Goal: Task Accomplishment & Management: Manage account settings

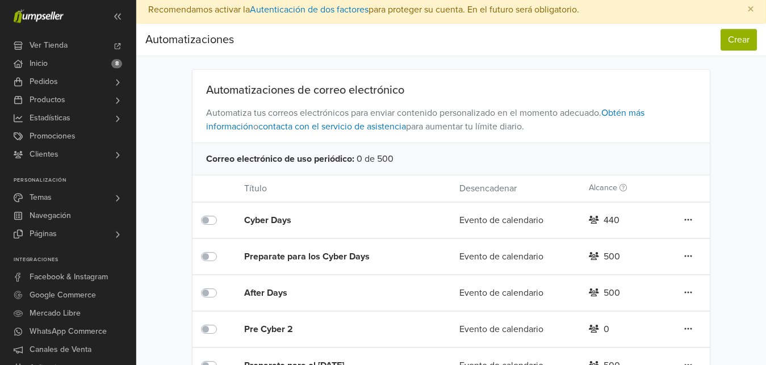
scroll to position [328, 0]
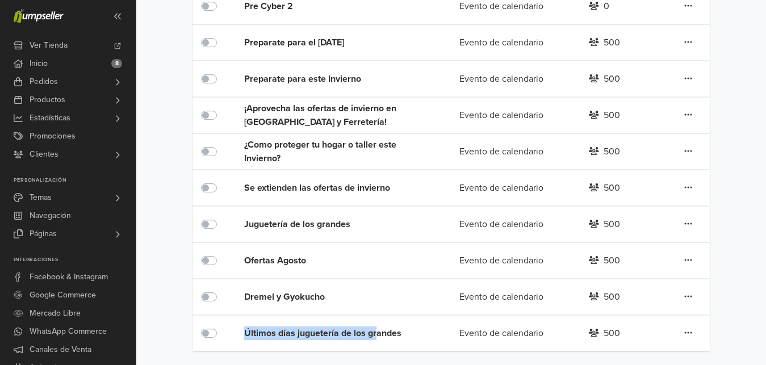
click at [378, 340] on div "Últimos días juguetería de los grandes" at bounding box center [322, 333] width 156 height 35
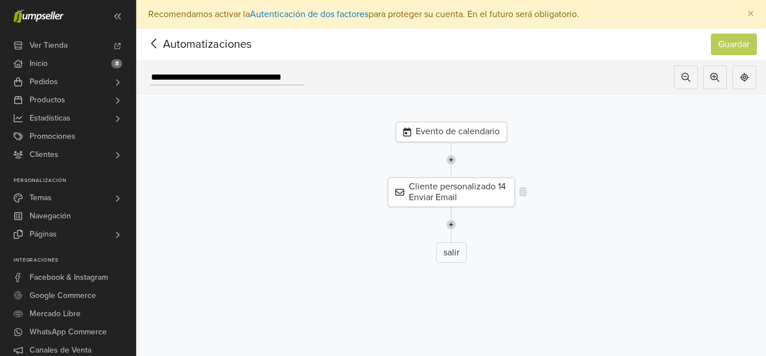
click at [457, 198] on div "Cliente personalizado 14 Enviar Email" at bounding box center [451, 192] width 127 height 30
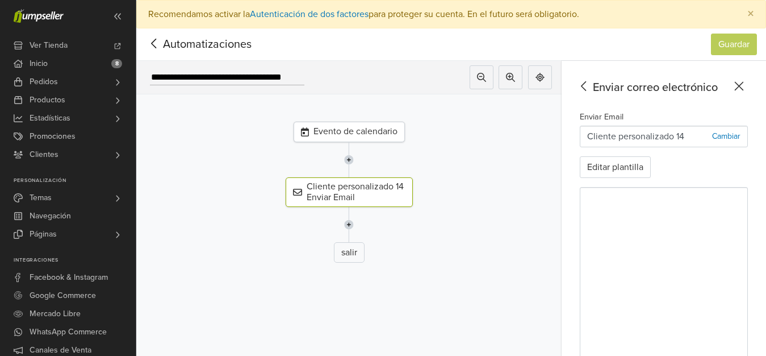
click at [398, 137] on div "Evento de calendario" at bounding box center [349, 132] width 111 height 20
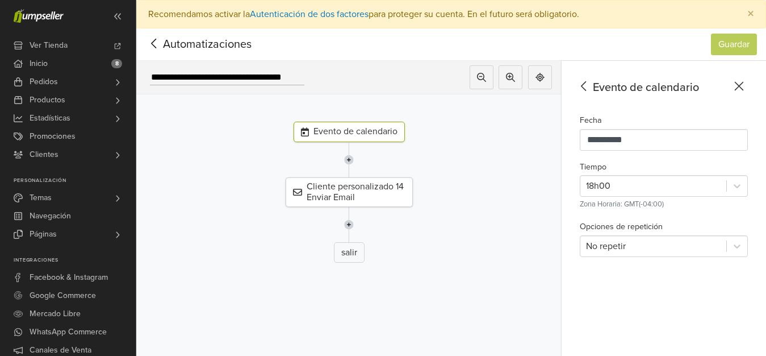
click at [152, 44] on icon at bounding box center [154, 43] width 18 height 14
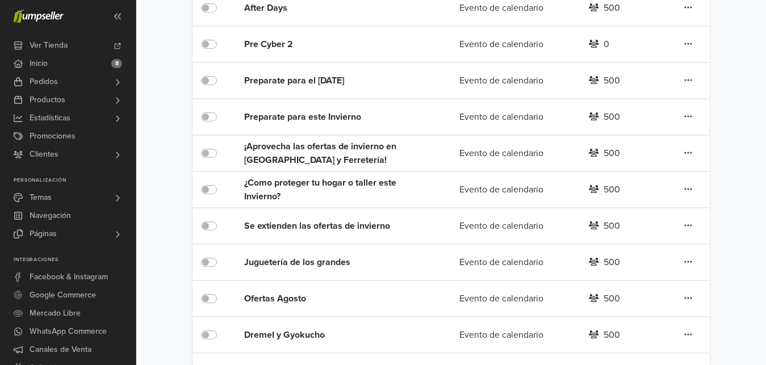
scroll to position [328, 0]
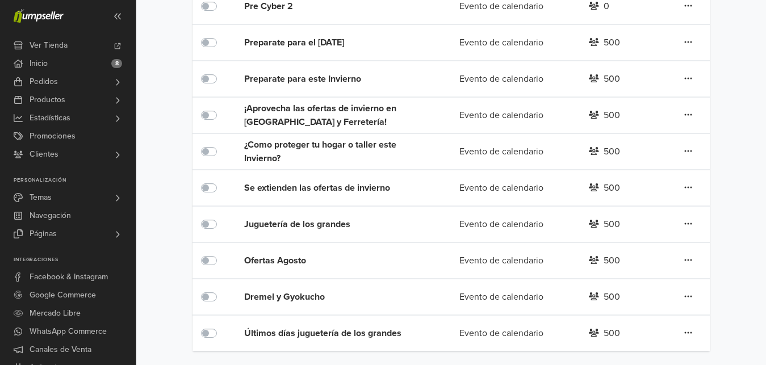
click at [386, 330] on div "Últimos días juguetería de los grandes" at bounding box center [330, 334] width 173 height 14
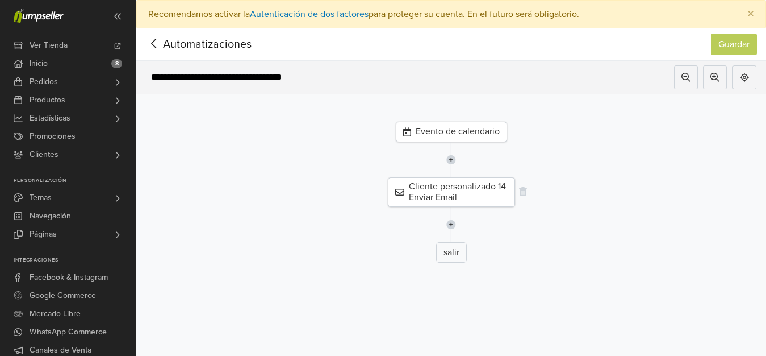
click at [482, 183] on div "Cliente personalizado 14 Enviar Email" at bounding box center [451, 192] width 127 height 30
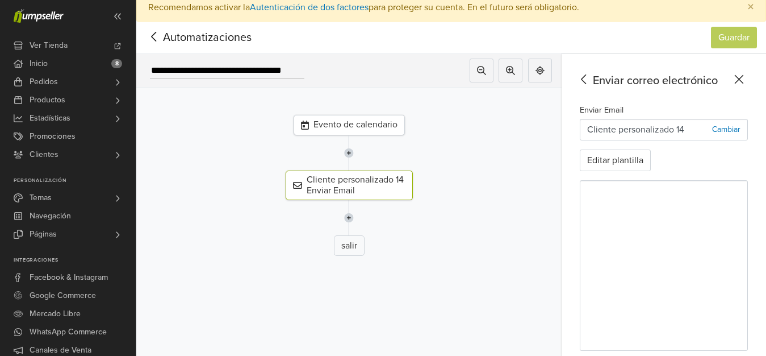
scroll to position [41, 0]
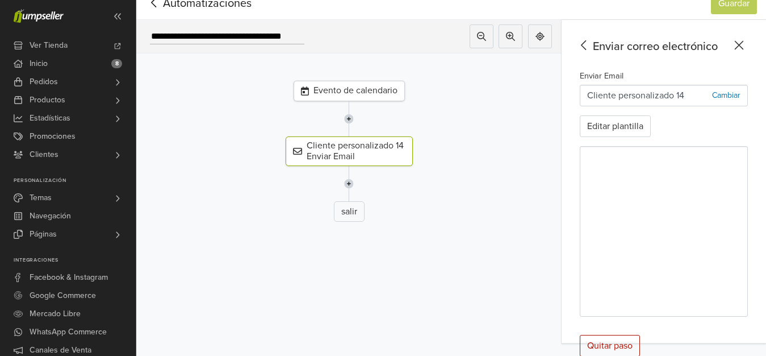
click at [156, 12] on div "Automatizaciones" at bounding box center [194, 3] width 98 height 23
click at [155, 9] on icon at bounding box center [154, 2] width 18 height 14
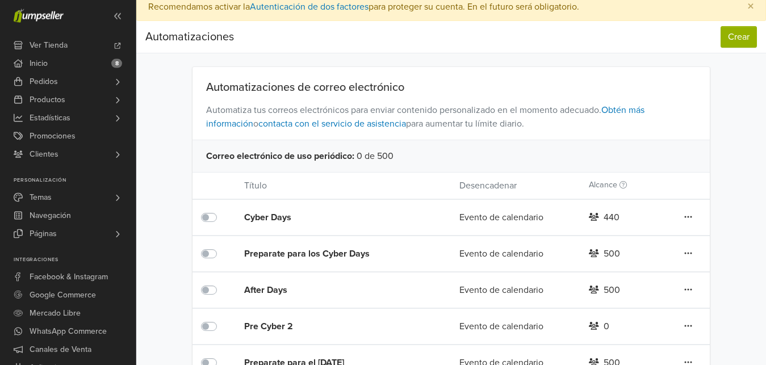
scroll to position [6, 0]
click at [741, 48] on button "Crear" at bounding box center [739, 38] width 36 height 22
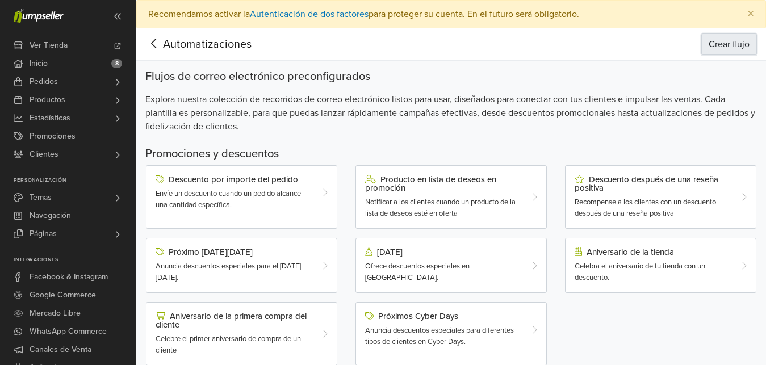
click at [719, 40] on button "Crear flujo" at bounding box center [729, 45] width 56 height 22
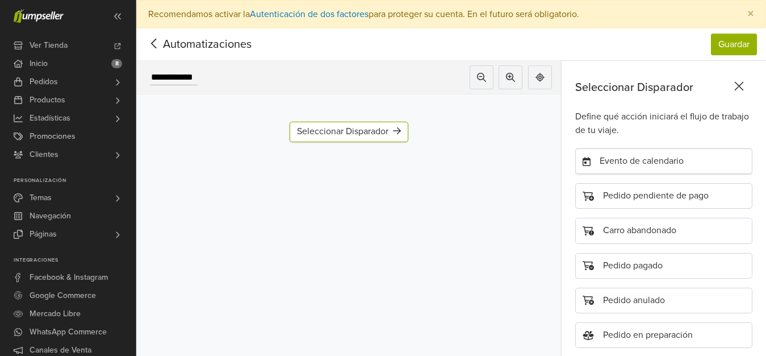
click at [608, 173] on div "Evento de calendario" at bounding box center [663, 161] width 177 height 26
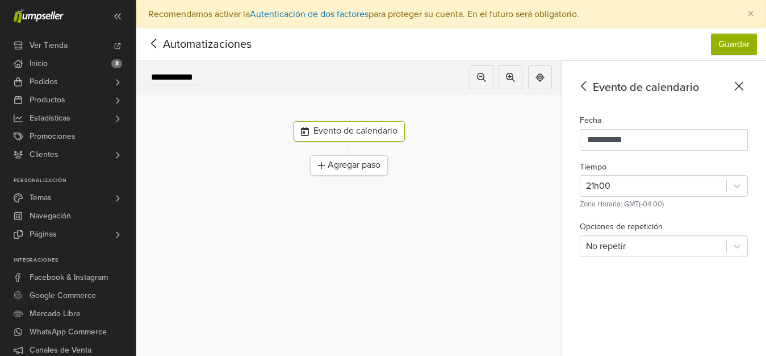
click at [386, 170] on div "Agregar paso" at bounding box center [349, 165] width 78 height 20
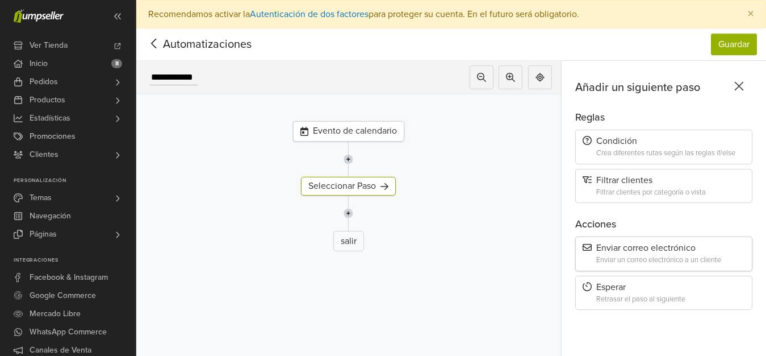
click at [638, 254] on div "Enviar correo electrónico Enviar un correo electrónico a un cliente" at bounding box center [663, 253] width 177 height 35
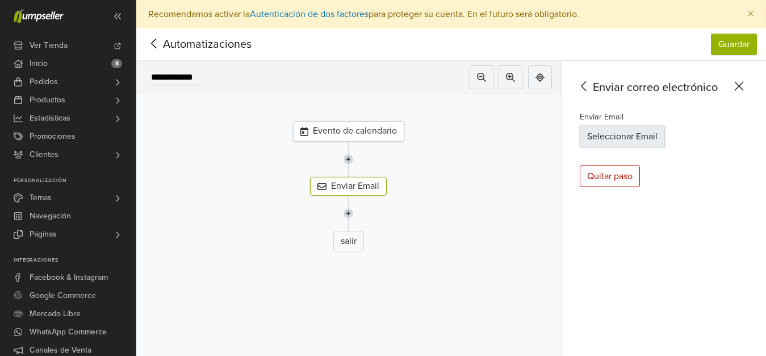
click at [604, 139] on button "Seleccionar Email" at bounding box center [622, 137] width 85 height 22
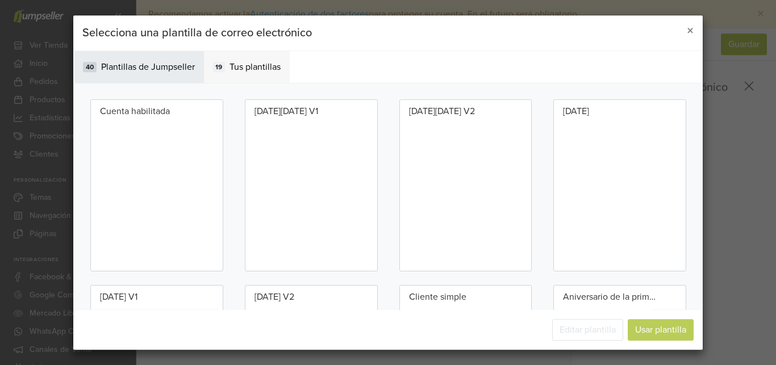
click at [270, 68] on span "Tus plantillas" at bounding box center [254, 67] width 51 height 14
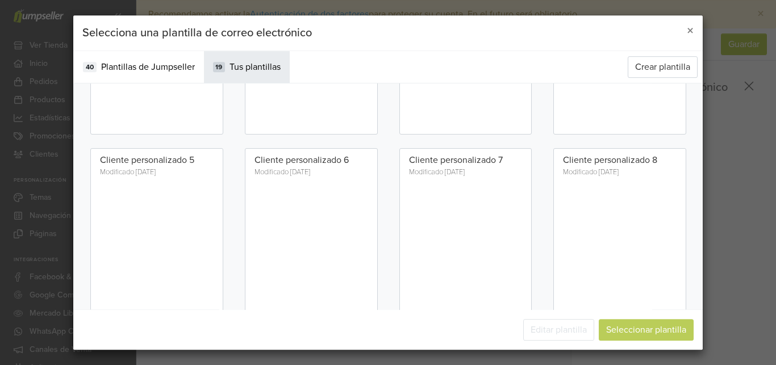
scroll to position [775, 0]
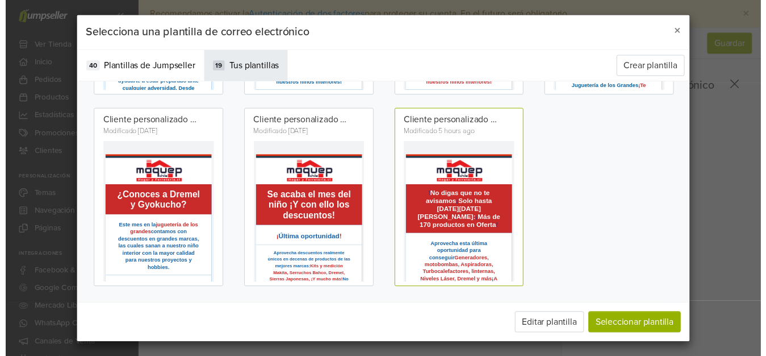
scroll to position [0, 0]
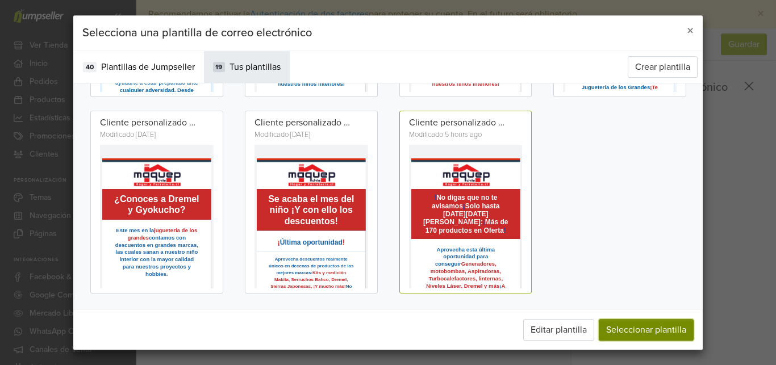
click at [610, 324] on button "Seleccionar plantilla" at bounding box center [646, 330] width 95 height 22
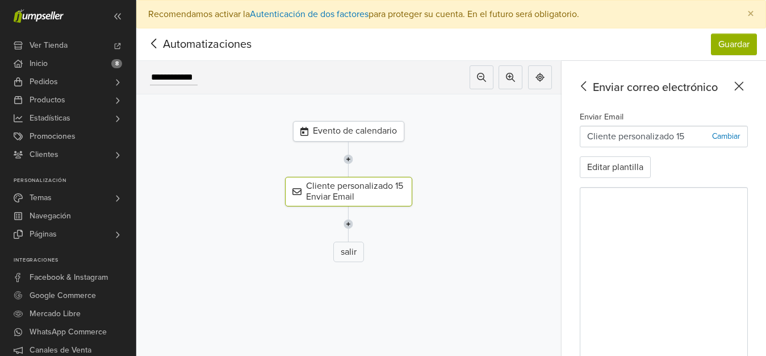
click at [161, 66] on div "**********" at bounding box center [169, 77] width 66 height 24
click at [163, 80] on input "**********" at bounding box center [174, 77] width 48 height 15
click at [163, 80] on input "text" at bounding box center [167, 77] width 34 height 15
click at [179, 75] on input "**********" at bounding box center [205, 77] width 111 height 15
click at [368, 133] on div "Evento de calendario" at bounding box center [349, 130] width 111 height 20
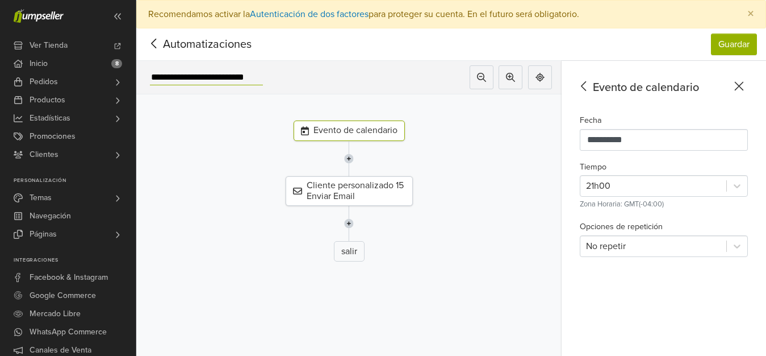
type input "**********"
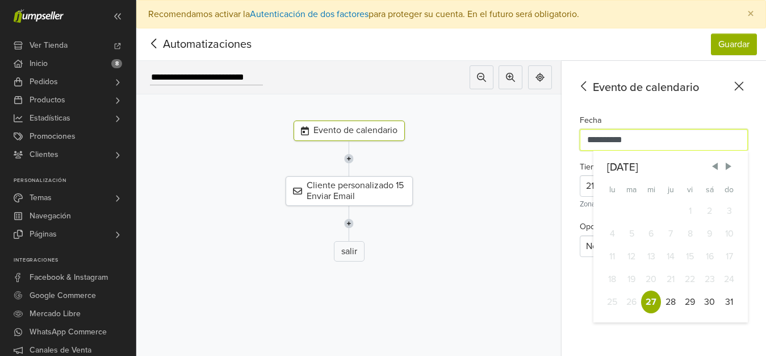
click at [599, 144] on input "**********" at bounding box center [664, 140] width 168 height 22
click at [680, 294] on div "28" at bounding box center [670, 301] width 19 height 23
type input "**********"
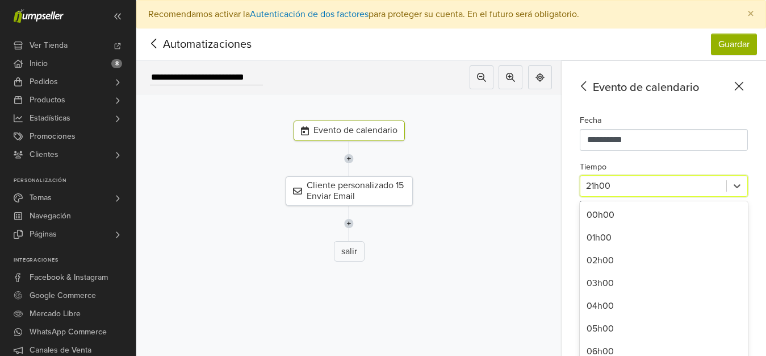
scroll to position [11, 0]
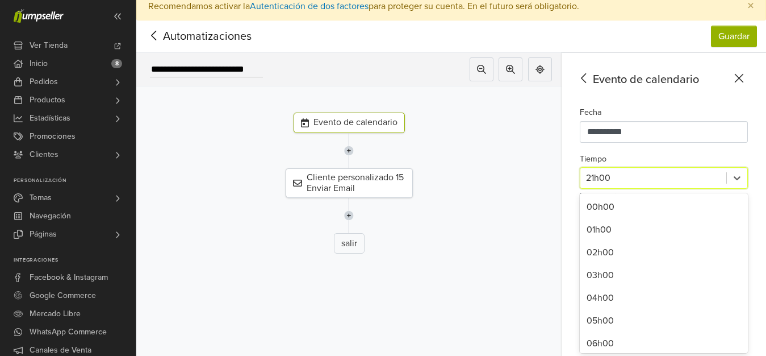
click at [657, 190] on div "Tiempo 24 results available. Use Up and Down to choose options, press Enter to …" at bounding box center [664, 177] width 168 height 51
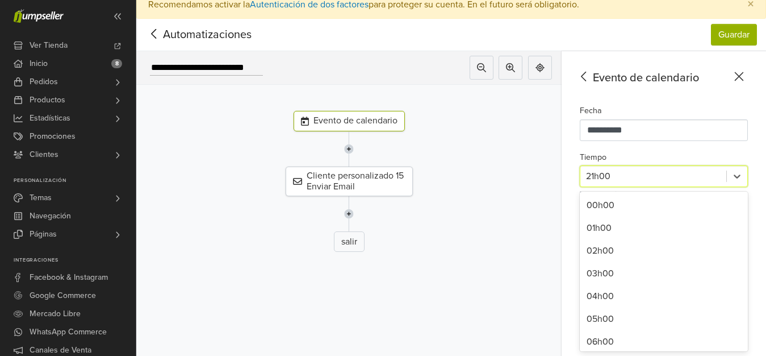
scroll to position [339, 0]
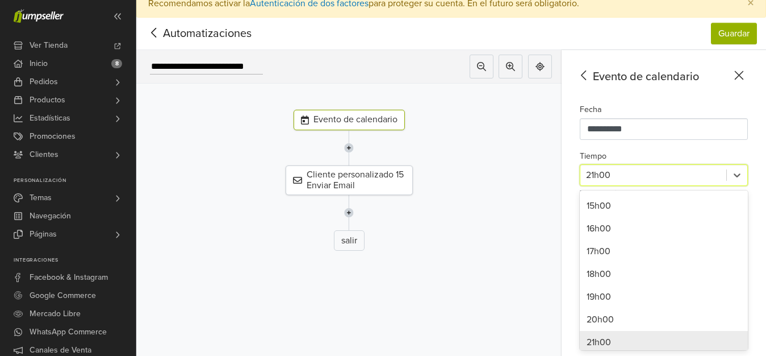
click at [624, 347] on div "21h00" at bounding box center [664, 342] width 168 height 23
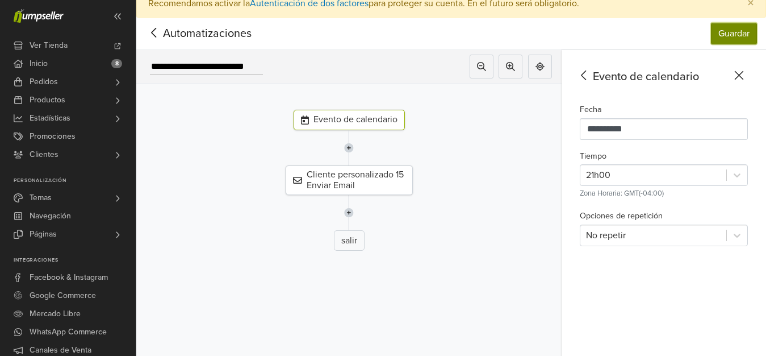
click at [754, 35] on button "Guardar" at bounding box center [734, 34] width 46 height 22
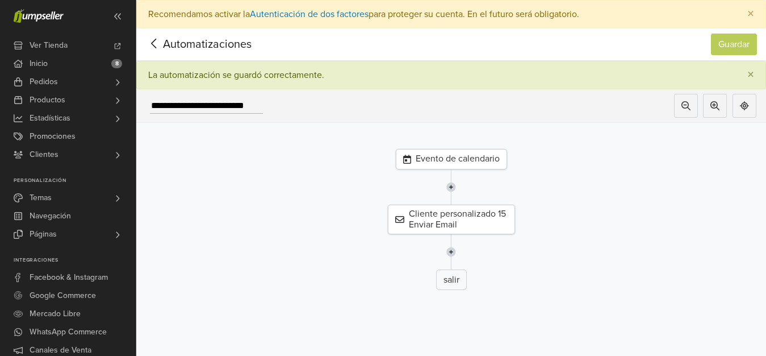
click at [428, 203] on div at bounding box center [451, 186] width 647 height 35
click at [430, 211] on div "Cliente personalizado 15 Enviar Email" at bounding box center [451, 219] width 127 height 30
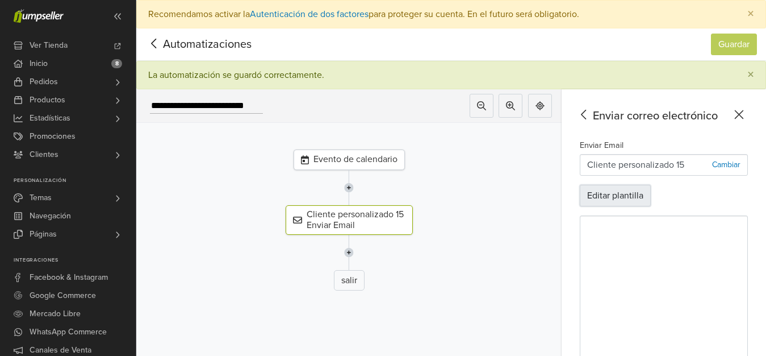
click at [620, 201] on button "Editar plantilla" at bounding box center [615, 196] width 71 height 22
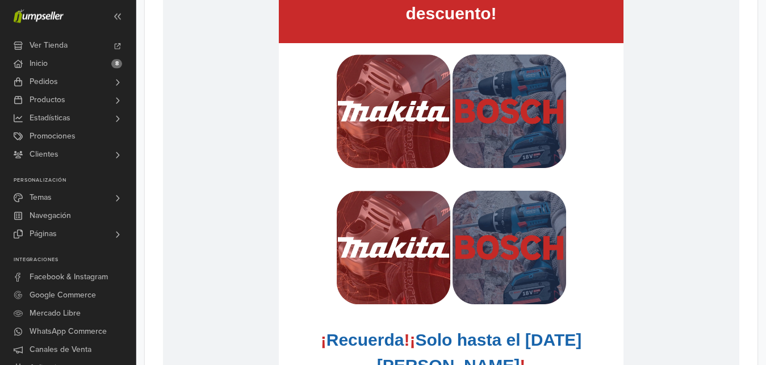
scroll to position [905, 0]
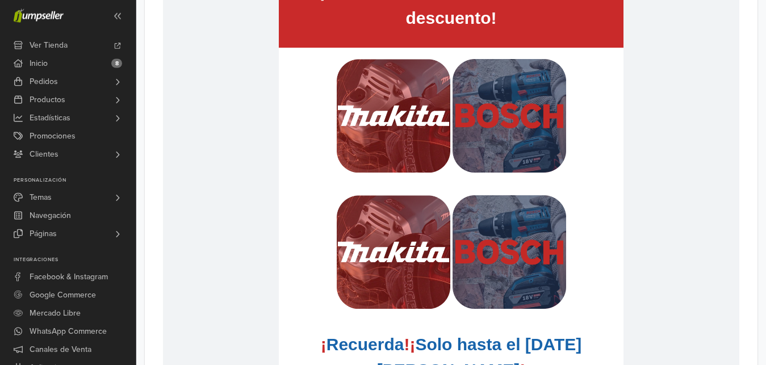
drag, startPoint x: 590, startPoint y: 151, endPoint x: 569, endPoint y: 155, distance: 21.4
click at [569, 155] on td at bounding box center [451, 116] width 345 height 136
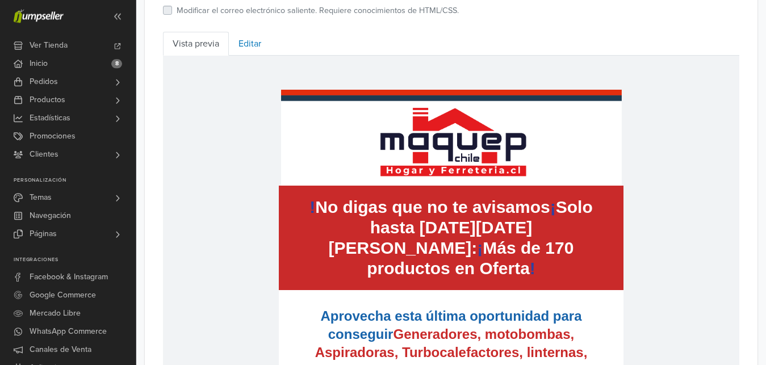
scroll to position [460, 0]
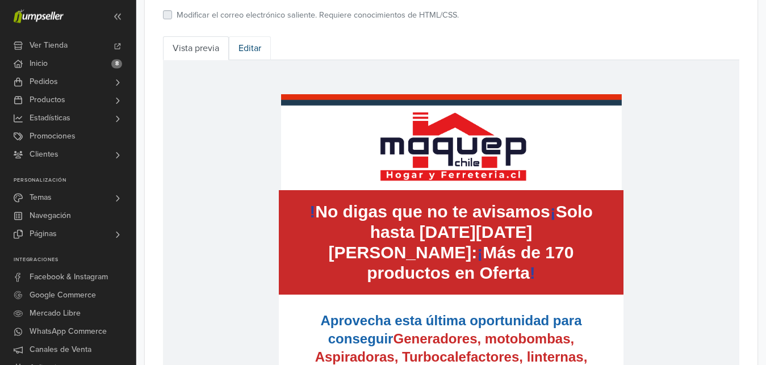
drag, startPoint x: 277, startPoint y: 48, endPoint x: 270, endPoint y: 48, distance: 6.8
click at [273, 48] on ul "Vista previa Editar" at bounding box center [451, 48] width 576 height 24
click at [265, 48] on link "Editar" at bounding box center [250, 48] width 42 height 24
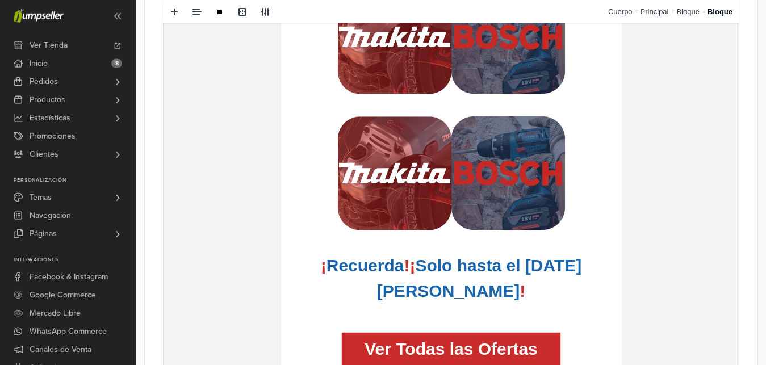
click at [582, 0] on td "hidden text hidden text ! No digas que no te avisamos ¡ Solo hasta este Domingo…" at bounding box center [451, 31] width 341 height 727
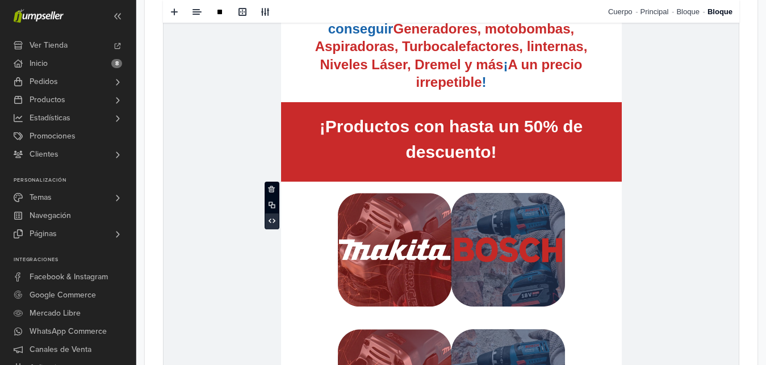
click at [267, 223] on span at bounding box center [272, 221] width 14 height 17
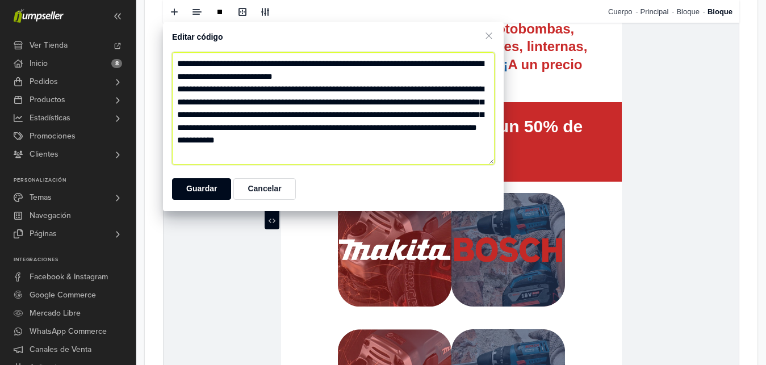
click at [235, 80] on textarea "**********" at bounding box center [333, 108] width 323 height 112
click at [186, 75] on textarea "**********" at bounding box center [333, 108] width 323 height 112
type textarea "**********"
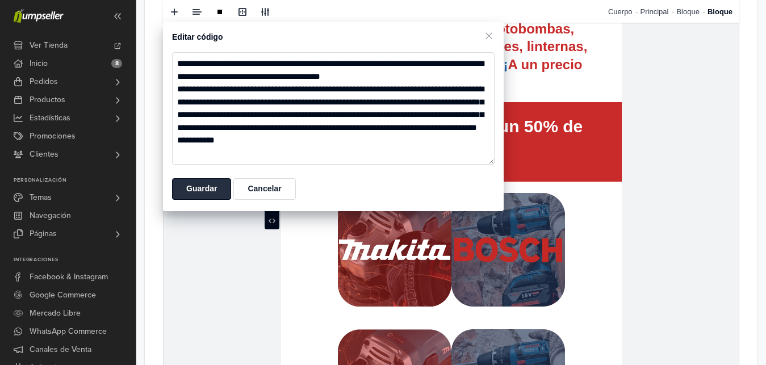
click at [193, 189] on button "Guardar" at bounding box center [201, 189] width 59 height 22
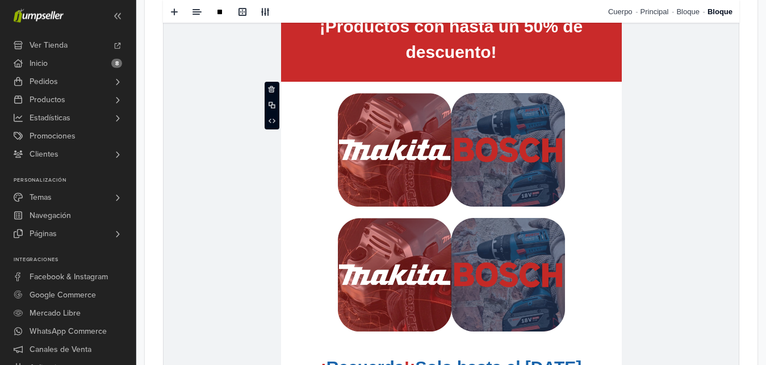
scroll to position [902, 0]
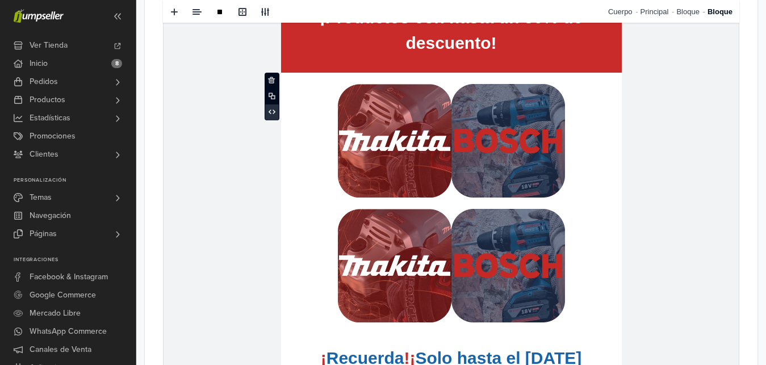
click at [267, 115] on span at bounding box center [272, 112] width 14 height 17
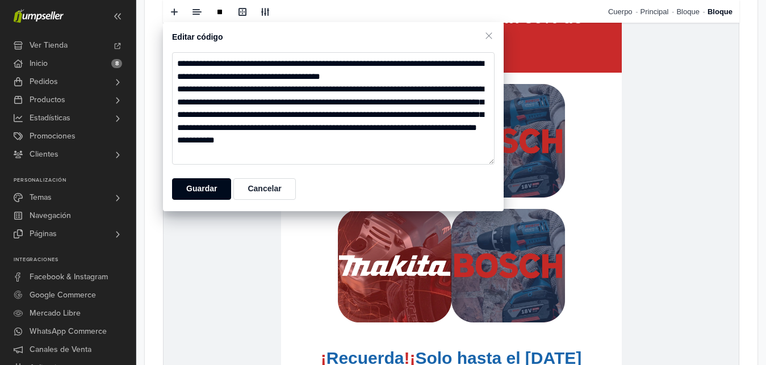
click at [264, 80] on textarea "**********" at bounding box center [333, 108] width 323 height 112
type textarea "**********"
click at [201, 187] on button "Guardar" at bounding box center [201, 189] width 59 height 22
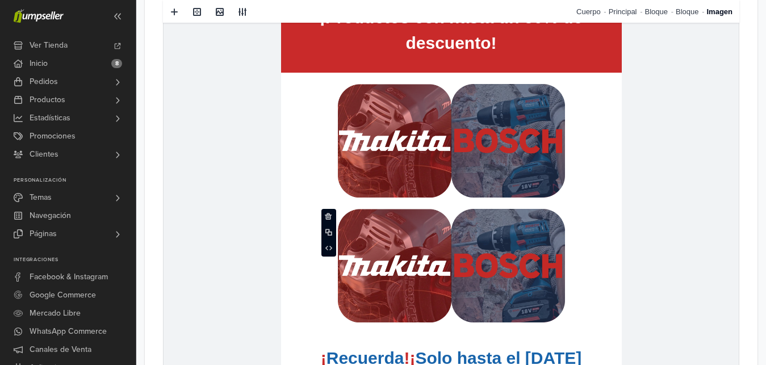
click at [377, 268] on img at bounding box center [395, 266] width 114 height 114
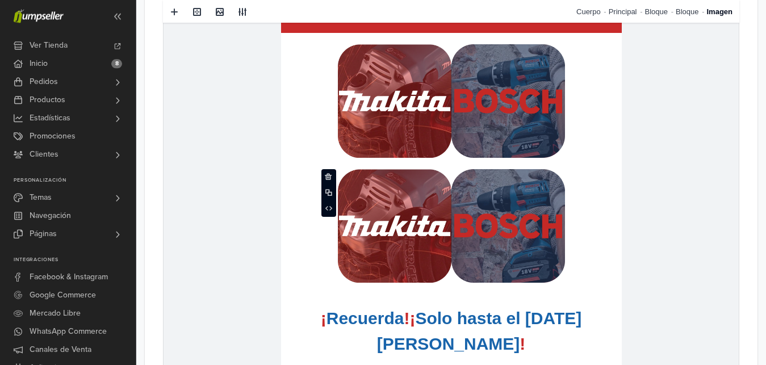
scroll to position [972, 0]
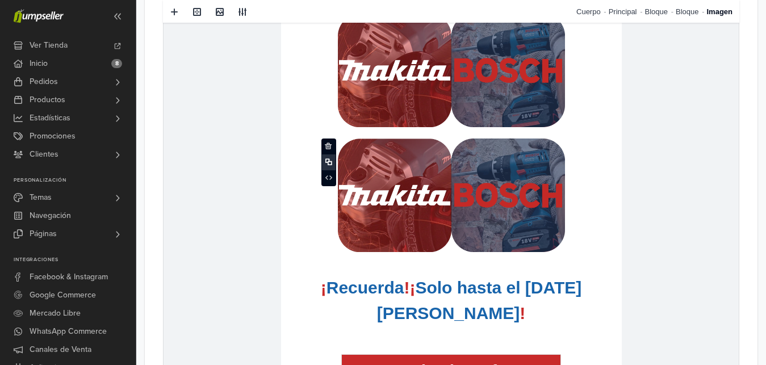
click at [333, 163] on span at bounding box center [329, 162] width 14 height 17
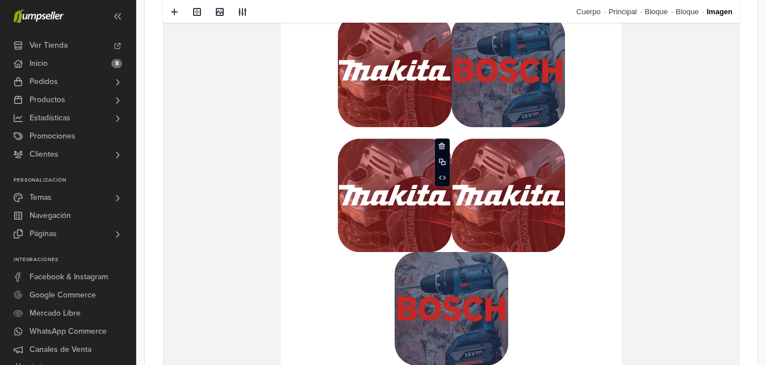
click at [467, 223] on img at bounding box center [508, 196] width 114 height 114
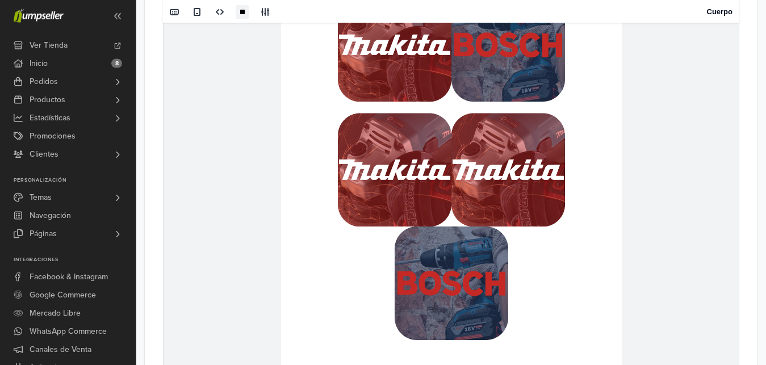
scroll to position [975, 0]
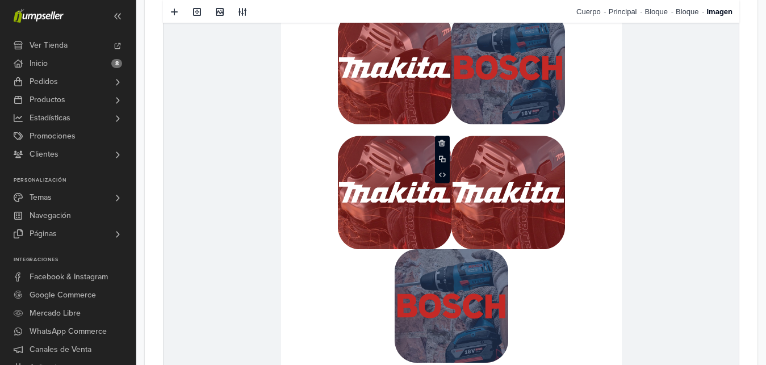
click at [537, 217] on img at bounding box center [508, 193] width 114 height 114
click at [443, 142] on span at bounding box center [441, 143] width 7 height 7
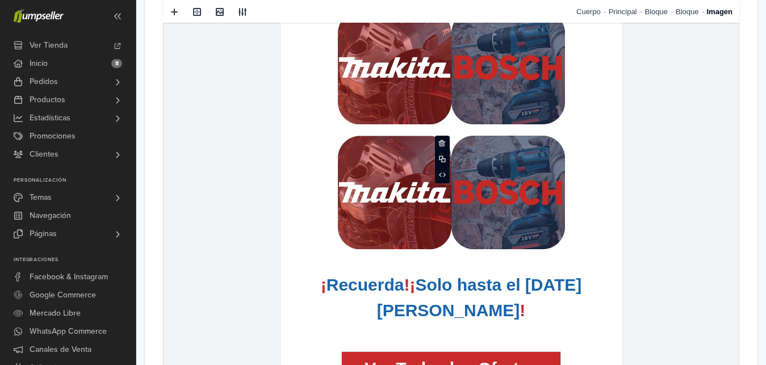
click at [328, 182] on td "hidden text" at bounding box center [451, 192] width 341 height 136
click at [274, 150] on span at bounding box center [271, 147] width 7 height 7
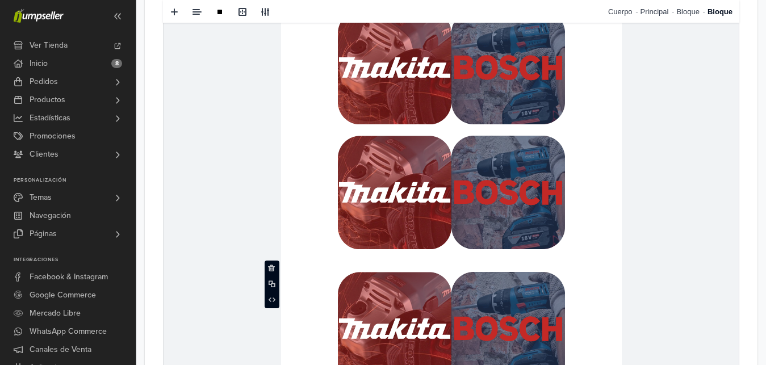
click at [501, 299] on img at bounding box center [508, 329] width 114 height 114
click at [445, 279] on span at bounding box center [441, 279] width 7 height 7
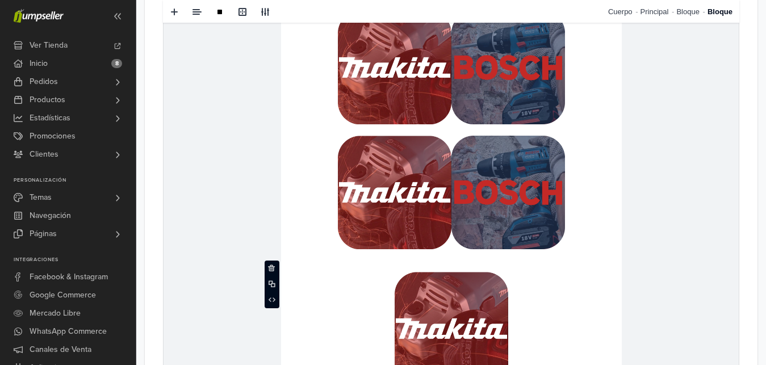
click at [532, 296] on td "**********" at bounding box center [451, 329] width 341 height 136
click at [282, 193] on td "**********" at bounding box center [451, 192] width 341 height 136
click at [274, 170] on span at bounding box center [272, 164] width 14 height 17
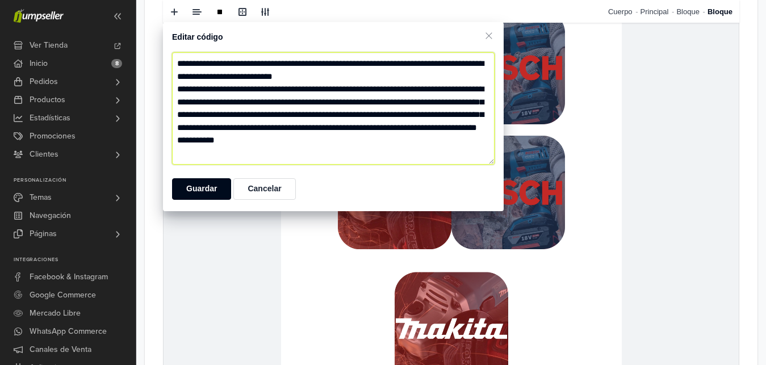
click at [235, 77] on textarea "**********" at bounding box center [333, 108] width 323 height 112
click at [263, 77] on textarea "**********" at bounding box center [333, 108] width 323 height 112
type textarea "**********"
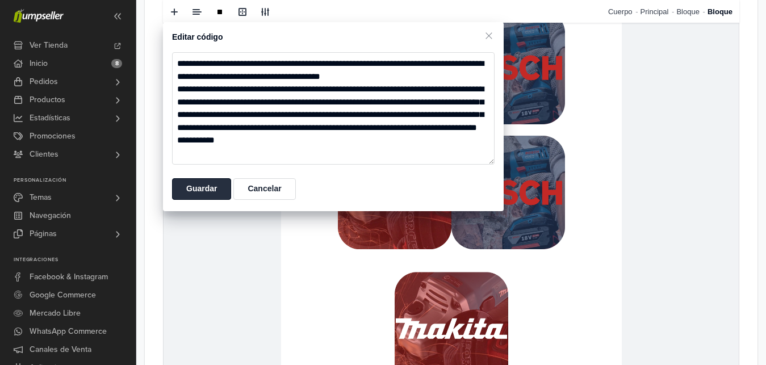
click at [211, 184] on button "Guardar" at bounding box center [201, 189] width 59 height 22
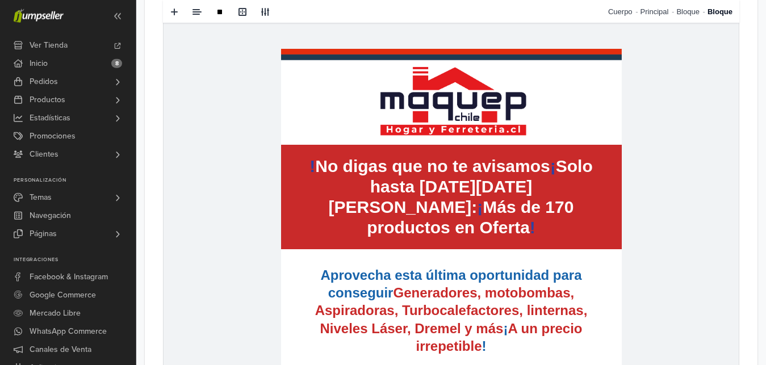
scroll to position [0, 0]
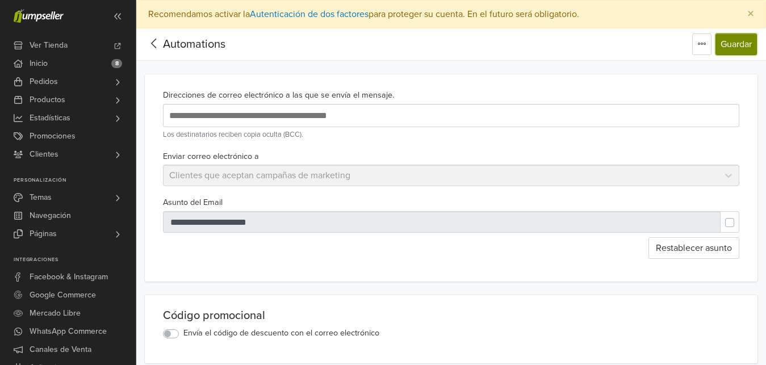
click at [726, 44] on button "Guardar" at bounding box center [736, 45] width 41 height 22
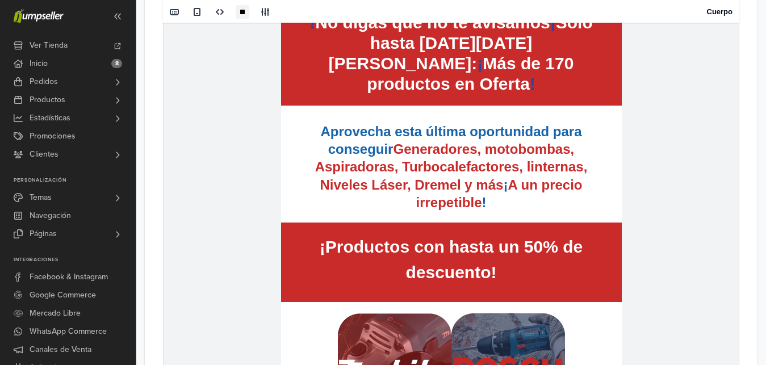
scroll to position [532, 0]
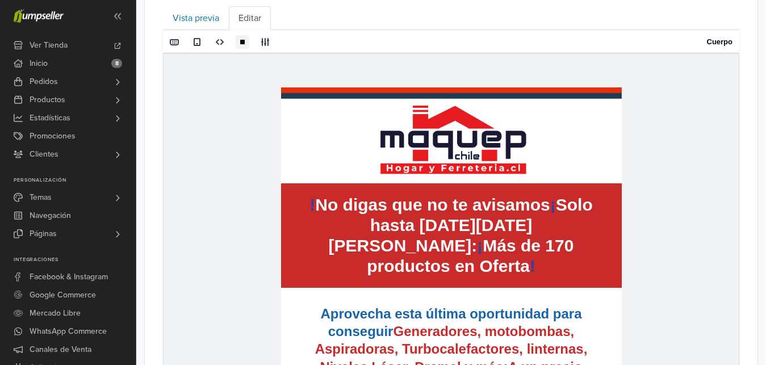
drag, startPoint x: 774, startPoint y: 43, endPoint x: 423, endPoint y: 35, distance: 351.6
click at [196, 27] on link "Vista previa" at bounding box center [196, 18] width 66 height 24
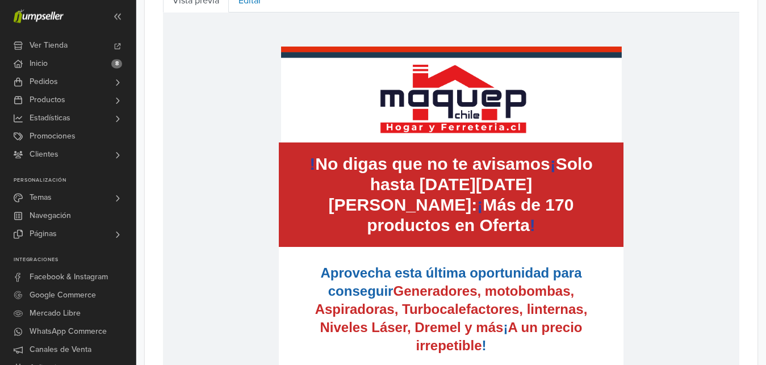
scroll to position [304, 0]
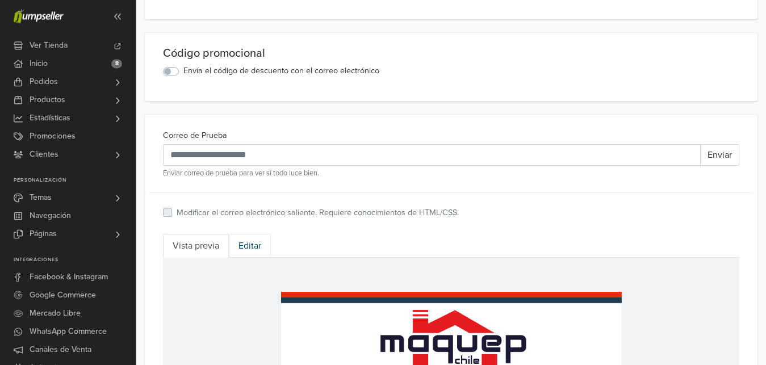
click at [257, 248] on link "Editar" at bounding box center [250, 246] width 42 height 24
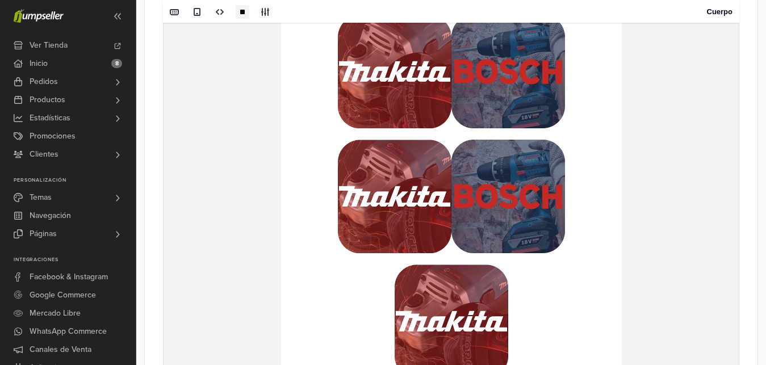
scroll to position [1032, 0]
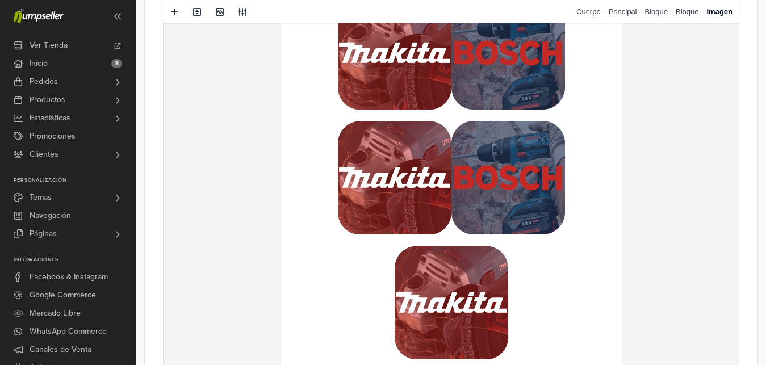
click at [467, 79] on img at bounding box center [508, 53] width 114 height 114
click at [214, 13] on span at bounding box center [220, 11] width 18 height 17
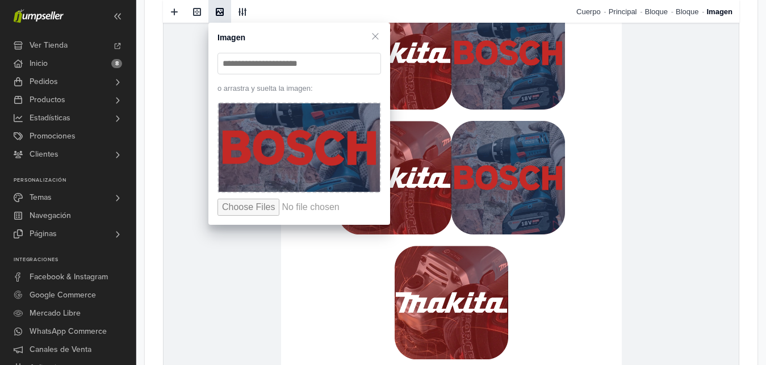
click at [235, 204] on input "file" at bounding box center [304, 207] width 172 height 17
type input "**********"
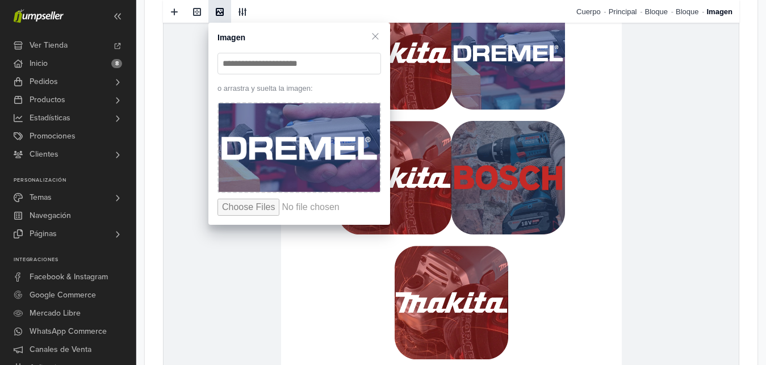
click at [429, 154] on img at bounding box center [395, 178] width 114 height 114
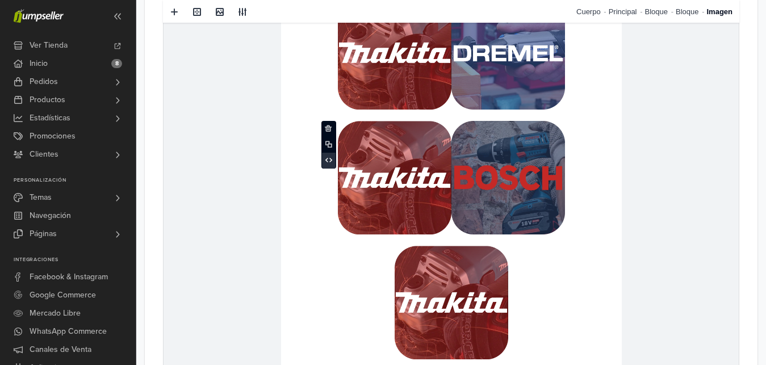
click at [330, 162] on icon at bounding box center [328, 160] width 7 height 5
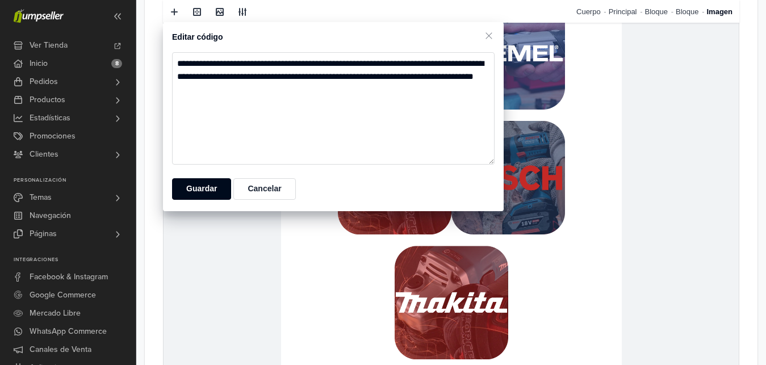
click at [415, 223] on img at bounding box center [395, 178] width 114 height 114
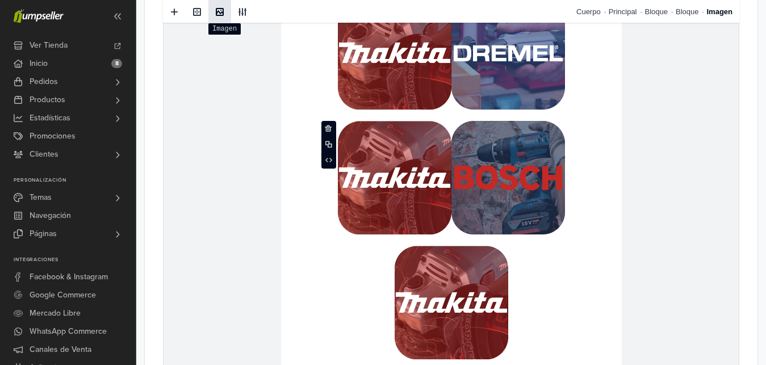
click at [224, 15] on span at bounding box center [220, 11] width 18 height 17
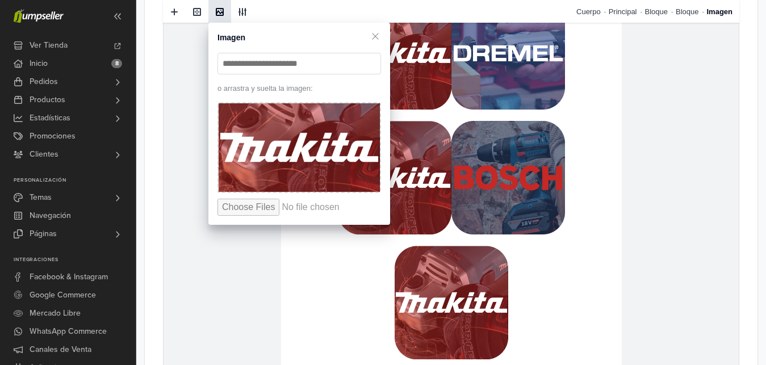
click at [250, 203] on input "file" at bounding box center [304, 207] width 172 height 17
type input "**********"
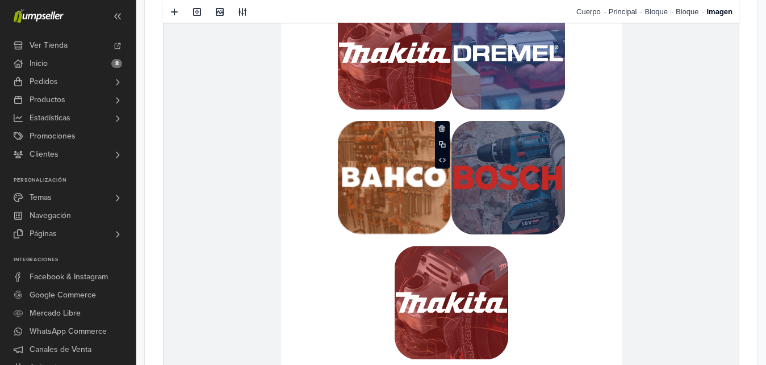
click at [550, 190] on img at bounding box center [508, 178] width 114 height 114
click at [216, 15] on span at bounding box center [219, 11] width 9 height 9
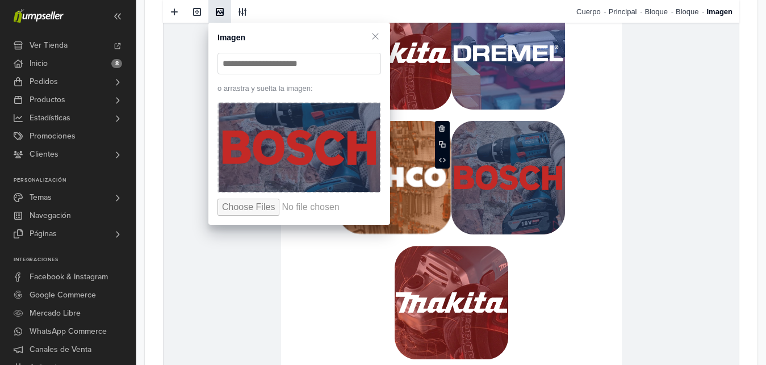
click at [243, 206] on input "file" at bounding box center [304, 207] width 172 height 17
type input "**********"
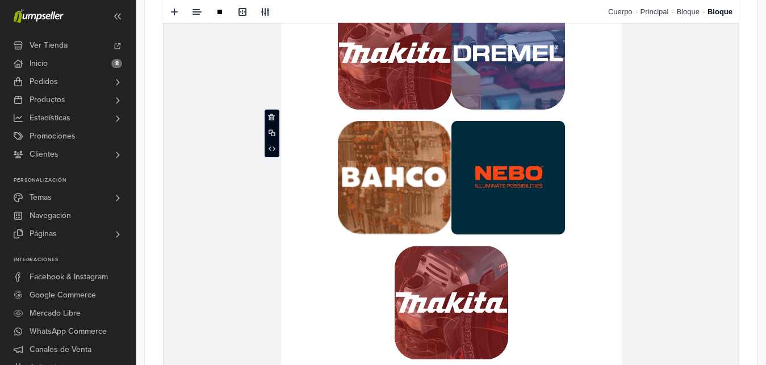
click at [579, 168] on td "**********" at bounding box center [451, 172] width 341 height 125
click at [433, 321] on img at bounding box center [452, 303] width 114 height 114
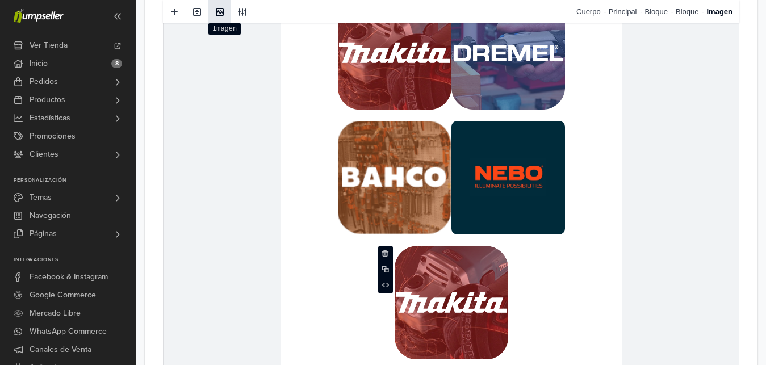
click at [224, 12] on span at bounding box center [219, 11] width 9 height 9
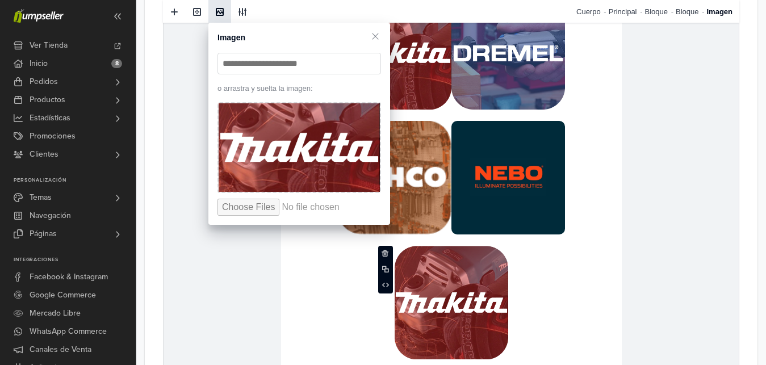
click at [239, 206] on input "file" at bounding box center [304, 207] width 172 height 17
type input "**********"
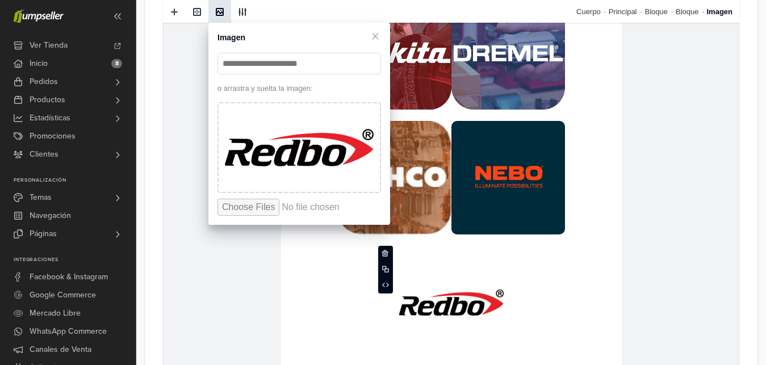
click at [557, 286] on td "**********" at bounding box center [451, 303] width 341 height 136
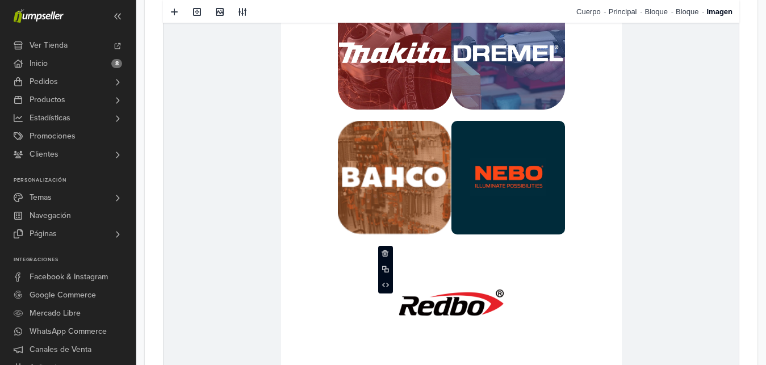
click at [480, 279] on img at bounding box center [452, 303] width 114 height 114
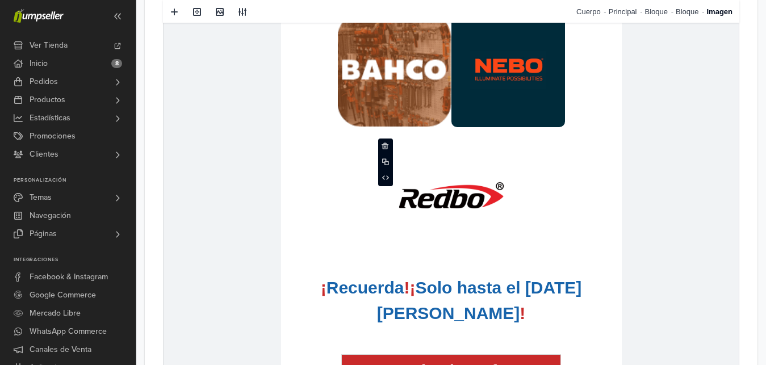
scroll to position [1130, 0]
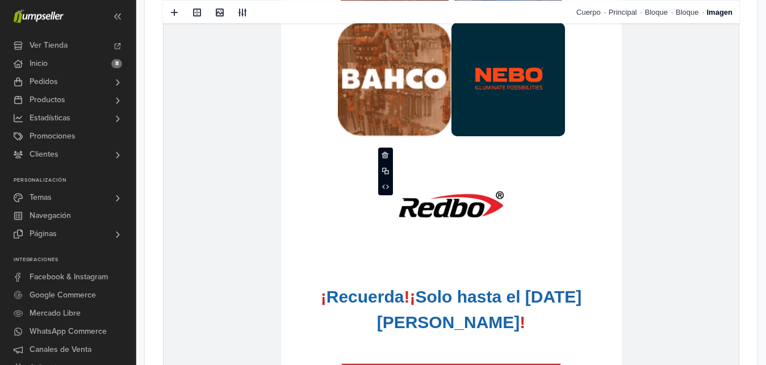
click at [613, 213] on td "**********" at bounding box center [451, 205] width 341 height 136
click at [505, 223] on img at bounding box center [452, 205] width 114 height 114
click at [386, 189] on icon at bounding box center [385, 186] width 7 height 7
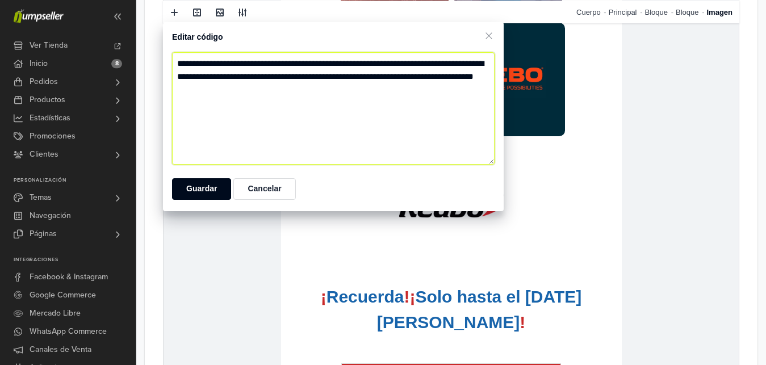
drag, startPoint x: 246, startPoint y: 90, endPoint x: 239, endPoint y: 90, distance: 6.8
click at [239, 90] on textarea "**********" at bounding box center [333, 108] width 323 height 112
type textarea "**********"
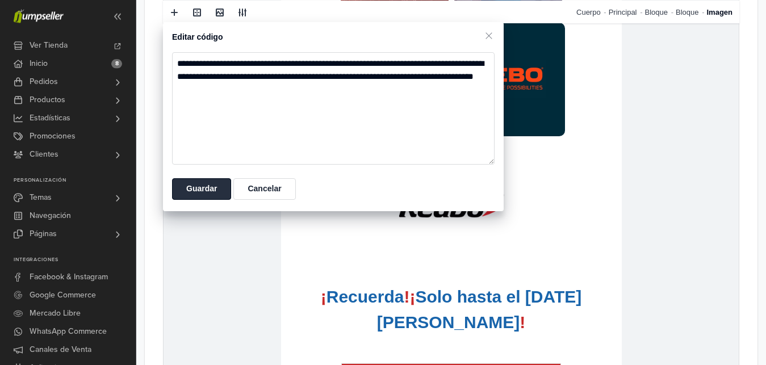
click at [202, 184] on button "Guardar" at bounding box center [201, 189] width 59 height 22
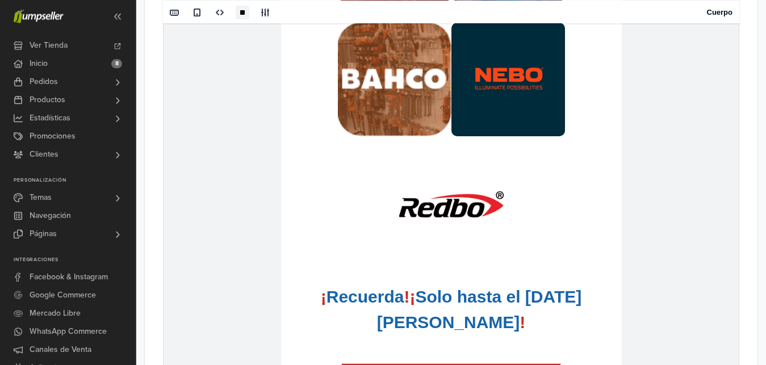
click at [508, 111] on img at bounding box center [508, 80] width 114 height 114
click at [445, 56] on span at bounding box center [443, 62] width 14 height 17
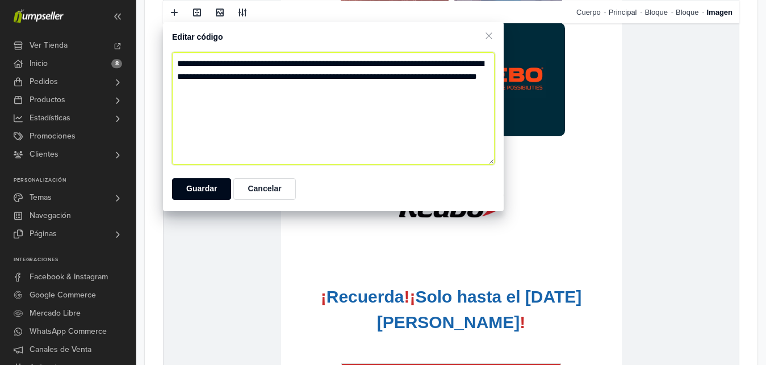
drag, startPoint x: 250, startPoint y: 89, endPoint x: 239, endPoint y: 89, distance: 11.4
click at [239, 89] on textarea "**********" at bounding box center [333, 108] width 323 height 112
type textarea "**********"
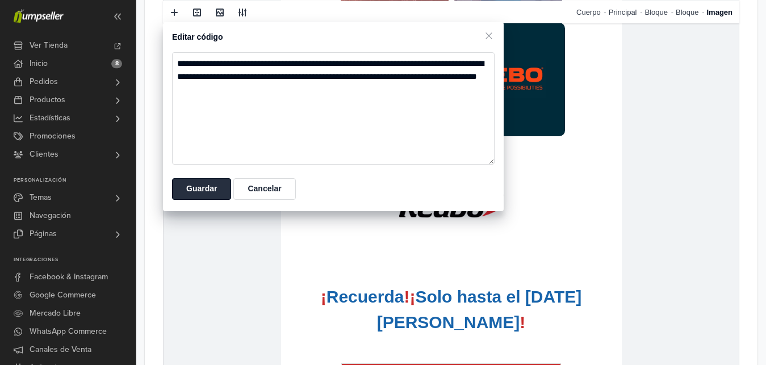
click at [224, 179] on button "Guardar" at bounding box center [201, 189] width 59 height 22
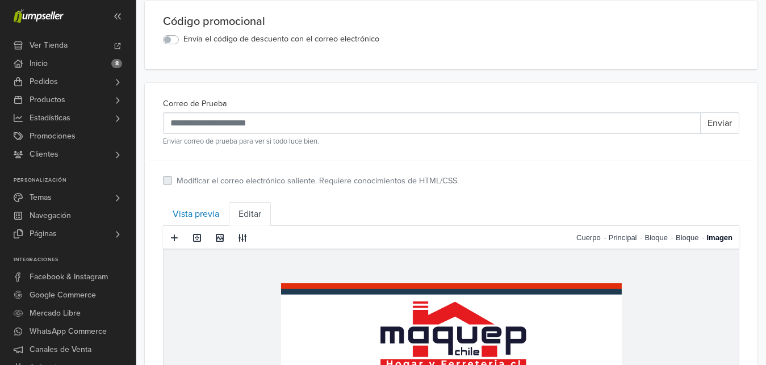
scroll to position [0, 0]
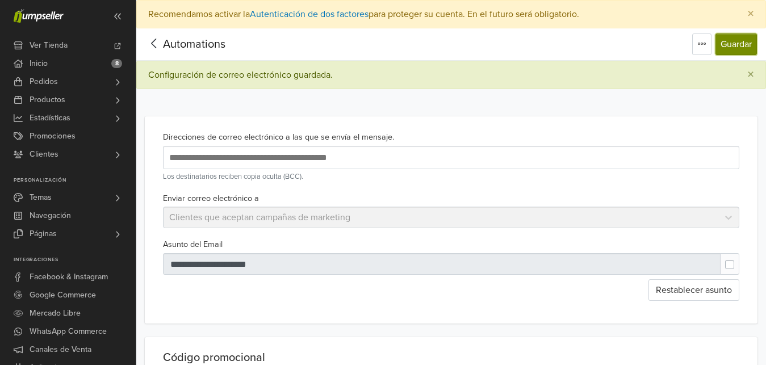
click at [733, 37] on button "Guardar" at bounding box center [736, 45] width 41 height 22
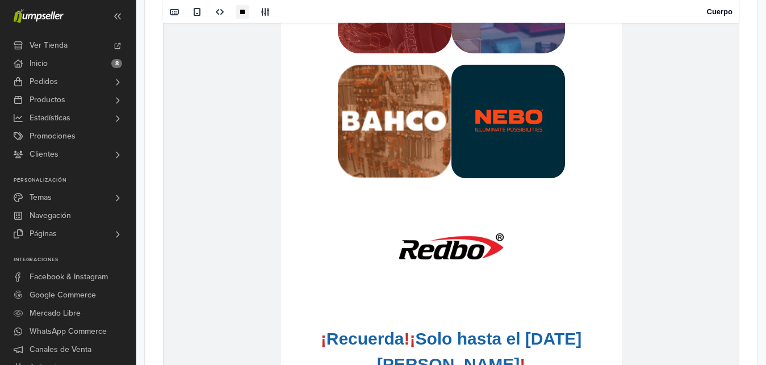
scroll to position [1195, 0]
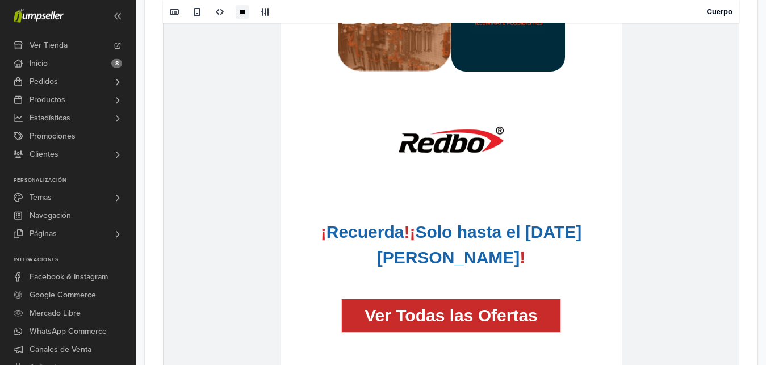
click at [453, 156] on img at bounding box center [452, 140] width 114 height 114
click at [390, 123] on span at bounding box center [386, 122] width 14 height 17
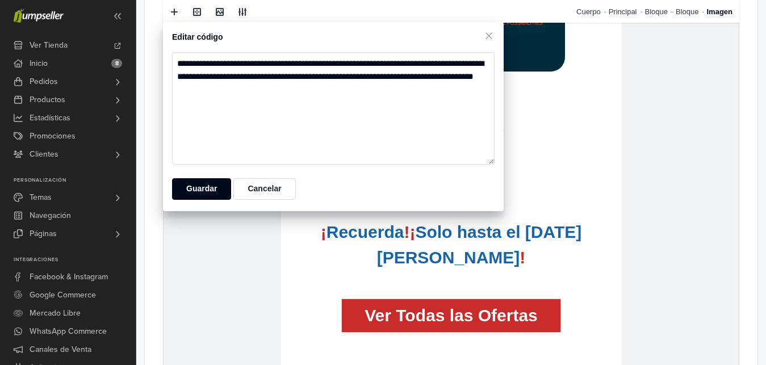
click at [259, 94] on textarea "**********" at bounding box center [333, 108] width 323 height 112
type textarea "**********"
click at [196, 190] on button "Guardar" at bounding box center [201, 189] width 59 height 22
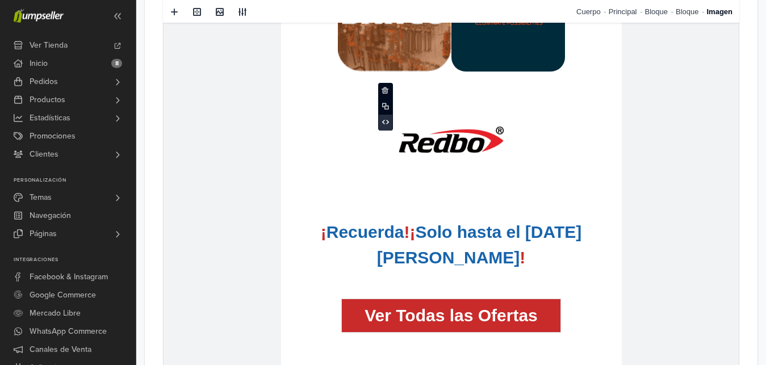
click at [384, 129] on span at bounding box center [386, 122] width 14 height 17
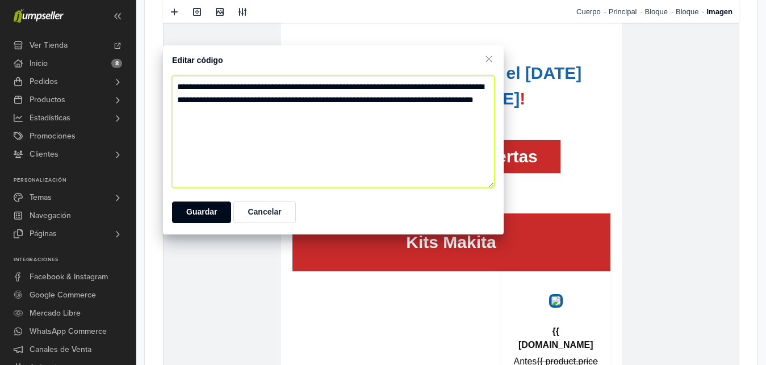
scroll to position [1396, 0]
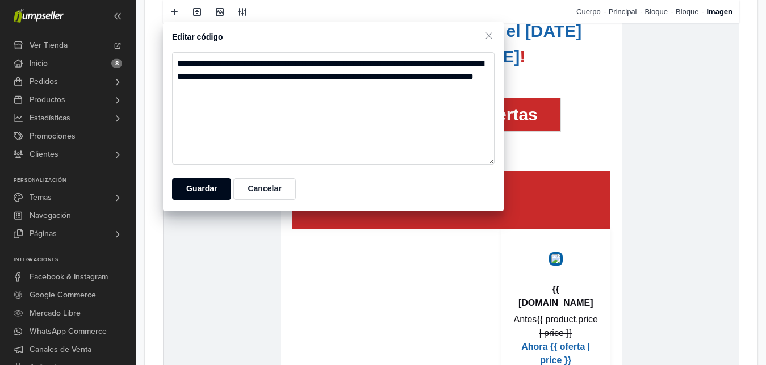
click at [563, 266] on img at bounding box center [556, 259] width 14 height 14
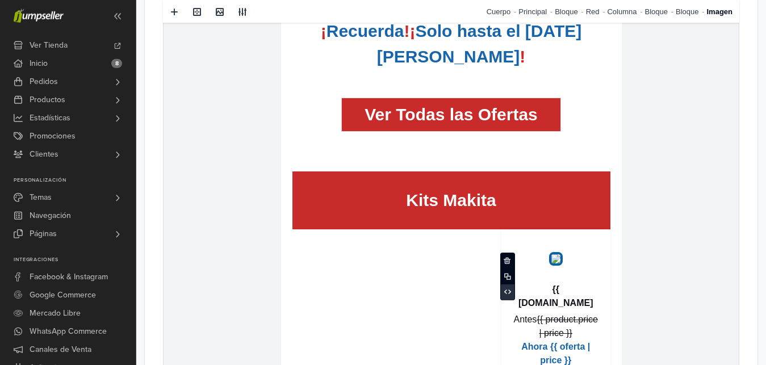
click at [505, 289] on icon at bounding box center [507, 292] width 7 height 7
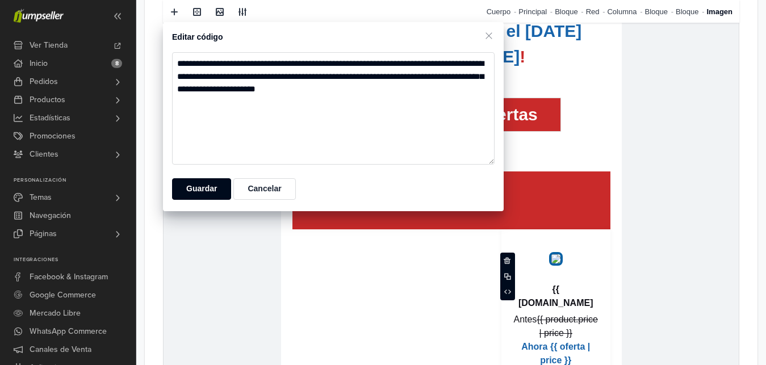
drag, startPoint x: 433, startPoint y: 79, endPoint x: 232, endPoint y: 94, distance: 201.6
click at [232, 94] on textarea "**********" at bounding box center [333, 108] width 323 height 112
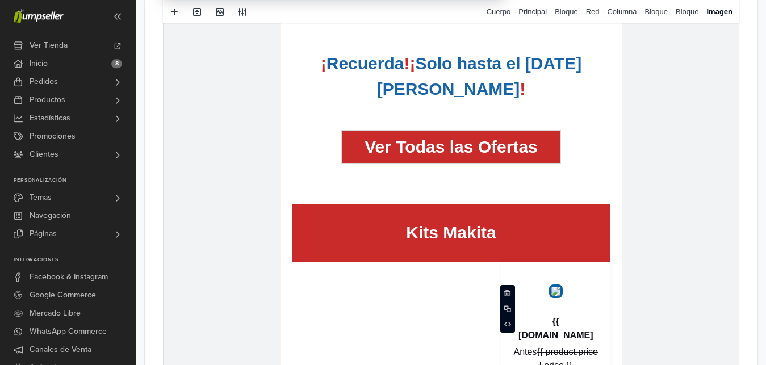
scroll to position [1074, 0]
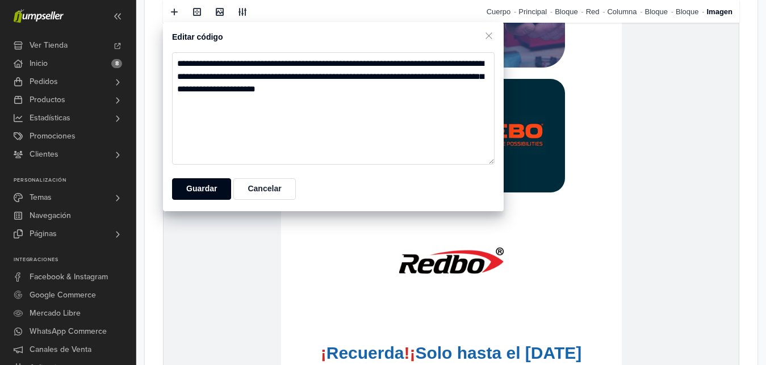
click at [475, 303] on img at bounding box center [452, 261] width 114 height 114
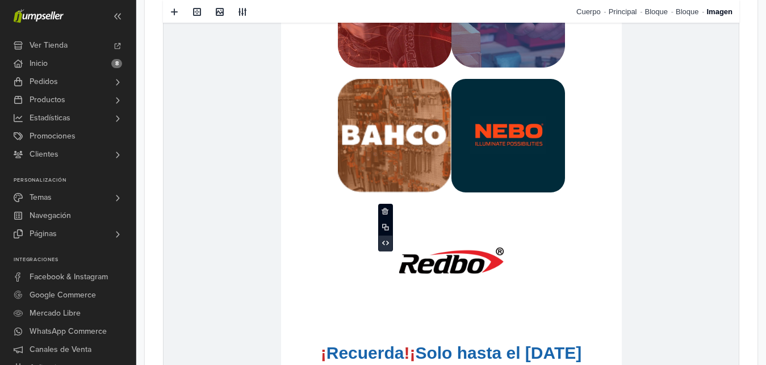
click at [388, 246] on icon at bounding box center [385, 243] width 7 height 7
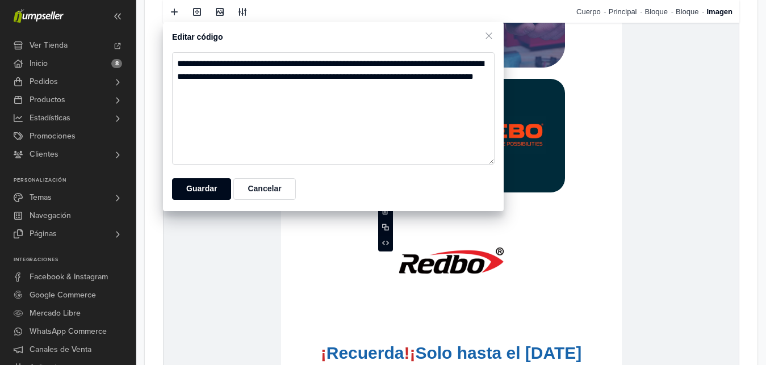
click at [258, 94] on textarea "**********" at bounding box center [333, 108] width 323 height 112
click at [352, 90] on textarea "**********" at bounding box center [333, 108] width 323 height 112
type textarea "**********"
click at [196, 177] on div "Guardar Cancelar" at bounding box center [333, 190] width 341 height 42
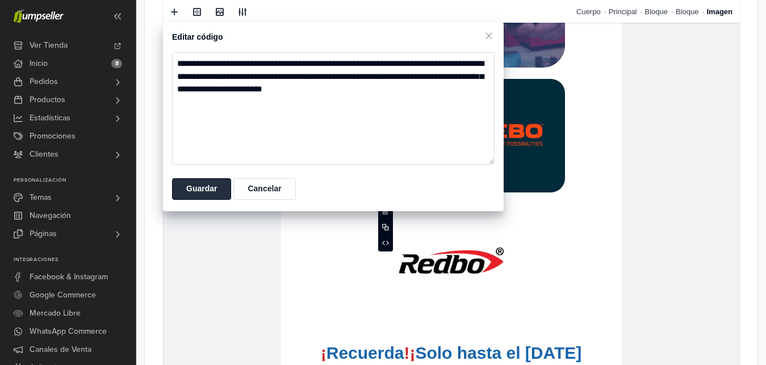
click at [196, 186] on button "Guardar" at bounding box center [201, 189] width 59 height 22
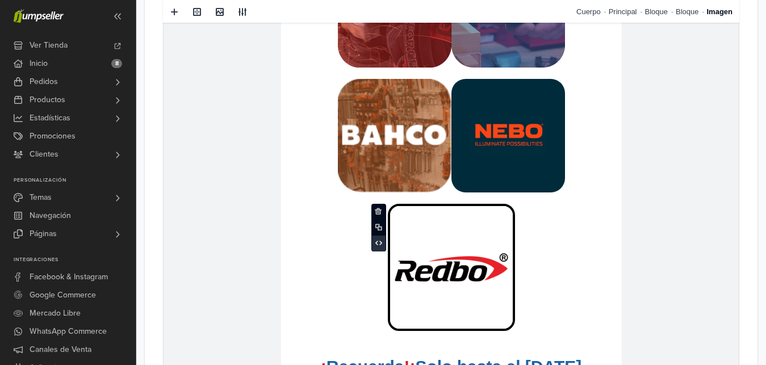
click at [378, 239] on span at bounding box center [379, 243] width 14 height 17
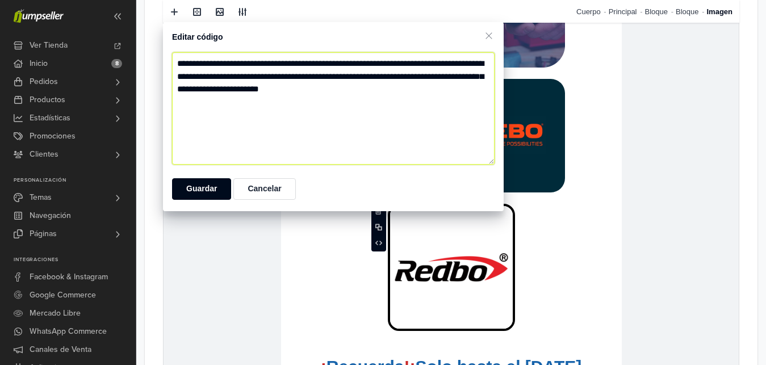
click at [300, 90] on textarea "**********" at bounding box center [333, 108] width 323 height 112
type textarea "**********"
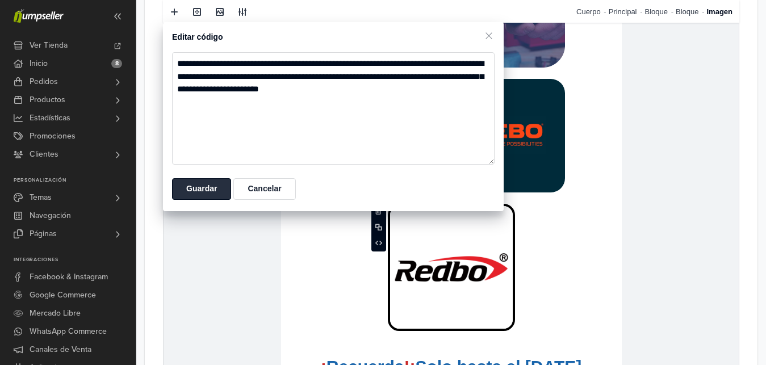
click at [216, 185] on button "Guardar" at bounding box center [201, 189] width 59 height 22
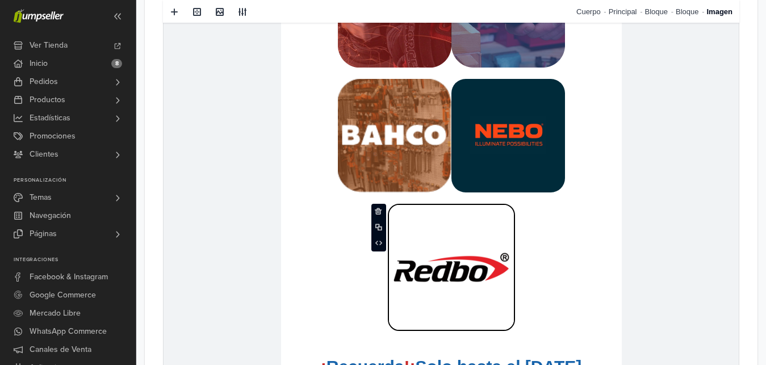
click at [449, 139] on img at bounding box center [395, 136] width 114 height 114
click at [473, 129] on img at bounding box center [508, 136] width 114 height 114
click at [441, 120] on icon at bounding box center [442, 118] width 7 height 5
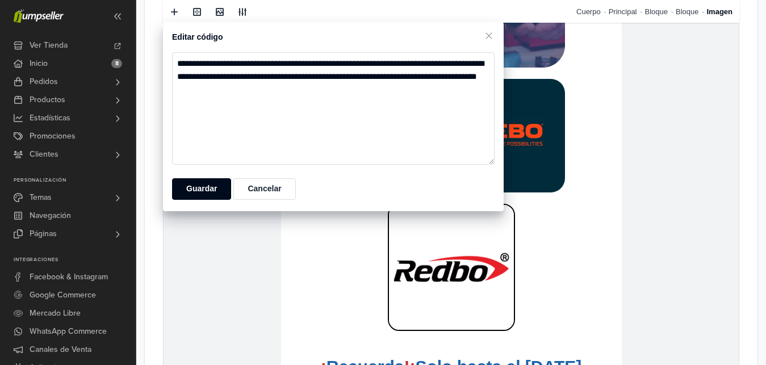
click at [441, 282] on img at bounding box center [451, 267] width 127 height 127
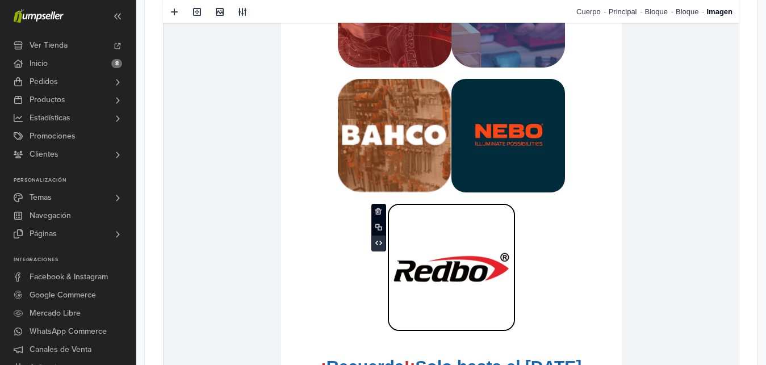
click at [372, 239] on span at bounding box center [379, 243] width 14 height 17
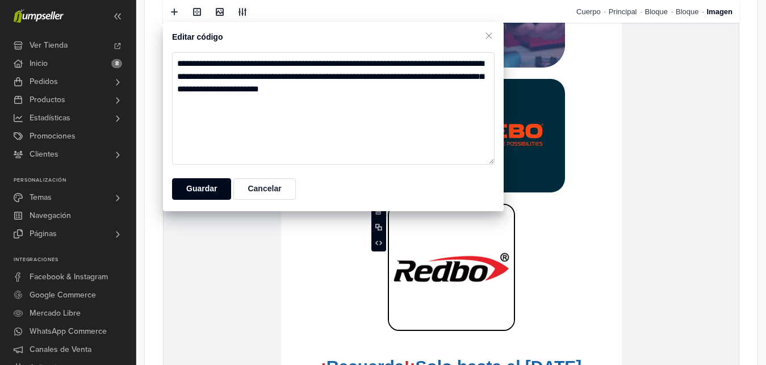
click at [445, 83] on textarea "**********" at bounding box center [333, 108] width 323 height 112
type textarea "**********"
click at [206, 189] on button "Guardar" at bounding box center [201, 189] width 59 height 22
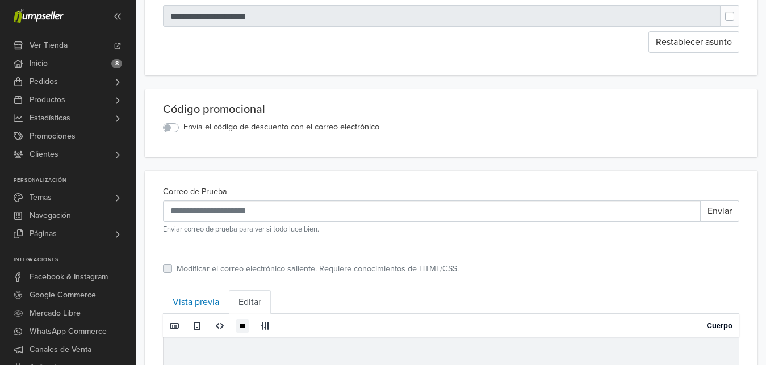
scroll to position [0, 0]
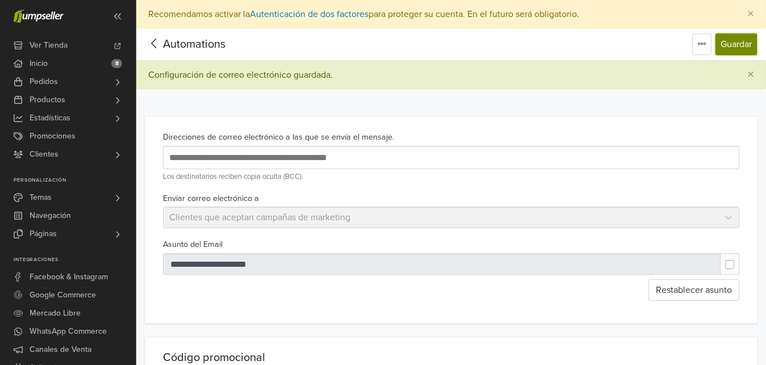
click at [727, 49] on button "Guardar" at bounding box center [736, 45] width 41 height 22
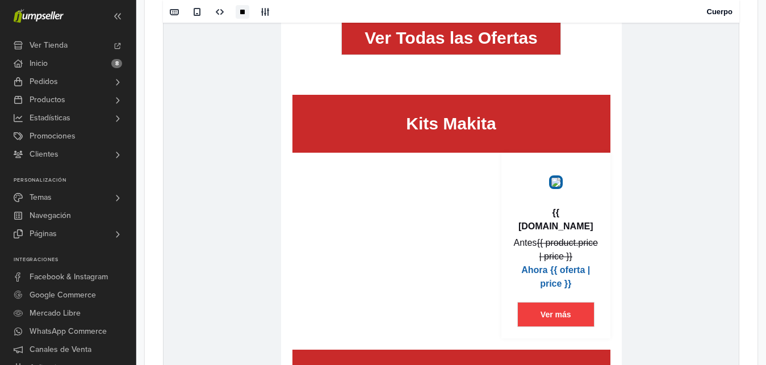
scroll to position [1484, 0]
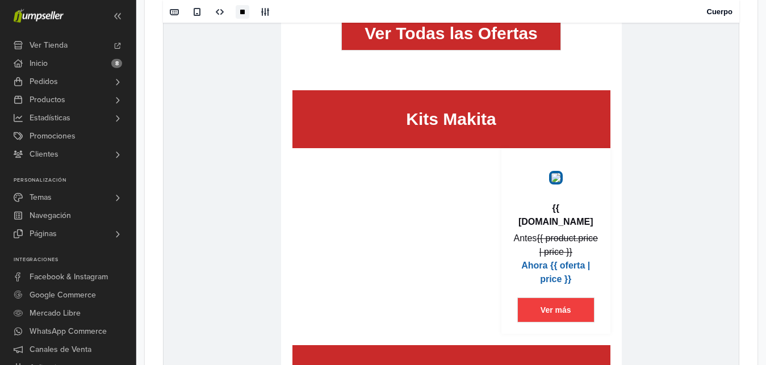
click at [475, 156] on td at bounding box center [396, 246] width 209 height 197
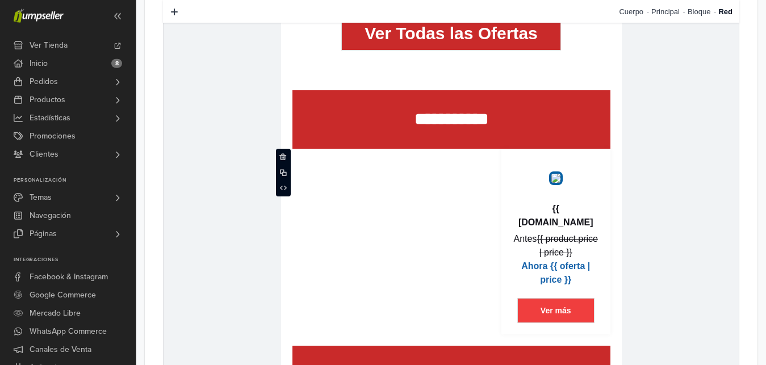
click at [399, 133] on td "**********" at bounding box center [451, 119] width 318 height 59
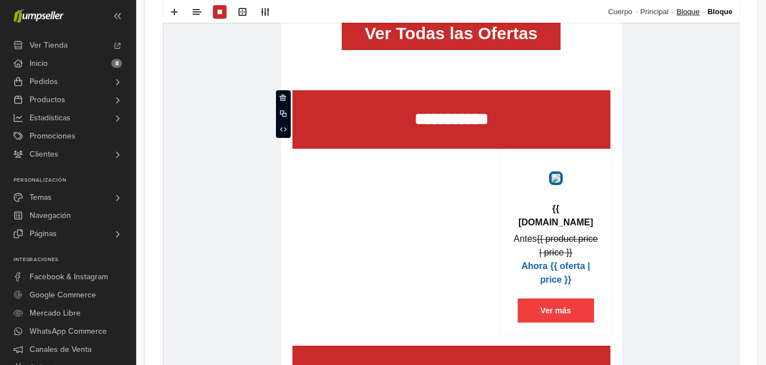
click at [690, 15] on link "Bloque" at bounding box center [691, 11] width 31 height 23
click at [267, 123] on span at bounding box center [272, 118] width 14 height 17
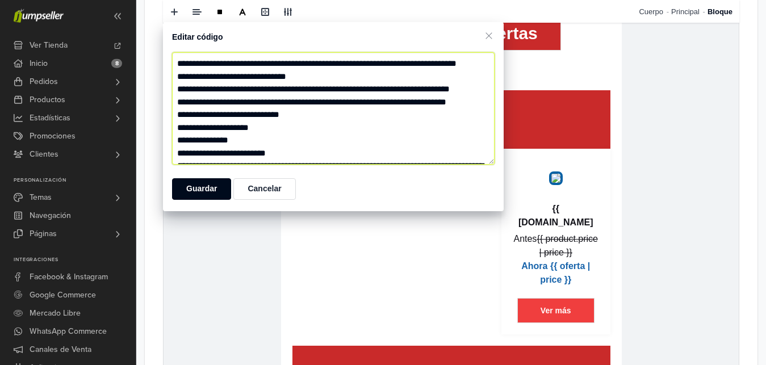
click at [295, 123] on textarea at bounding box center [333, 108] width 323 height 112
paste textarea "**********"
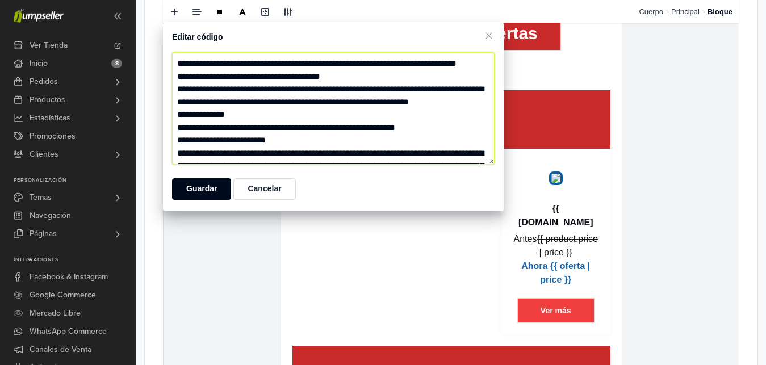
scroll to position [1886, 0]
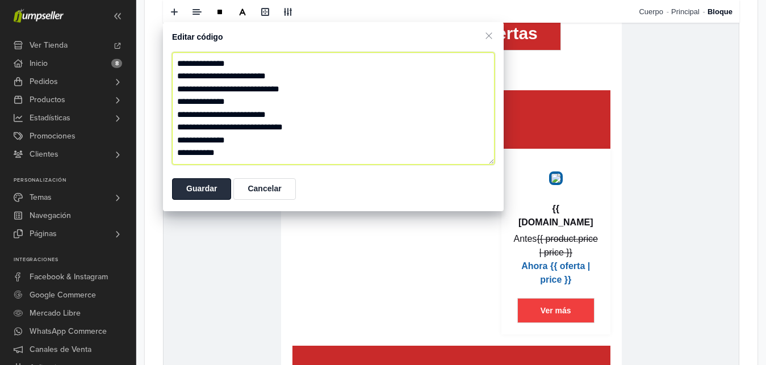
type textarea "**********"
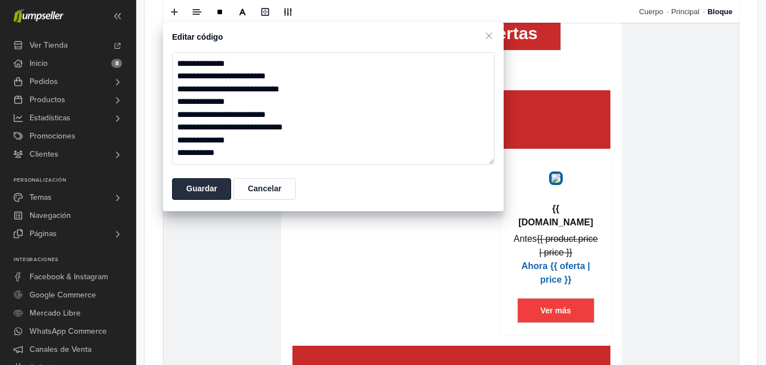
click at [205, 190] on button "Guardar" at bounding box center [201, 189] width 59 height 22
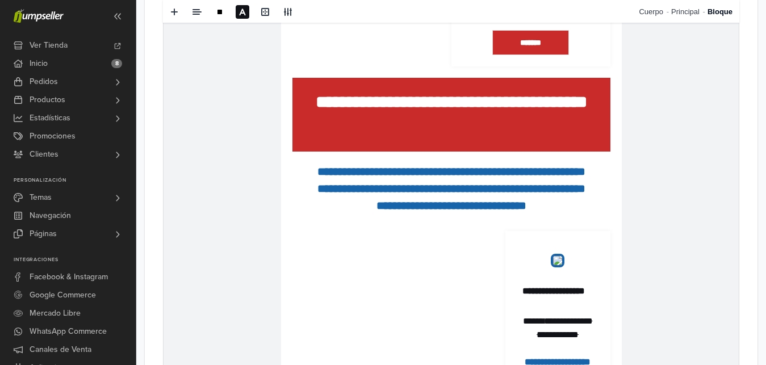
scroll to position [1688, 0]
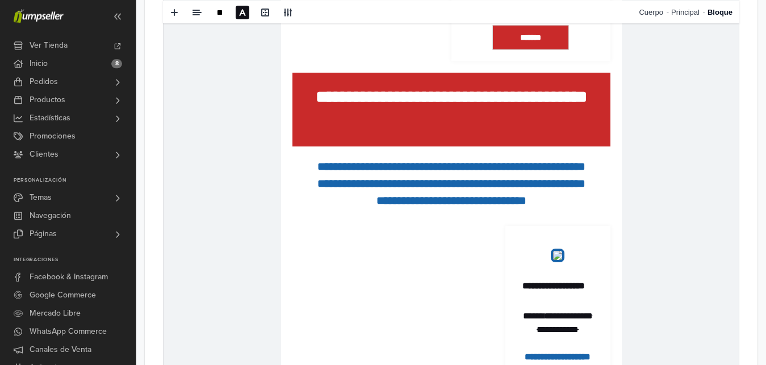
click at [561, 136] on p "**********" at bounding box center [451, 110] width 318 height 51
drag, startPoint x: 689, startPoint y: 21, endPoint x: 408, endPoint y: 1169, distance: 1182.2
click at [689, 21] on link "Bloque" at bounding box center [698, 11] width 31 height 23
click at [286, 190] on icon at bounding box center [283, 188] width 7 height 7
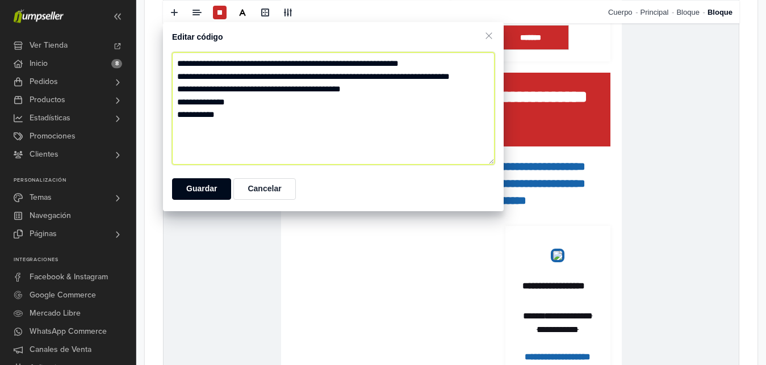
scroll to position [1365, 0]
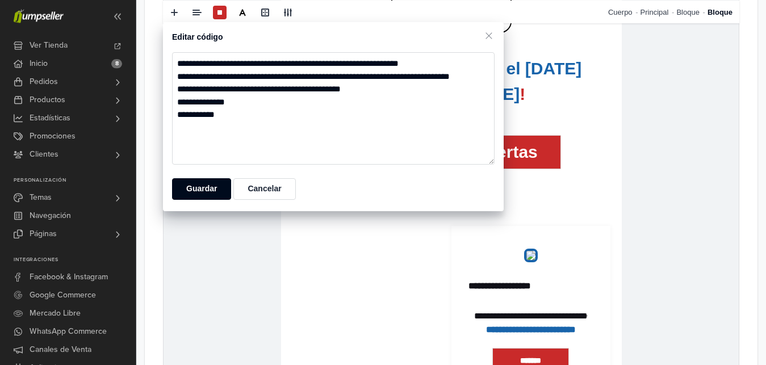
click at [538, 263] on img at bounding box center [531, 256] width 14 height 14
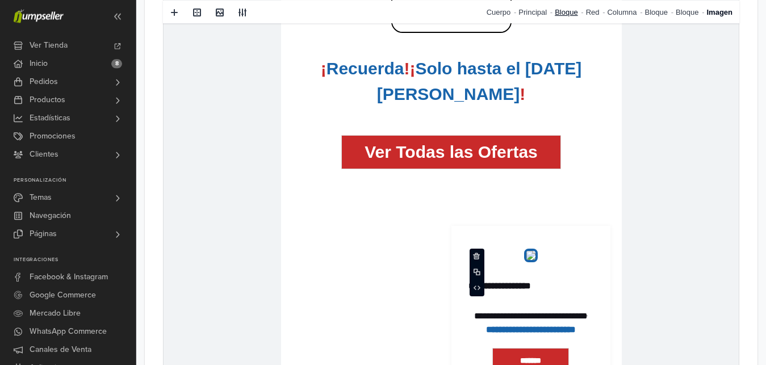
click at [576, 13] on link "Bloque" at bounding box center [570, 11] width 31 height 23
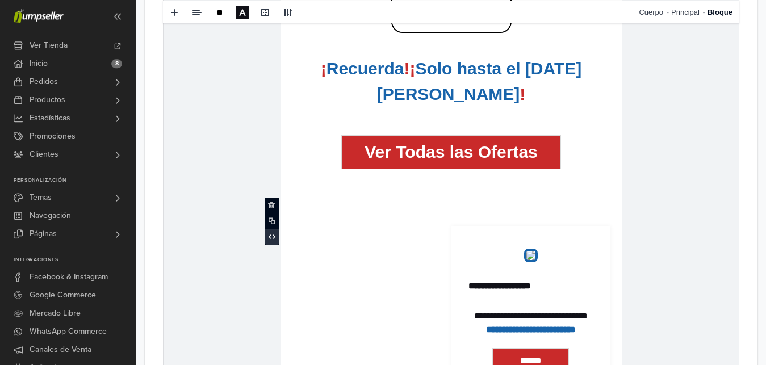
click at [278, 240] on span at bounding box center [272, 237] width 14 height 17
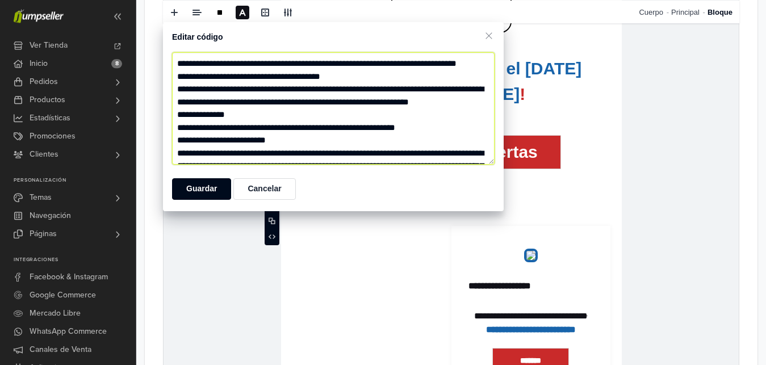
click at [286, 88] on textarea at bounding box center [333, 108] width 323 height 112
click at [288, 85] on textarea at bounding box center [333, 108] width 323 height 112
click at [288, 77] on textarea at bounding box center [333, 108] width 323 height 112
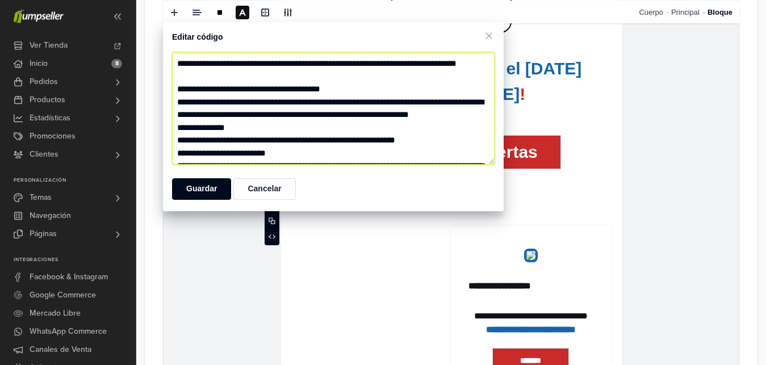
paste textarea "**********"
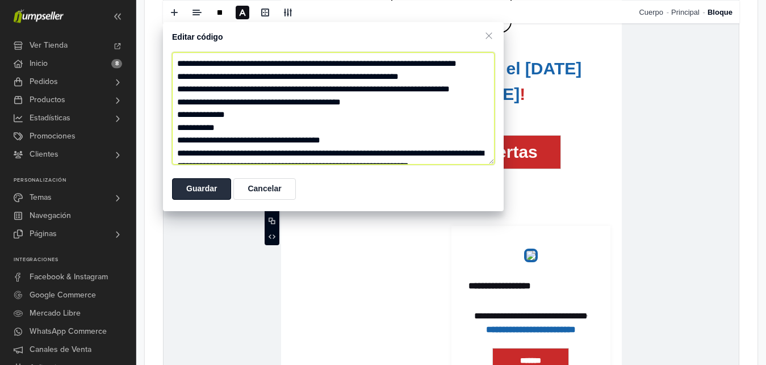
type textarea "**********"
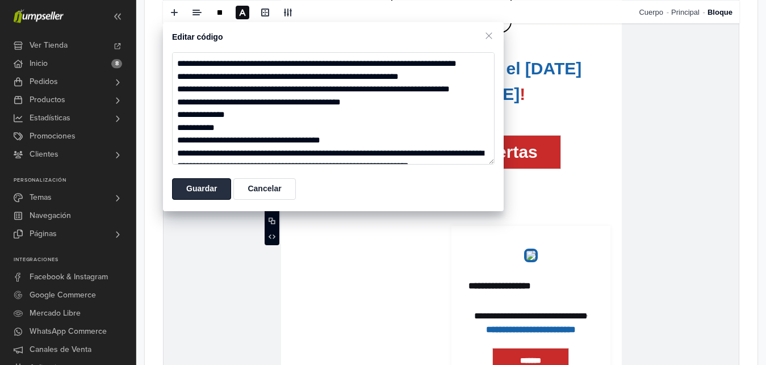
click at [216, 196] on button "Guardar" at bounding box center [201, 189] width 59 height 22
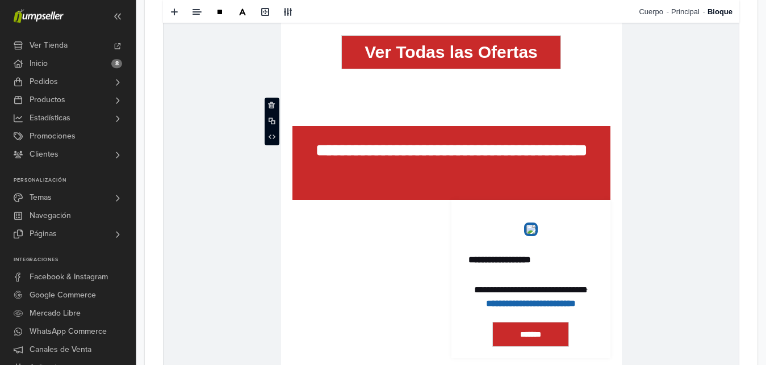
scroll to position [1500, 0]
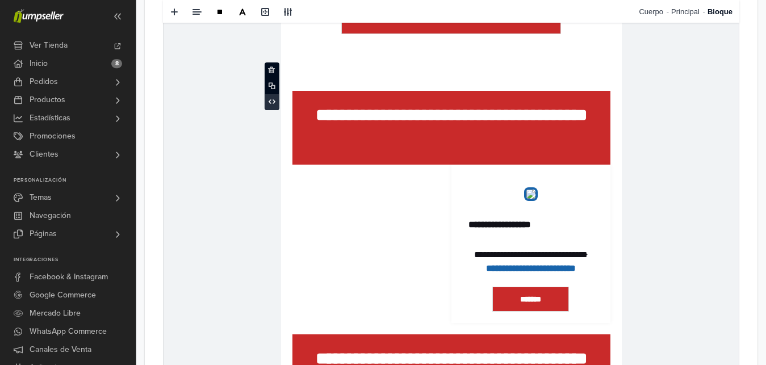
click at [269, 101] on icon at bounding box center [272, 101] width 7 height 7
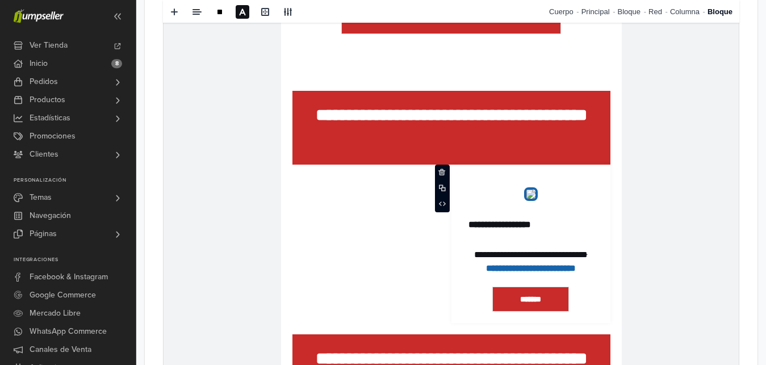
click at [593, 173] on td "**********" at bounding box center [530, 244] width 159 height 158
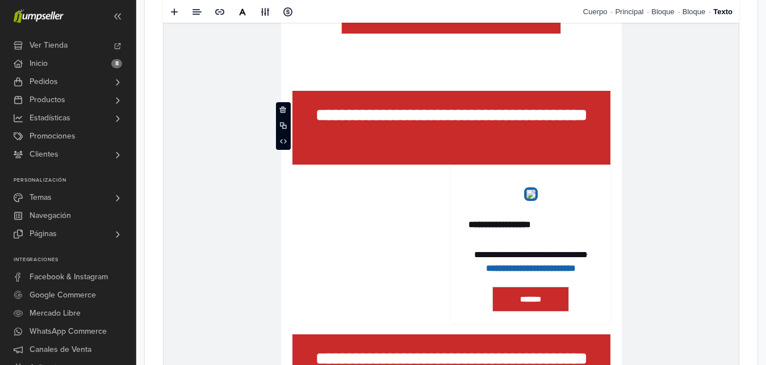
click at [575, 137] on p "**********" at bounding box center [451, 127] width 318 height 51
click at [672, 19] on link "Bloque" at bounding box center [666, 11] width 31 height 23
click at [276, 103] on span at bounding box center [272, 102] width 14 height 17
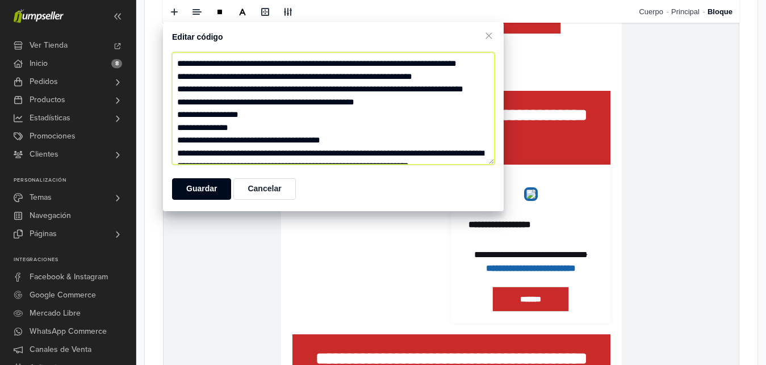
drag, startPoint x: 361, startPoint y: 129, endPoint x: 206, endPoint y: 131, distance: 155.6
click at [206, 131] on textarea at bounding box center [333, 108] width 323 height 112
type textarea "**********"
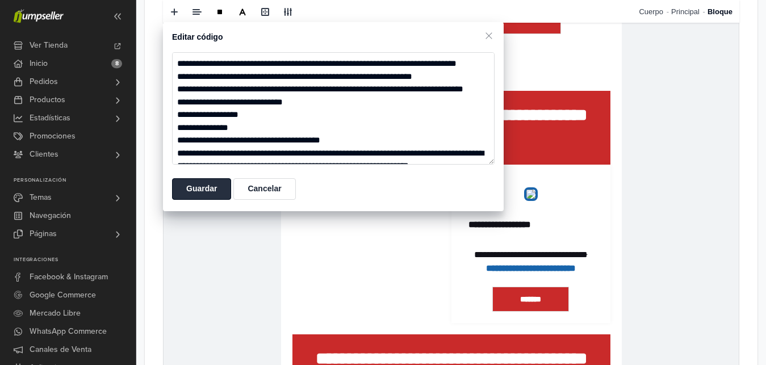
click at [195, 193] on button "Guardar" at bounding box center [201, 189] width 59 height 22
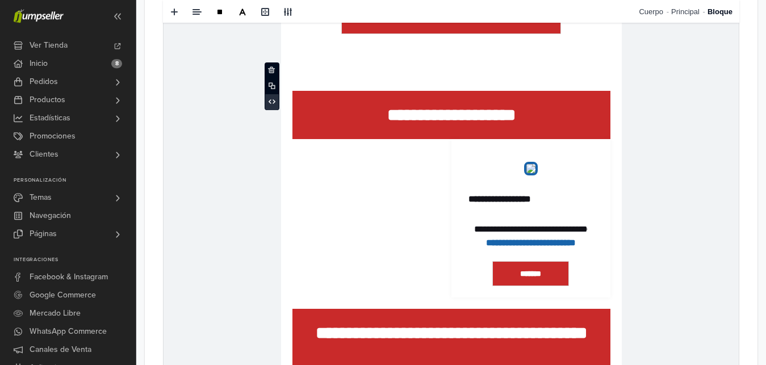
click at [269, 107] on span at bounding box center [272, 102] width 14 height 17
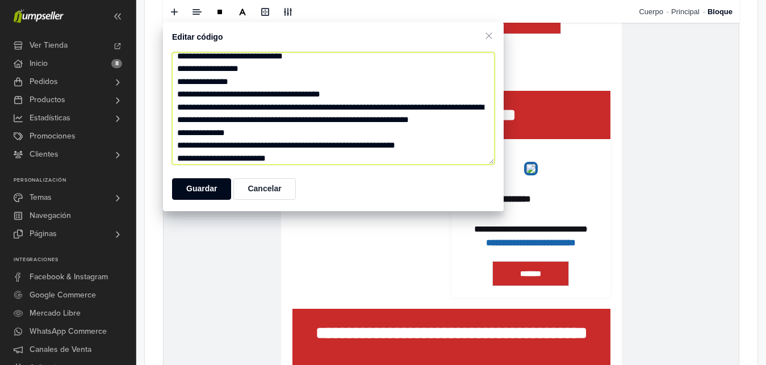
scroll to position [61, 0]
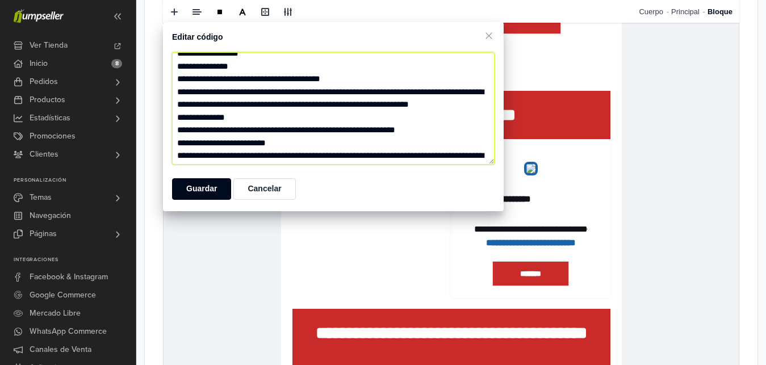
click at [278, 115] on textarea at bounding box center [333, 108] width 323 height 112
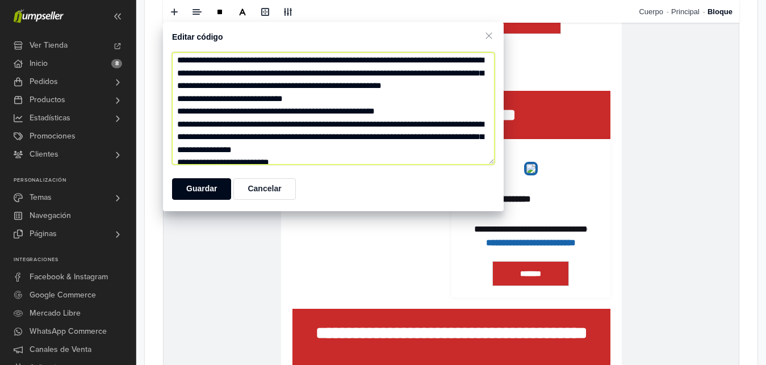
scroll to position [336, 0]
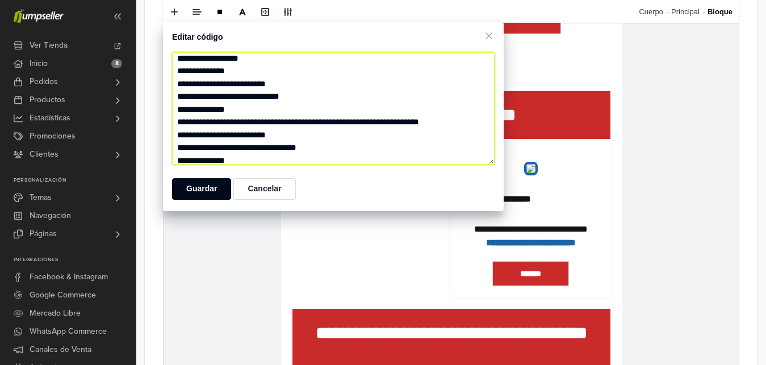
drag, startPoint x: 187, startPoint y: 115, endPoint x: 199, endPoint y: 166, distance: 53.0
click at [199, 165] on textarea at bounding box center [333, 108] width 323 height 112
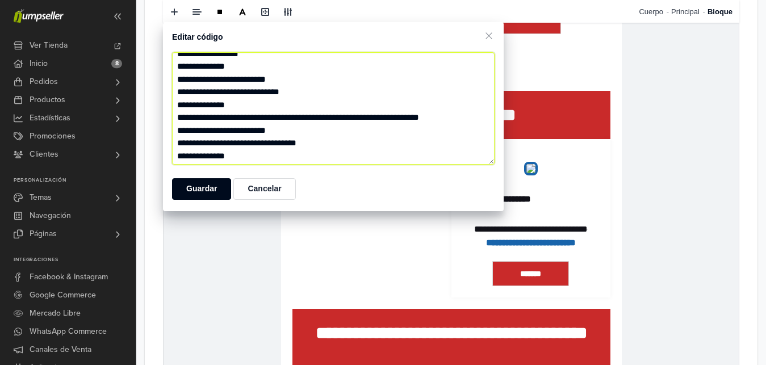
drag, startPoint x: 369, startPoint y: 156, endPoint x: 494, endPoint y: 158, distance: 125.0
click at [372, 156] on textarea at bounding box center [333, 108] width 323 height 112
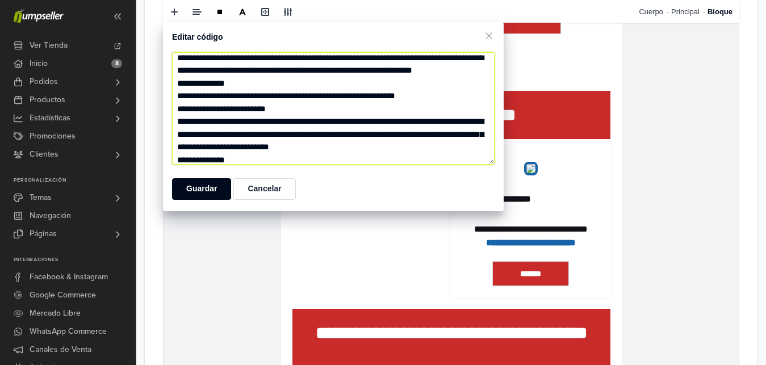
scroll to position [89, 0]
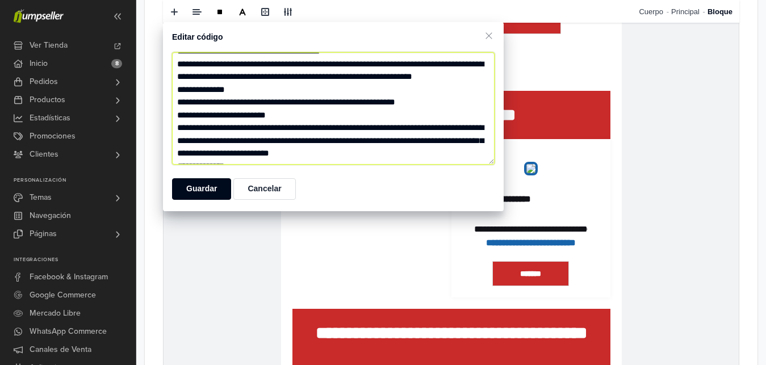
drag, startPoint x: 265, startPoint y: 116, endPoint x: 186, endPoint y: 147, distance: 85.2
click at [186, 147] on textarea at bounding box center [333, 108] width 323 height 112
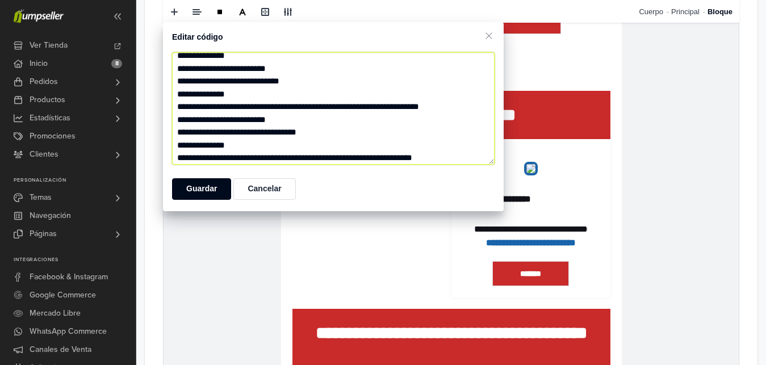
scroll to position [864, 0]
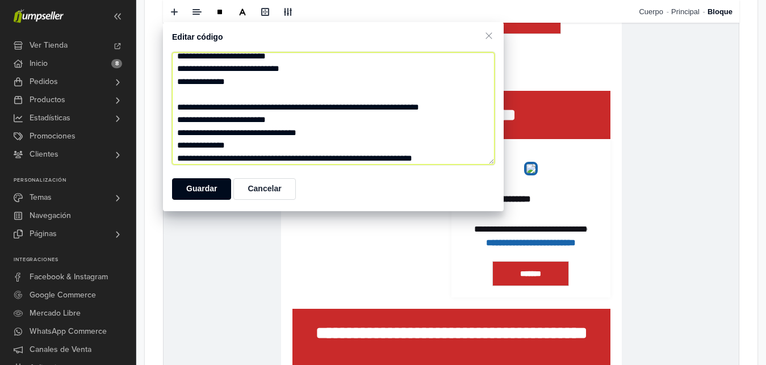
paste textarea "**********"
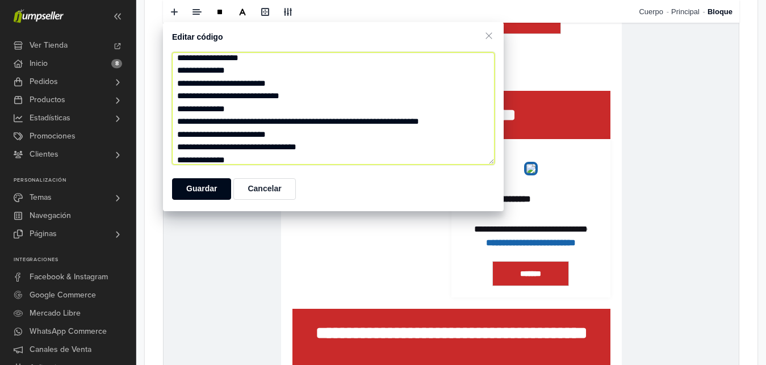
scroll to position [1607, 0]
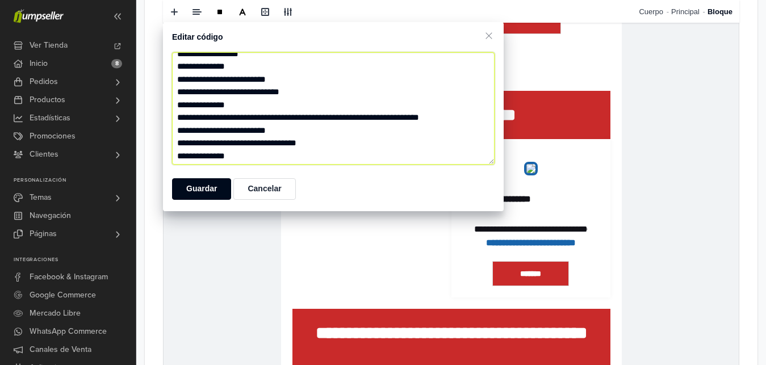
click at [281, 129] on textarea at bounding box center [333, 108] width 323 height 112
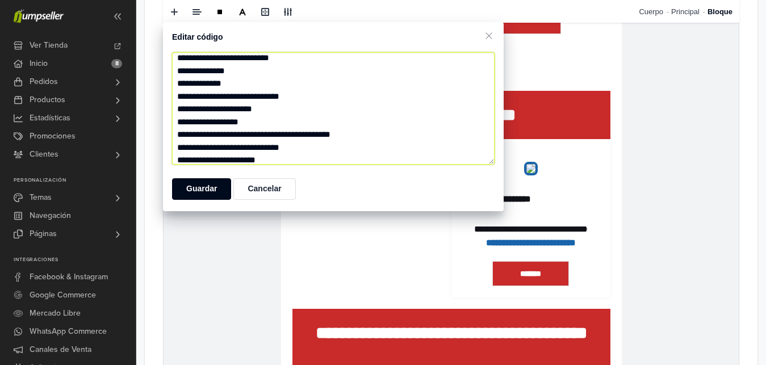
scroll to position [937, 0]
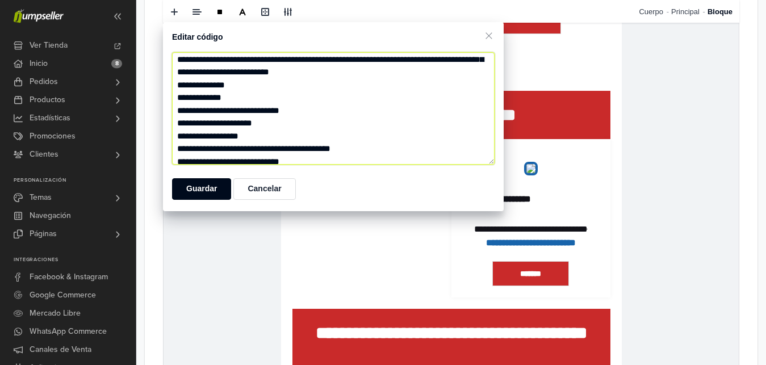
click at [283, 111] on textarea at bounding box center [333, 108] width 323 height 112
click at [366, 108] on textarea at bounding box center [333, 108] width 323 height 112
click at [451, 108] on textarea at bounding box center [333, 108] width 323 height 112
click at [248, 127] on textarea at bounding box center [333, 108] width 323 height 112
click at [280, 86] on textarea at bounding box center [333, 108] width 323 height 112
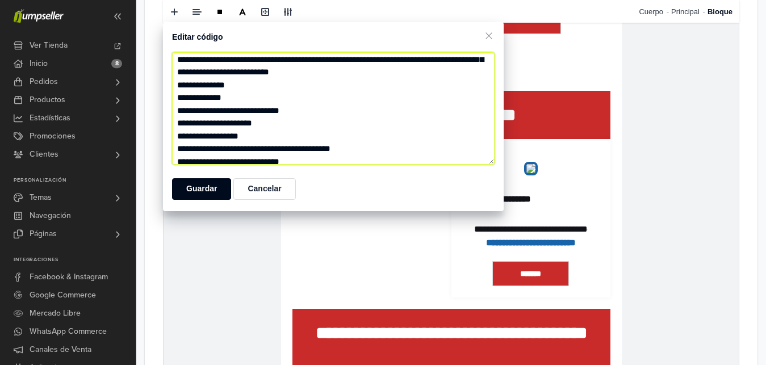
click at [280, 86] on textarea at bounding box center [333, 108] width 323 height 112
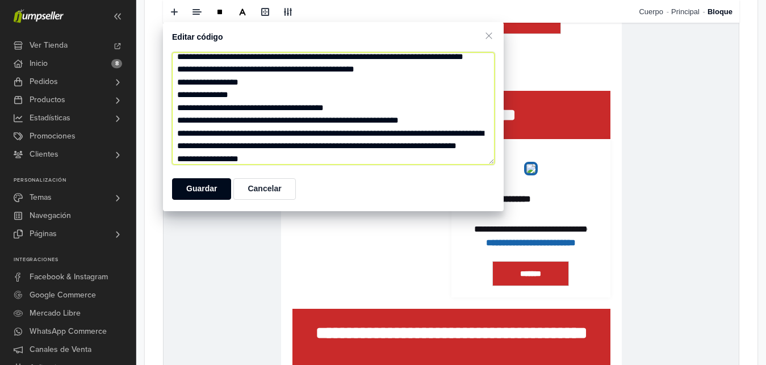
scroll to position [1778, 0]
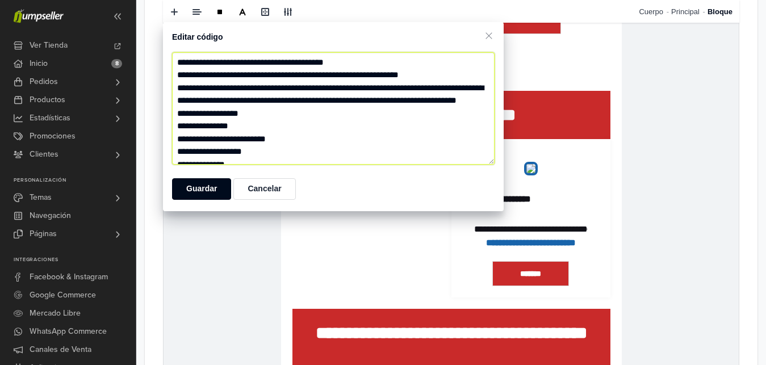
drag, startPoint x: 443, startPoint y: 132, endPoint x: 188, endPoint y: 96, distance: 257.5
click at [188, 96] on textarea at bounding box center [333, 108] width 323 height 112
click at [289, 91] on textarea at bounding box center [333, 108] width 323 height 112
click at [285, 76] on textarea at bounding box center [333, 108] width 323 height 112
drag, startPoint x: 245, startPoint y: 89, endPoint x: 187, endPoint y: 67, distance: 61.8
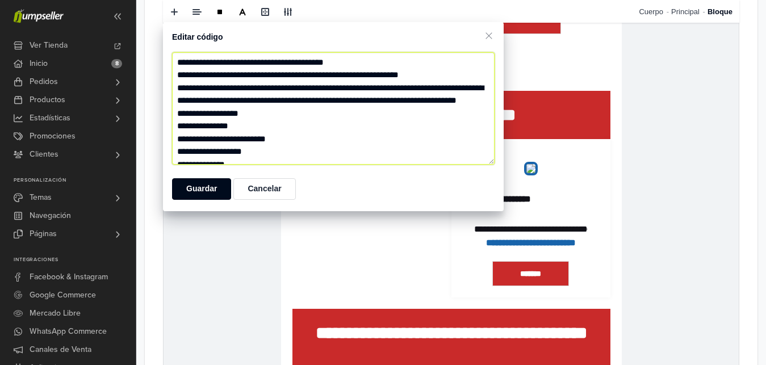
click at [187, 67] on textarea at bounding box center [333, 108] width 323 height 112
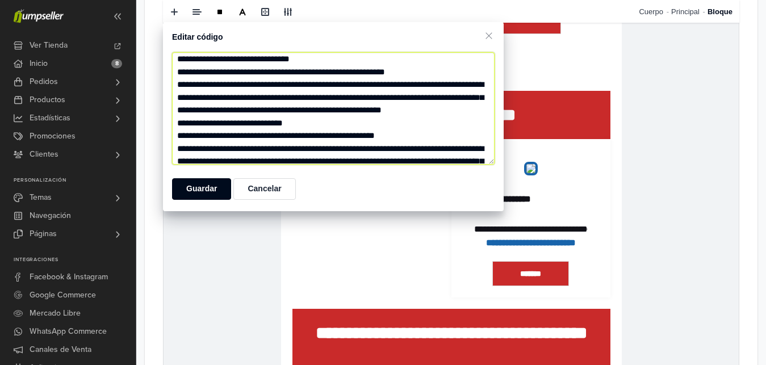
scroll to position [927, 0]
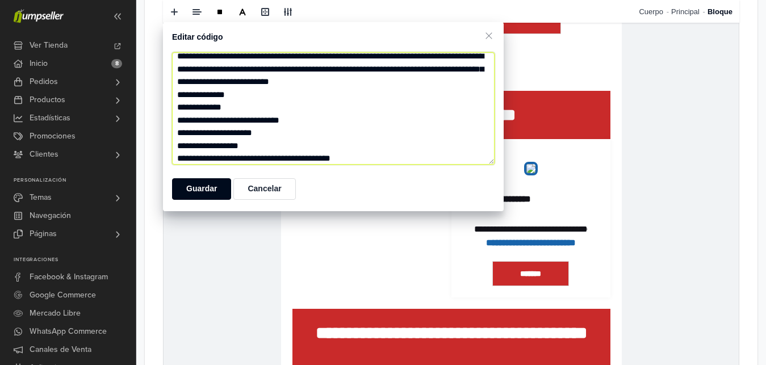
click at [329, 85] on textarea at bounding box center [333, 108] width 323 height 112
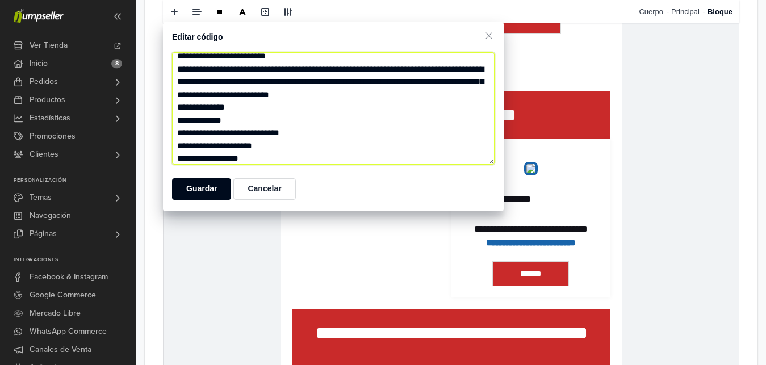
paste textarea "**********"
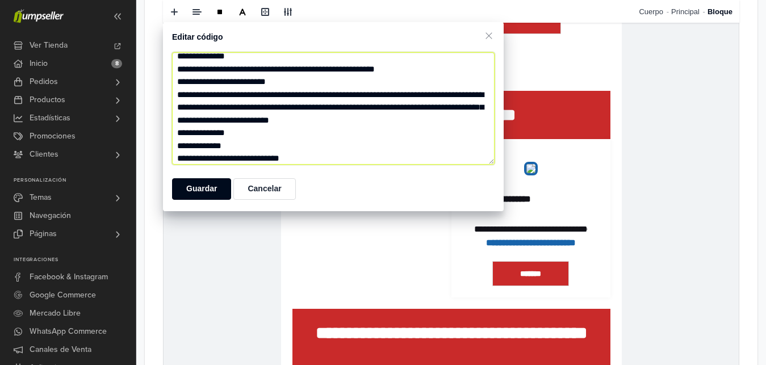
click at [285, 111] on textarea at bounding box center [333, 108] width 323 height 112
type textarea "**********"
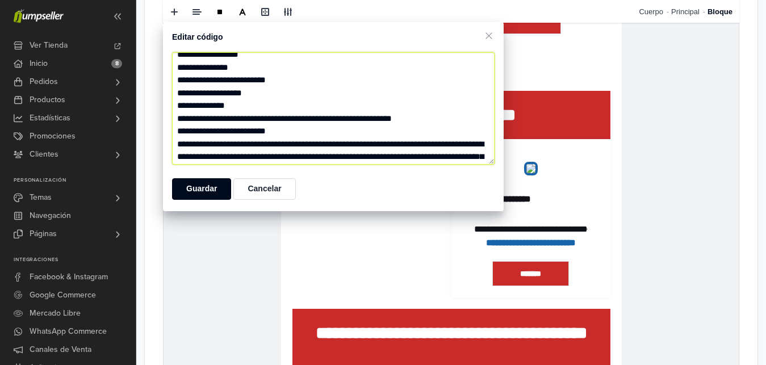
scroll to position [1896, 0]
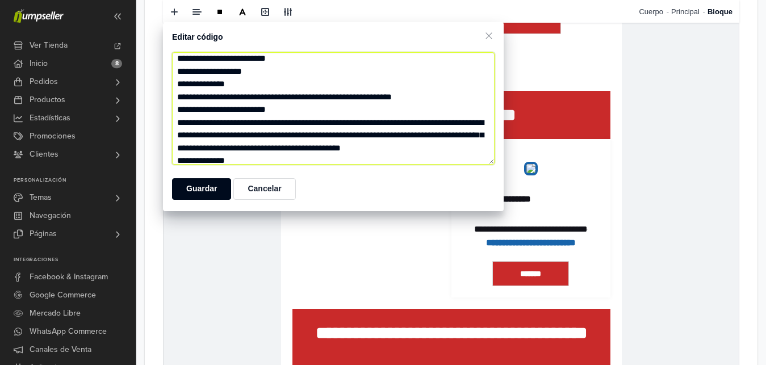
drag, startPoint x: 188, startPoint y: 143, endPoint x: 234, endPoint y: 89, distance: 70.5
click at [234, 89] on textarea at bounding box center [333, 108] width 323 height 112
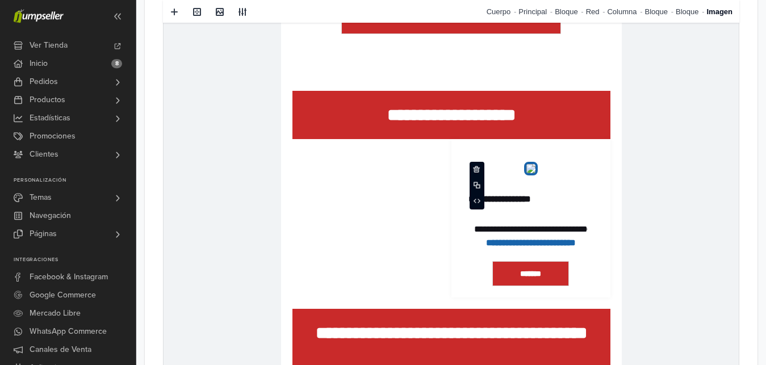
click at [535, 172] on img at bounding box center [531, 169] width 14 height 14
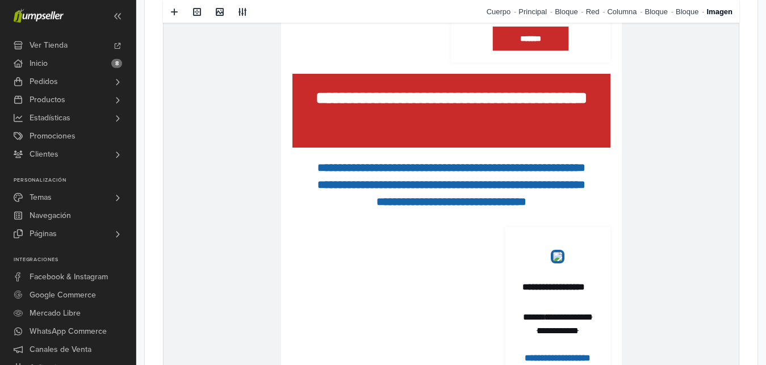
scroll to position [1766, 0]
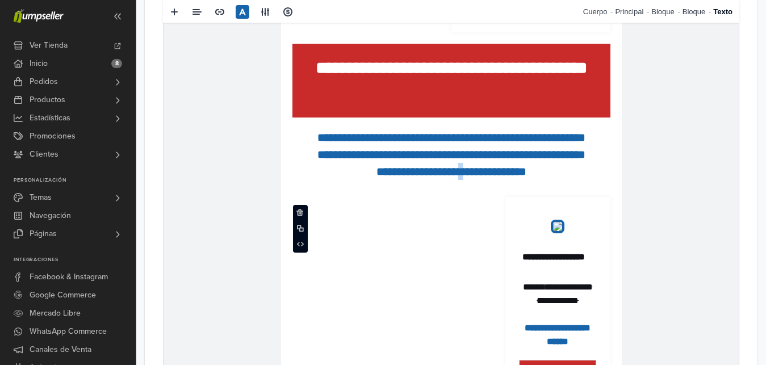
click at [570, 177] on b "**********" at bounding box center [451, 154] width 268 height 45
click at [693, 15] on link "Bloque" at bounding box center [698, 11] width 31 height 23
click at [287, 206] on span at bounding box center [284, 201] width 14 height 17
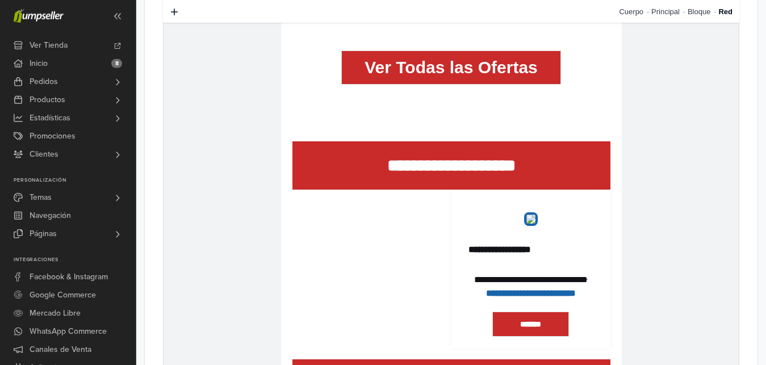
scroll to position [1486, 0]
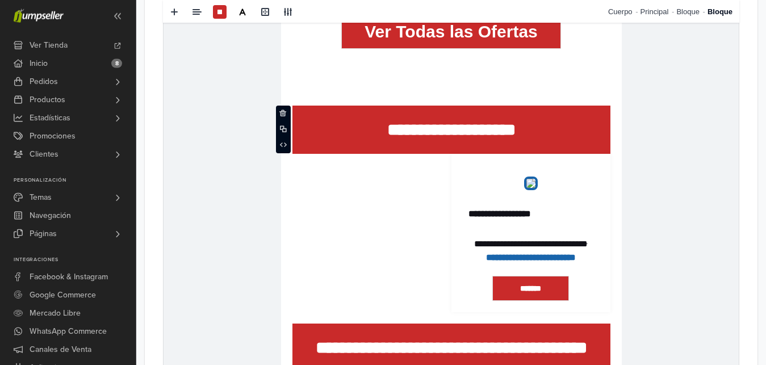
click at [559, 114] on td "**********" at bounding box center [451, 130] width 318 height 48
click at [684, 18] on link "Bloque" at bounding box center [691, 11] width 31 height 23
click at [267, 117] on span at bounding box center [272, 116] width 14 height 17
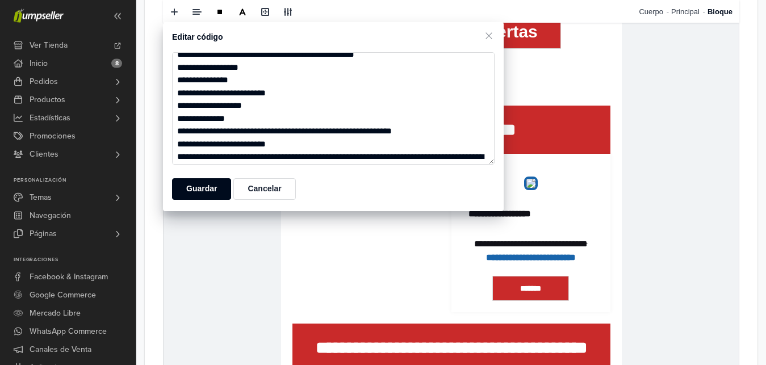
scroll to position [980, 0]
drag, startPoint x: 282, startPoint y: 135, endPoint x: 189, endPoint y: 66, distance: 115.7
click at [189, 66] on textarea at bounding box center [333, 108] width 323 height 112
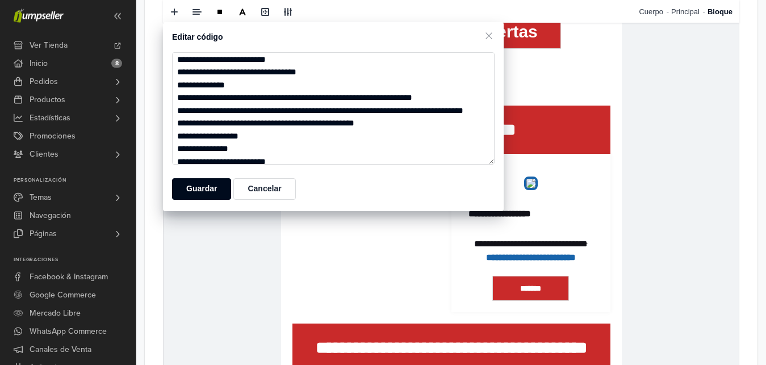
scroll to position [877, 0]
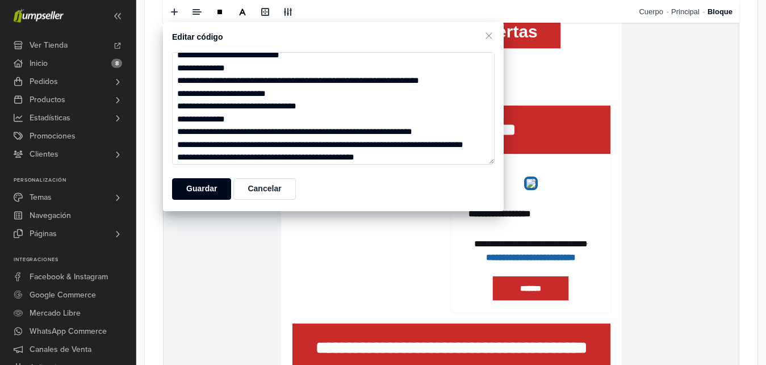
click at [321, 140] on textarea at bounding box center [333, 108] width 323 height 112
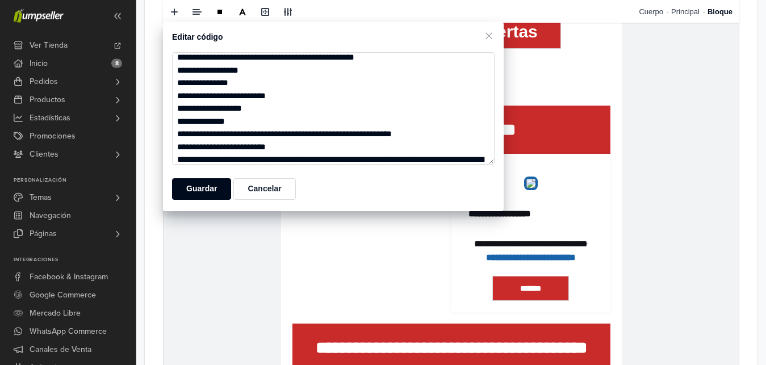
click at [287, 80] on textarea at bounding box center [333, 108] width 323 height 112
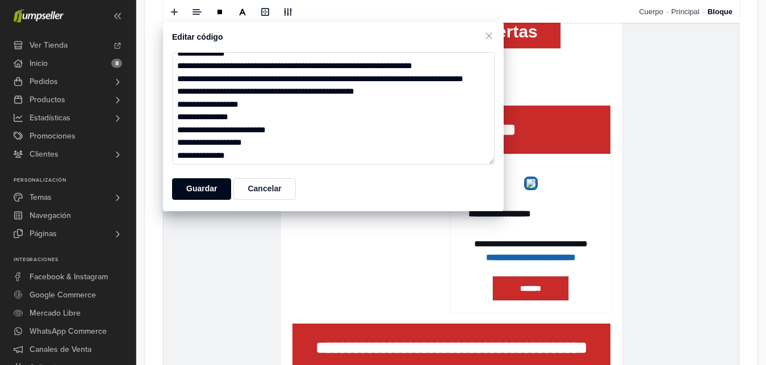
scroll to position [909, 0]
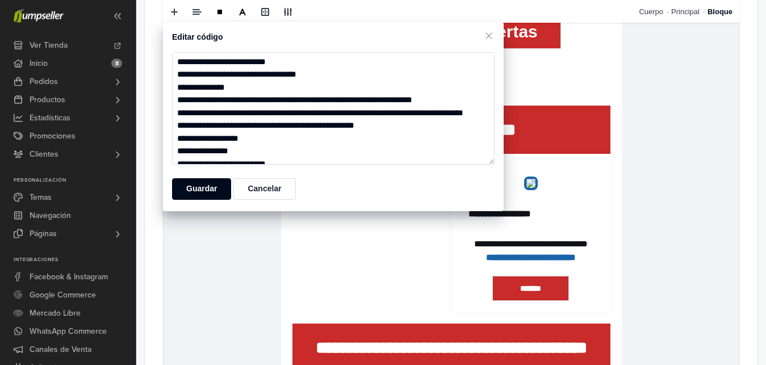
click at [396, 111] on textarea at bounding box center [333, 108] width 323 height 112
click at [396, 106] on textarea at bounding box center [333, 108] width 323 height 112
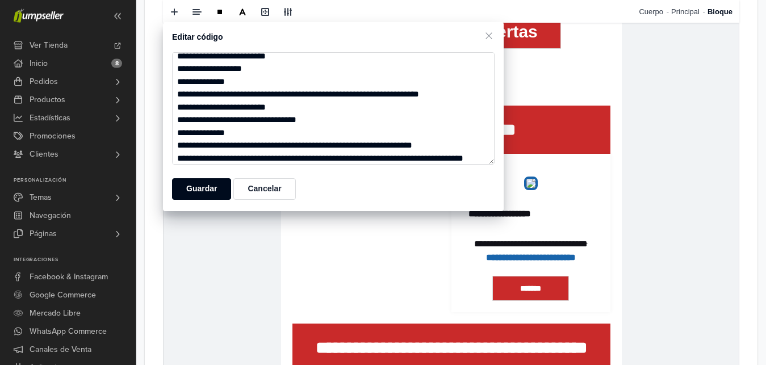
drag, startPoint x: 361, startPoint y: 93, endPoint x: 206, endPoint y: 95, distance: 155.6
click at [206, 95] on textarea at bounding box center [333, 108] width 323 height 112
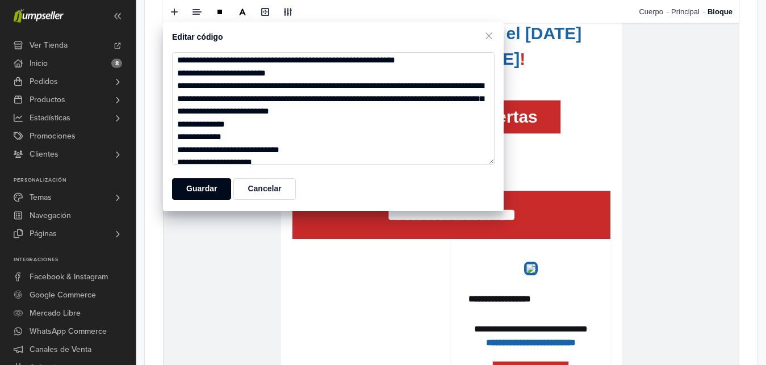
scroll to position [170, 0]
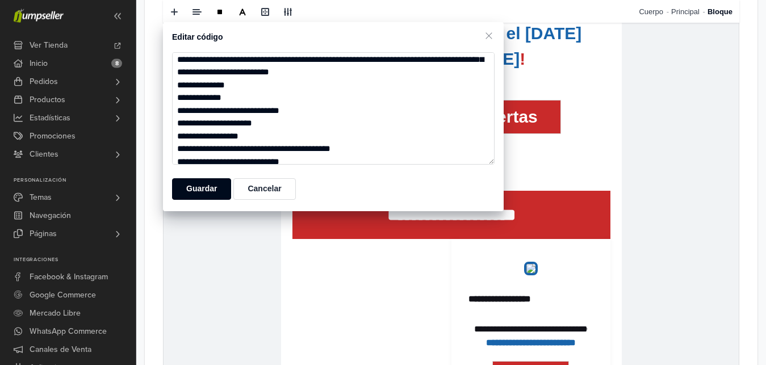
drag, startPoint x: 323, startPoint y: 144, endPoint x: 200, endPoint y: 154, distance: 123.1
click at [200, 154] on textarea at bounding box center [333, 108] width 323 height 112
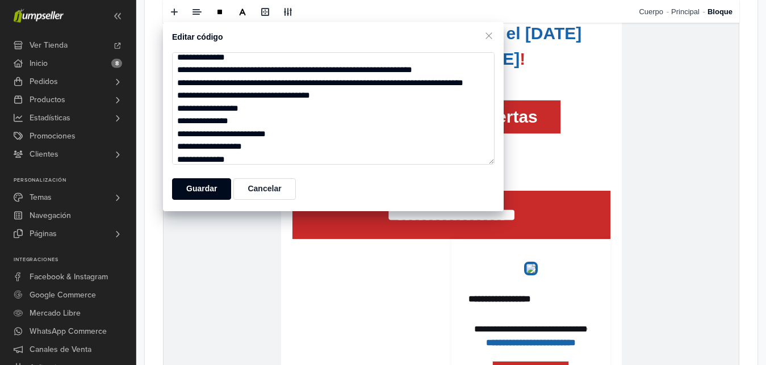
scroll to position [946, 0]
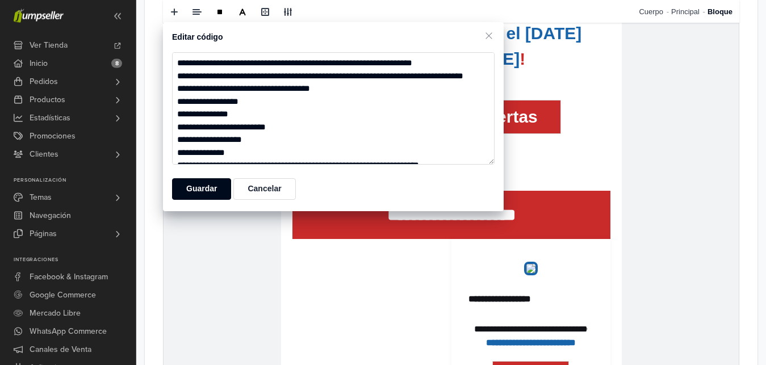
drag, startPoint x: 187, startPoint y: 76, endPoint x: 226, endPoint y: 76, distance: 39.2
click at [226, 76] on textarea at bounding box center [333, 108] width 323 height 112
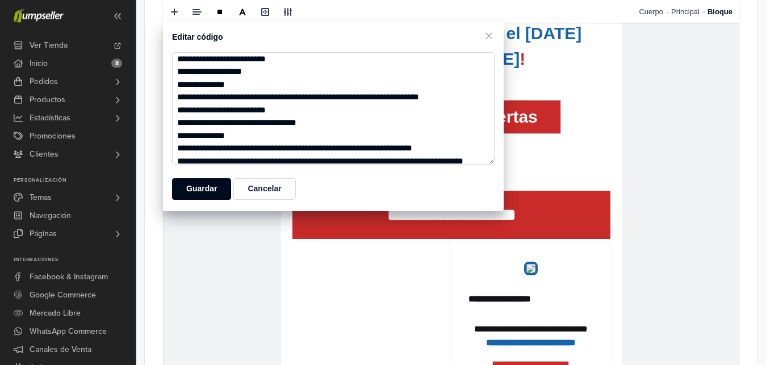
scroll to position [1048, 0]
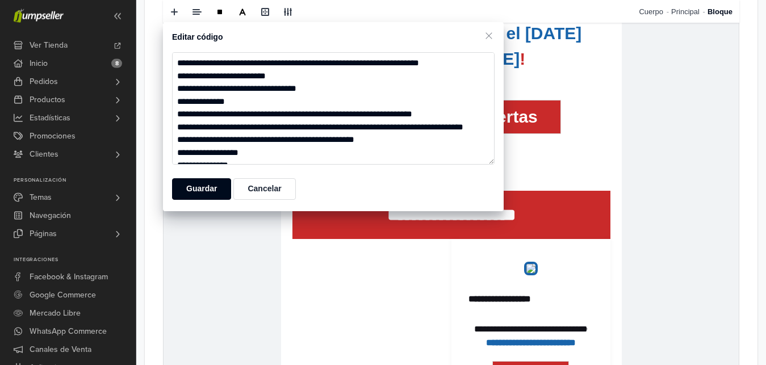
click at [373, 136] on textarea at bounding box center [333, 108] width 323 height 112
click at [373, 131] on textarea at bounding box center [333, 108] width 323 height 112
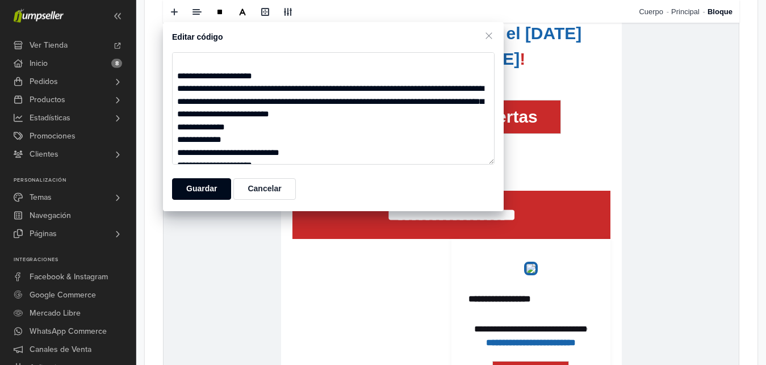
scroll to position [1822, 0]
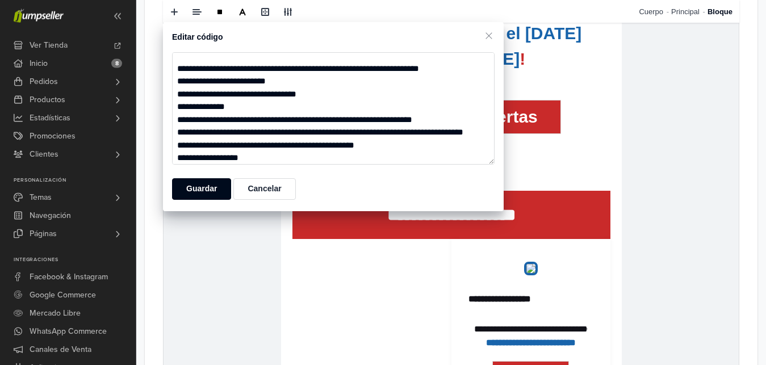
click at [359, 80] on textarea at bounding box center [333, 108] width 323 height 112
click at [276, 82] on textarea at bounding box center [333, 108] width 323 height 112
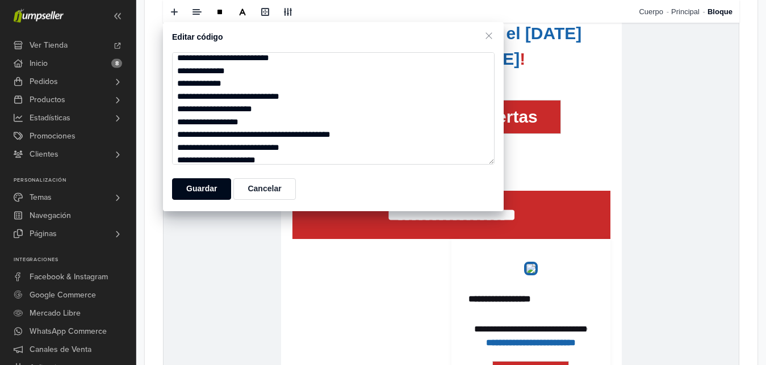
scroll to position [1096, 0]
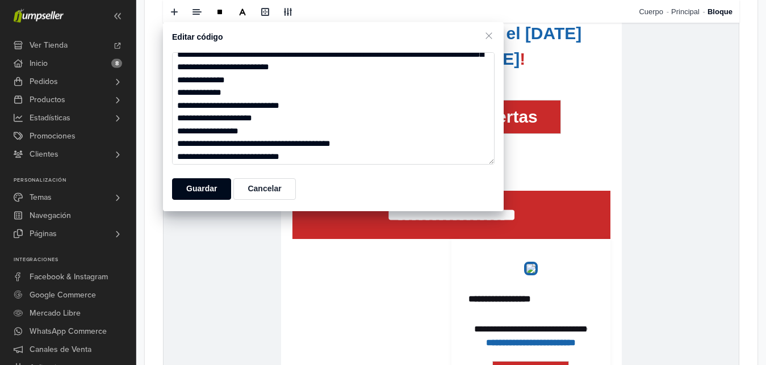
click at [285, 115] on textarea at bounding box center [333, 108] width 323 height 112
click at [250, 125] on textarea at bounding box center [333, 108] width 323 height 112
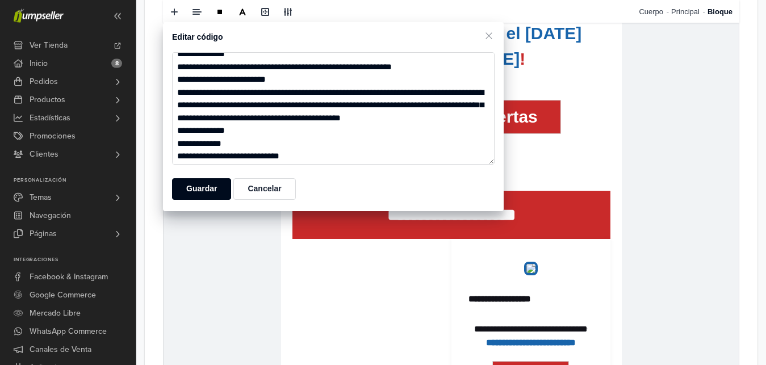
scroll to position [1976, 0]
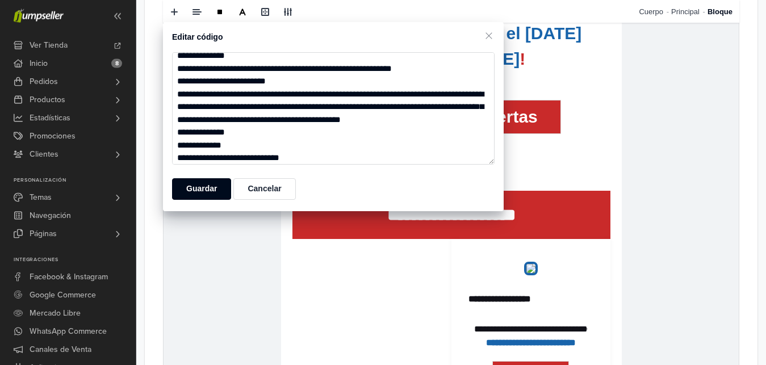
drag, startPoint x: 386, startPoint y: 120, endPoint x: 207, endPoint y: 120, distance: 179.5
click at [207, 120] on textarea at bounding box center [333, 108] width 323 height 112
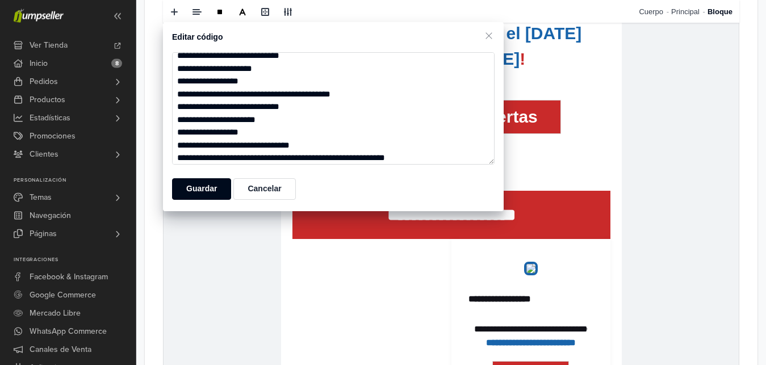
scroll to position [2112, 0]
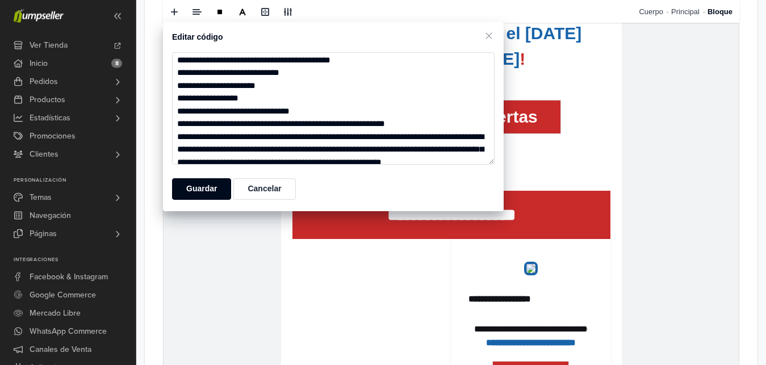
click at [282, 85] on textarea at bounding box center [333, 108] width 323 height 112
click at [365, 85] on textarea at bounding box center [333, 108] width 323 height 112
click at [454, 85] on textarea at bounding box center [333, 108] width 323 height 112
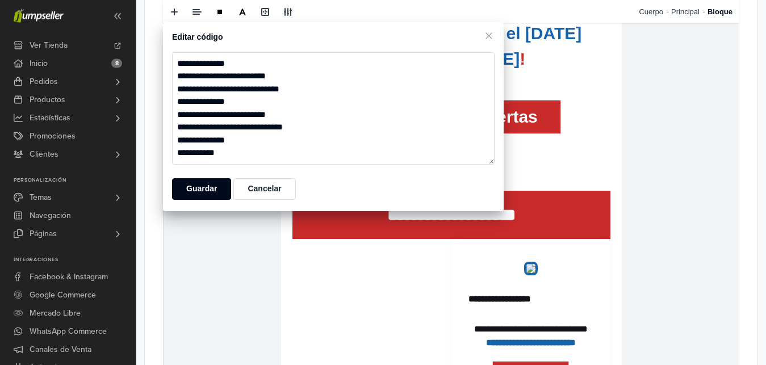
scroll to position [2804, 0]
click at [361, 86] on textarea at bounding box center [333, 108] width 323 height 112
type textarea "**********"
click at [218, 191] on button "Guardar" at bounding box center [201, 189] width 59 height 22
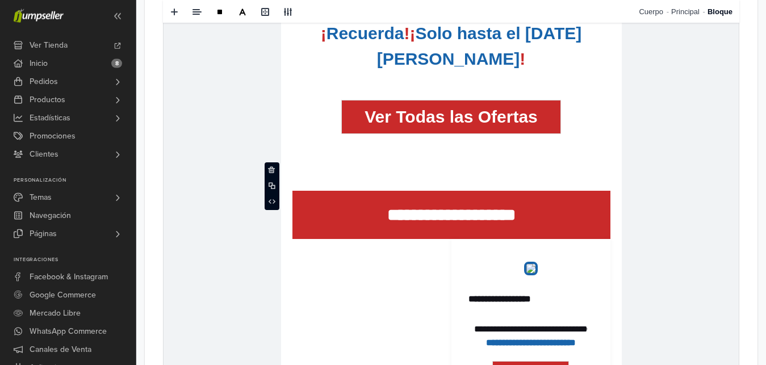
click at [765, 166] on main "**********" at bounding box center [451, 239] width 630 height 3046
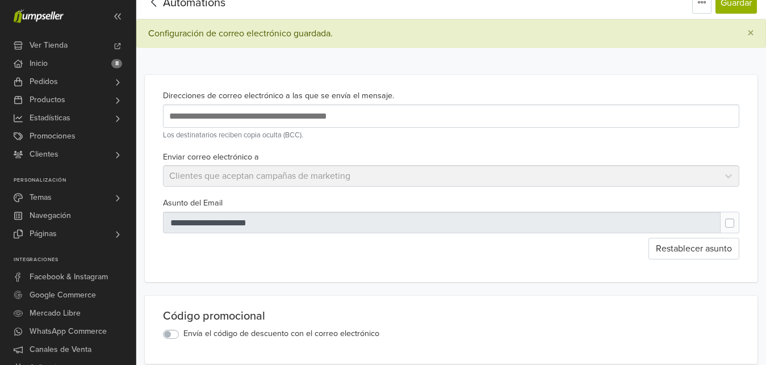
scroll to position [0, 0]
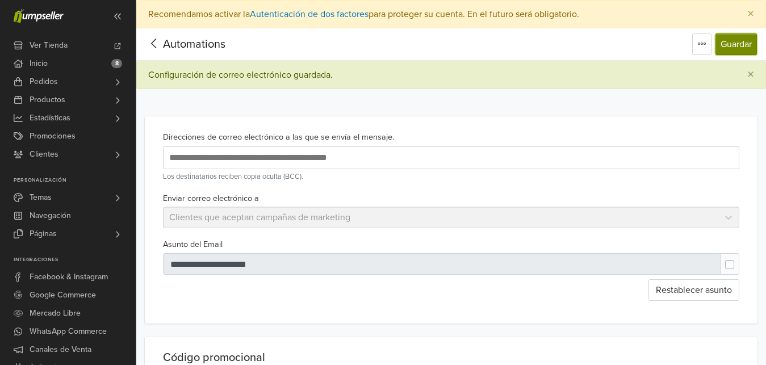
click at [741, 37] on button "Guardar" at bounding box center [736, 45] width 41 height 22
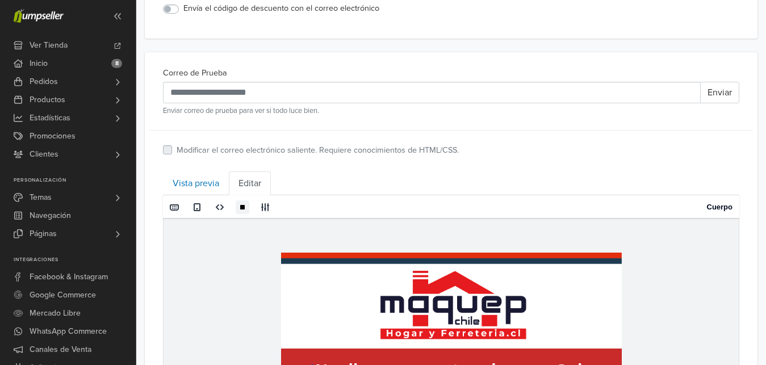
scroll to position [393, 0]
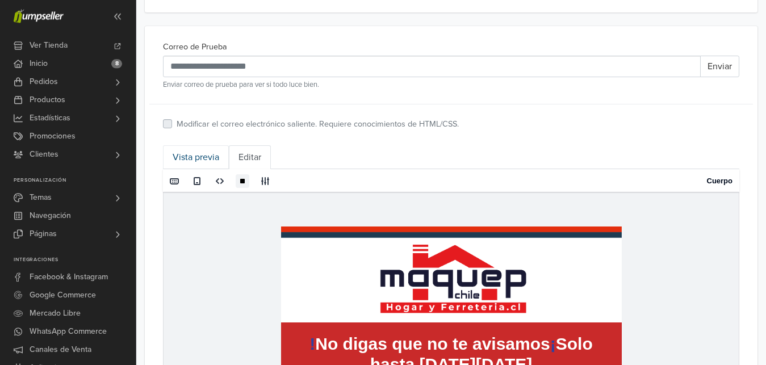
click at [223, 162] on link "Vista previa" at bounding box center [196, 157] width 66 height 24
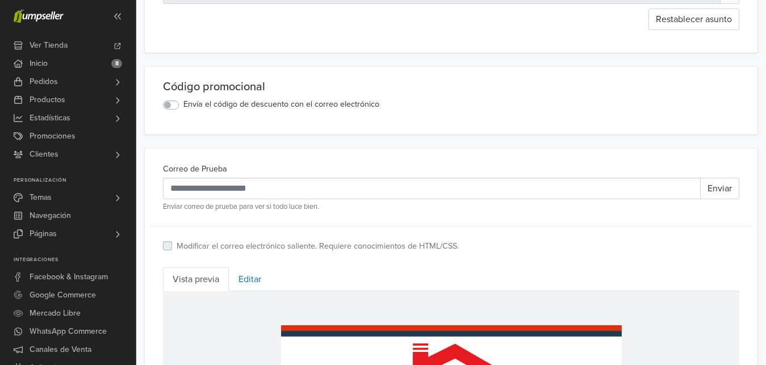
scroll to position [277, 0]
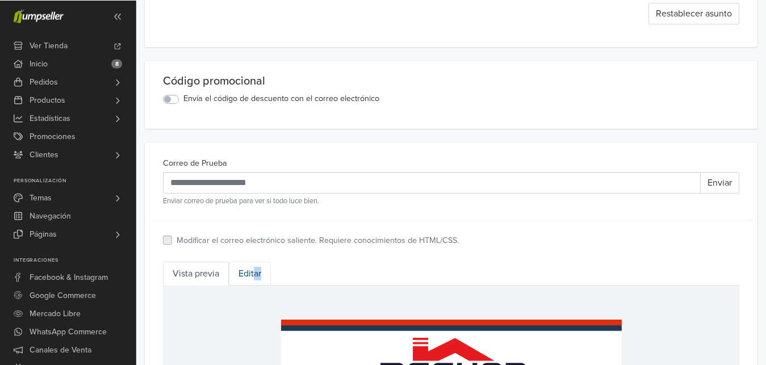
click at [255, 274] on link "Editar" at bounding box center [250, 274] width 42 height 24
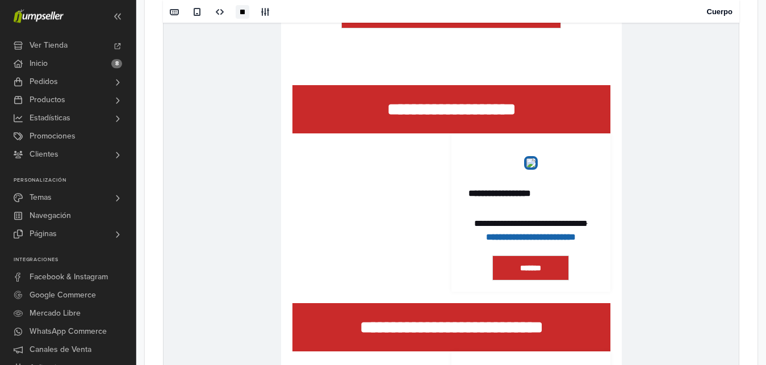
scroll to position [1573, 0]
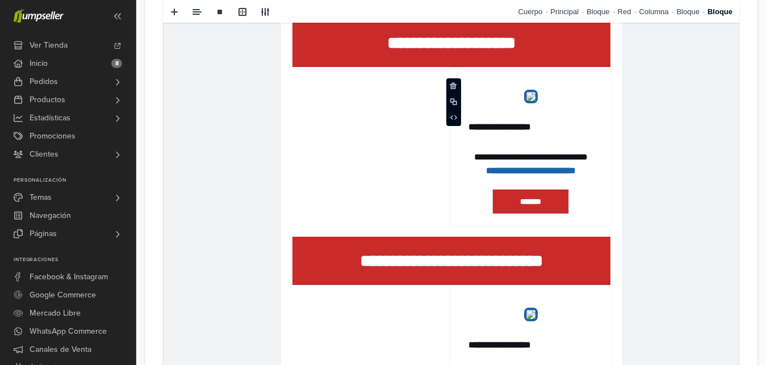
click at [584, 95] on td "**********" at bounding box center [531, 96] width 136 height 36
click at [598, 15] on link "Bloque" at bounding box center [602, 11] width 31 height 23
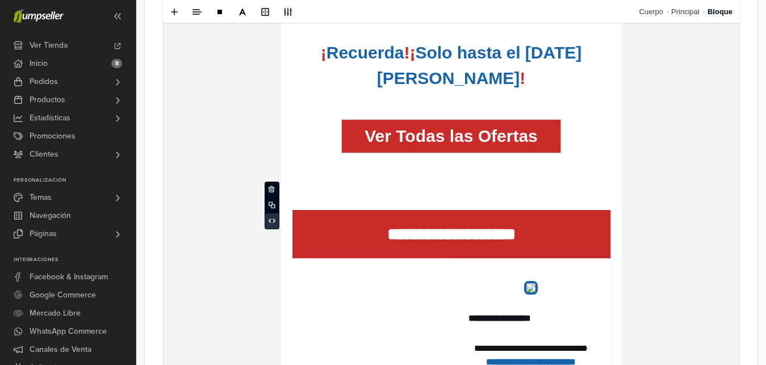
click at [273, 225] on span at bounding box center [272, 221] width 14 height 17
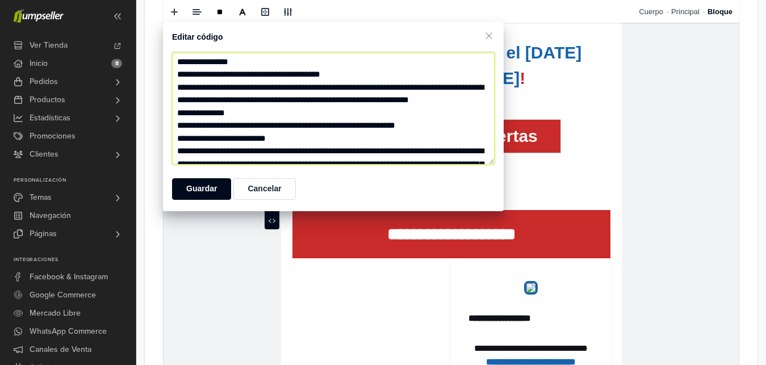
scroll to position [88, 0]
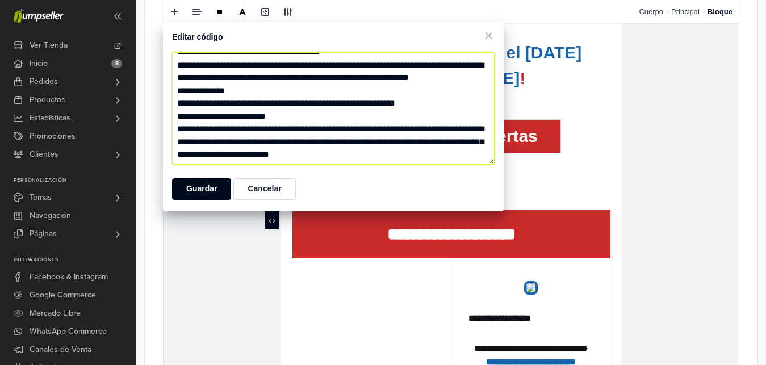
click at [278, 94] on textarea at bounding box center [333, 108] width 323 height 112
type textarea "**********"
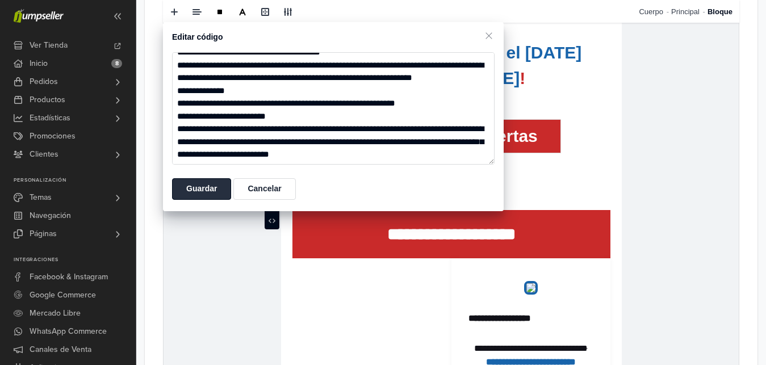
click at [183, 182] on button "Guardar" at bounding box center [201, 189] width 59 height 22
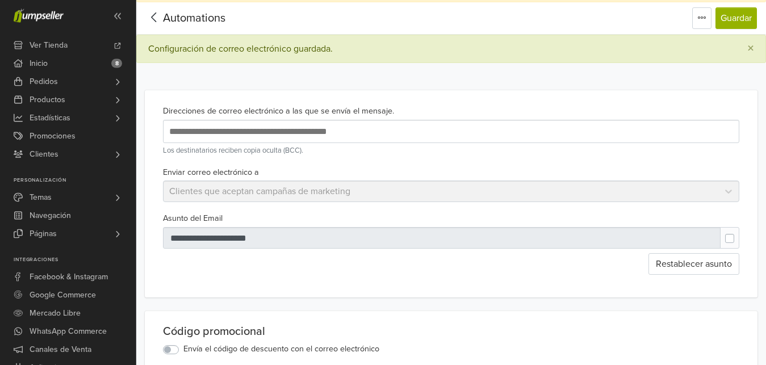
scroll to position [20, 0]
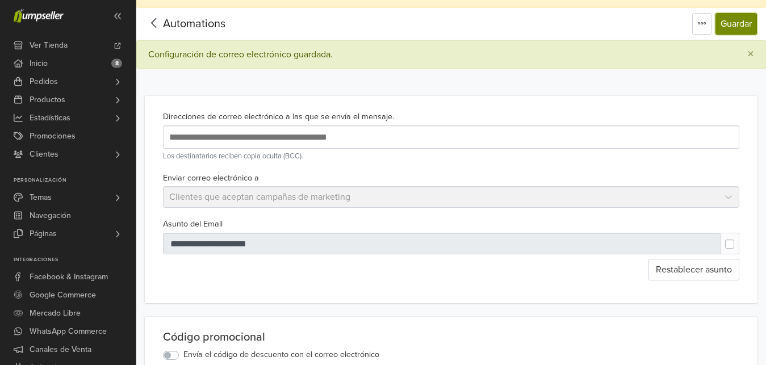
click at [749, 23] on button "Guardar" at bounding box center [736, 24] width 41 height 22
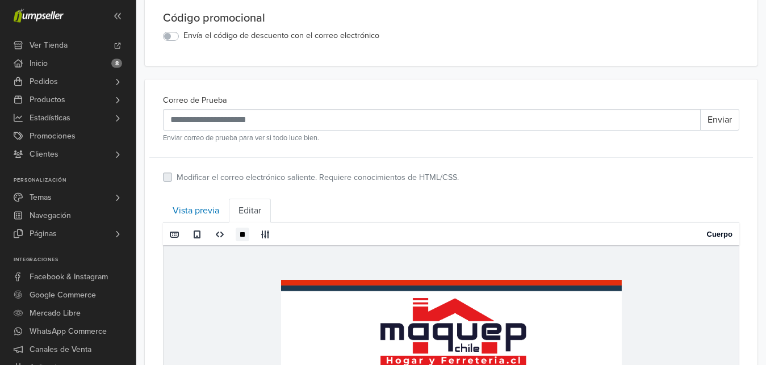
scroll to position [381, 0]
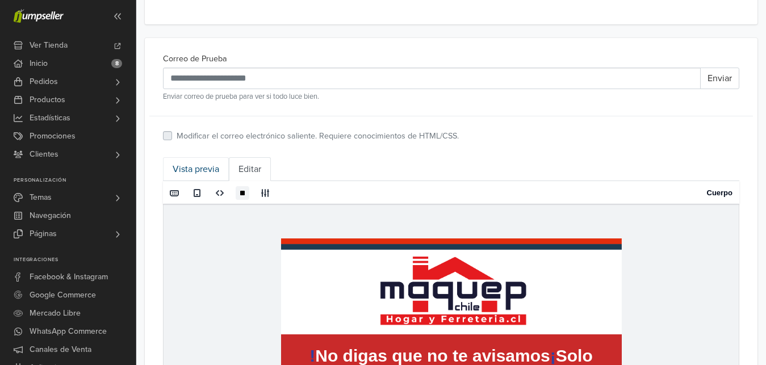
click at [216, 168] on link "Vista previa" at bounding box center [196, 169] width 66 height 24
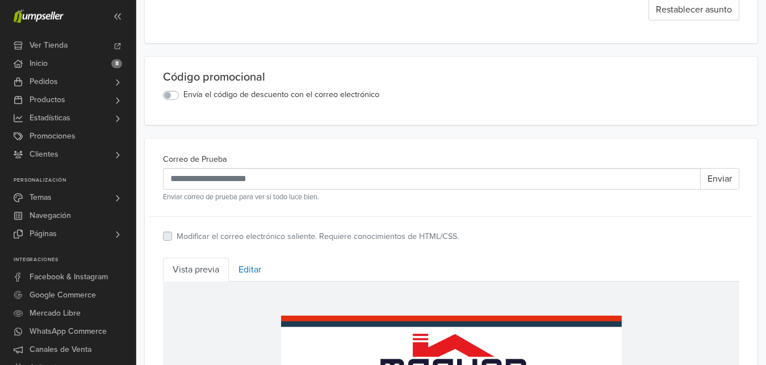
scroll to position [315, 0]
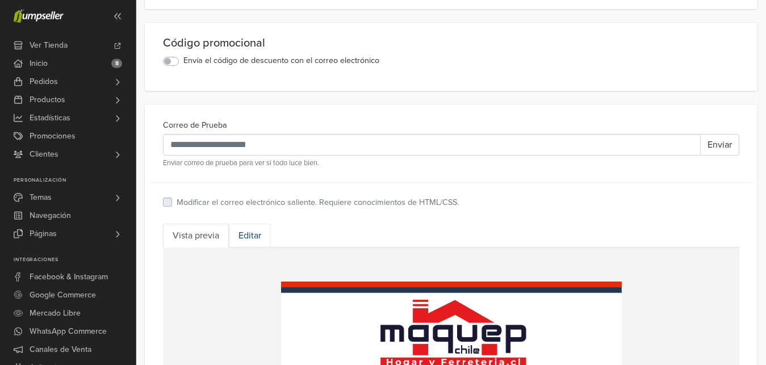
click at [256, 237] on link "Editar" at bounding box center [250, 236] width 42 height 24
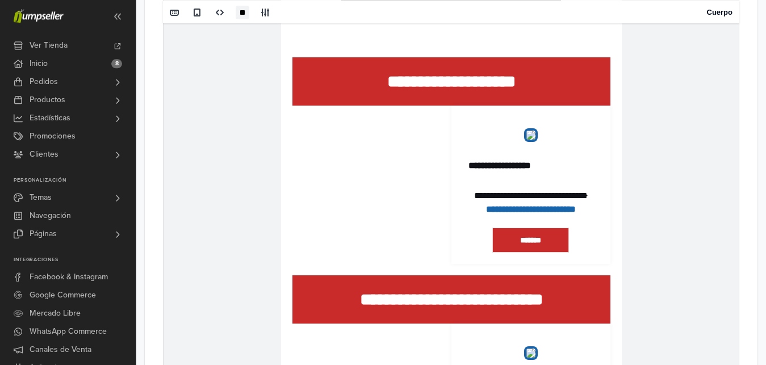
scroll to position [1478, 0]
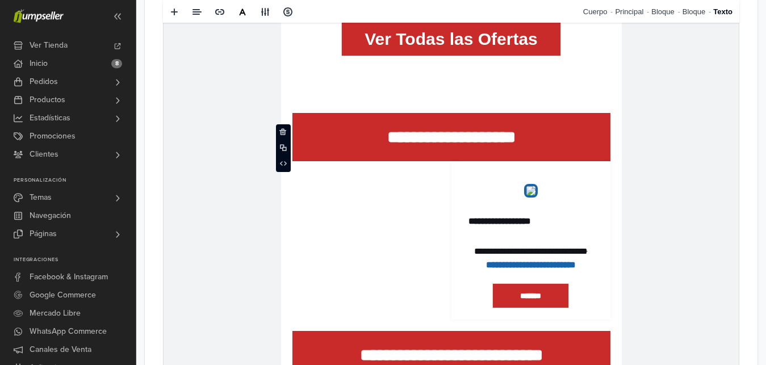
click at [596, 140] on p "**********" at bounding box center [451, 137] width 318 height 26
click at [661, 18] on link "Bloque" at bounding box center [666, 11] width 31 height 23
click at [267, 123] on span at bounding box center [272, 124] width 14 height 17
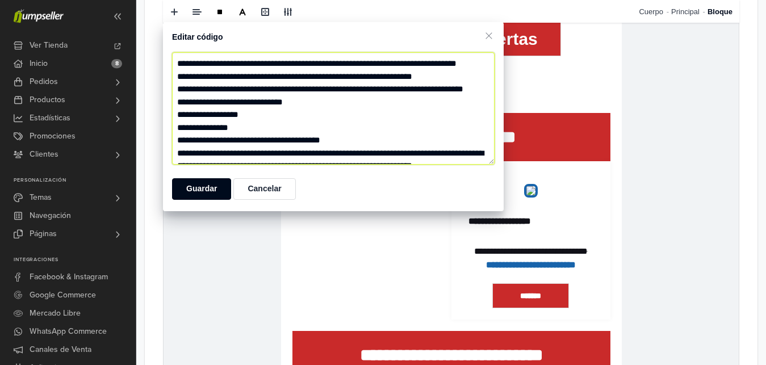
click at [349, 132] on textarea at bounding box center [333, 108] width 323 height 112
paste textarea "**********"
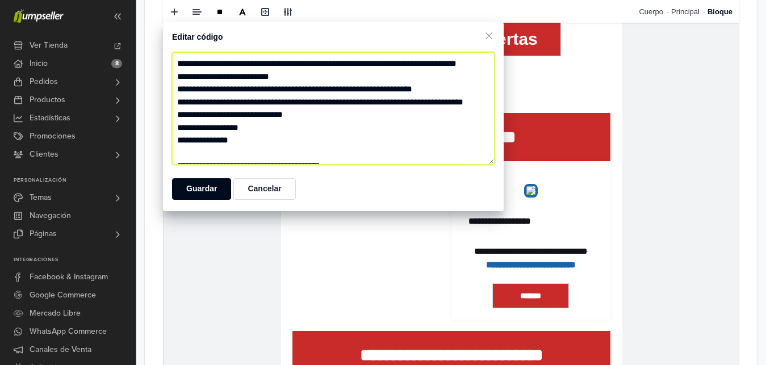
scroll to position [2615, 0]
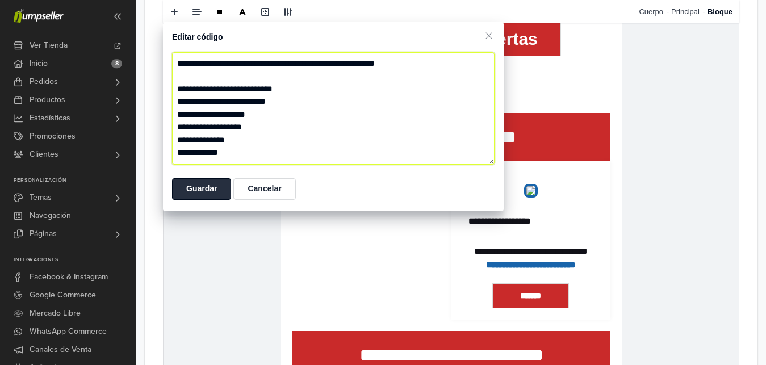
type textarea "**********"
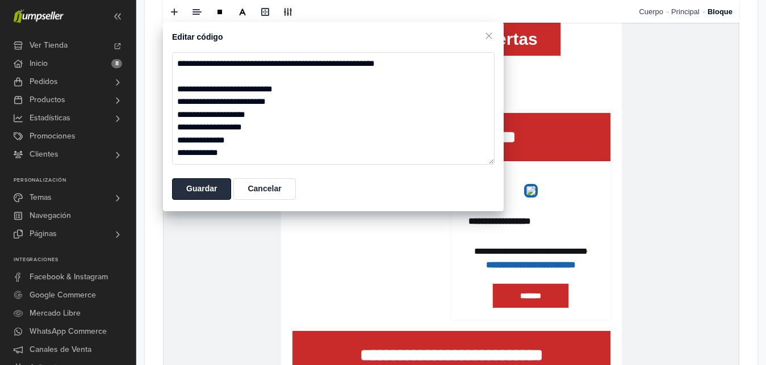
click at [219, 183] on button "Guardar" at bounding box center [201, 189] width 59 height 22
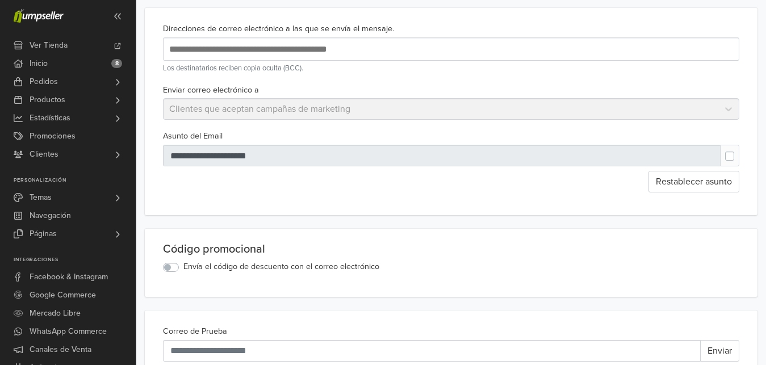
scroll to position [20, 0]
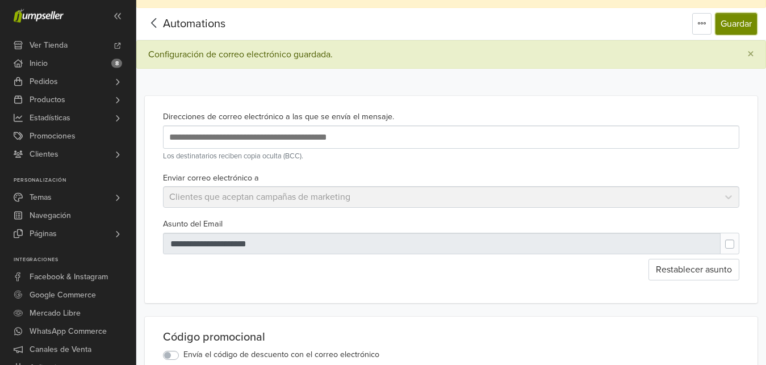
click at [746, 21] on button "Guardar" at bounding box center [736, 24] width 41 height 22
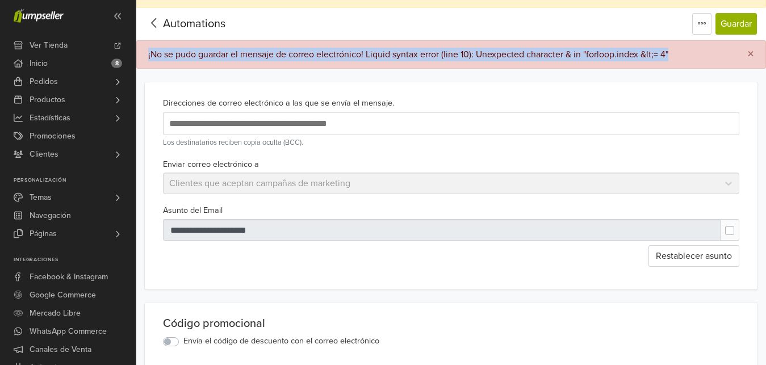
drag, startPoint x: 722, startPoint y: 49, endPoint x: 147, endPoint y: 45, distance: 575.3
click at [147, 45] on div "¡No se pudo guardar el mensaje de correo electrónico! Liquid syntax error (line…" at bounding box center [451, 54] width 630 height 28
copy div "¡No se pudo guardar el mensaje de correo electrónico! Liquid syntax error (line…"
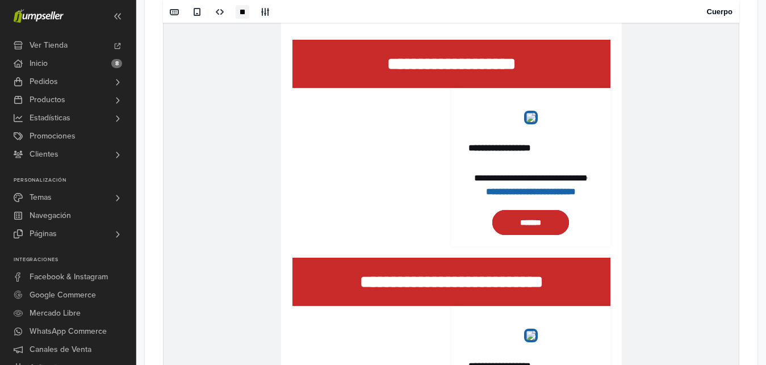
scroll to position [1445, 0]
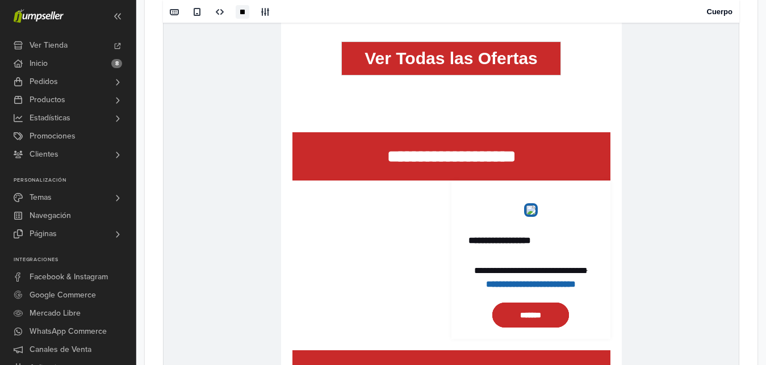
click at [592, 166] on p "**********" at bounding box center [451, 157] width 318 height 26
click at [559, 160] on p "**********" at bounding box center [451, 157] width 318 height 26
click at [662, 19] on link "Bloque" at bounding box center [666, 11] width 31 height 23
click at [273, 145] on icon at bounding box center [272, 143] width 7 height 7
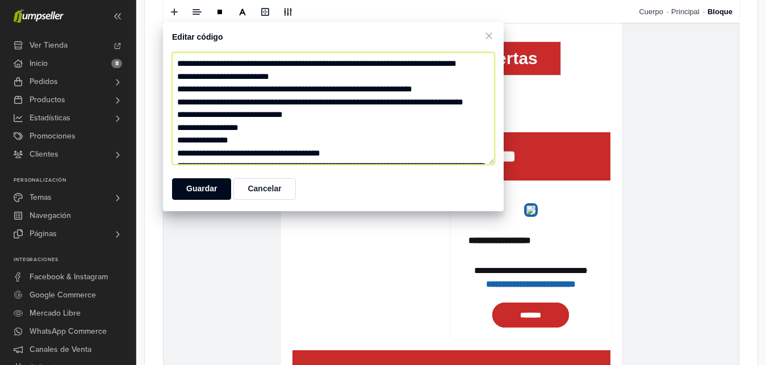
paste textarea "**********"
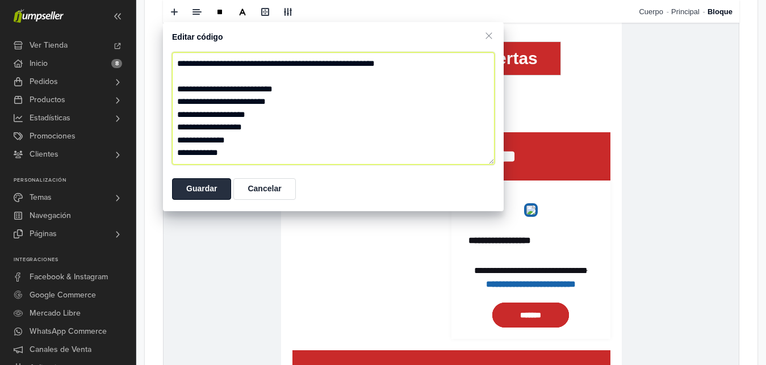
type textarea "**********"
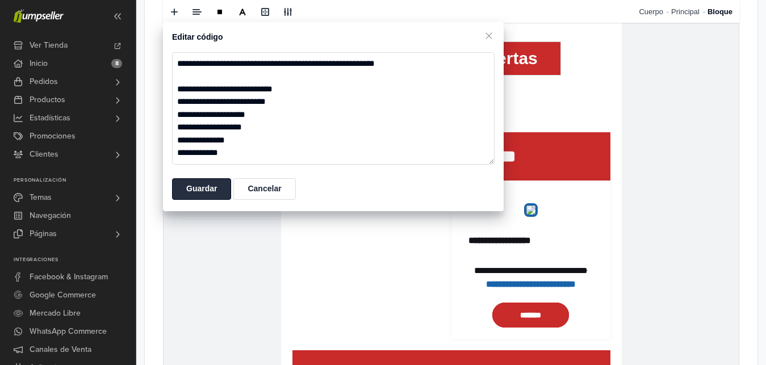
click at [216, 191] on button "Guardar" at bounding box center [201, 189] width 59 height 22
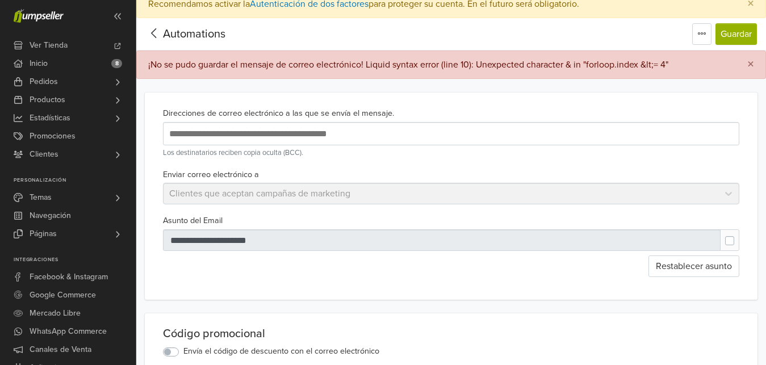
scroll to position [5, 0]
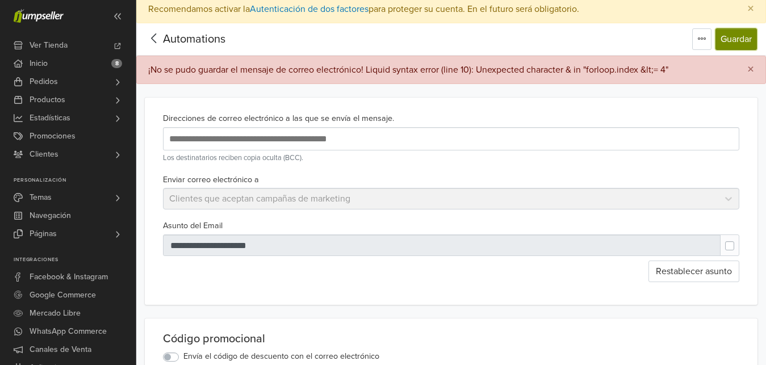
click at [750, 39] on button "Guardar" at bounding box center [736, 39] width 41 height 22
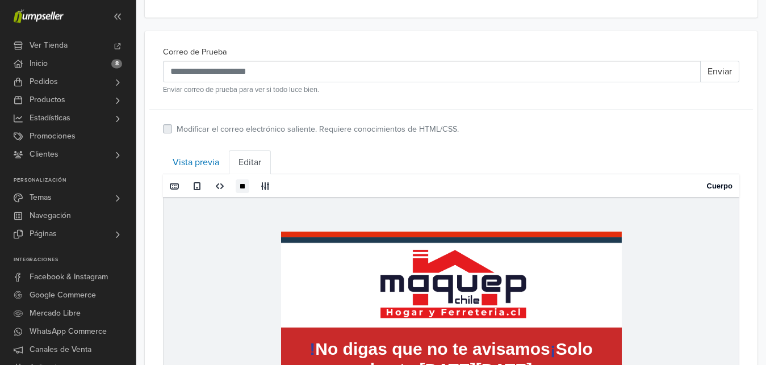
scroll to position [403, 0]
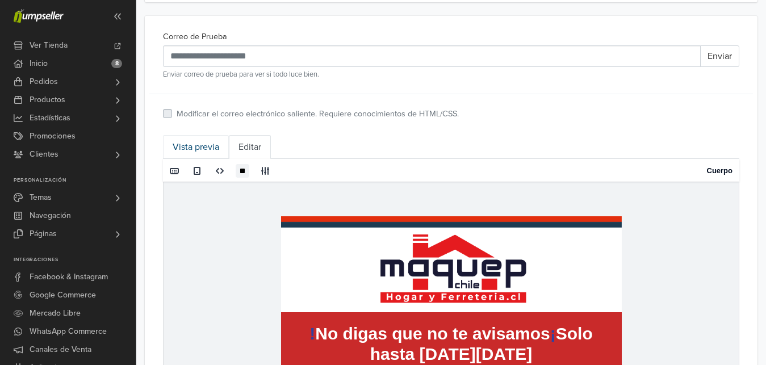
click at [208, 145] on link "Vista previa" at bounding box center [196, 147] width 66 height 24
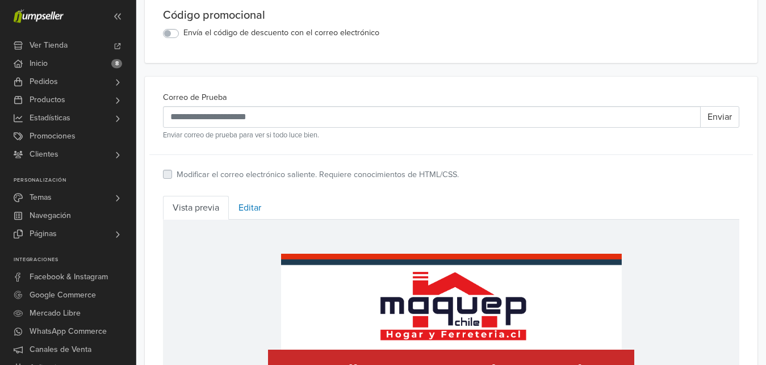
scroll to position [403, 0]
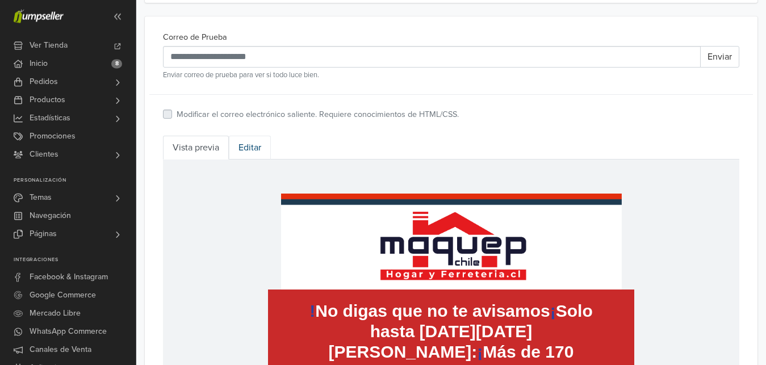
click at [250, 140] on link "Editar" at bounding box center [250, 148] width 42 height 24
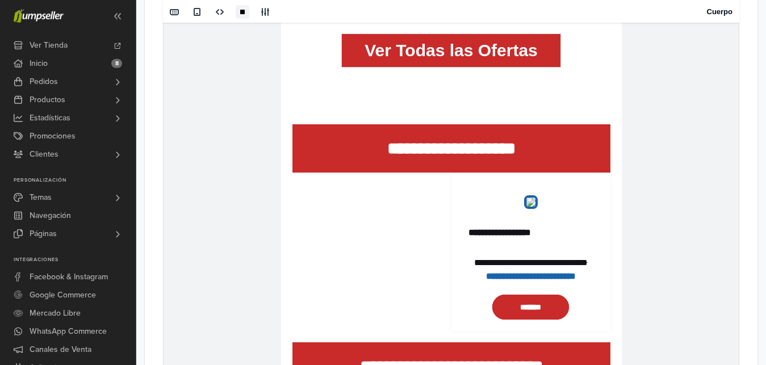
scroll to position [1473, 0]
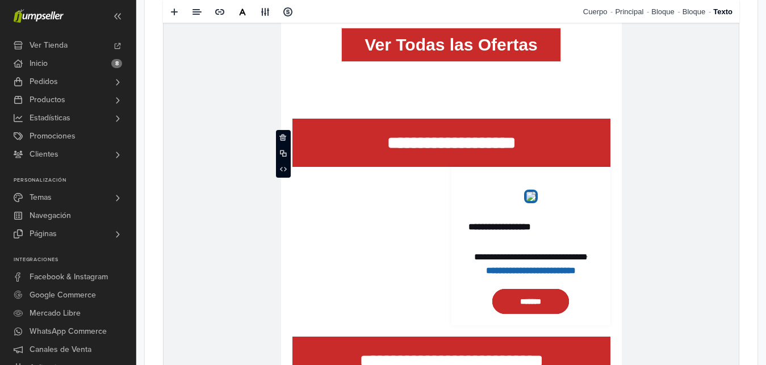
click at [586, 133] on p "**********" at bounding box center [451, 143] width 318 height 26
click at [669, 8] on link "Bloque" at bounding box center [666, 11] width 31 height 23
click at [273, 124] on span at bounding box center [272, 130] width 14 height 17
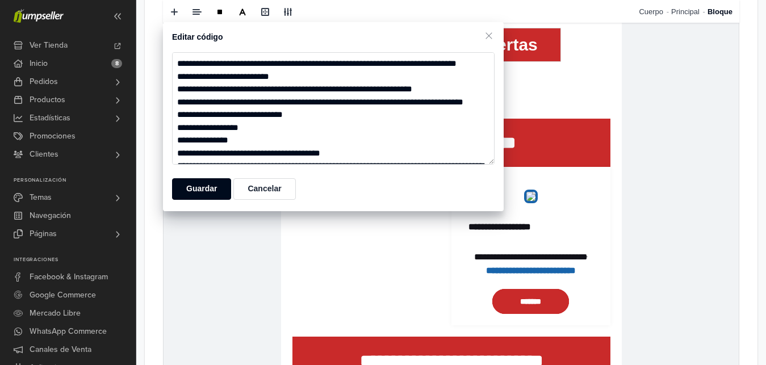
click at [390, 145] on textarea at bounding box center [333, 108] width 323 height 112
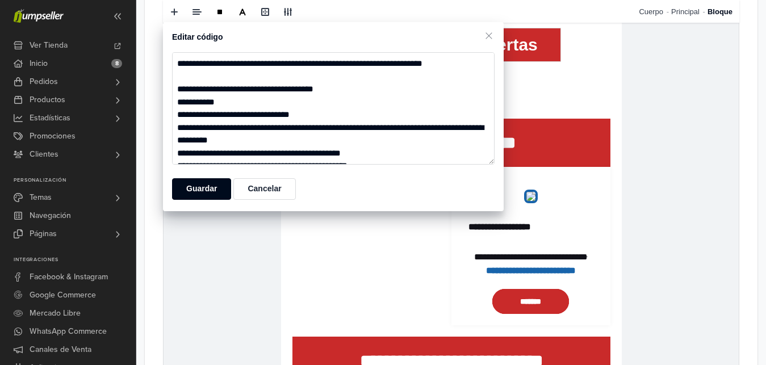
scroll to position [813, 0]
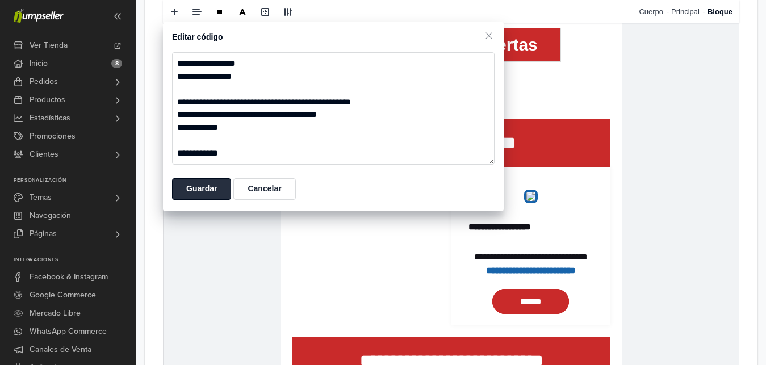
type textarea "**********"
click at [223, 194] on button "Guardar" at bounding box center [201, 189] width 59 height 22
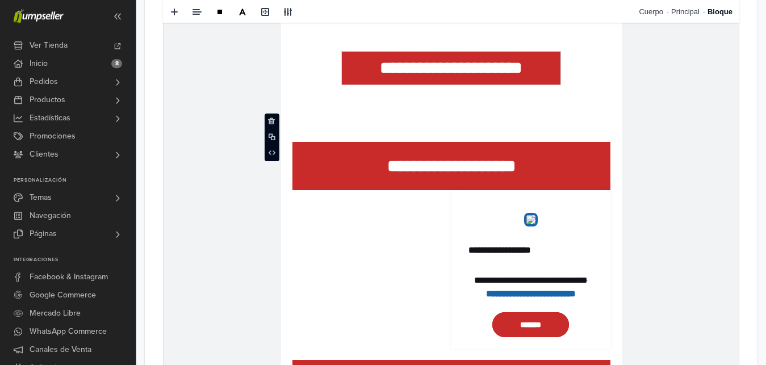
scroll to position [1462, 0]
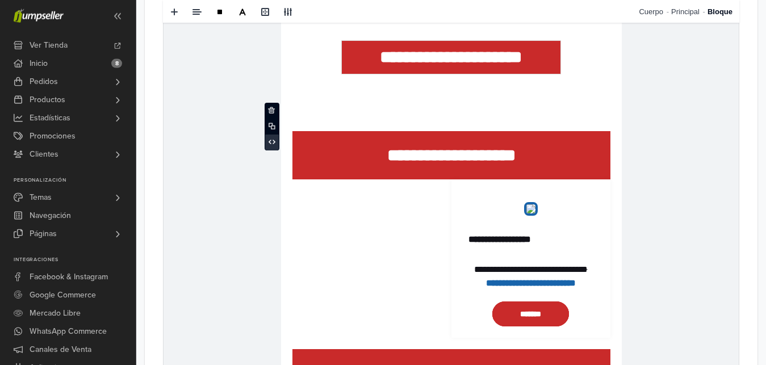
click at [271, 138] on span at bounding box center [272, 142] width 14 height 17
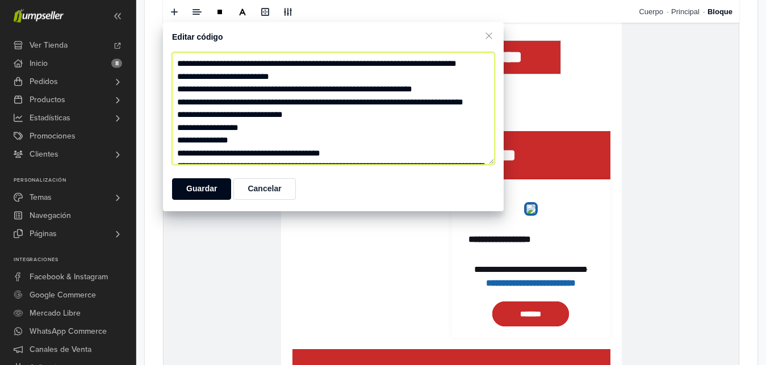
paste textarea "**********"
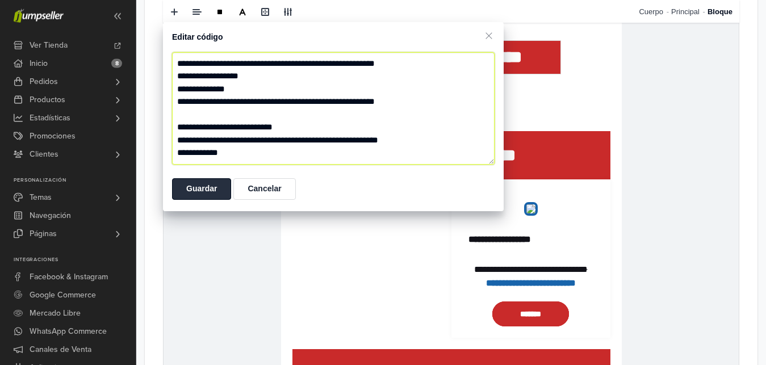
type textarea "**********"
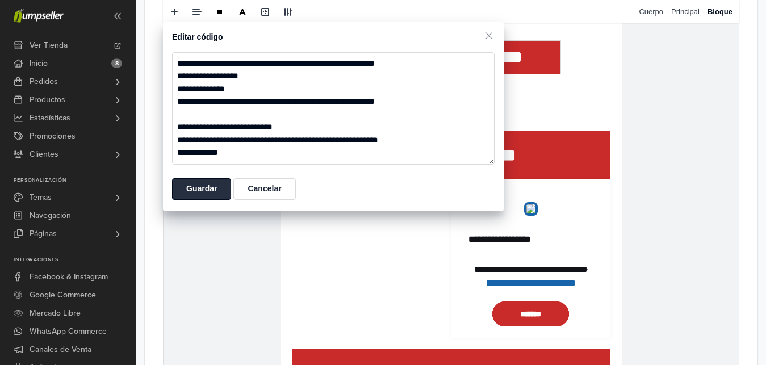
click at [200, 193] on button "Guardar" at bounding box center [201, 189] width 59 height 22
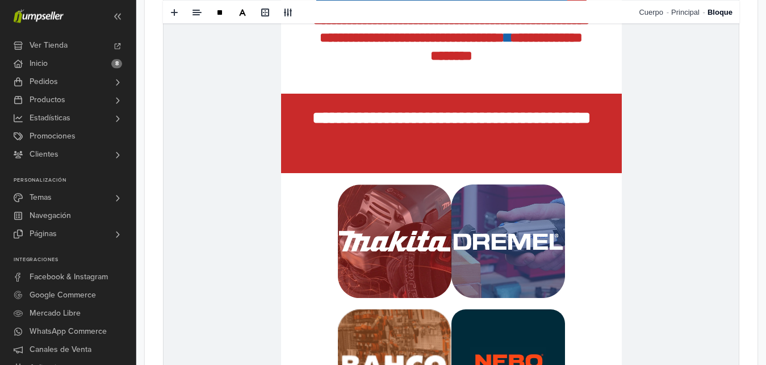
scroll to position [0, 0]
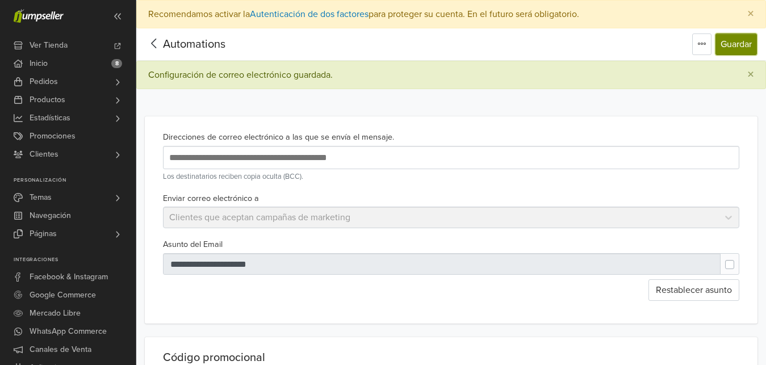
click at [745, 44] on button "Guardar" at bounding box center [736, 45] width 41 height 22
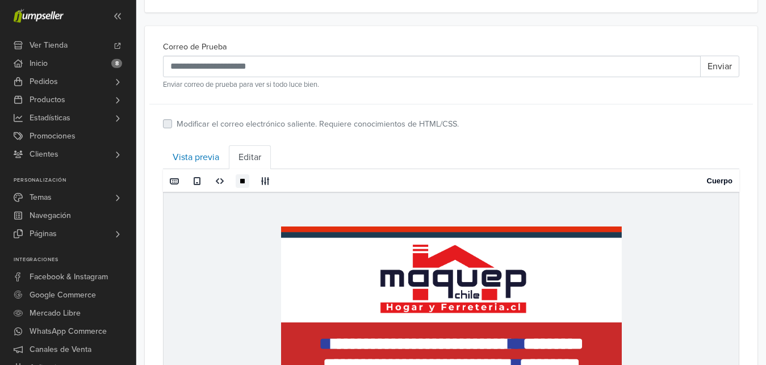
scroll to position [383, 0]
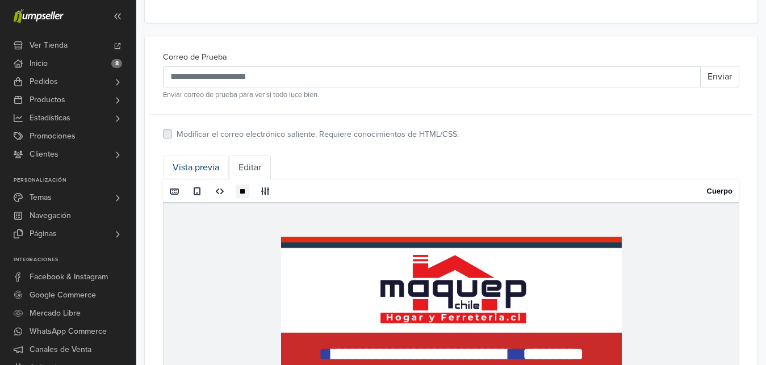
click at [200, 163] on link "Vista previa" at bounding box center [196, 168] width 66 height 24
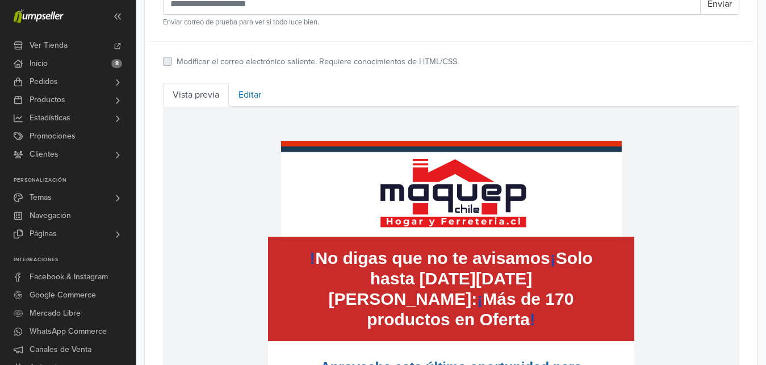
scroll to position [415, 0]
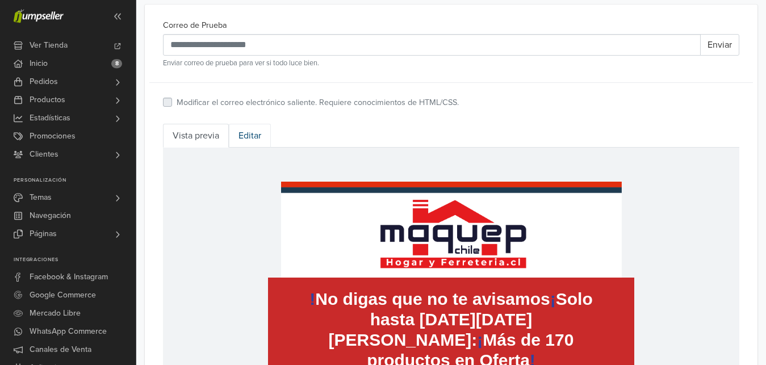
click at [244, 133] on link "Editar" at bounding box center [250, 136] width 42 height 24
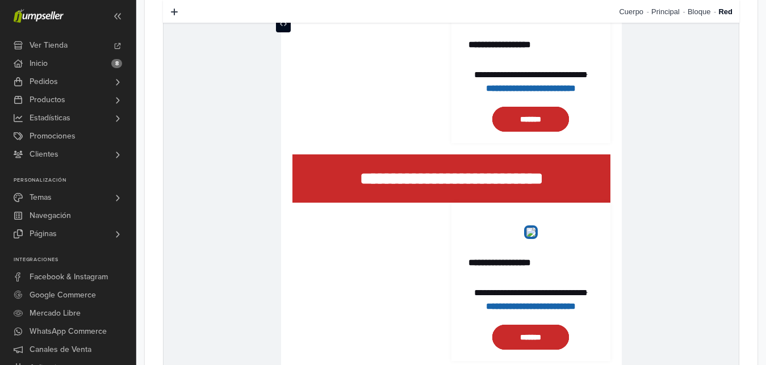
scroll to position [1460, 0]
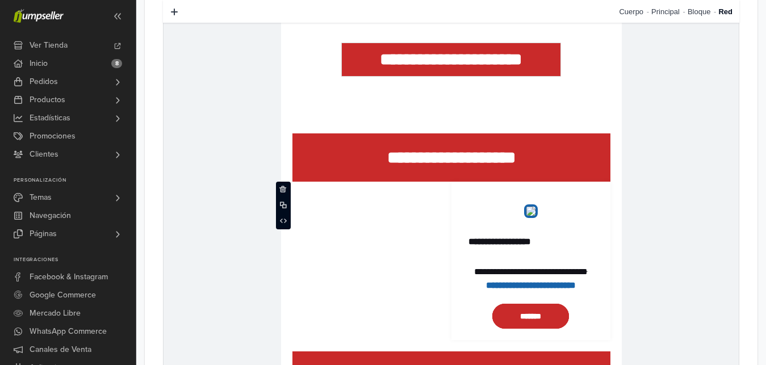
click at [691, 5] on link "Bloque" at bounding box center [703, 11] width 31 height 23
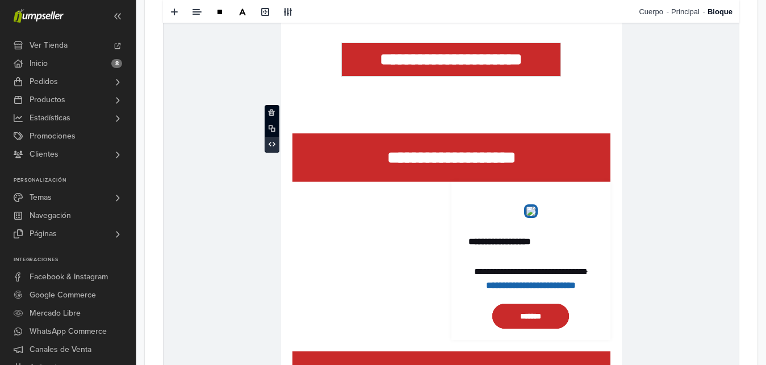
click at [270, 145] on icon at bounding box center [272, 144] width 7 height 5
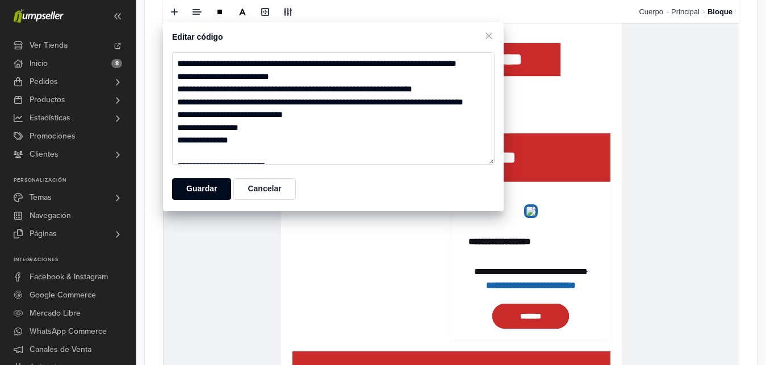
scroll to position [2641, 0]
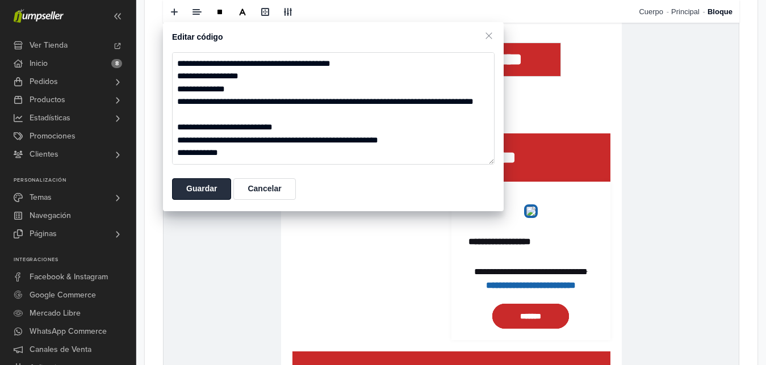
type textarea "**********"
click at [208, 195] on button "Guardar" at bounding box center [201, 189] width 59 height 22
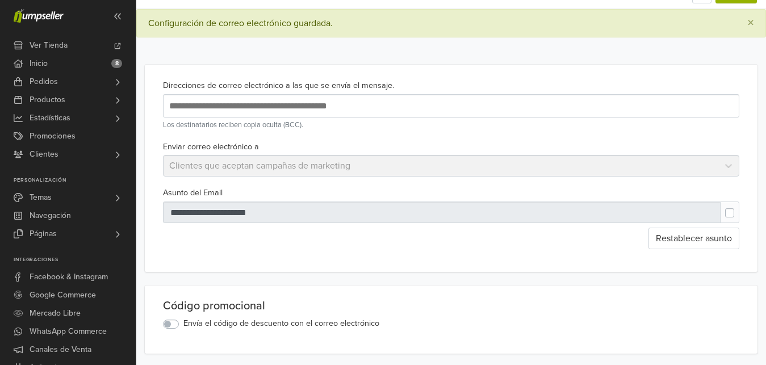
scroll to position [0, 0]
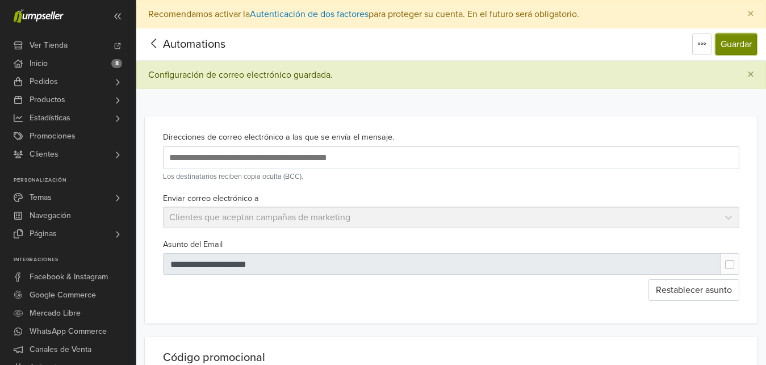
click at [742, 43] on button "Guardar" at bounding box center [736, 45] width 41 height 22
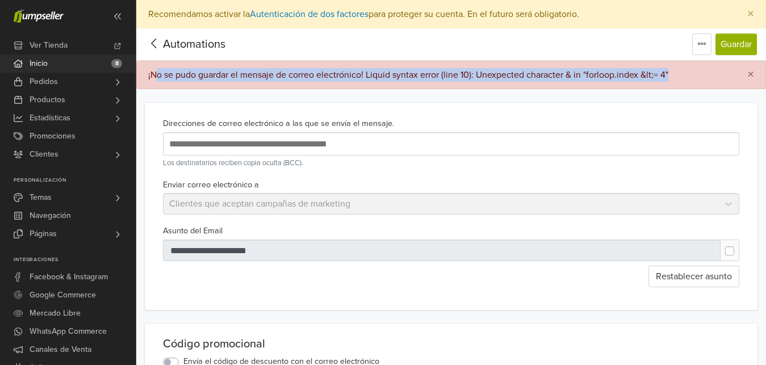
drag, startPoint x: 718, startPoint y: 68, endPoint x: 87, endPoint y: 69, distance: 631.5
copy div "o se pudo guardar el mensaje de correo electrónico! Liquid syntax error (line 1…"
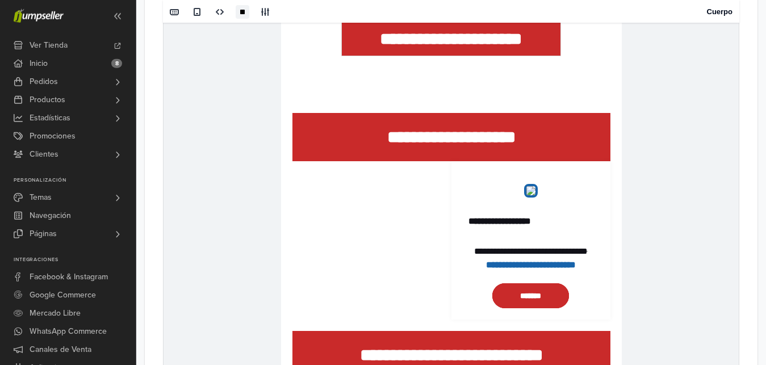
scroll to position [1472, 0]
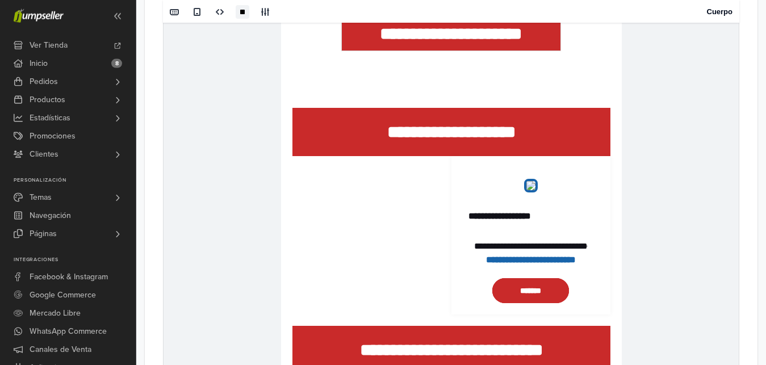
click at [596, 140] on p "**********" at bounding box center [451, 132] width 318 height 26
click at [663, 12] on link "Bloque" at bounding box center [666, 11] width 31 height 23
click at [273, 124] on span at bounding box center [272, 119] width 14 height 17
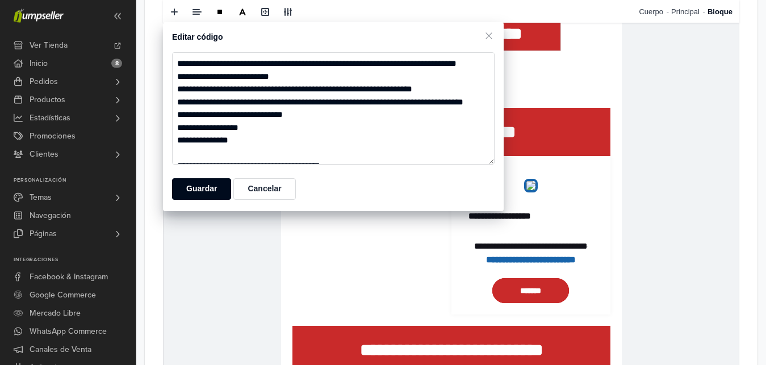
scroll to position [2666, 0]
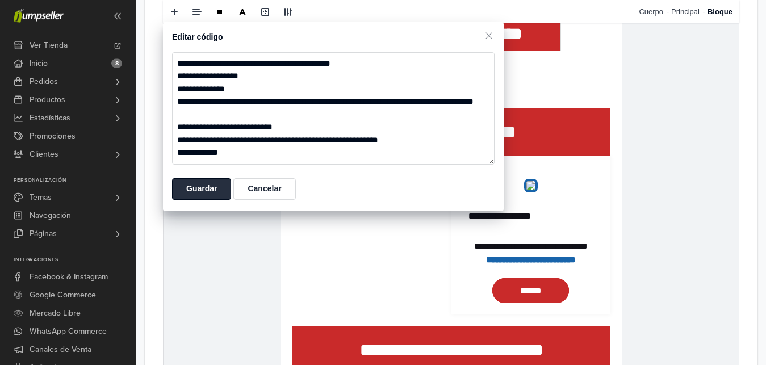
type textarea "**********"
click at [212, 187] on button "Guardar" at bounding box center [201, 189] width 59 height 22
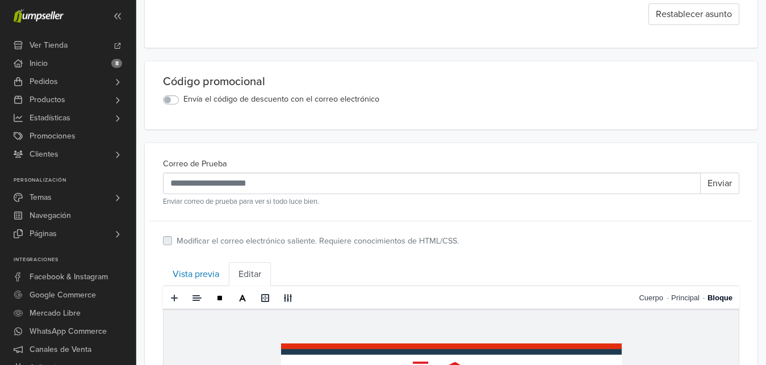
scroll to position [0, 0]
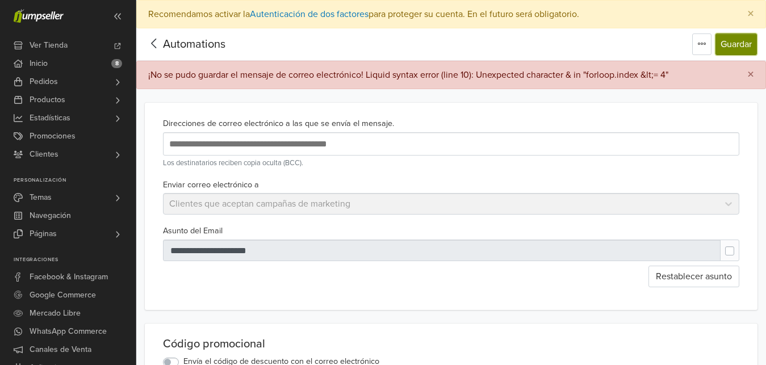
click at [738, 40] on button "Guardar" at bounding box center [736, 45] width 41 height 22
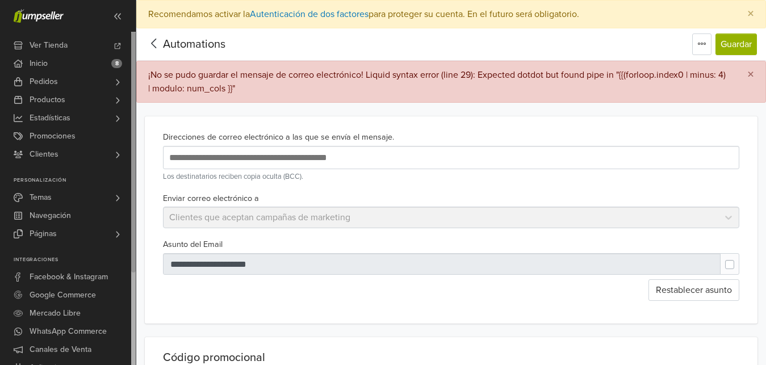
drag, startPoint x: 208, startPoint y: 80, endPoint x: 133, endPoint y: 63, distance: 76.9
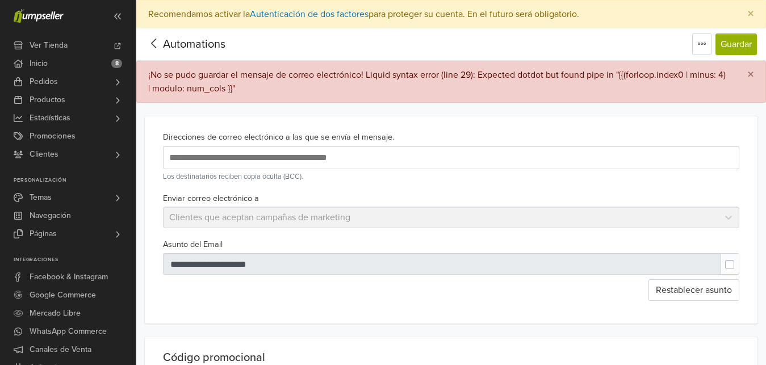
click at [261, 81] on div "¡No se pudo guardar el mensaje de correo electrónico! Liquid syntax error (line…" at bounding box center [438, 81] width 581 height 27
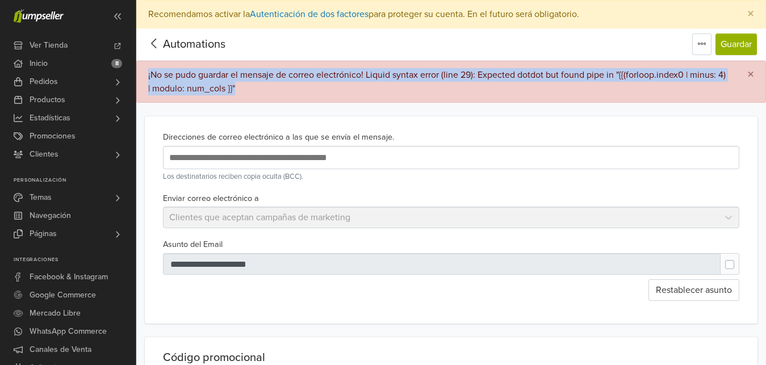
drag, startPoint x: 247, startPoint y: 87, endPoint x: 143, endPoint y: 69, distance: 105.4
click at [143, 69] on div "¡No se pudo guardar el mensaje de correo electrónico! Liquid syntax error (line…" at bounding box center [451, 82] width 630 height 42
copy div "¡No se pudo guardar el mensaje de correo electrónico! Liquid syntax error (line…"
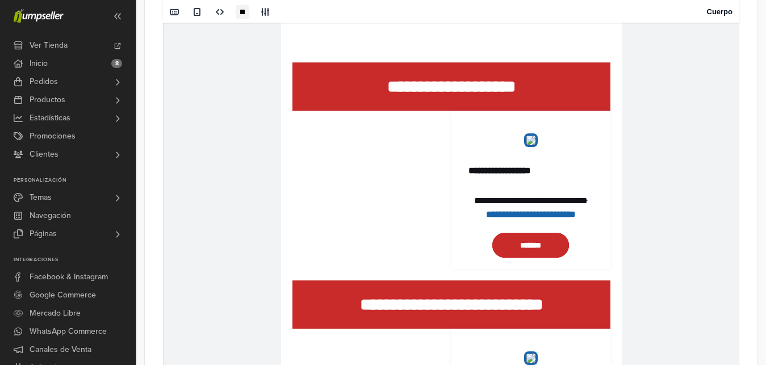
scroll to position [1541, 0]
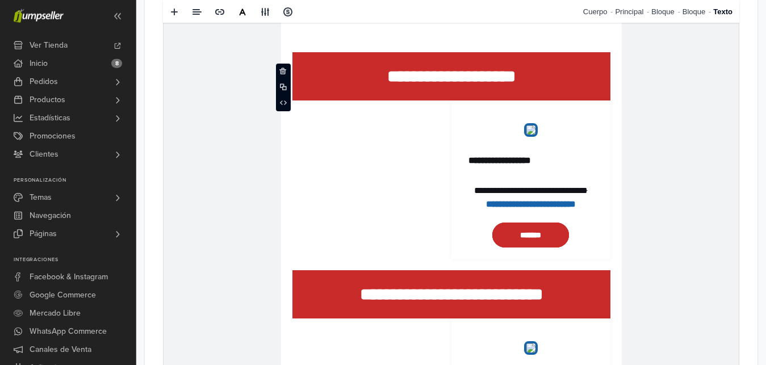
click at [571, 73] on p "**********" at bounding box center [451, 77] width 318 height 26
click at [662, 11] on link "Bloque" at bounding box center [666, 11] width 31 height 23
click at [268, 60] on span at bounding box center [272, 63] width 14 height 17
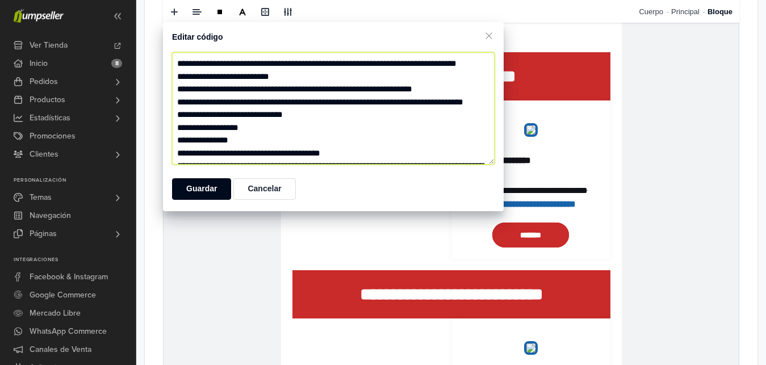
paste textarea "**********"
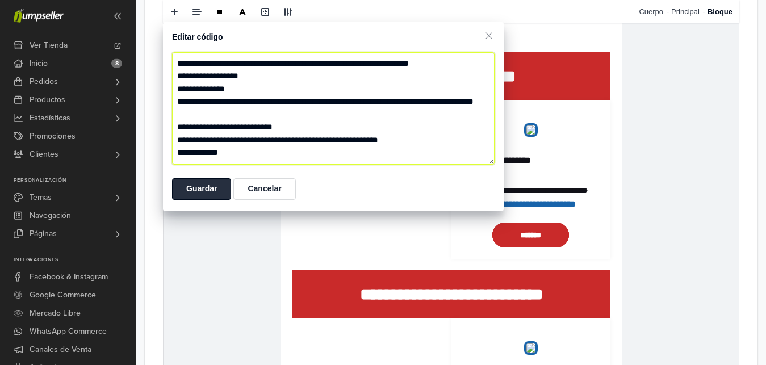
type textarea "**********"
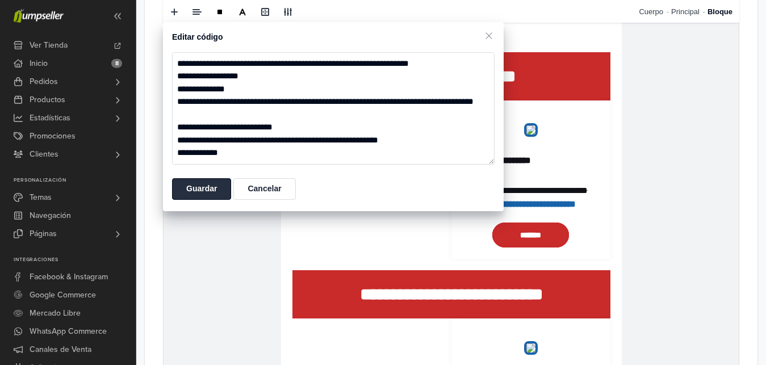
click at [198, 179] on button "Guardar" at bounding box center [201, 189] width 59 height 22
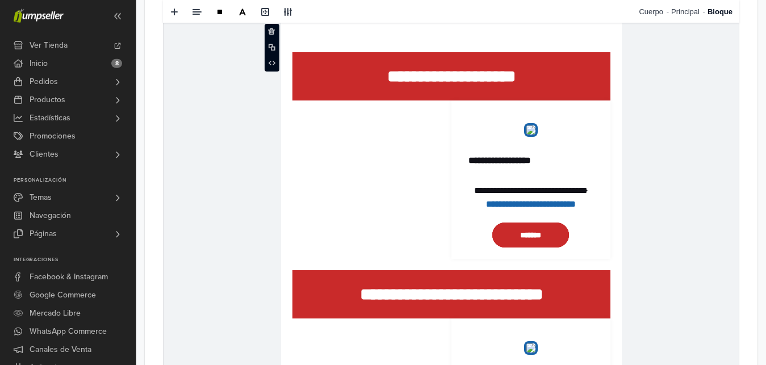
scroll to position [0, 0]
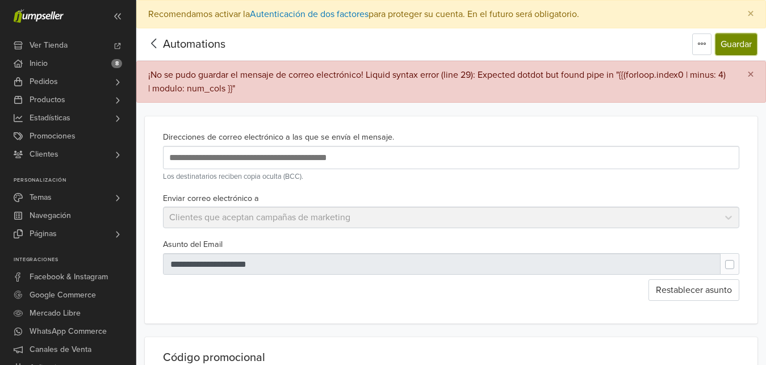
click at [724, 44] on button "Guardar" at bounding box center [736, 45] width 41 height 22
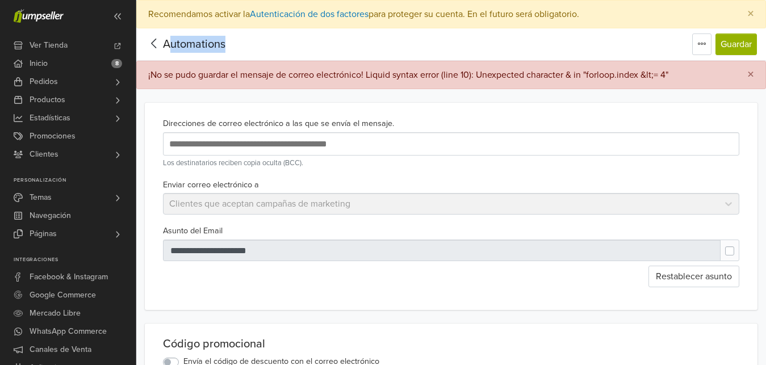
drag, startPoint x: 690, startPoint y: 73, endPoint x: 168, endPoint y: 56, distance: 522.7
drag, startPoint x: 168, startPoint y: 56, endPoint x: 170, endPoint y: 73, distance: 16.7
click at [170, 73] on div "¡No se pudo guardar el mensaje de correo electrónico! Liquid syntax error (line…" at bounding box center [408, 75] width 520 height 14
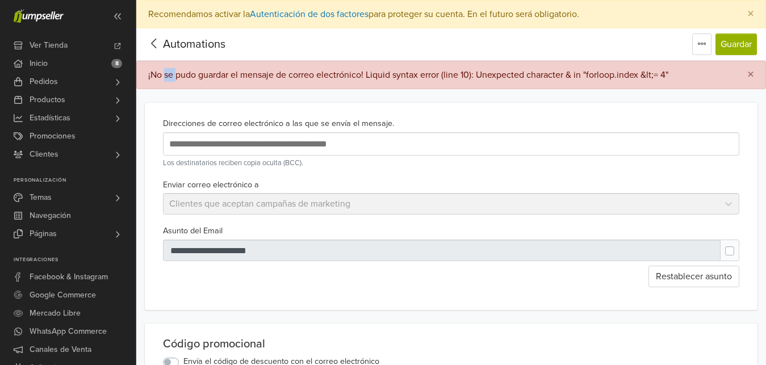
click at [170, 73] on div "¡No se pudo guardar el mensaje de correo electrónico! Liquid syntax error (line…" at bounding box center [408, 75] width 520 height 14
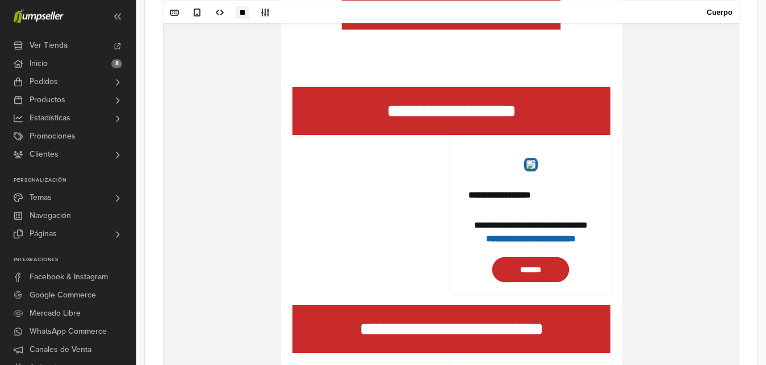
scroll to position [1503, 0]
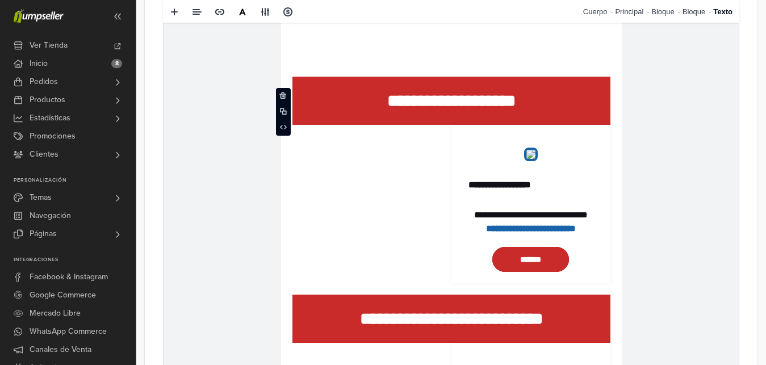
click at [569, 95] on p "**********" at bounding box center [451, 102] width 318 height 26
click at [692, 10] on link "Bloque" at bounding box center [698, 11] width 31 height 23
click at [681, 13] on link "Bloque" at bounding box center [691, 11] width 31 height 23
click at [269, 86] on icon at bounding box center [272, 87] width 7 height 7
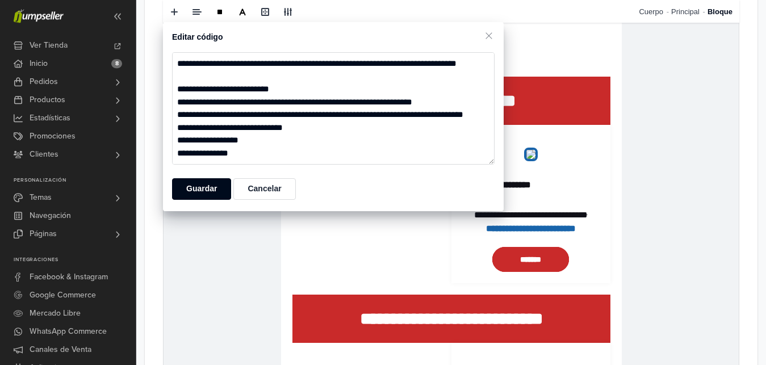
scroll to position [2372, 0]
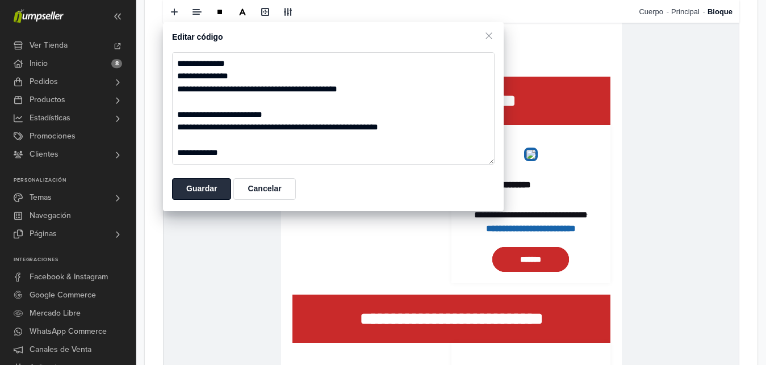
type textarea "**********"
click at [188, 189] on button "Guardar" at bounding box center [201, 189] width 59 height 22
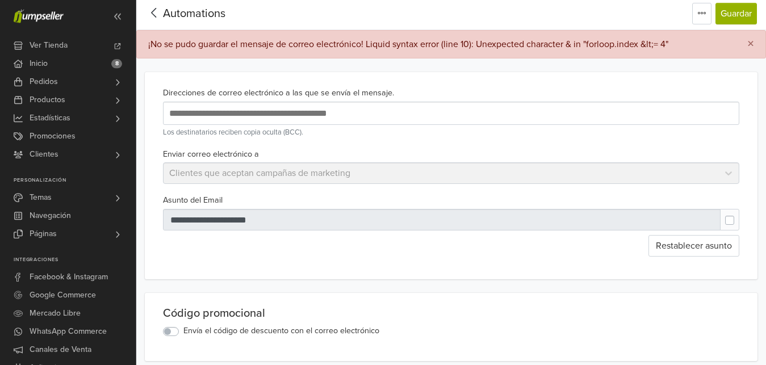
scroll to position [0, 0]
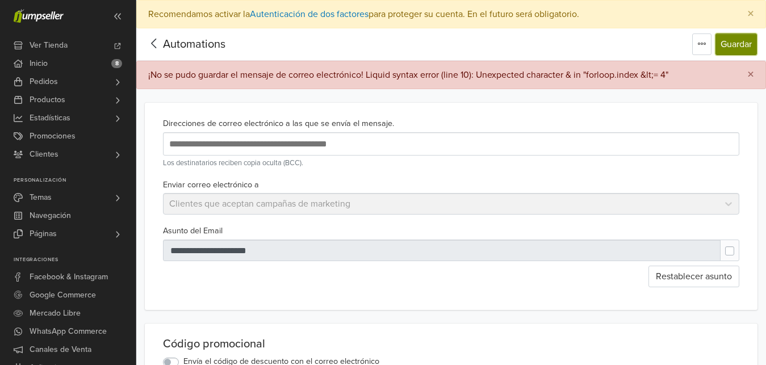
click at [751, 36] on button "Guardar" at bounding box center [736, 45] width 41 height 22
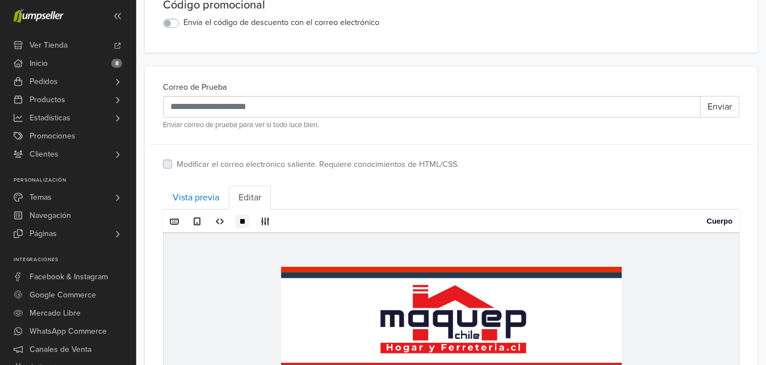
scroll to position [342, 0]
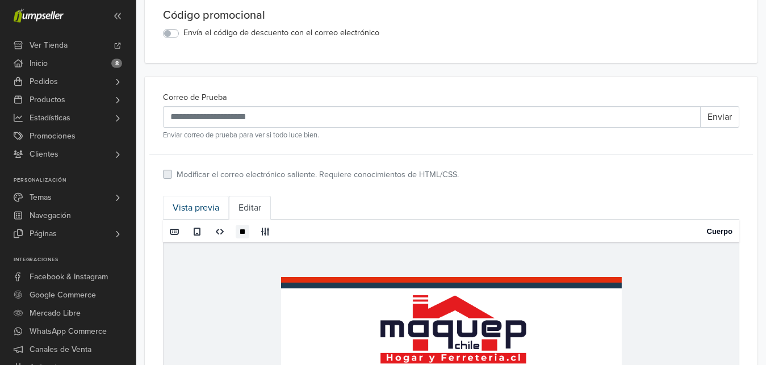
click at [209, 204] on link "Vista previa" at bounding box center [196, 208] width 66 height 24
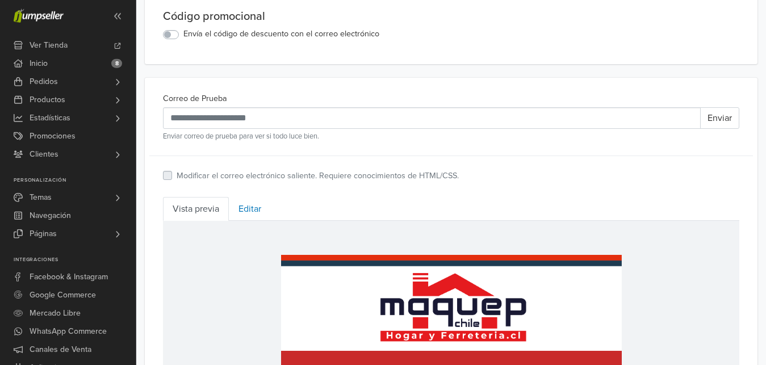
scroll to position [369, 0]
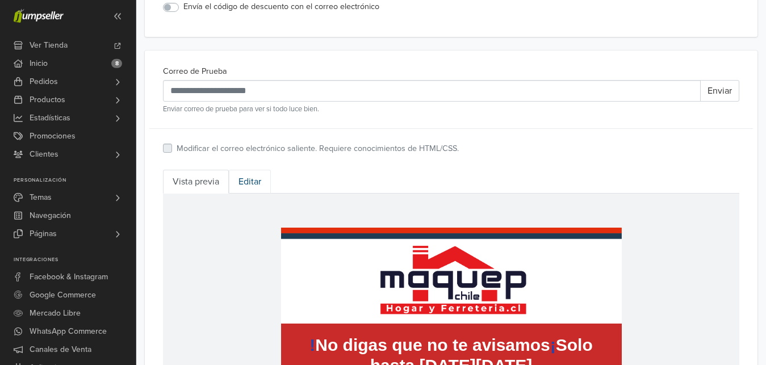
click at [256, 176] on link "Editar" at bounding box center [250, 182] width 42 height 24
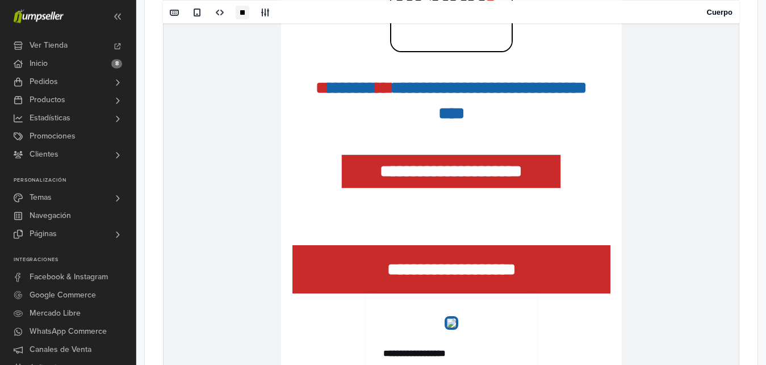
scroll to position [1365, 0]
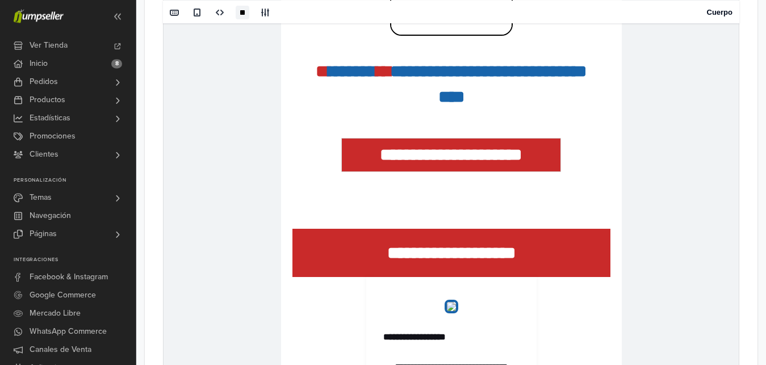
click at [520, 237] on td "**********" at bounding box center [451, 253] width 318 height 48
click at [700, 18] on link "Bloque" at bounding box center [691, 11] width 31 height 23
click at [275, 236] on icon at bounding box center [272, 239] width 7 height 7
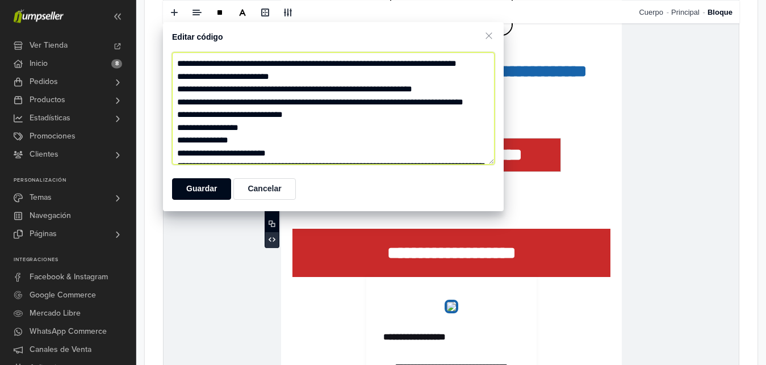
paste textarea "**********"
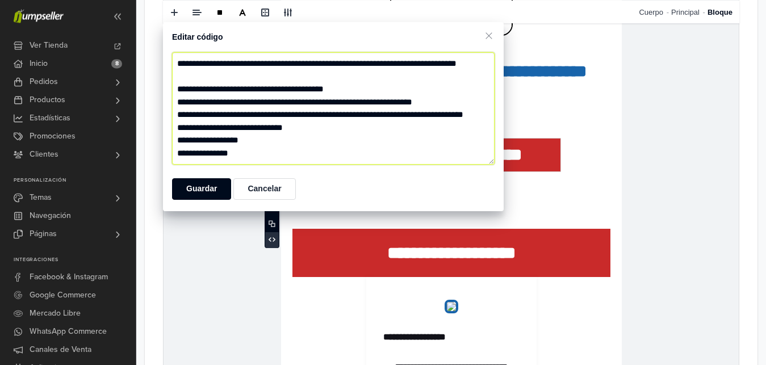
scroll to position [2423, 0]
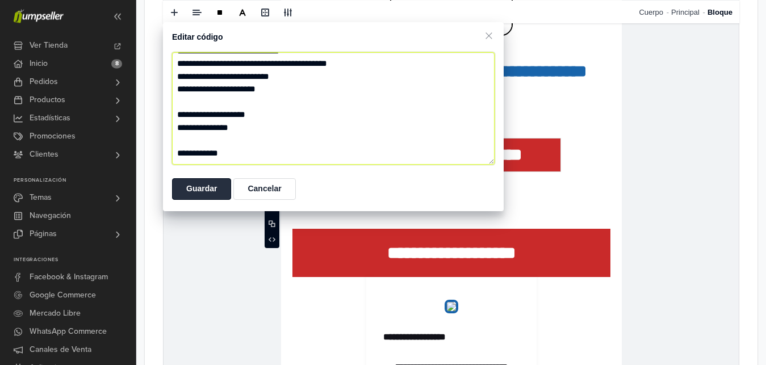
type textarea "**********"
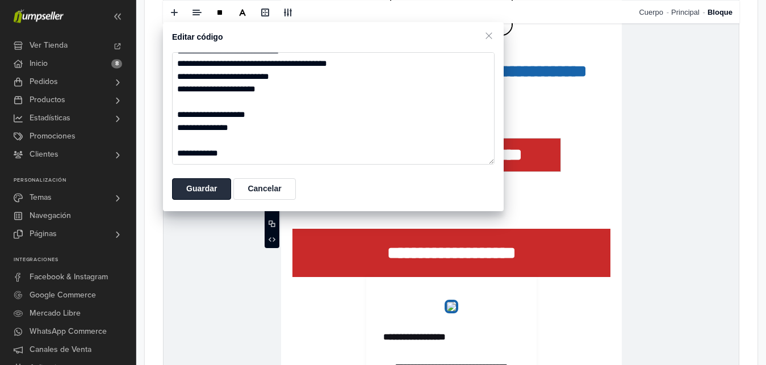
click at [190, 193] on button "Guardar" at bounding box center [201, 189] width 59 height 22
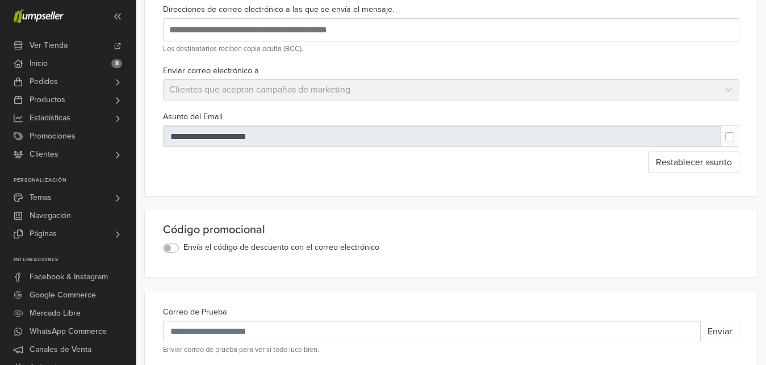
scroll to position [0, 0]
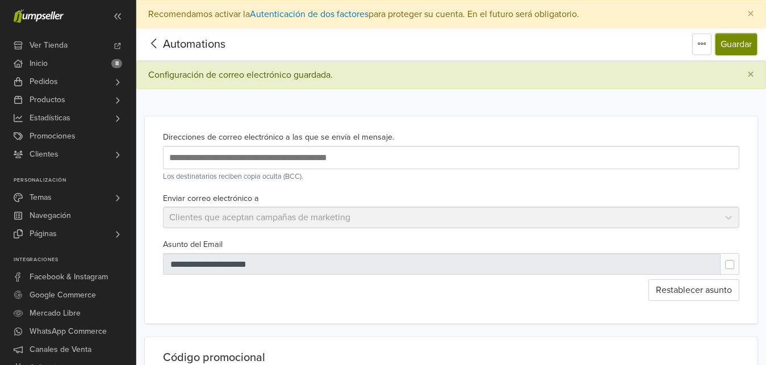
click at [741, 43] on button "Guardar" at bounding box center [736, 45] width 41 height 22
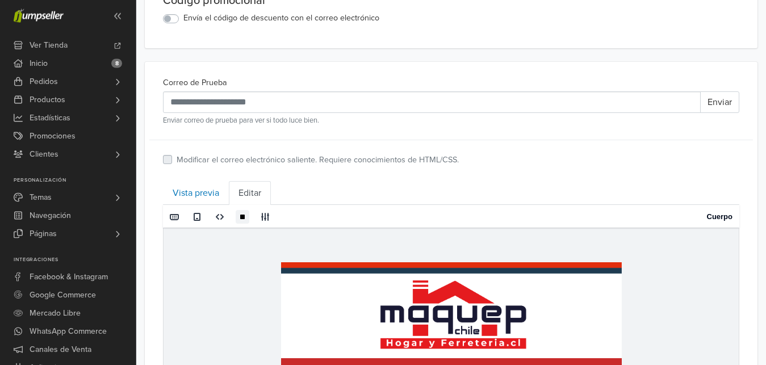
scroll to position [373, 0]
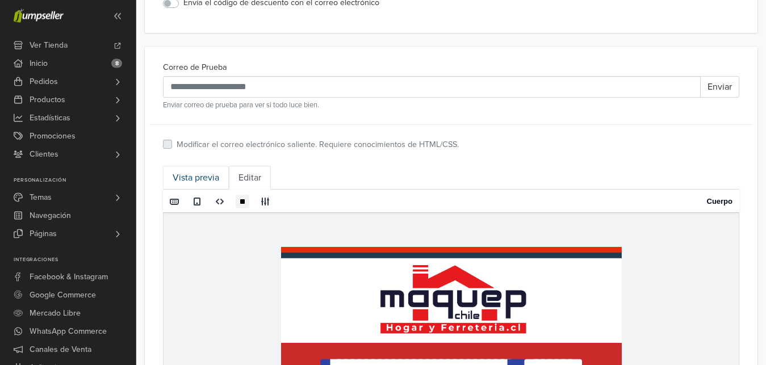
click at [200, 183] on link "Vista previa" at bounding box center [196, 178] width 66 height 24
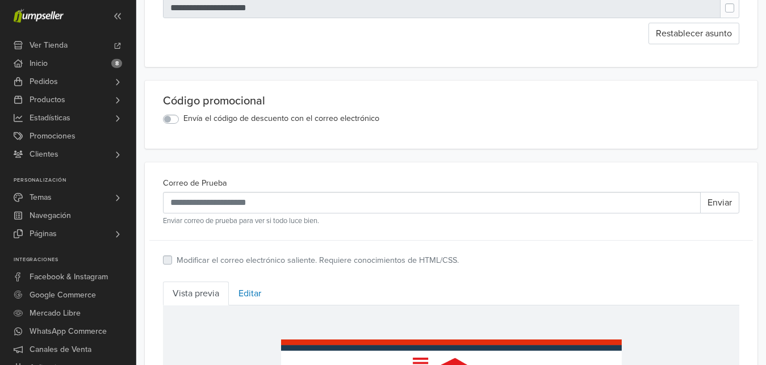
scroll to position [248, 0]
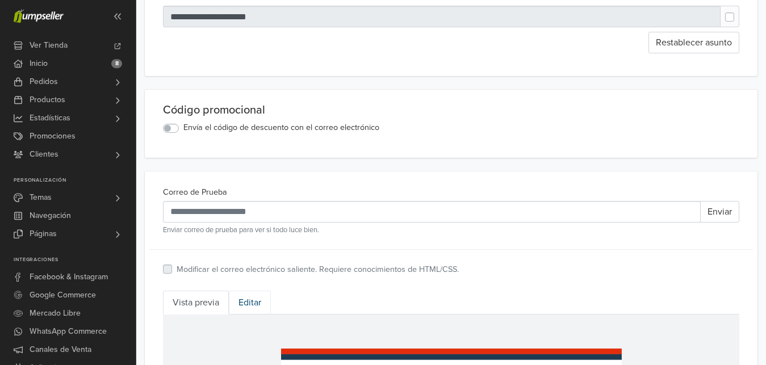
click at [253, 295] on link "Editar" at bounding box center [250, 303] width 42 height 24
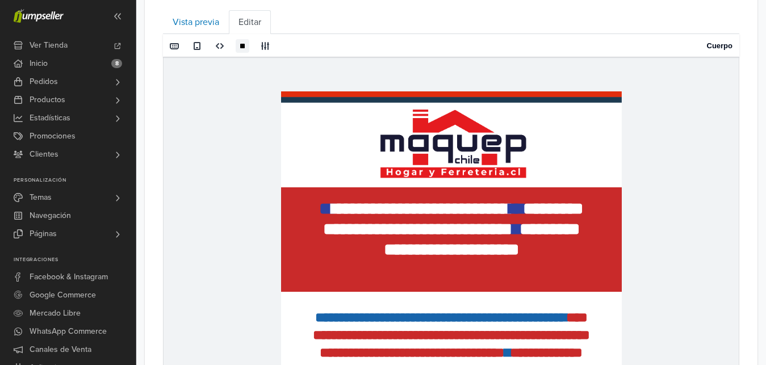
scroll to position [545, 0]
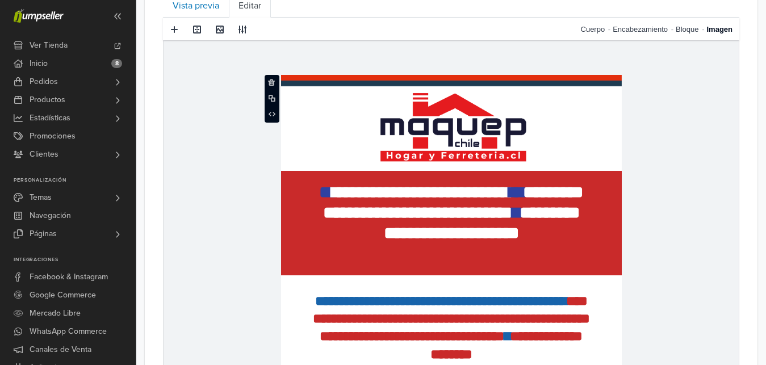
click at [603, 147] on img at bounding box center [451, 122] width 341 height 96
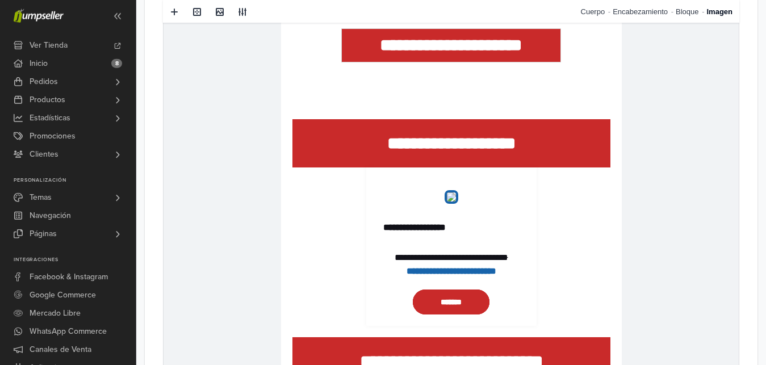
scroll to position [1480, 0]
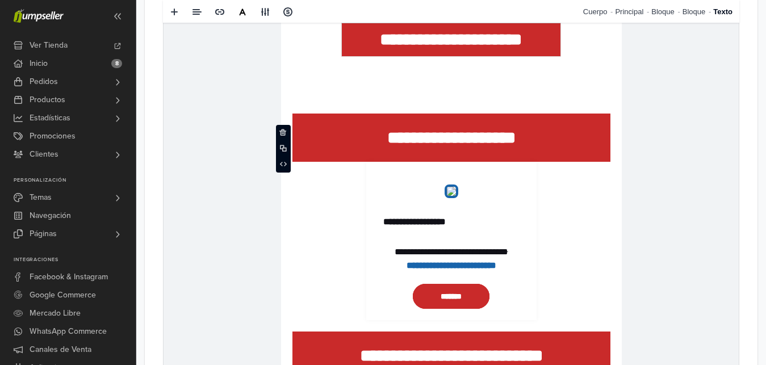
click at [595, 139] on p "**********" at bounding box center [451, 138] width 318 height 26
click at [657, 21] on link "Bloque" at bounding box center [666, 11] width 31 height 23
drag, startPoint x: 116, startPoint y: 1018, endPoint x: 276, endPoint y: 124, distance: 907.6
click at [276, 124] on div at bounding box center [272, 109] width 15 height 48
drag, startPoint x: 581, startPoint y: 74, endPoint x: 581, endPoint y: 90, distance: 16.5
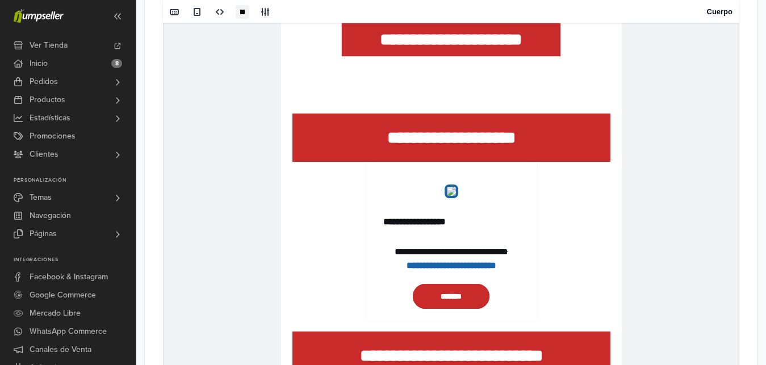
click at [581, 78] on td "**********" at bounding box center [451, 46] width 341 height 80
click at [274, 126] on icon at bounding box center [272, 124] width 7 height 7
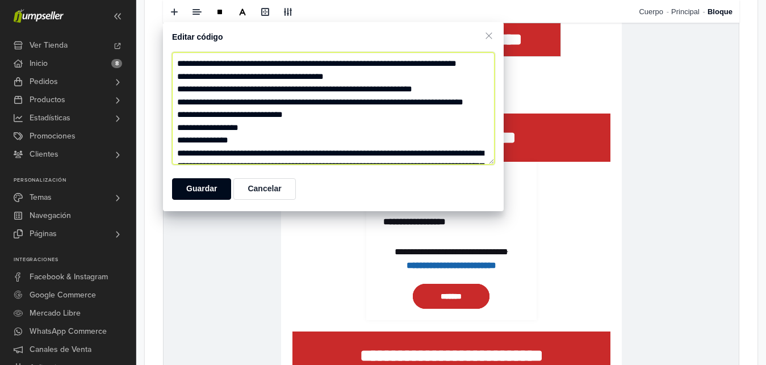
paste textarea "**********"
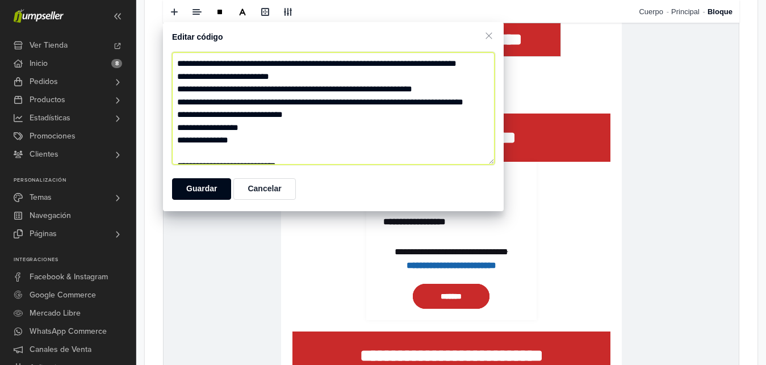
scroll to position [1145, 0]
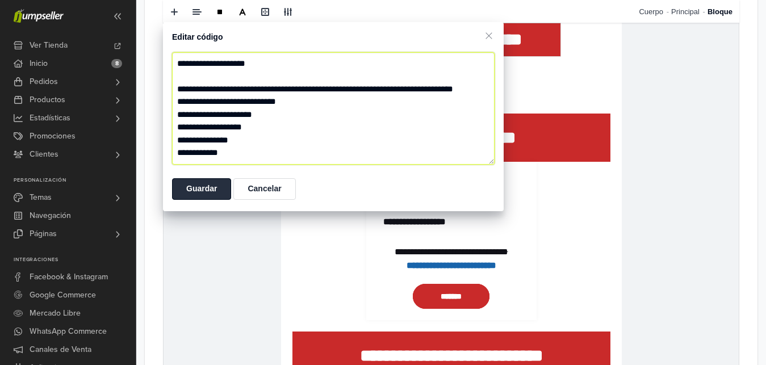
type textarea "**********"
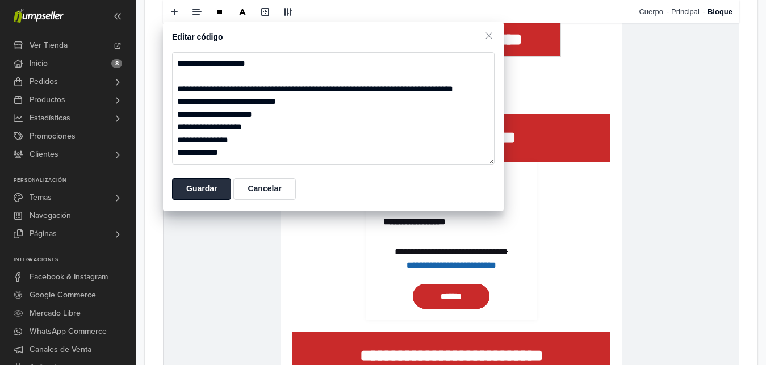
click at [214, 189] on button "Guardar" at bounding box center [201, 189] width 59 height 22
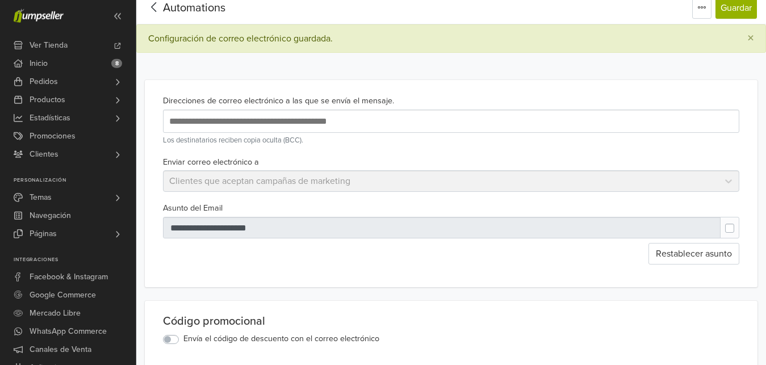
scroll to position [32, 0]
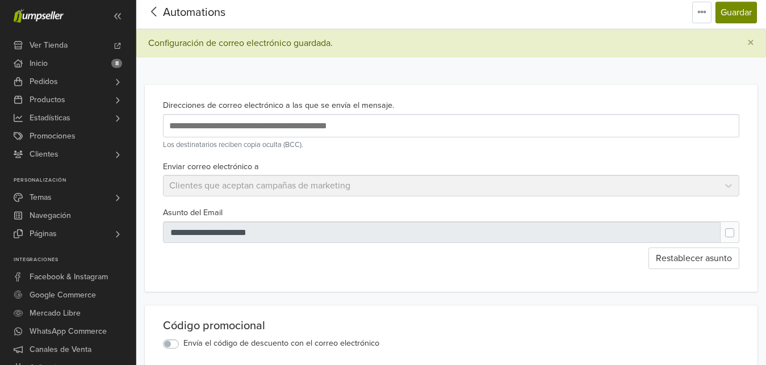
click at [752, 22] on button "Guardar" at bounding box center [736, 13] width 41 height 22
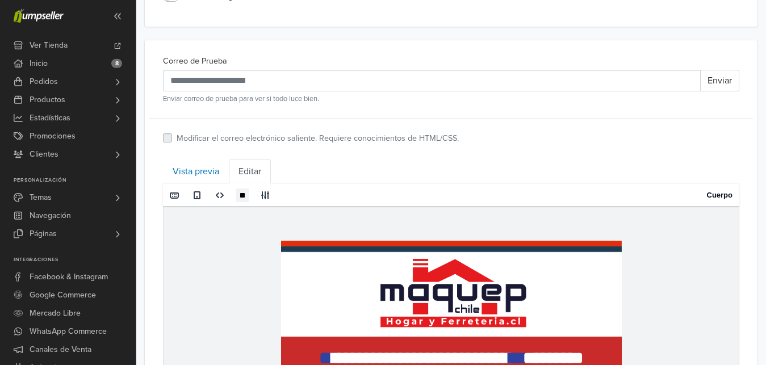
scroll to position [475, 0]
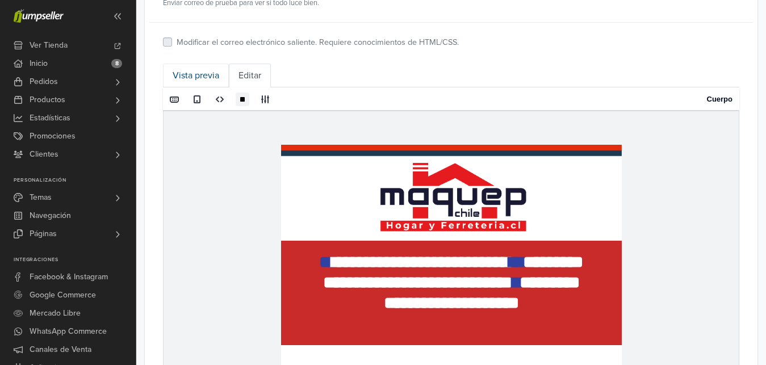
click at [194, 66] on link "Vista previa" at bounding box center [196, 76] width 66 height 24
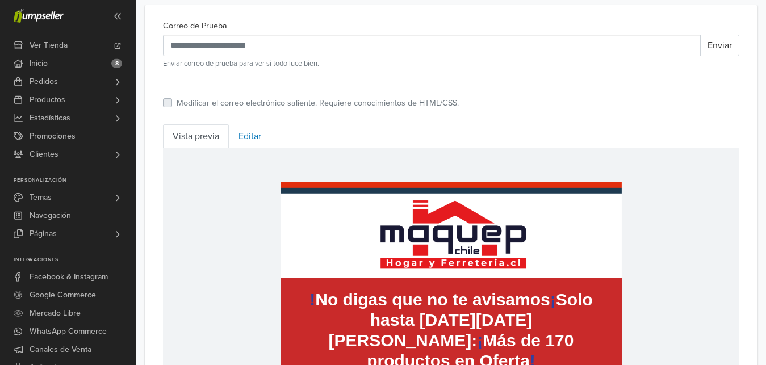
scroll to position [406, 0]
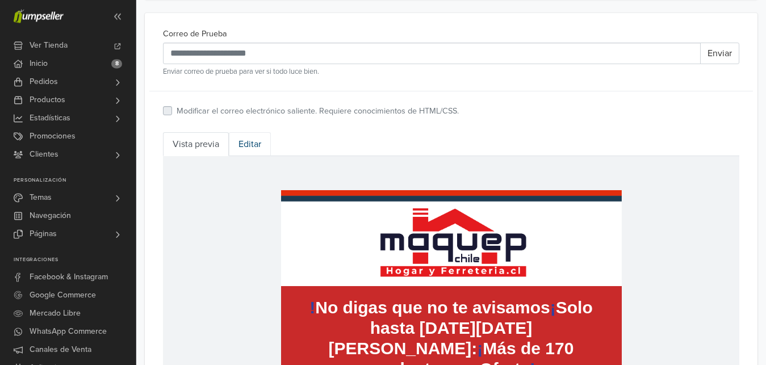
click at [262, 142] on link "Editar" at bounding box center [250, 144] width 42 height 24
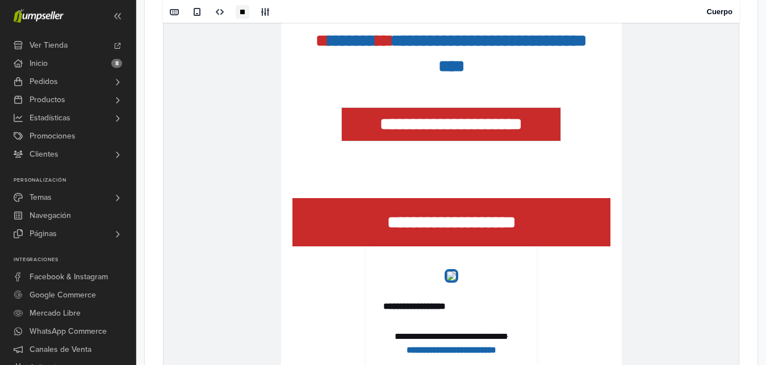
scroll to position [1419, 0]
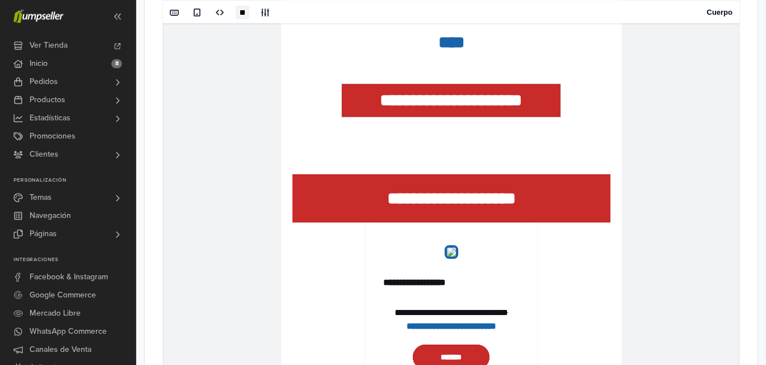
click at [642, 192] on td "**********" at bounding box center [451, 259] width 575 height 2184
click at [577, 192] on p "**********" at bounding box center [451, 199] width 318 height 26
click at [660, 17] on link "Bloque" at bounding box center [666, 11] width 31 height 23
click at [270, 185] on icon at bounding box center [272, 185] width 7 height 5
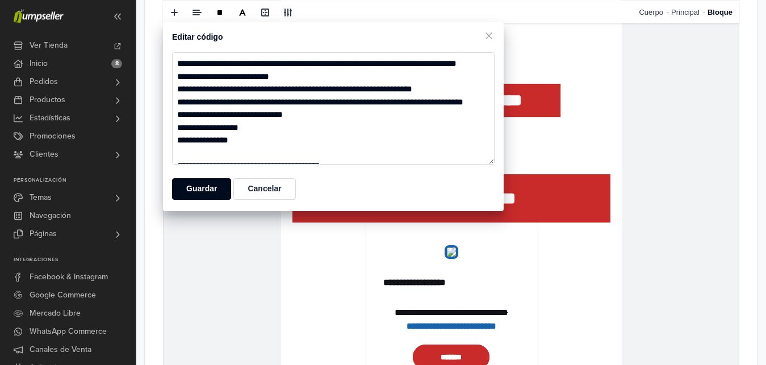
scroll to position [1235, 0]
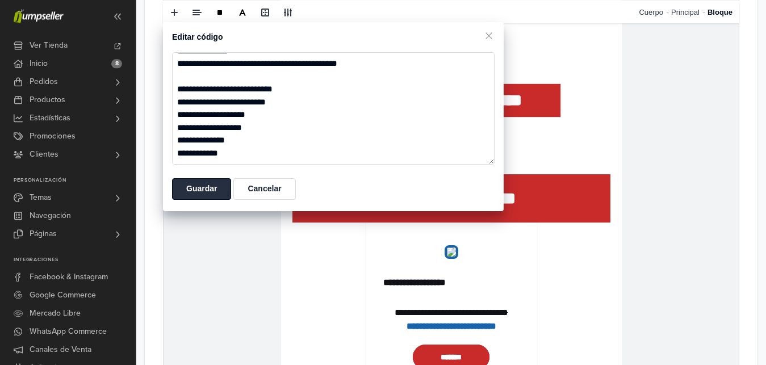
type textarea "**********"
click at [223, 188] on button "Guardar" at bounding box center [201, 189] width 59 height 22
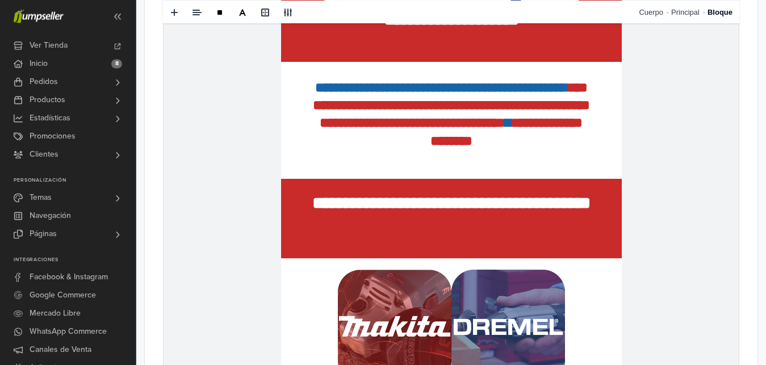
scroll to position [0, 0]
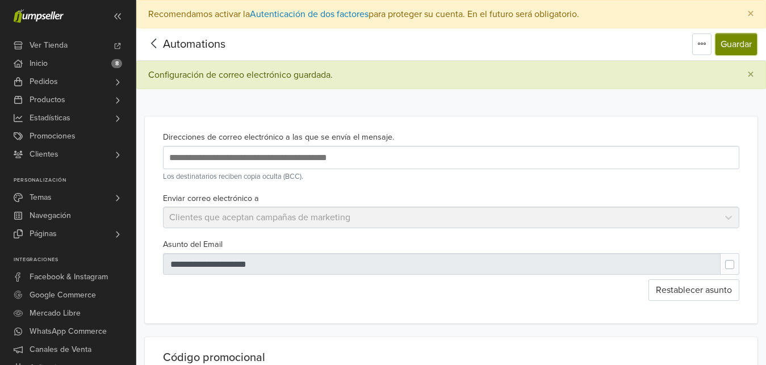
click at [750, 47] on button "Guardar" at bounding box center [736, 45] width 41 height 22
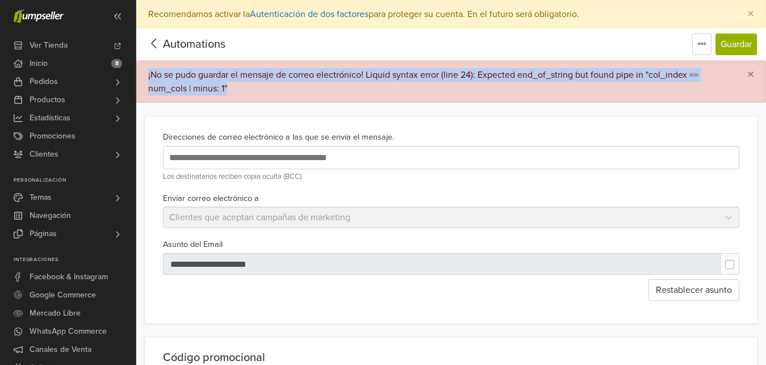
drag, startPoint x: 275, startPoint y: 87, endPoint x: 143, endPoint y: 65, distance: 134.8
click at [143, 65] on div "¡No se pudo guardar el mensaje de correo electrónico! Liquid syntax error (line…" at bounding box center [451, 82] width 630 height 42
copy div "¡No se pudo guardar el mensaje de correo electrónico! Liquid syntax error (line…"
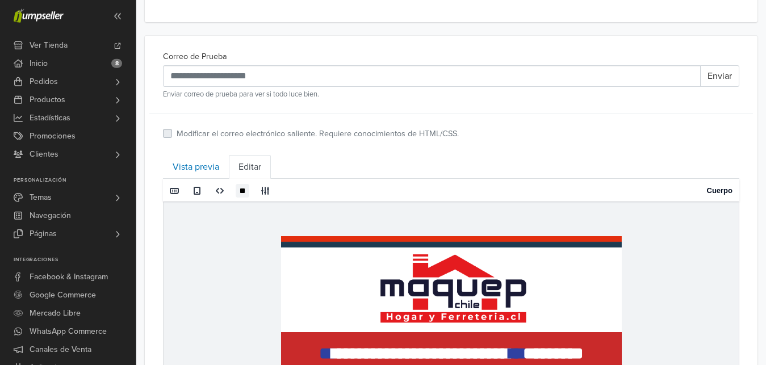
scroll to position [402, 0]
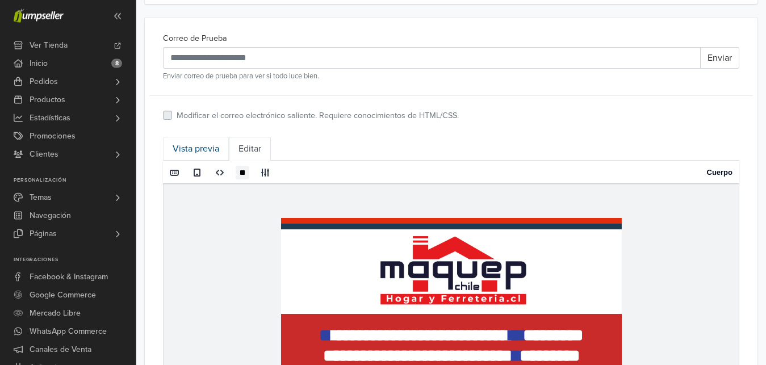
click at [213, 152] on link "Vista previa" at bounding box center [196, 149] width 66 height 24
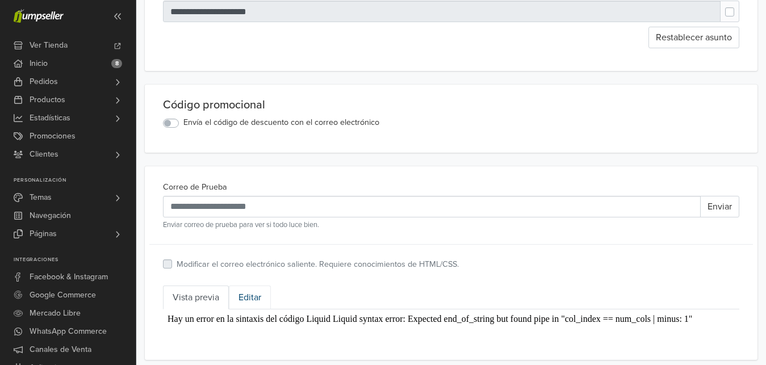
click at [258, 295] on link "Editar" at bounding box center [250, 298] width 42 height 24
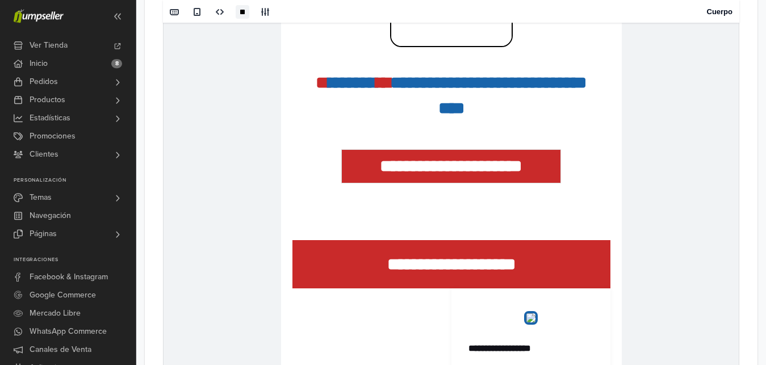
scroll to position [1419, 0]
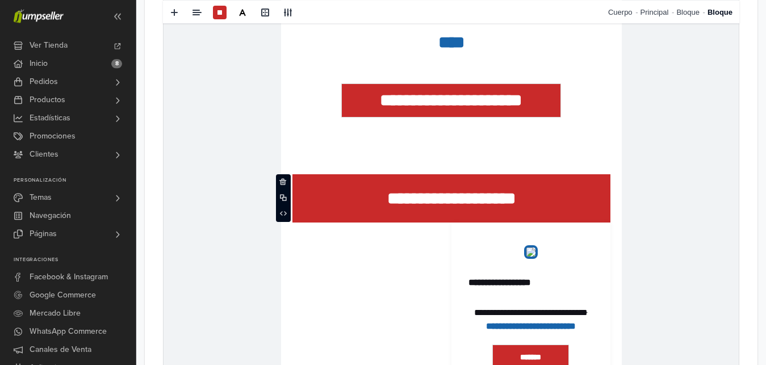
click at [593, 181] on td "**********" at bounding box center [451, 199] width 318 height 48
click at [680, 17] on link "Bloque" at bounding box center [691, 11] width 31 height 23
click at [273, 190] on span at bounding box center [272, 185] width 14 height 17
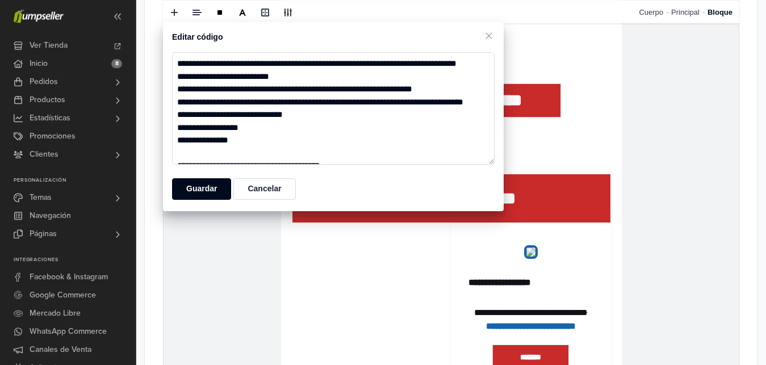
scroll to position [1133, 0]
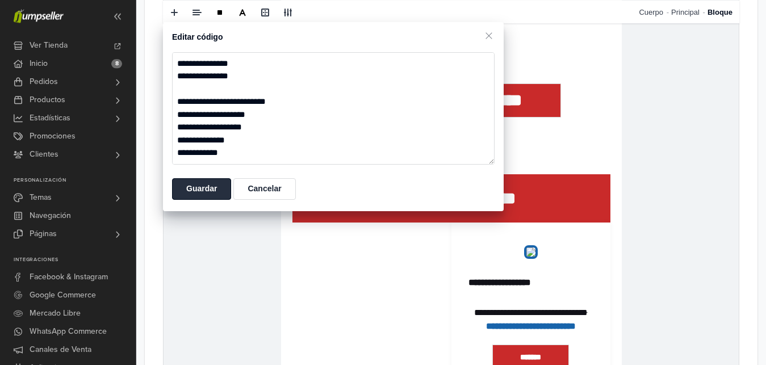
type textarea "**********"
click at [214, 189] on button "Guardar" at bounding box center [201, 189] width 59 height 22
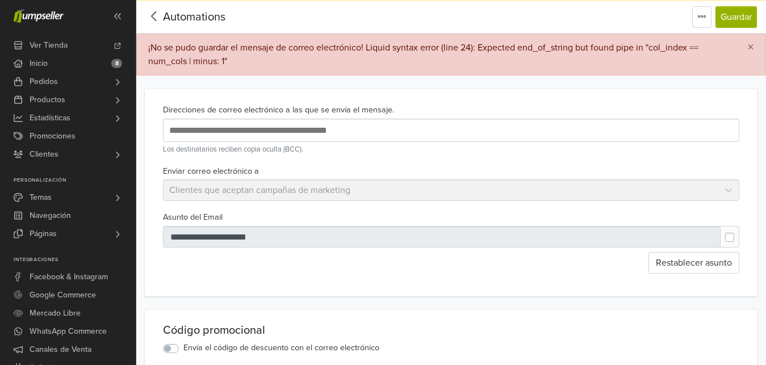
scroll to position [32, 0]
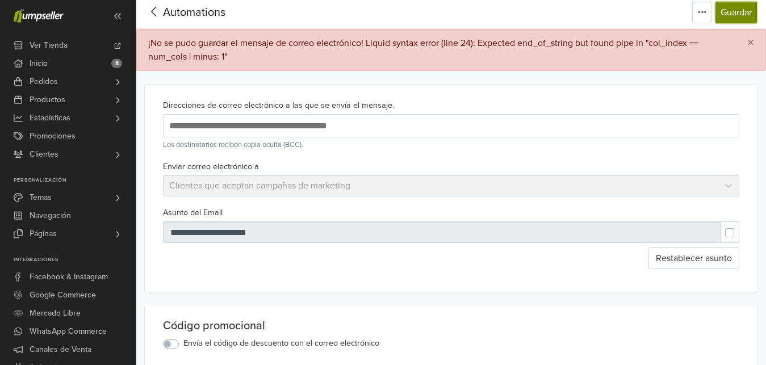
click at [745, 12] on button "Guardar" at bounding box center [736, 13] width 41 height 22
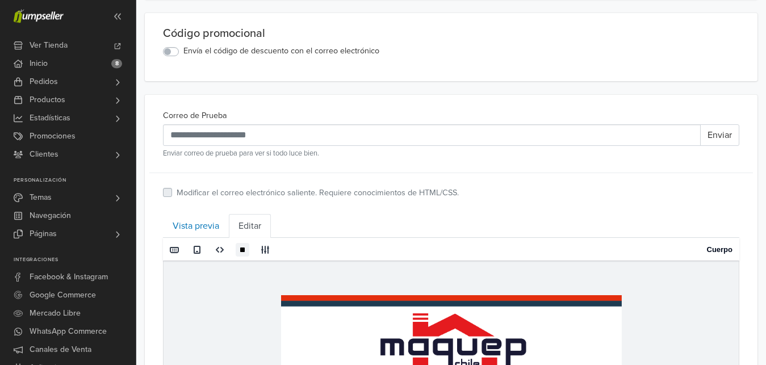
scroll to position [397, 0]
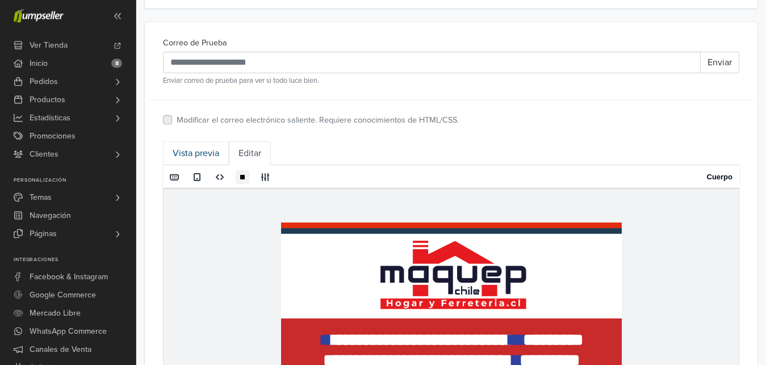
click at [217, 163] on link "Vista previa" at bounding box center [196, 153] width 66 height 24
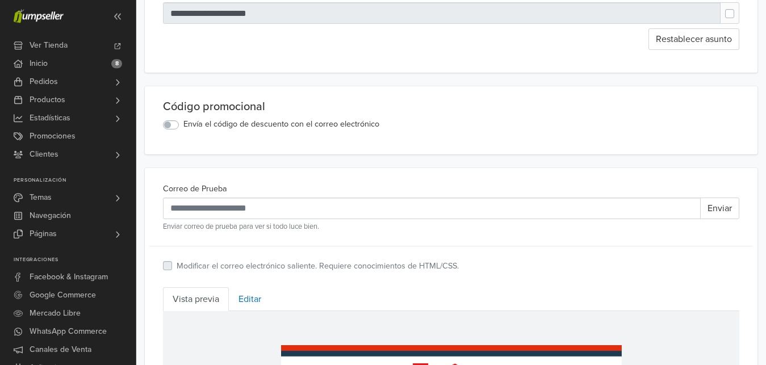
scroll to position [271, 0]
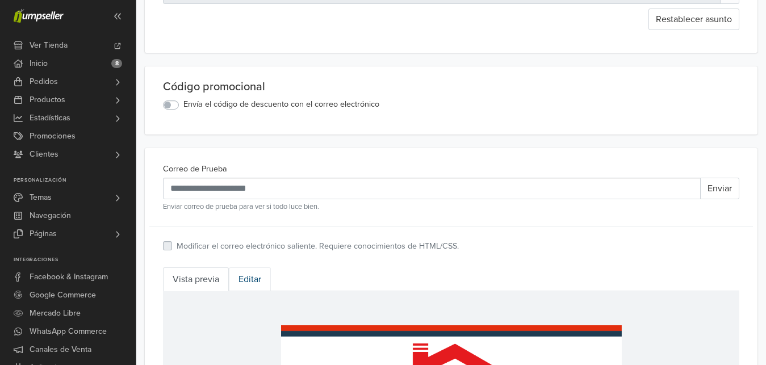
click at [263, 291] on link "Editar" at bounding box center [250, 279] width 42 height 24
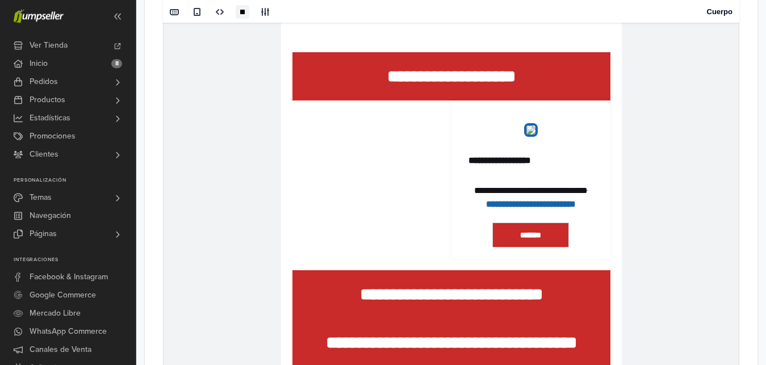
scroll to position [1504, 0]
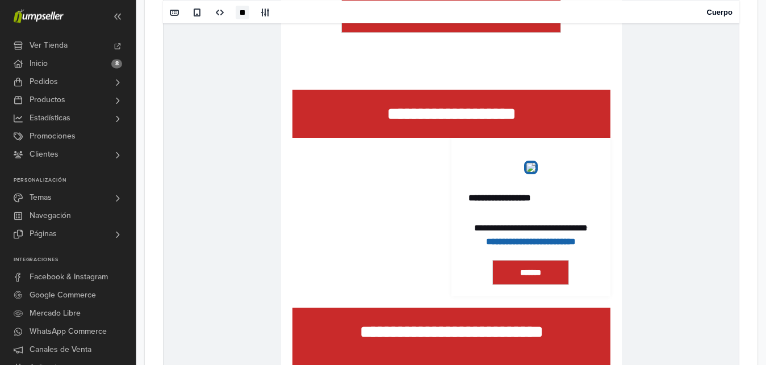
click at [614, 107] on td "**********" at bounding box center [451, 239] width 341 height 354
click at [272, 106] on span at bounding box center [272, 101] width 14 height 17
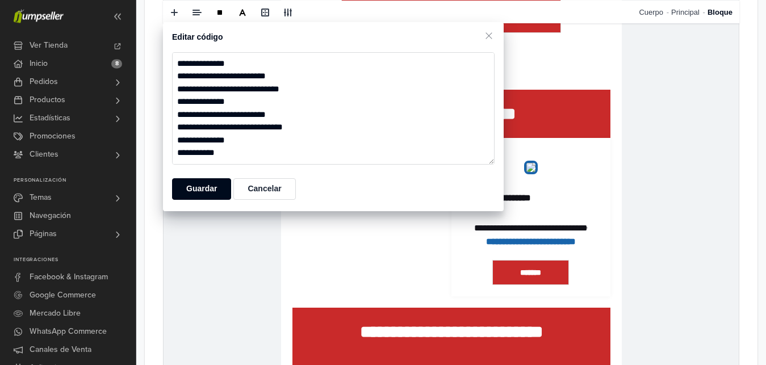
scroll to position [1891, 0]
drag, startPoint x: 189, startPoint y: 127, endPoint x: 231, endPoint y: 145, distance: 46.5
click at [231, 145] on textarea at bounding box center [333, 108] width 323 height 112
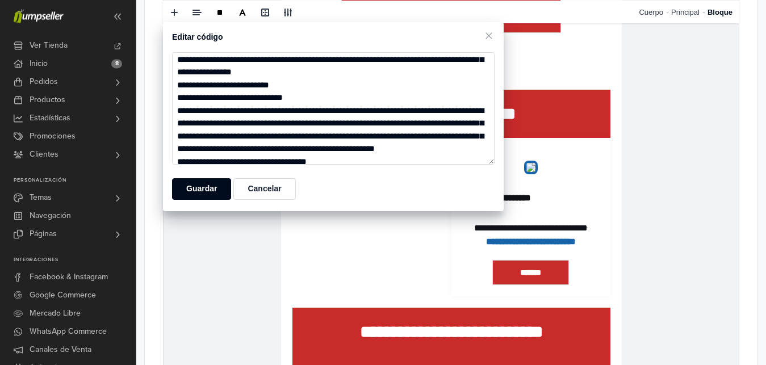
scroll to position [345, 0]
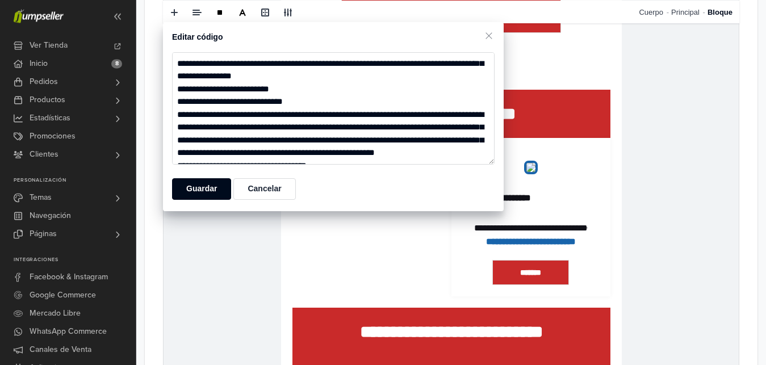
type textarea "**********"
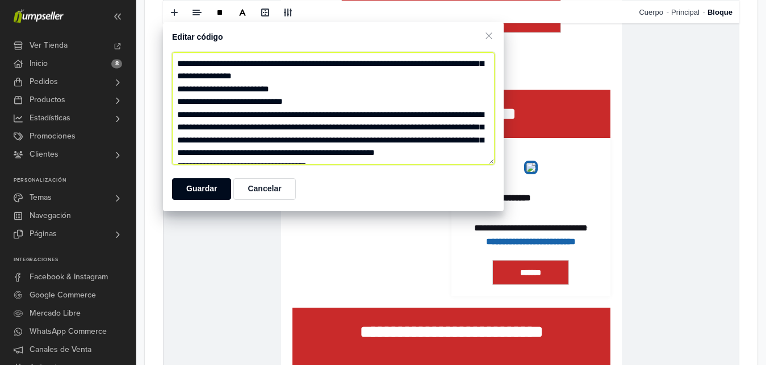
click at [318, 158] on textarea at bounding box center [333, 108] width 323 height 112
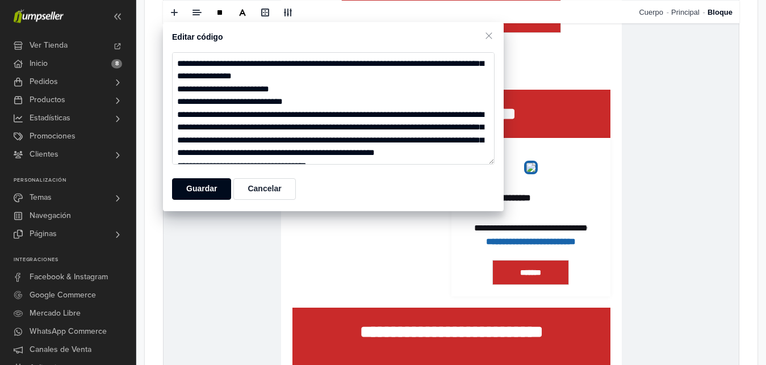
click at [562, 143] on td "**********" at bounding box center [451, 239] width 341 height 354
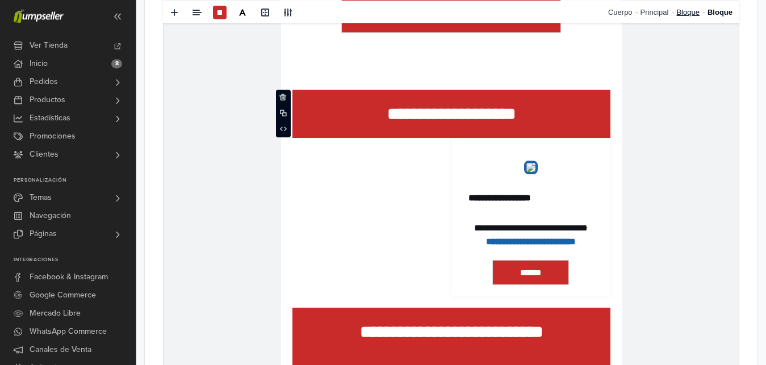
click at [692, 12] on link "Bloque" at bounding box center [691, 11] width 31 height 23
click at [267, 105] on span at bounding box center [272, 101] width 14 height 17
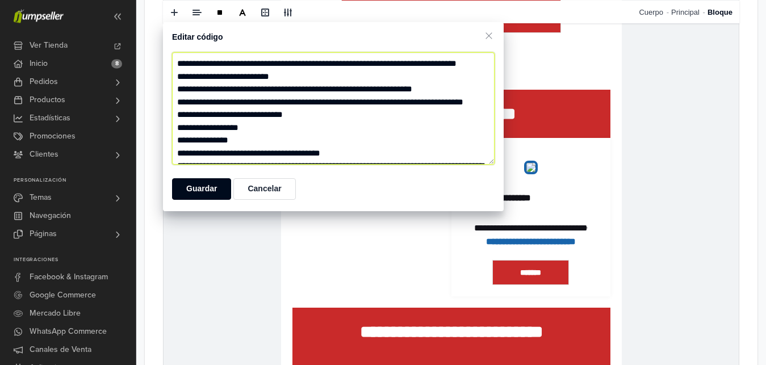
paste textarea "**********"
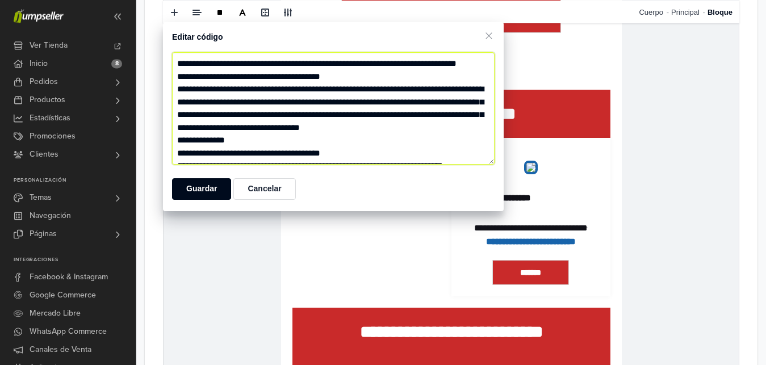
scroll to position [954, 0]
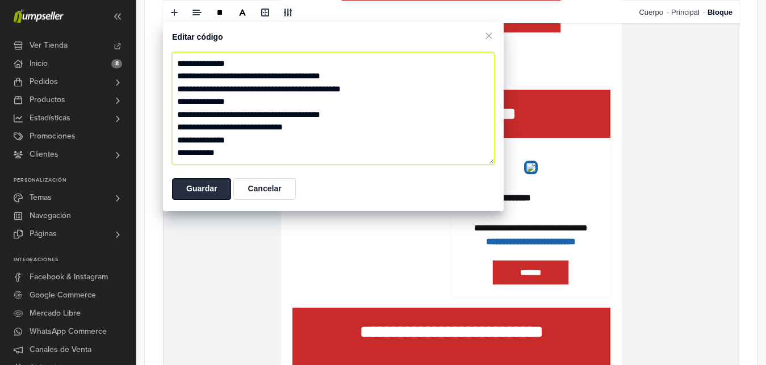
type textarea "**********"
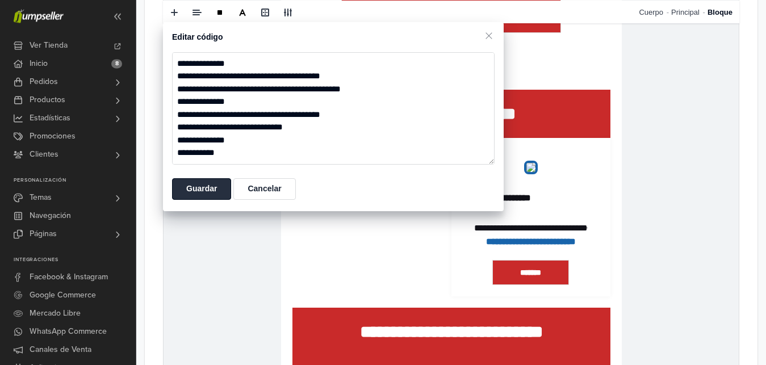
click at [210, 194] on button "Guardar" at bounding box center [201, 189] width 59 height 22
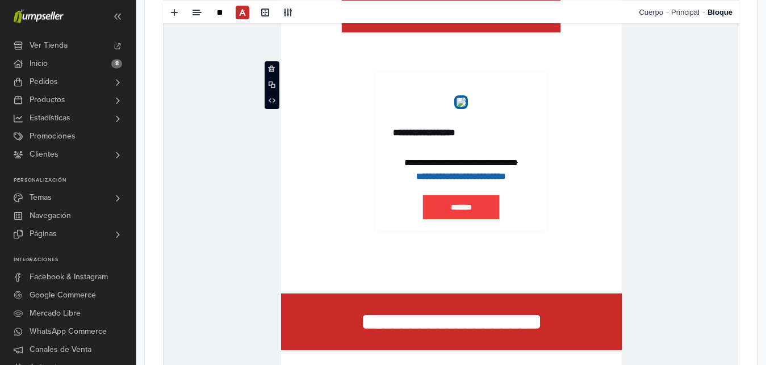
scroll to position [1495, 0]
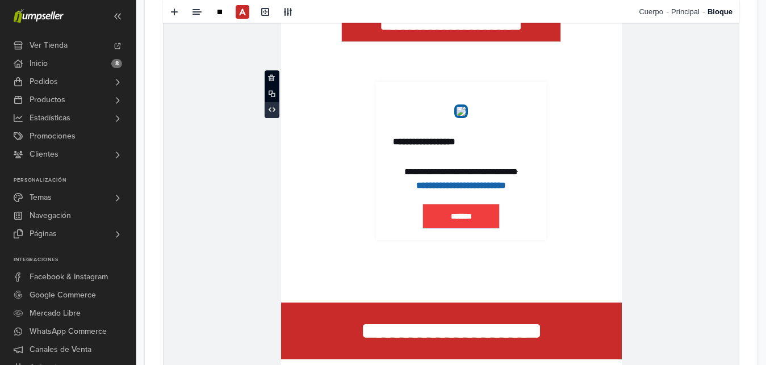
click at [277, 117] on span at bounding box center [272, 110] width 14 height 17
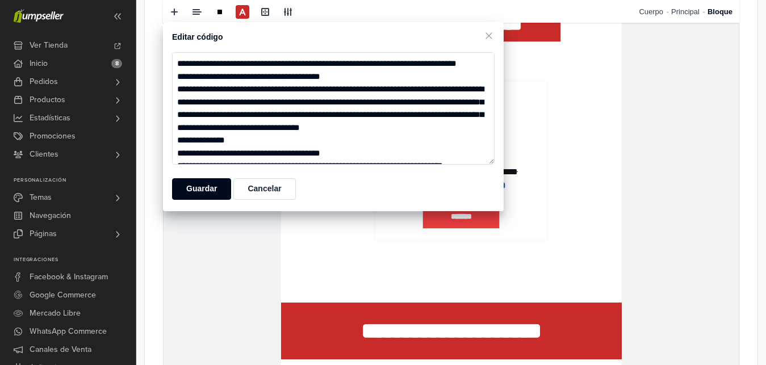
click at [276, 102] on textarea at bounding box center [333, 108] width 323 height 112
type textarea "**********"
click at [202, 194] on button "Guardar" at bounding box center [201, 189] width 59 height 22
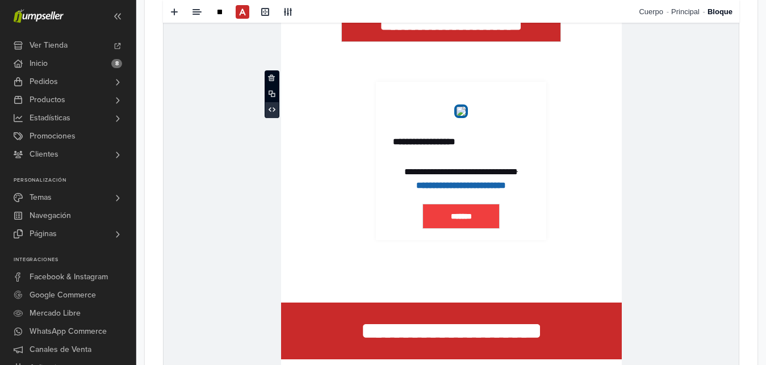
click at [271, 107] on icon at bounding box center [272, 109] width 7 height 7
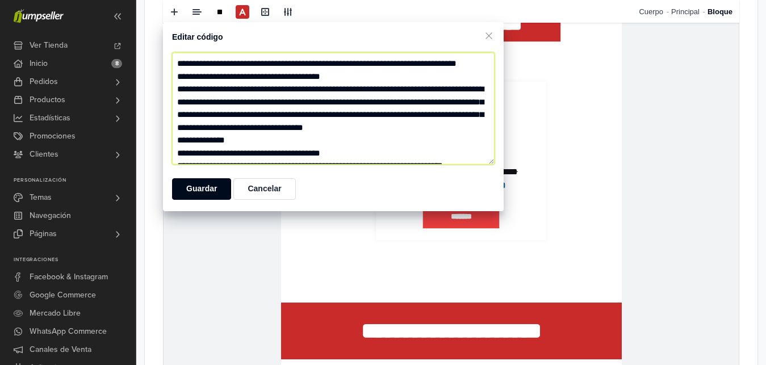
paste textarea "**********"
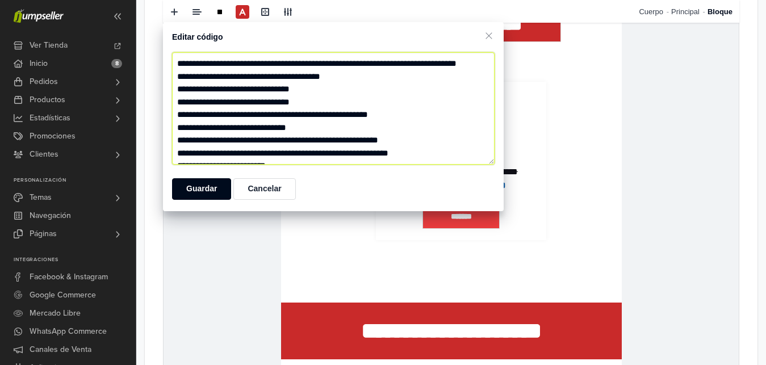
scroll to position [1478, 0]
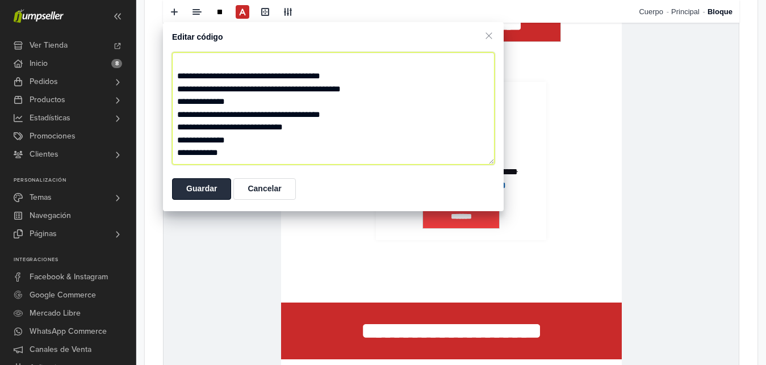
type textarea "**********"
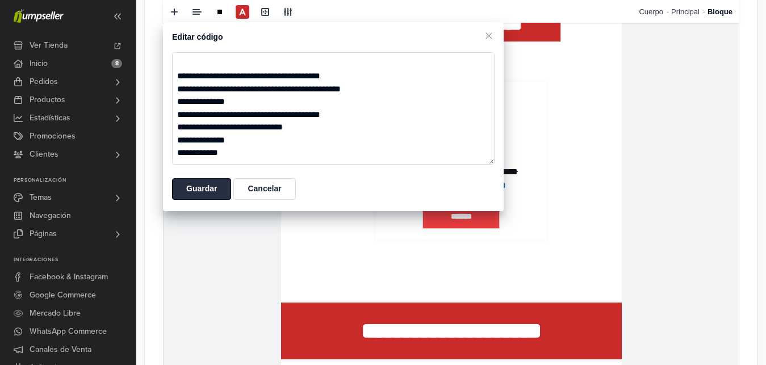
click at [198, 193] on button "Guardar" at bounding box center [201, 189] width 59 height 22
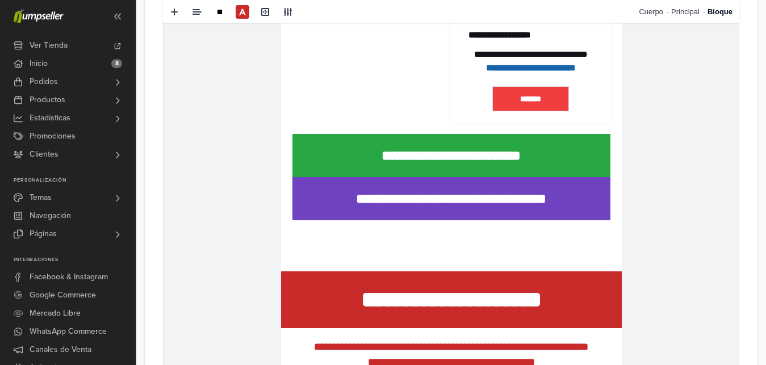
scroll to position [1649, 0]
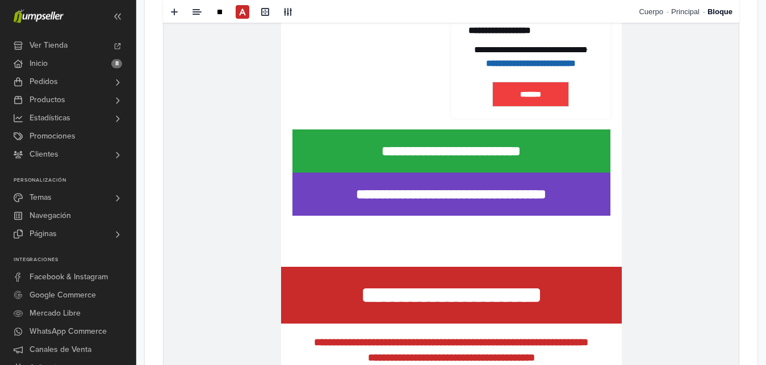
drag, startPoint x: 567, startPoint y: 248, endPoint x: 579, endPoint y: 242, distance: 13.2
click at [577, 173] on td "**********" at bounding box center [451, 151] width 318 height 43
click at [221, 7] on span at bounding box center [220, 12] width 14 height 14
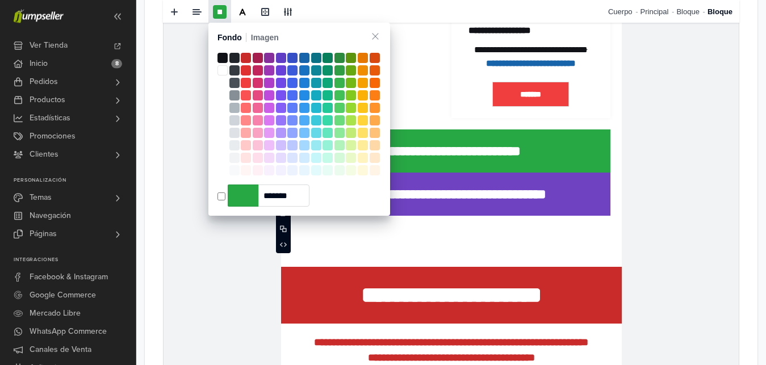
type input "*******"
click at [246, 55] on span at bounding box center [246, 58] width 10 height 10
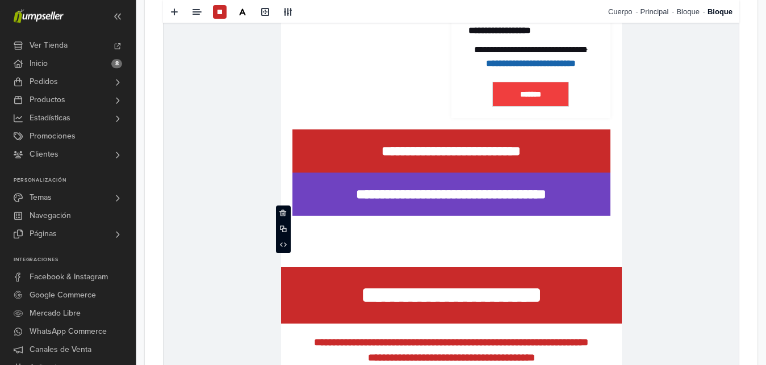
click at [318, 205] on p "**********" at bounding box center [451, 195] width 318 height 20
click at [308, 216] on td "**********" at bounding box center [451, 194] width 318 height 43
click at [220, 21] on link at bounding box center [219, 11] width 23 height 23
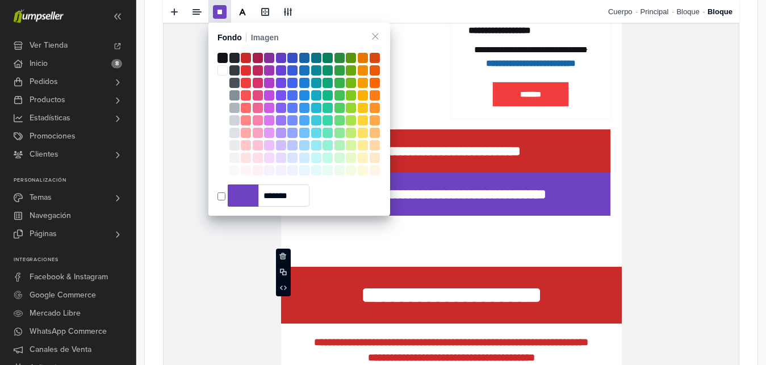
type input "*******"
click at [248, 60] on span at bounding box center [246, 58] width 10 height 10
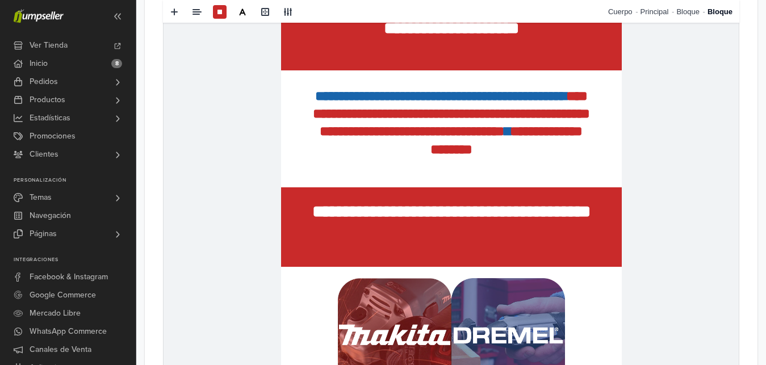
scroll to position [0, 0]
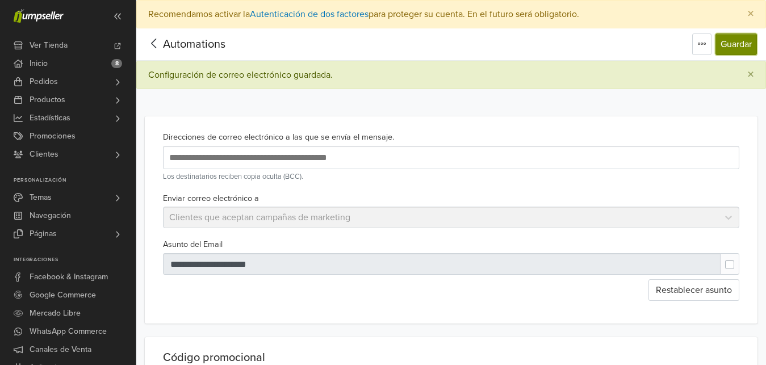
click at [745, 43] on button "Guardar" at bounding box center [736, 45] width 41 height 22
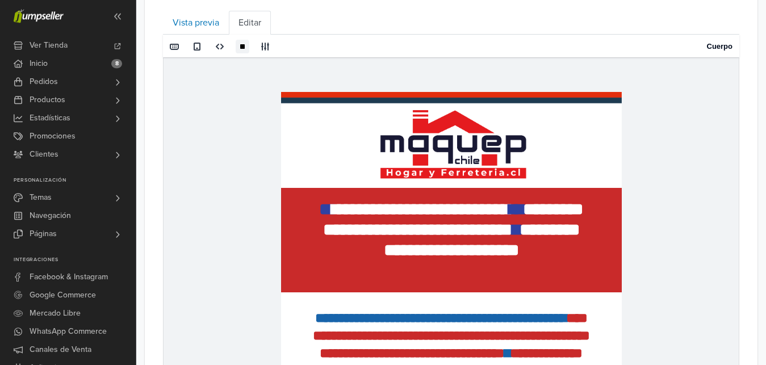
scroll to position [523, 0]
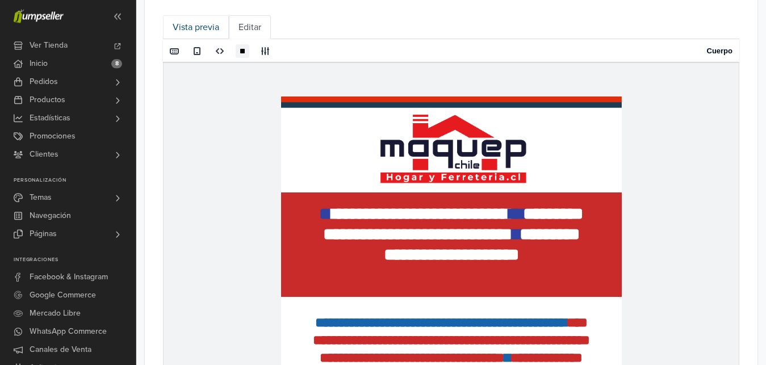
click at [219, 37] on link "Vista previa" at bounding box center [196, 27] width 66 height 24
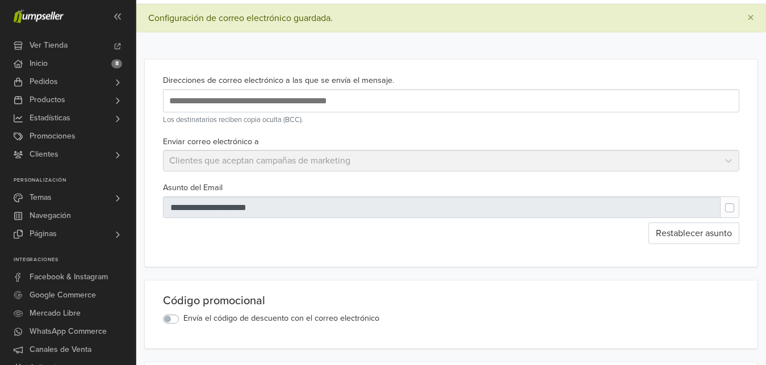
scroll to position [0, 0]
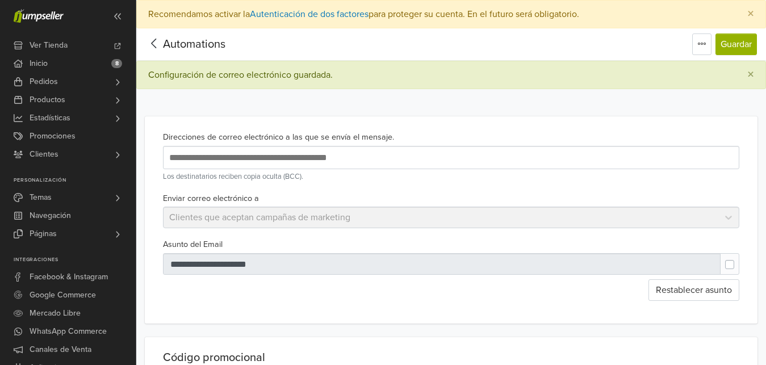
click at [744, 55] on nav "Automations Editar título Eliminar plantilla Guardar Automations Editar título …" at bounding box center [451, 44] width 630 height 32
click at [744, 51] on button "Guardar" at bounding box center [736, 45] width 41 height 22
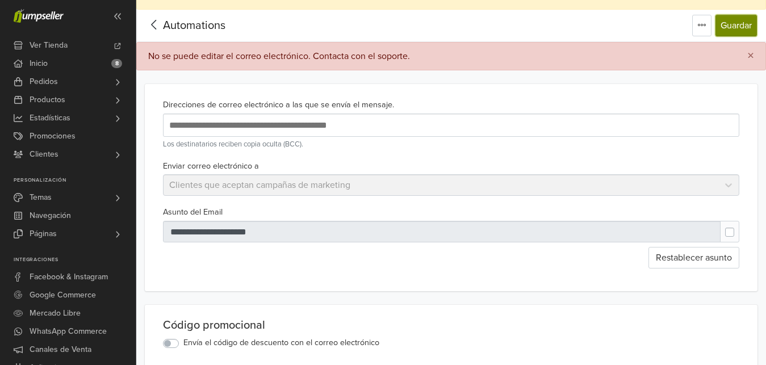
scroll to position [12, 0]
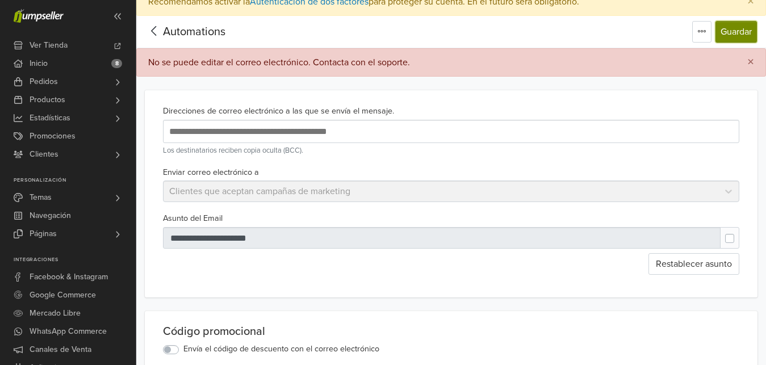
click at [748, 27] on button "Guardar" at bounding box center [736, 32] width 41 height 22
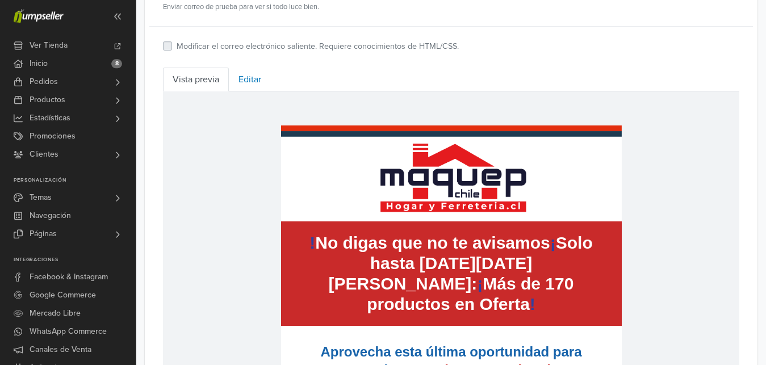
scroll to position [313, 0]
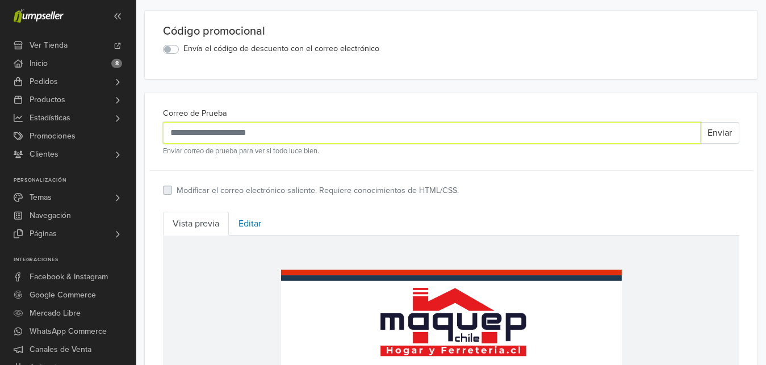
click at [502, 130] on input "Correo de Prueba" at bounding box center [432, 133] width 538 height 22
type input "**********"
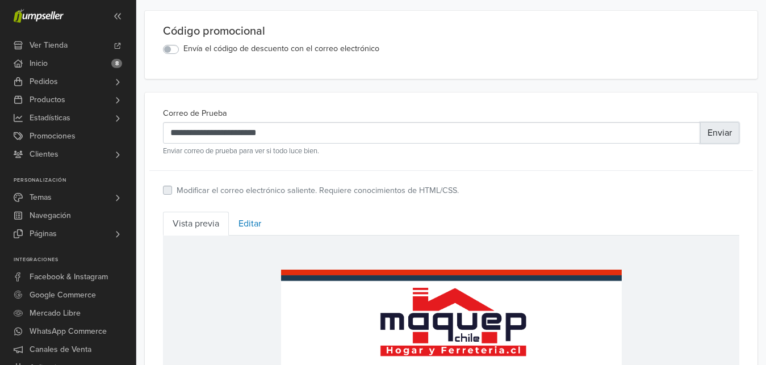
click at [728, 140] on button "Enviar" at bounding box center [719, 133] width 39 height 22
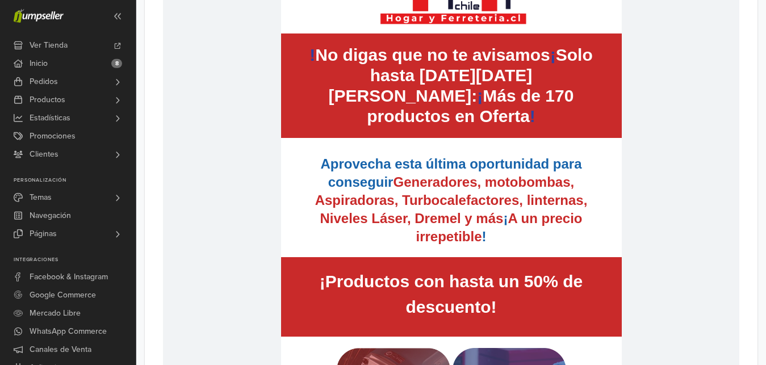
scroll to position [0, 0]
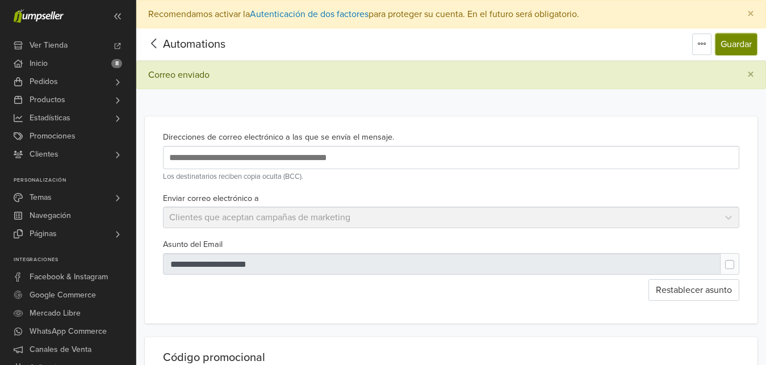
click at [732, 43] on button "Guardar" at bounding box center [736, 45] width 41 height 22
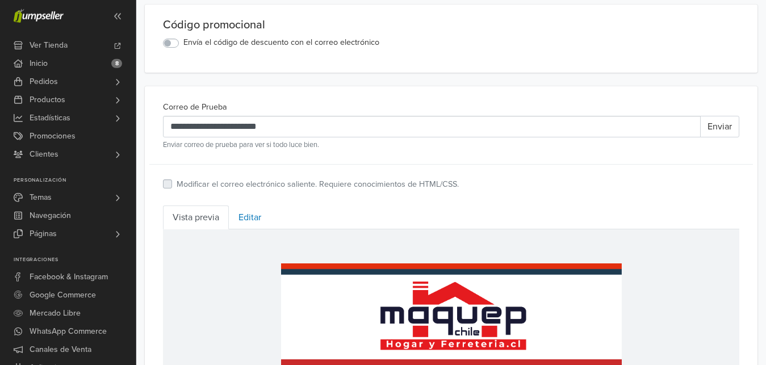
scroll to position [325, 0]
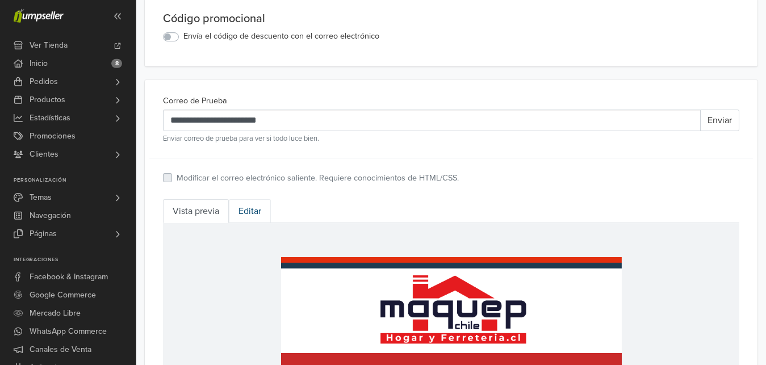
click at [264, 216] on link "Editar" at bounding box center [250, 211] width 42 height 24
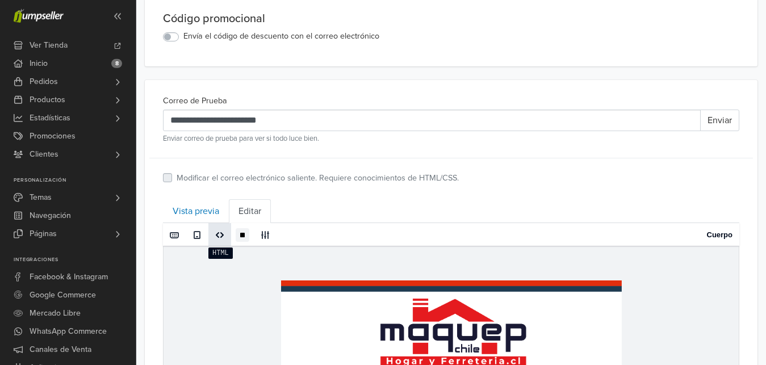
click at [224, 237] on span at bounding box center [219, 235] width 9 height 9
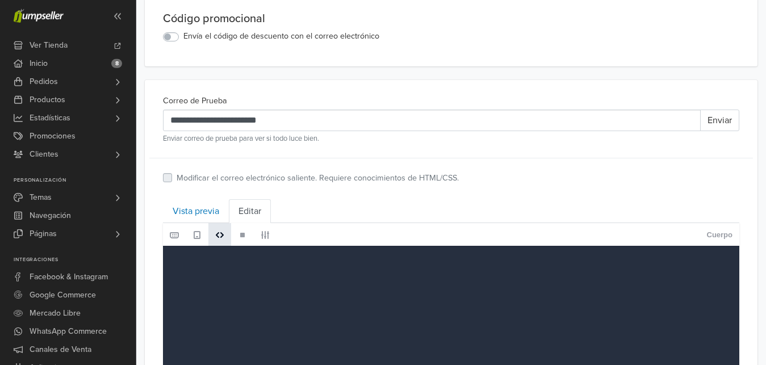
type textarea "**********"
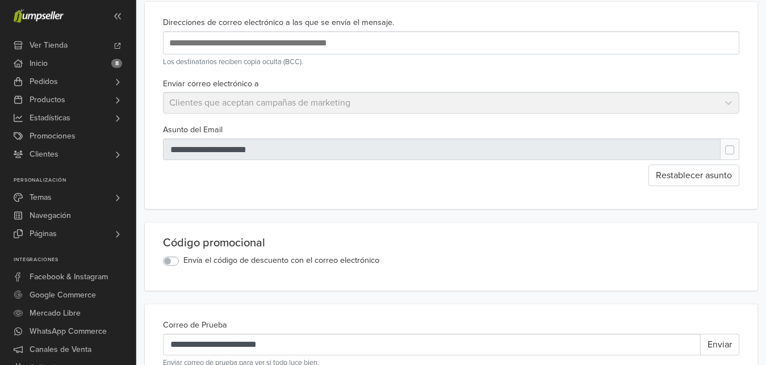
scroll to position [0, 0]
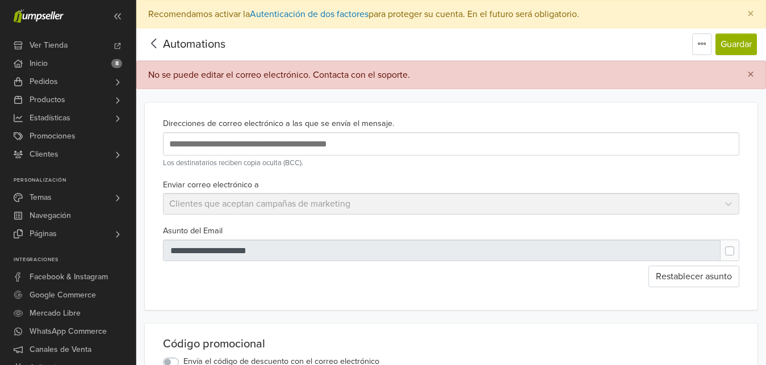
click at [203, 39] on span "Automations" at bounding box center [194, 44] width 62 height 14
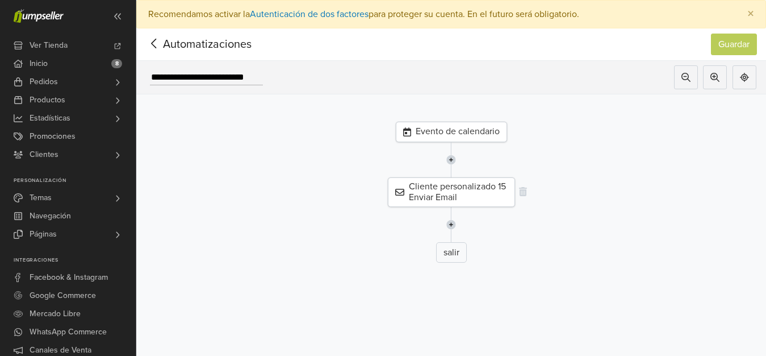
click at [494, 204] on div "Cliente personalizado 15 Enviar Email" at bounding box center [451, 192] width 127 height 30
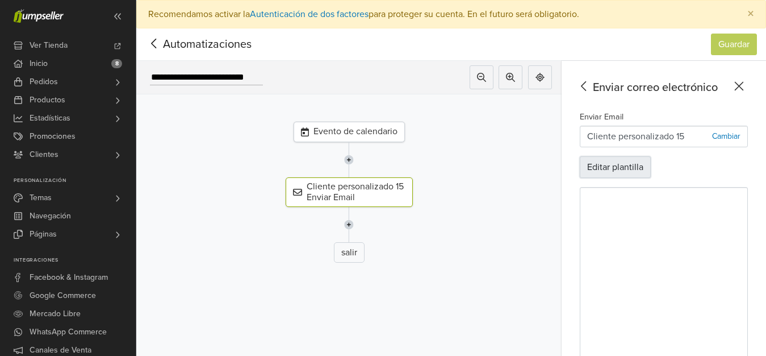
click at [638, 173] on button "Editar plantilla" at bounding box center [615, 167] width 71 height 22
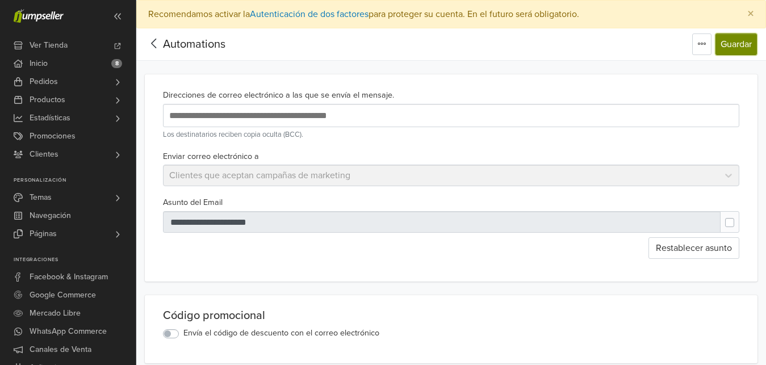
click at [740, 37] on button "Guardar" at bounding box center [736, 45] width 41 height 22
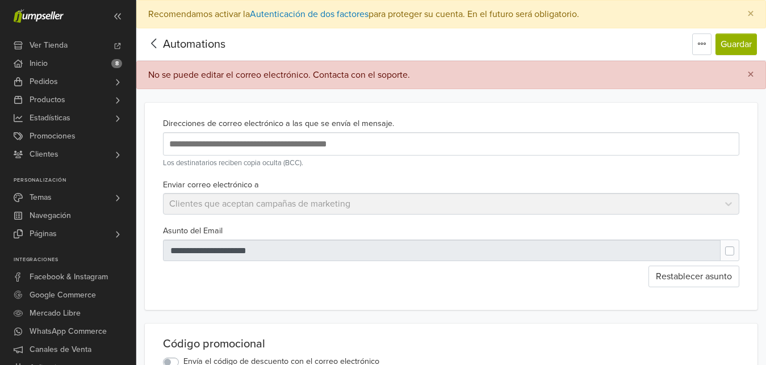
click at [190, 36] on div "Automations" at bounding box center [185, 44] width 80 height 23
click at [188, 42] on span "Automations" at bounding box center [194, 44] width 62 height 14
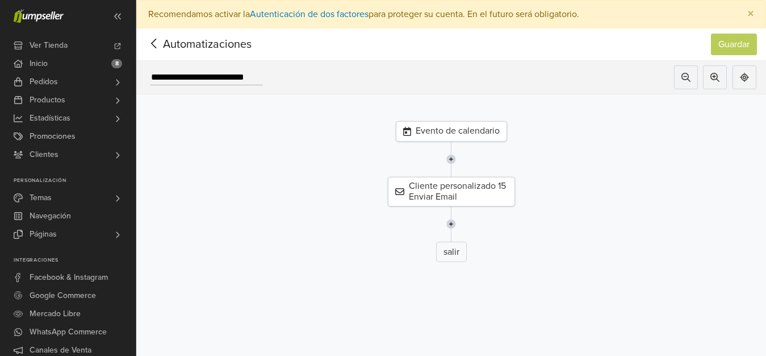
click at [491, 135] on div "Evento de calendario" at bounding box center [451, 131] width 111 height 20
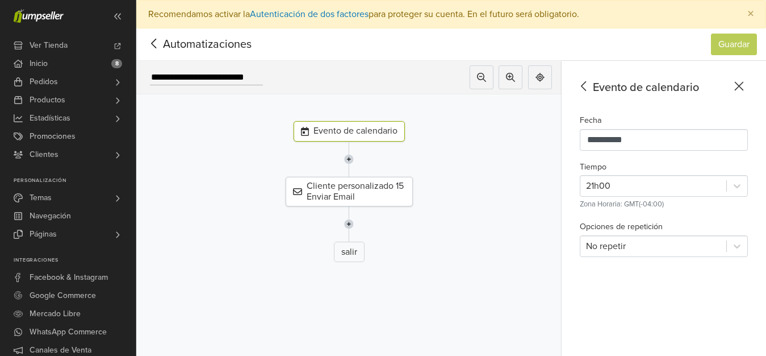
click at [193, 43] on span "Automatizaciones" at bounding box center [189, 44] width 89 height 17
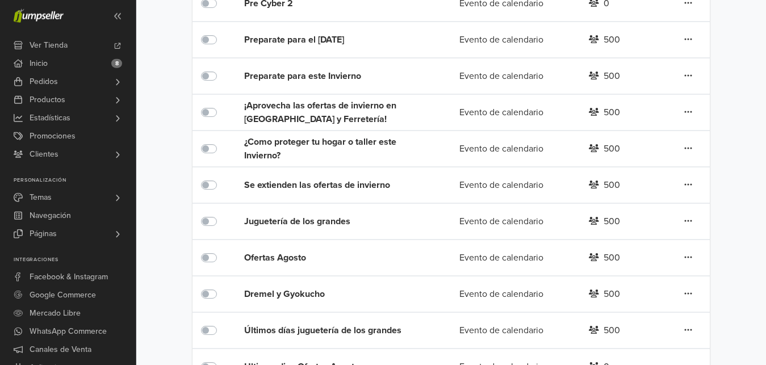
scroll to position [364, 0]
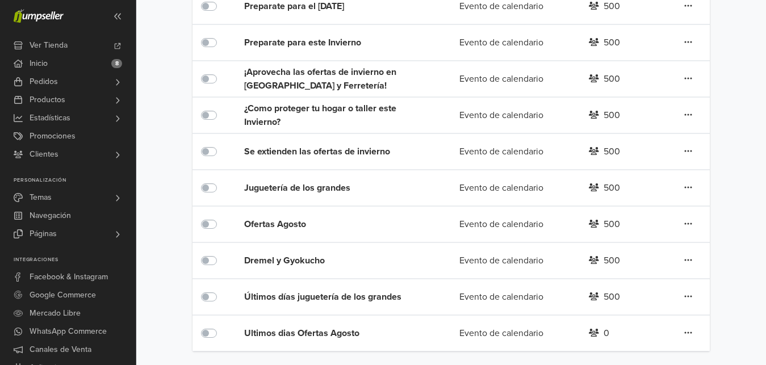
click at [354, 334] on div "Ultimos dias Ofertas Agosto" at bounding box center [330, 334] width 173 height 14
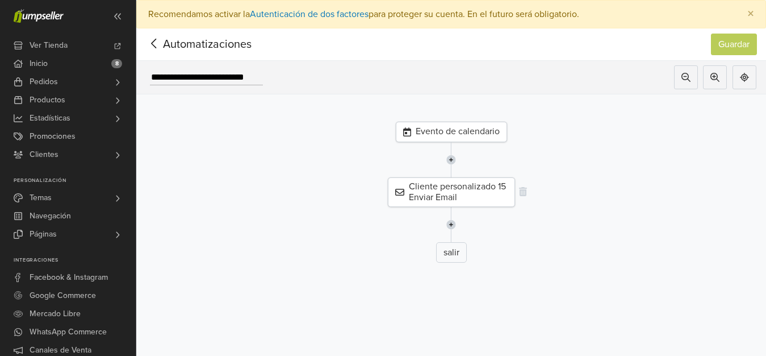
click at [508, 188] on div "Cliente personalizado 15 Enviar Email" at bounding box center [451, 192] width 127 height 30
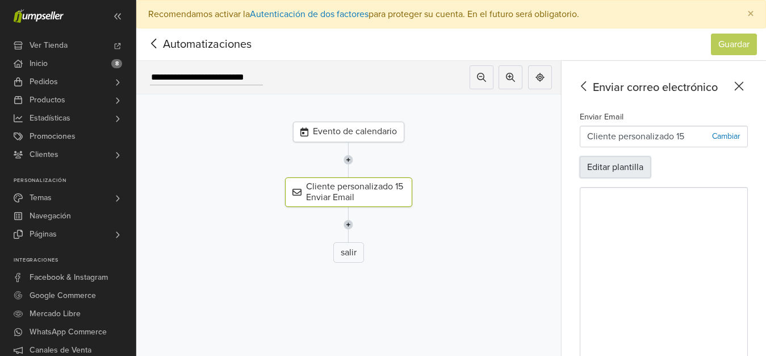
click at [644, 172] on button "Editar plantilla" at bounding box center [615, 167] width 71 height 22
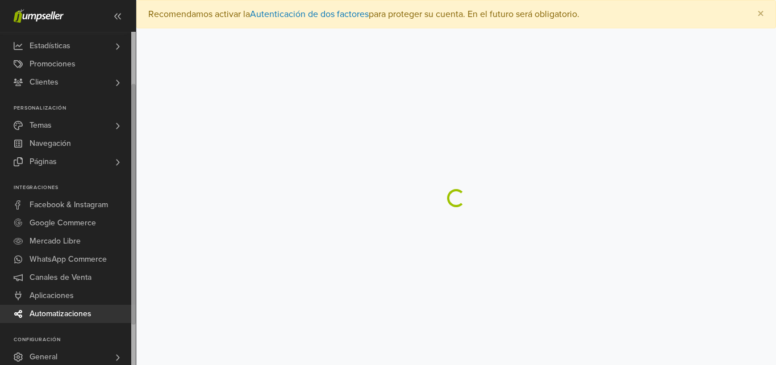
drag, startPoint x: 132, startPoint y: 37, endPoint x: 132, endPoint y: 99, distance: 61.9
click at [132, 99] on div at bounding box center [133, 204] width 5 height 241
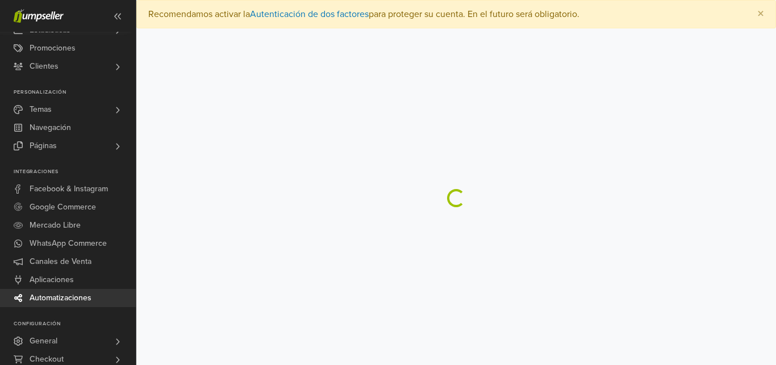
click at [62, 294] on span "Automatizaciones" at bounding box center [61, 298] width 62 height 18
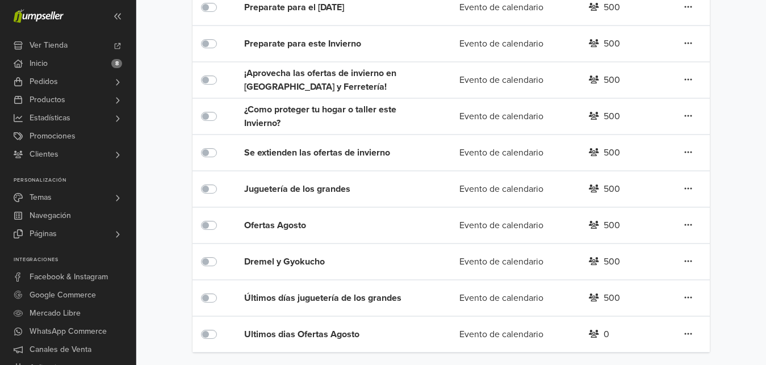
scroll to position [364, 0]
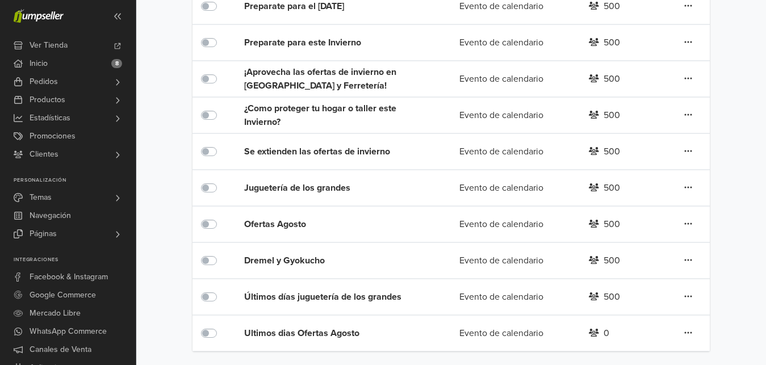
click at [295, 258] on div "Dremel y Gyokucho" at bounding box center [330, 261] width 173 height 14
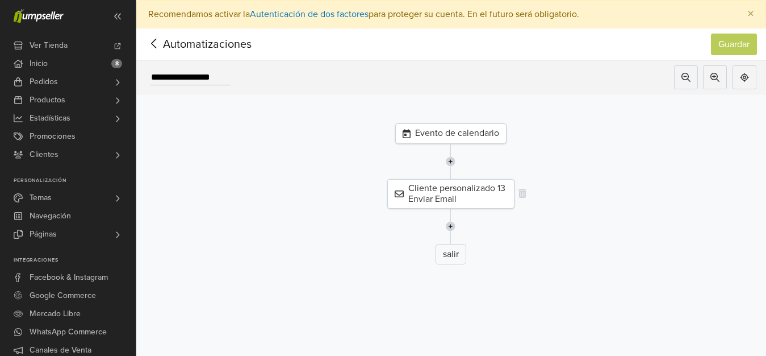
click at [434, 191] on div "Cliente personalizado 13 Enviar Email" at bounding box center [450, 194] width 127 height 30
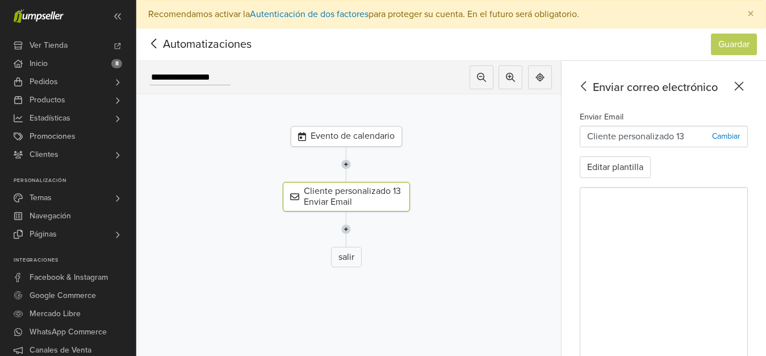
drag, startPoint x: 757, startPoint y: 195, endPoint x: 758, endPoint y: 209, distance: 14.2
click at [758, 209] on div "Enviar correo electrónico Enviar Email Cliente personalizado 13 Cambiar Editar …" at bounding box center [664, 222] width 204 height 323
click at [647, 168] on button "Editar plantilla" at bounding box center [615, 167] width 71 height 22
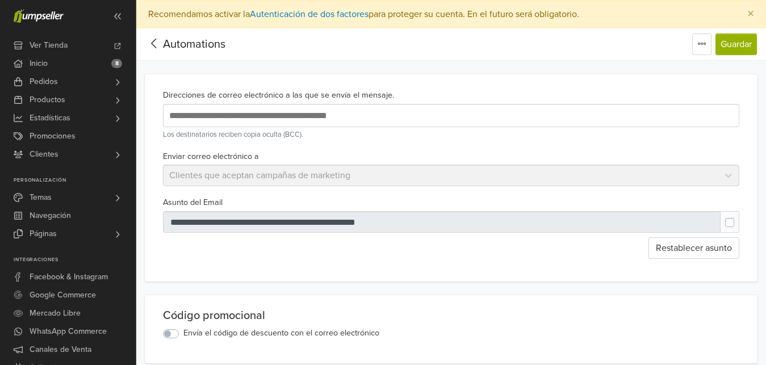
drag, startPoint x: 762, startPoint y: 52, endPoint x: 769, endPoint y: 52, distance: 6.8
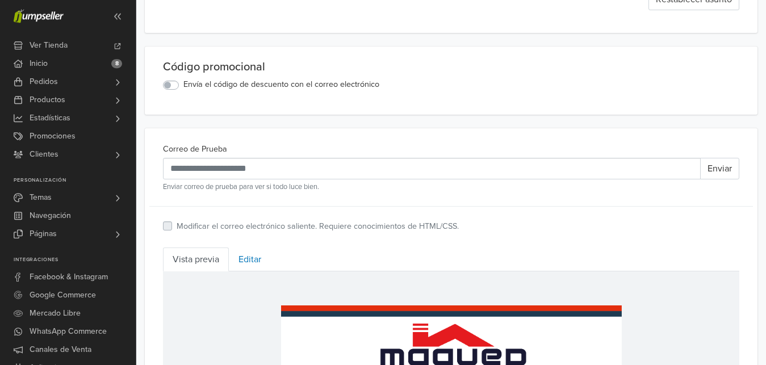
scroll to position [265, 0]
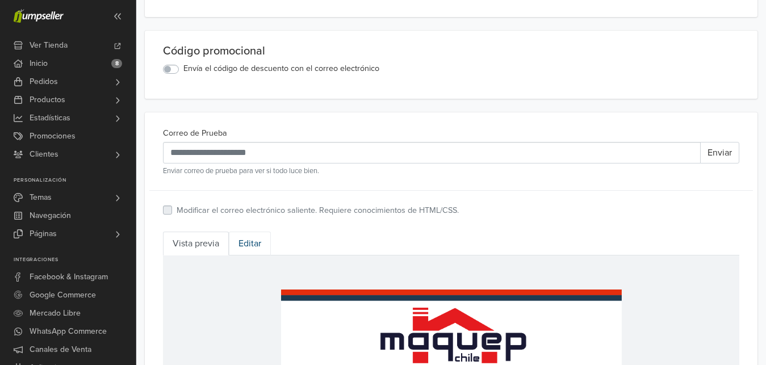
click at [246, 253] on link "Editar" at bounding box center [250, 244] width 42 height 24
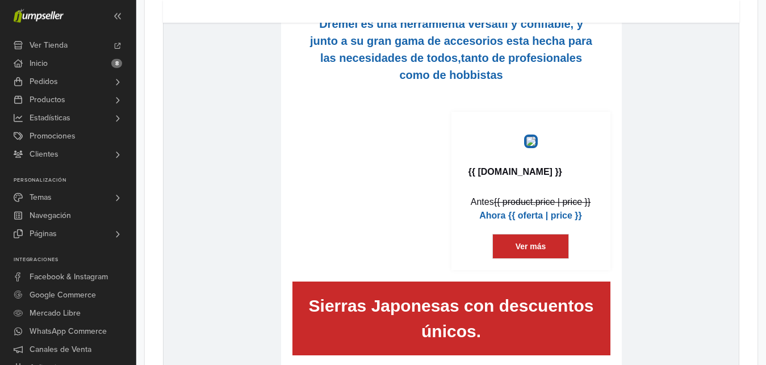
scroll to position [999, 0]
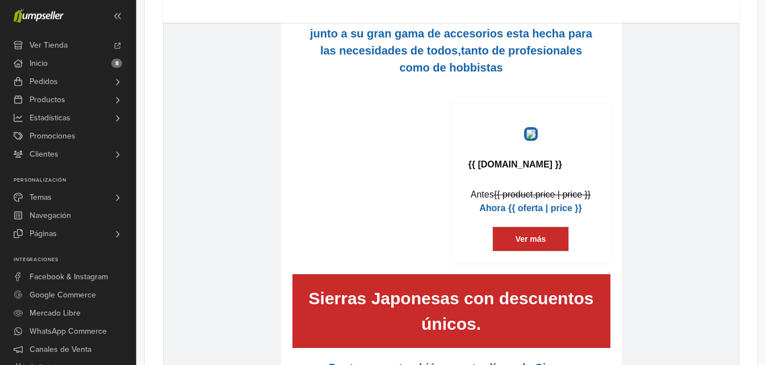
click at [450, 220] on td at bounding box center [371, 189] width 159 height 170
click at [691, 18] on link "Bloque" at bounding box center [703, 11] width 31 height 23
click at [273, 115] on icon at bounding box center [272, 115] width 7 height 7
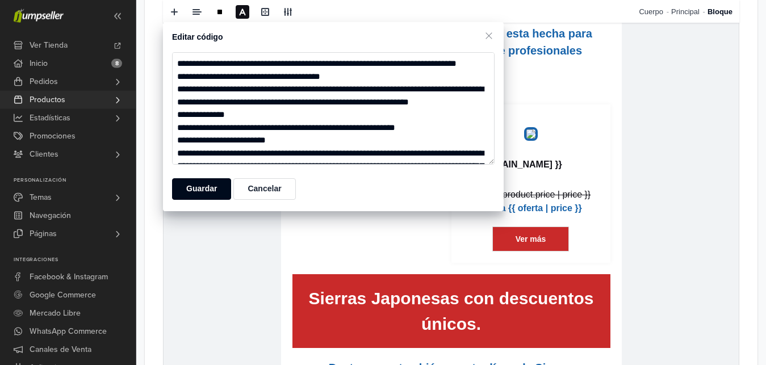
click at [77, 94] on link "Productos" at bounding box center [68, 100] width 136 height 18
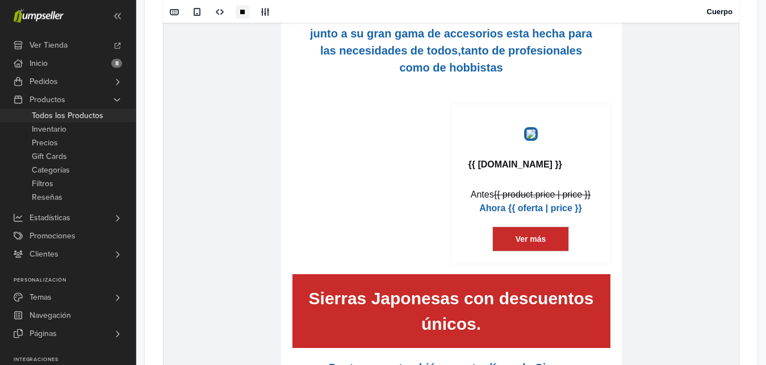
click at [70, 115] on span "Todos los Productos" at bounding box center [68, 116] width 72 height 14
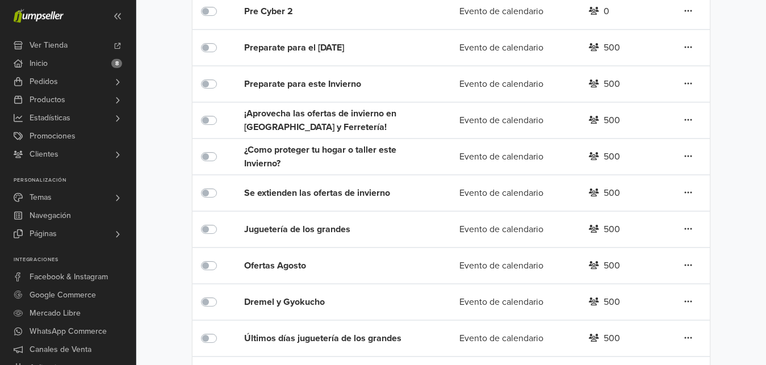
scroll to position [364, 0]
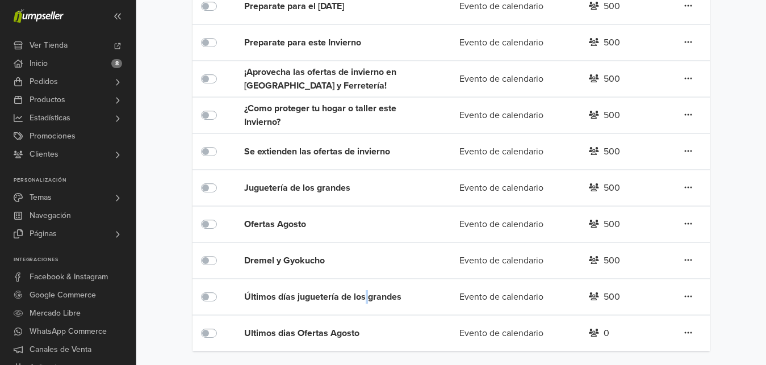
click at [367, 302] on div "Últimos días juguetería de los grandes" at bounding box center [330, 297] width 173 height 14
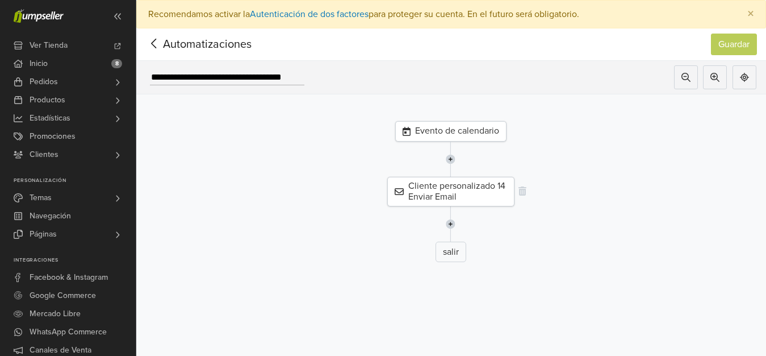
click at [490, 194] on div "Cliente personalizado 14 Enviar Email" at bounding box center [450, 192] width 127 height 30
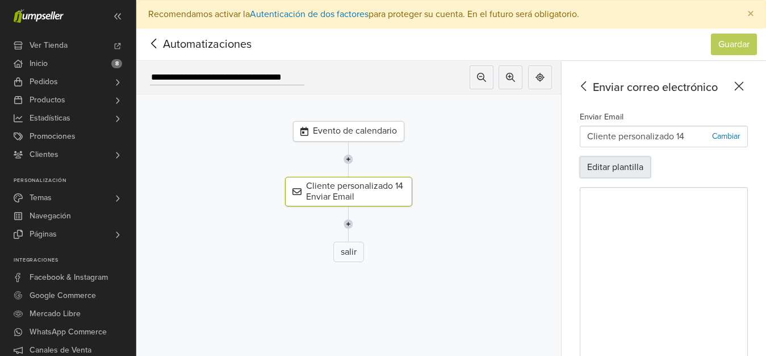
click at [631, 166] on button "Editar plantilla" at bounding box center [615, 167] width 71 height 22
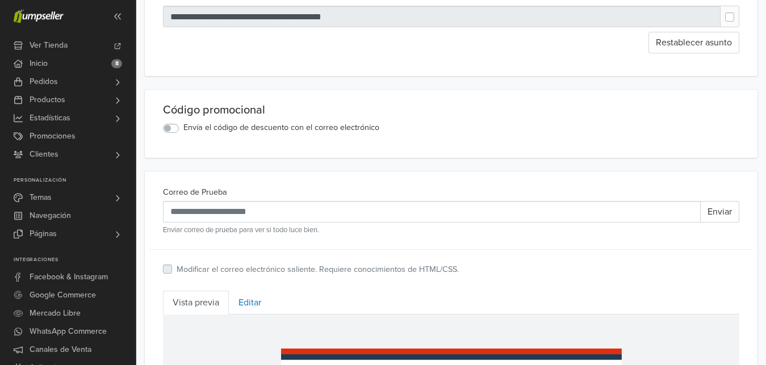
scroll to position [170, 0]
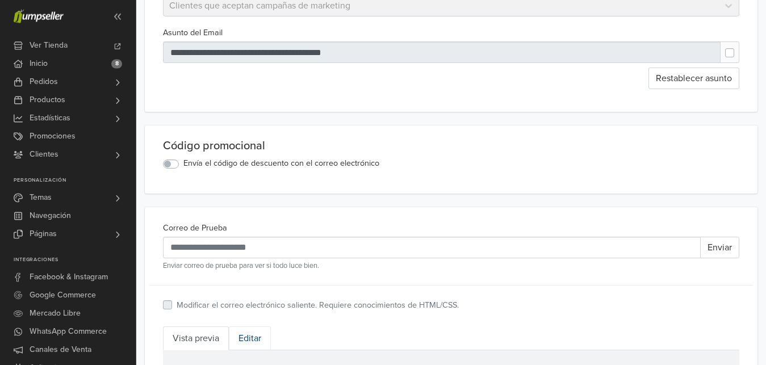
click at [250, 332] on link "Editar" at bounding box center [250, 339] width 42 height 24
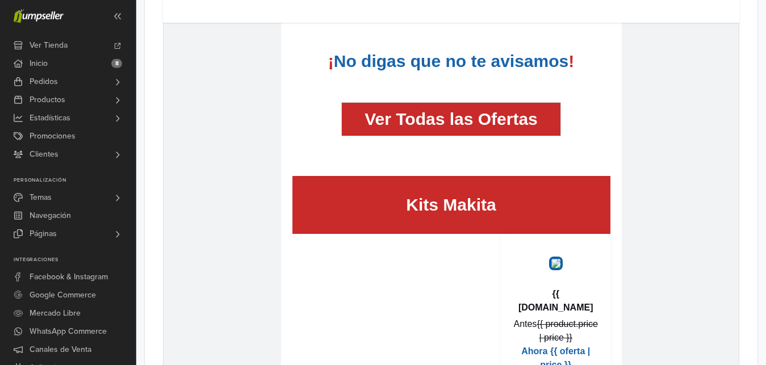
scroll to position [961, 0]
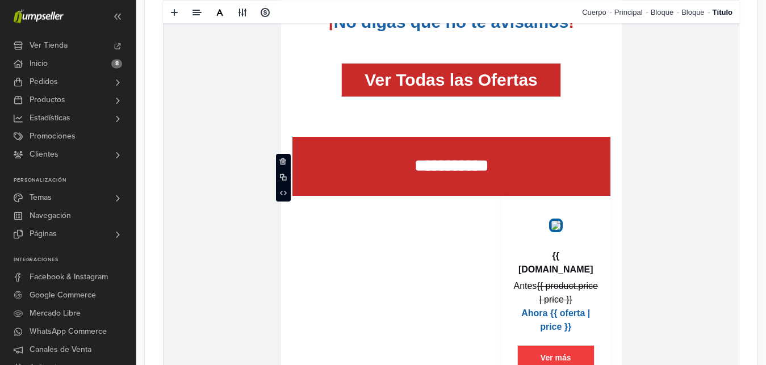
click at [570, 159] on p "**********" at bounding box center [451, 166] width 318 height 25
click at [661, 10] on link "Bloque" at bounding box center [666, 11] width 31 height 23
click at [270, 168] on span at bounding box center [272, 165] width 14 height 17
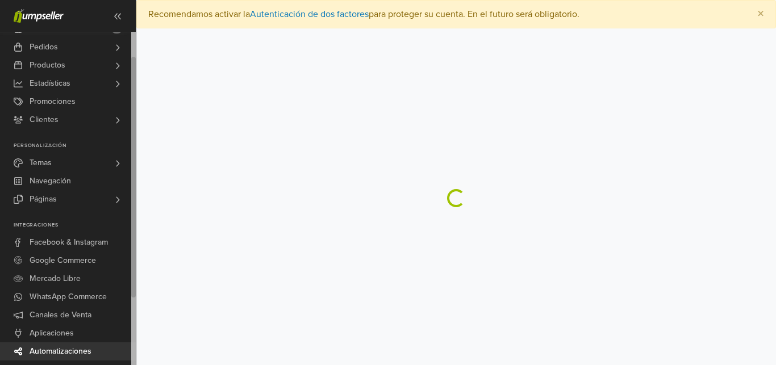
drag, startPoint x: 134, startPoint y: 35, endPoint x: 134, endPoint y: 99, distance: 64.2
click at [134, 99] on div at bounding box center [133, 177] width 5 height 241
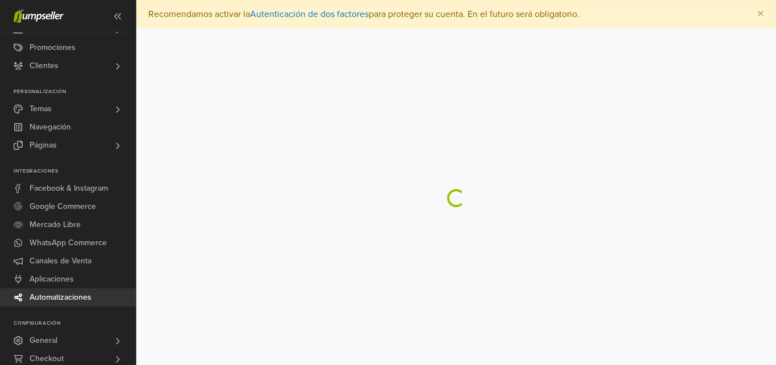
click at [43, 290] on span "Automatizaciones" at bounding box center [61, 298] width 62 height 18
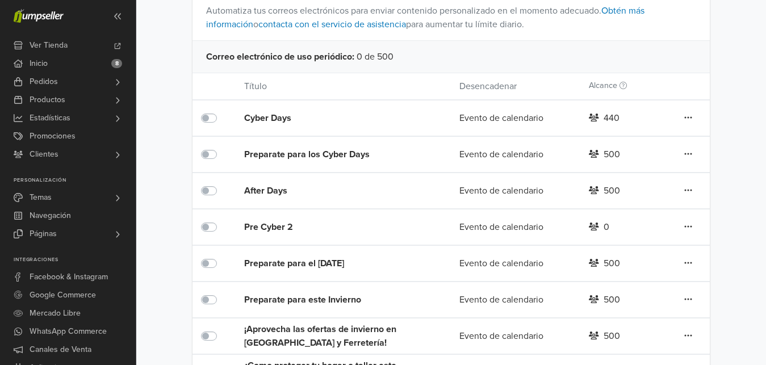
scroll to position [364, 0]
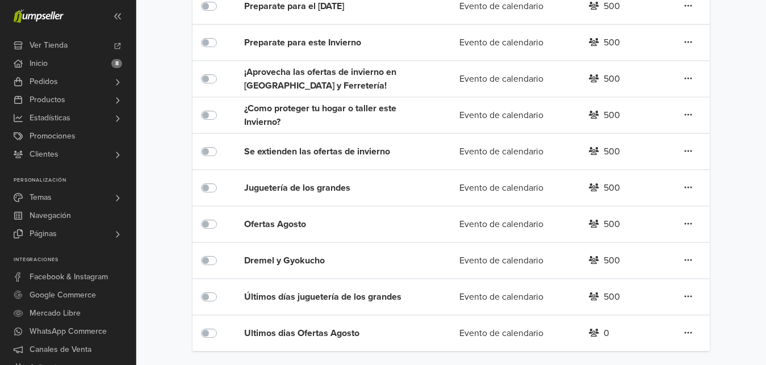
click at [365, 306] on div "Últimos días juguetería de los grandes" at bounding box center [322, 296] width 156 height 35
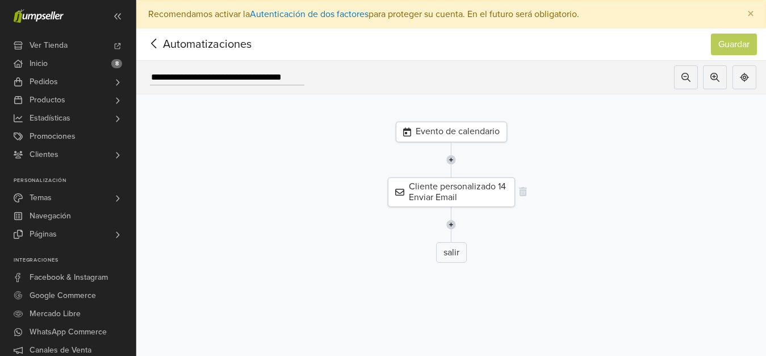
click at [470, 196] on div "Cliente personalizado 14 Enviar Email" at bounding box center [451, 192] width 127 height 30
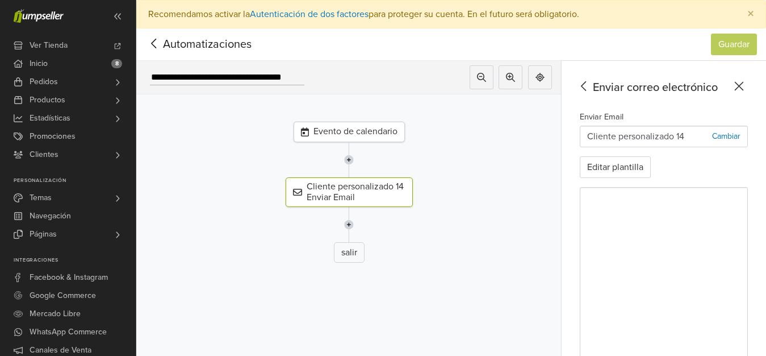
click at [154, 39] on icon at bounding box center [154, 43] width 18 height 14
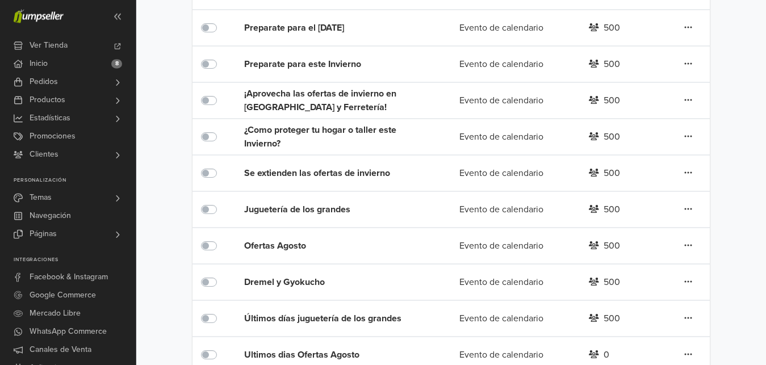
scroll to position [354, 0]
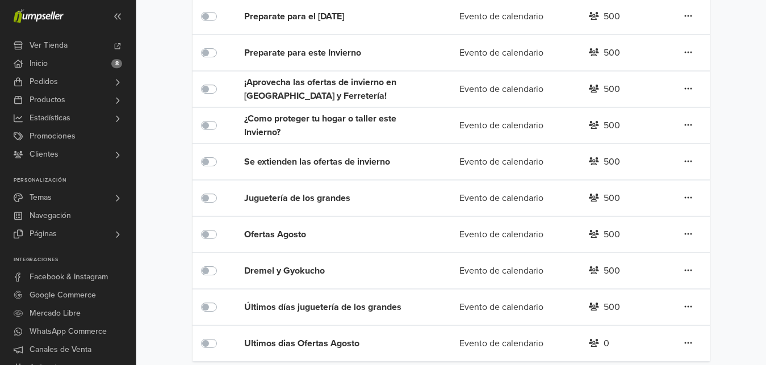
click at [359, 270] on div "Dremel y Gyokucho" at bounding box center [330, 271] width 173 height 14
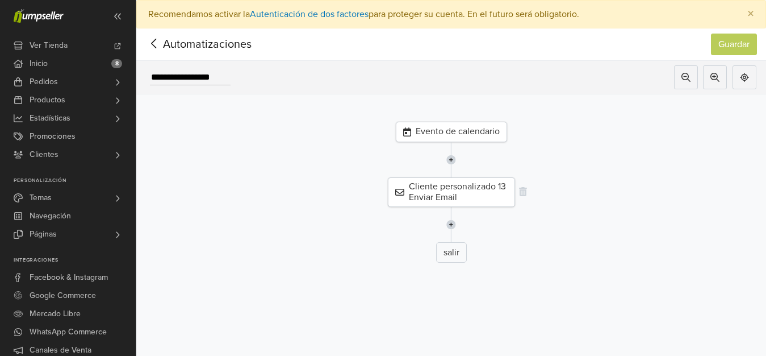
click at [513, 189] on div "Cliente personalizado 13 Enviar Email" at bounding box center [451, 192] width 127 height 30
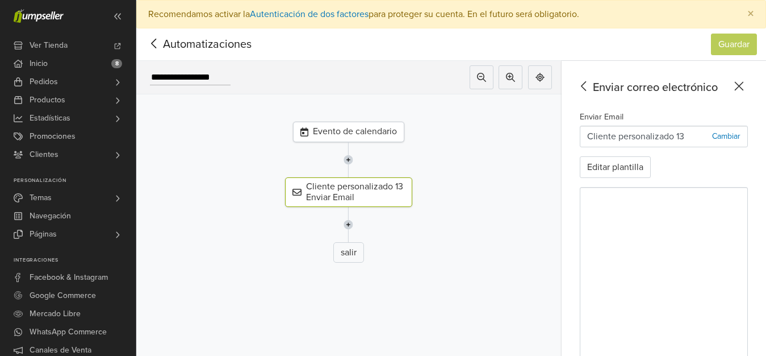
scroll to position [41, 0]
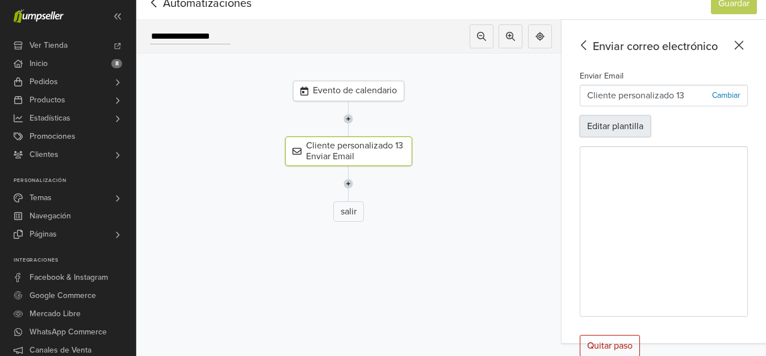
click at [621, 122] on button "Editar plantilla" at bounding box center [615, 126] width 71 height 22
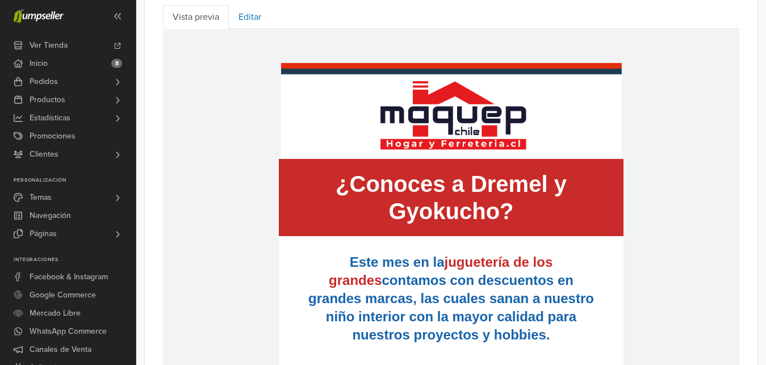
scroll to position [495, 0]
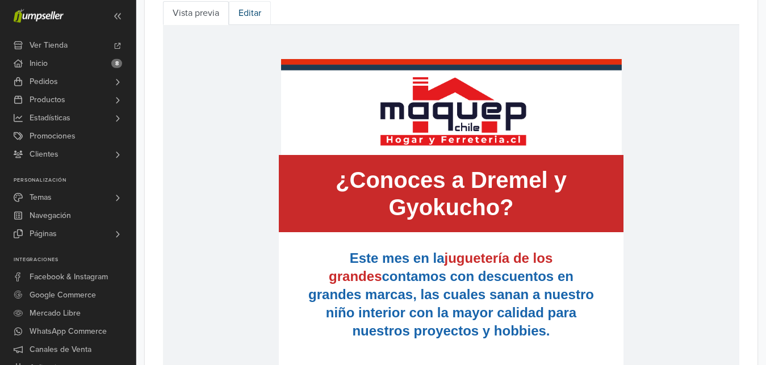
click at [251, 24] on link "Editar" at bounding box center [250, 13] width 42 height 24
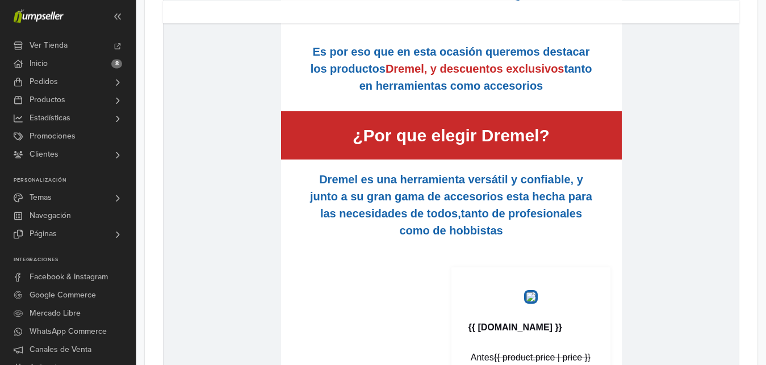
scroll to position [829, 0]
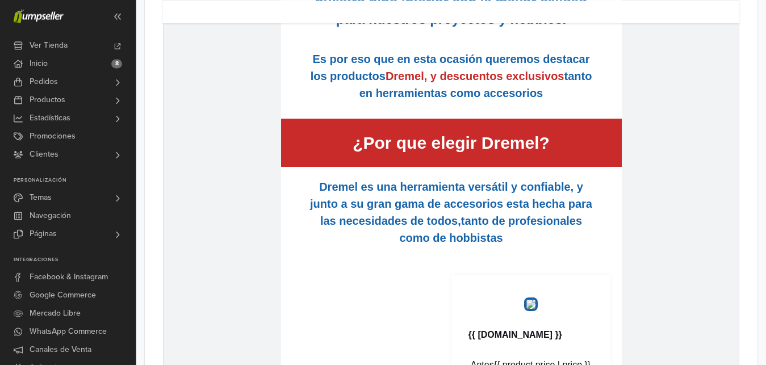
click at [601, 142] on td "hidden text ¿Por que elegir Dremel?" at bounding box center [451, 143] width 341 height 48
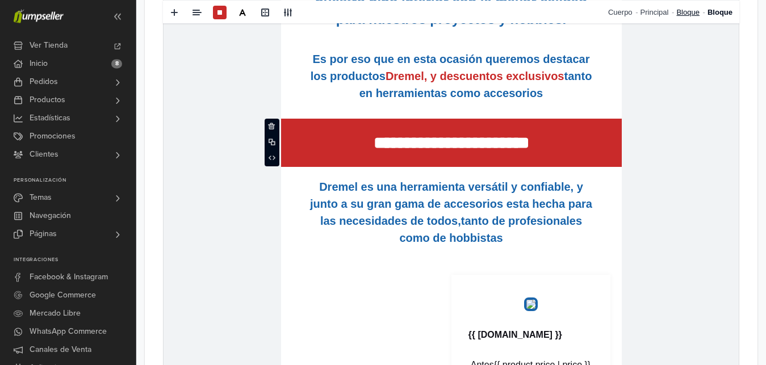
click at [689, 18] on link "Bloque" at bounding box center [691, 11] width 31 height 23
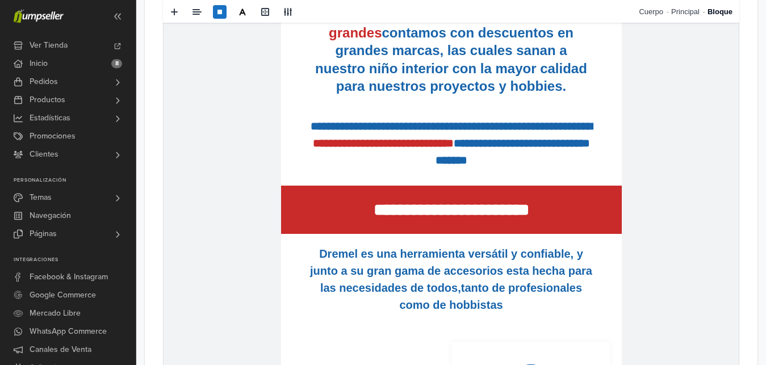
scroll to position [728, 0]
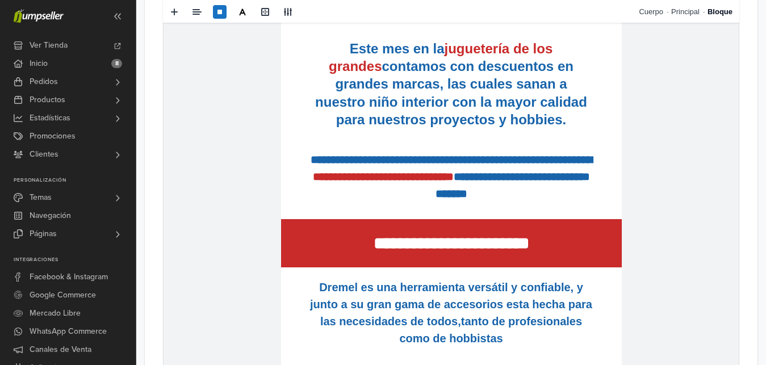
click at [597, 237] on td "**********" at bounding box center [451, 243] width 341 height 48
click at [689, 19] on link "Bloque" at bounding box center [691, 11] width 31 height 23
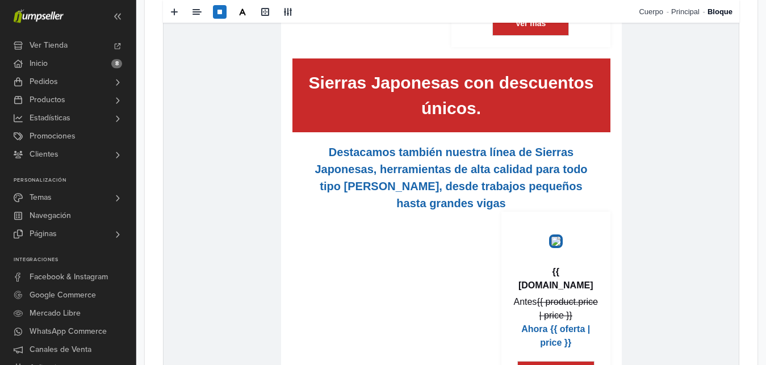
scroll to position [1218, 0]
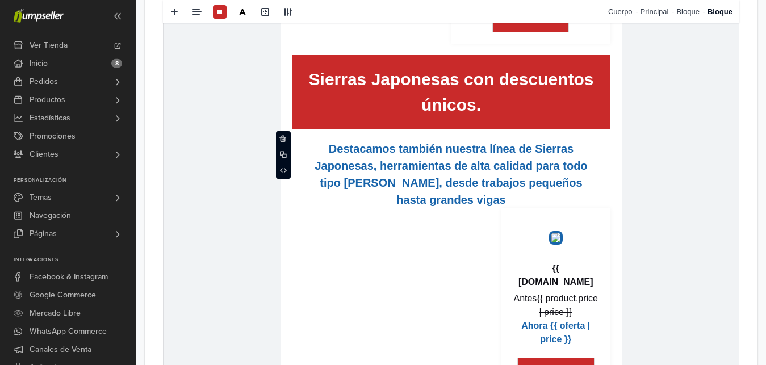
click at [603, 129] on td "hidden text Sierras Japonesas con descuentos únicos." at bounding box center [451, 92] width 318 height 74
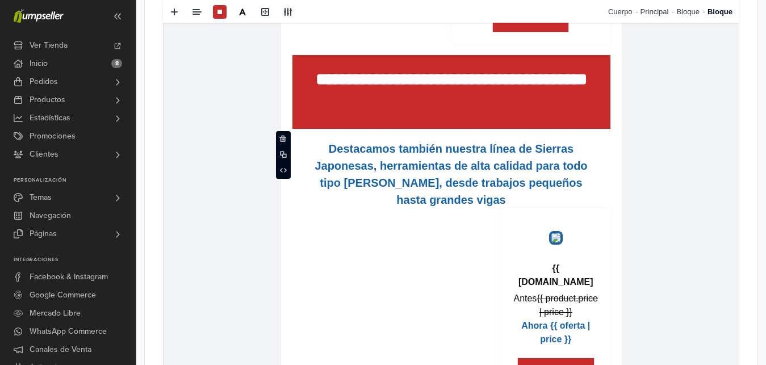
drag, startPoint x: 765, startPoint y: 219, endPoint x: 770, endPoint y: 239, distance: 20.5
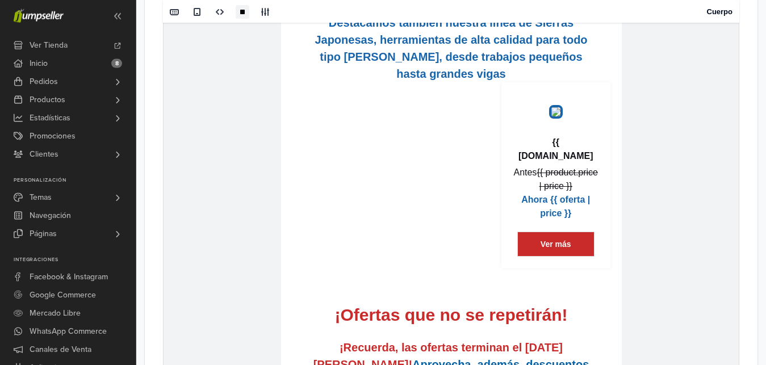
scroll to position [1337, 0]
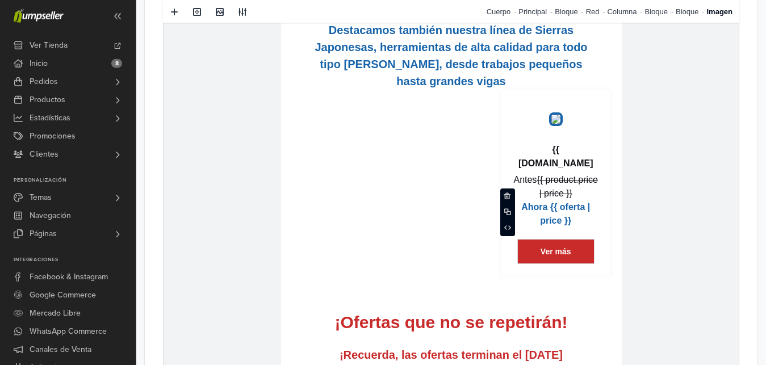
click at [563, 126] on img at bounding box center [556, 119] width 14 height 14
click at [578, 17] on link "Bloque" at bounding box center [570, 11] width 31 height 23
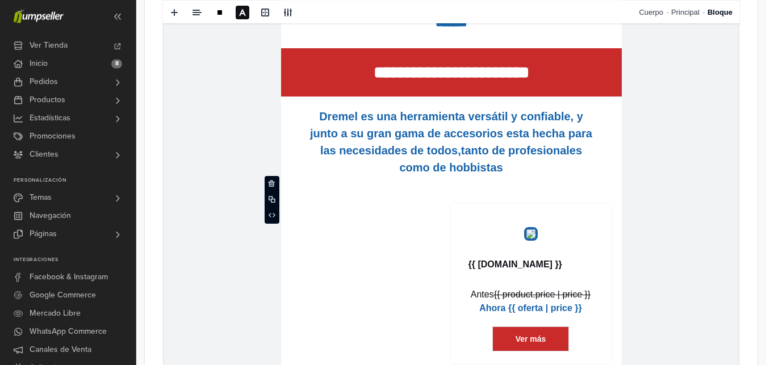
scroll to position [895, 0]
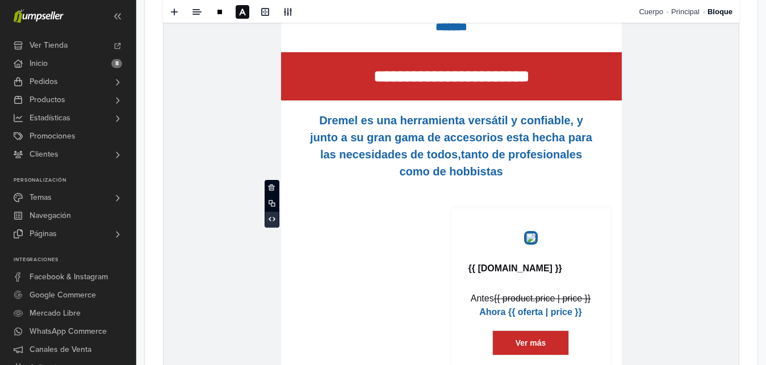
click at [273, 226] on span at bounding box center [272, 219] width 14 height 17
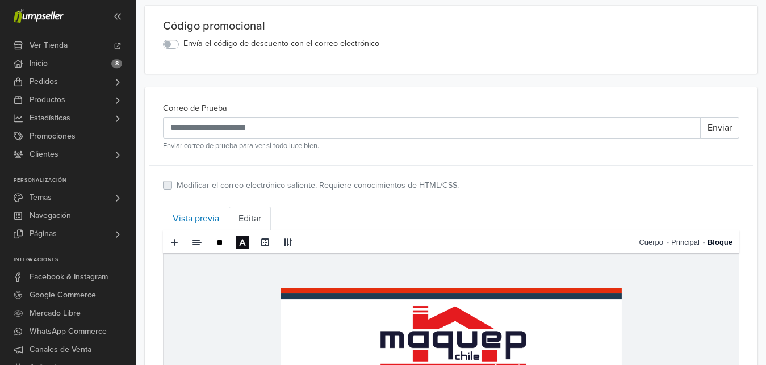
scroll to position [286, 0]
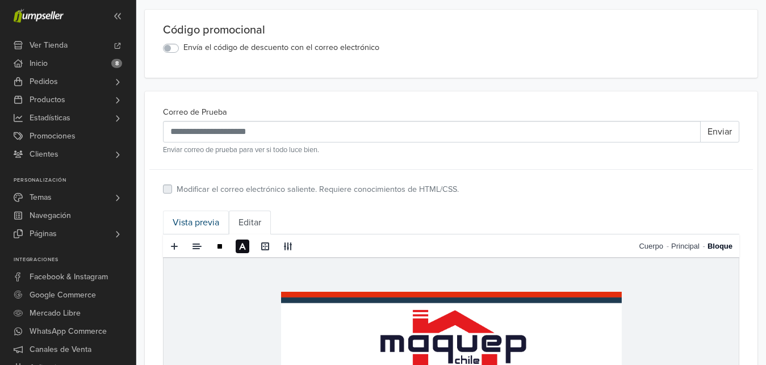
click at [199, 212] on link "Vista previa" at bounding box center [196, 223] width 66 height 24
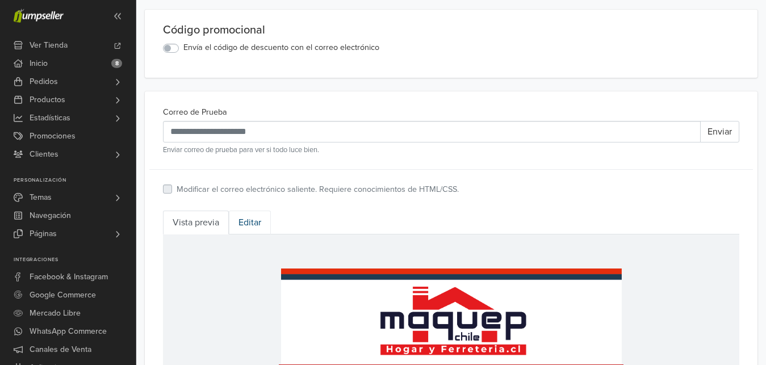
click at [246, 224] on link "Editar" at bounding box center [250, 223] width 42 height 24
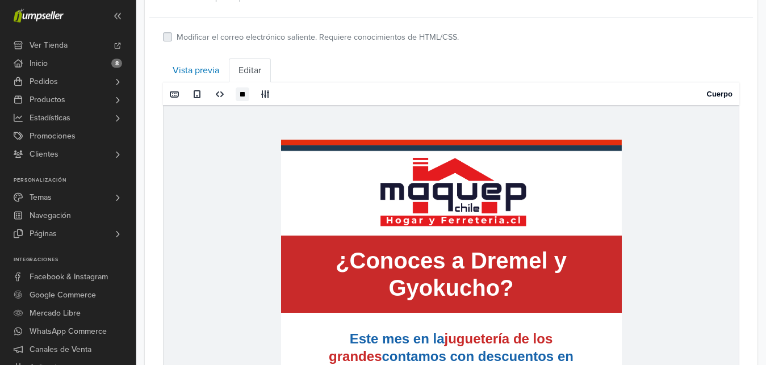
scroll to position [461, 0]
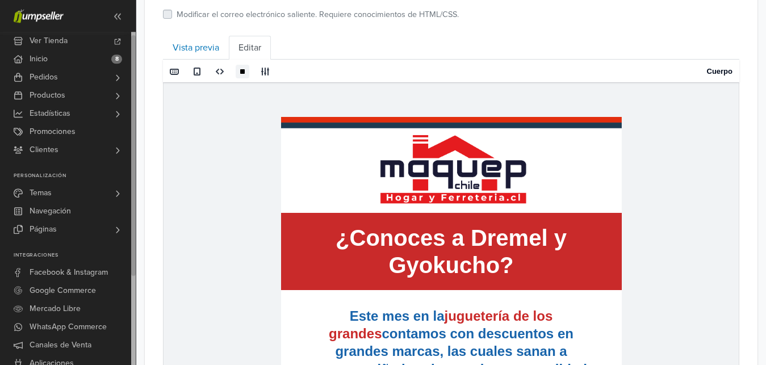
drag, startPoint x: 134, startPoint y: 40, endPoint x: 126, endPoint y: 164, distance: 124.6
click at [126, 164] on div "Ver Tienda Inicio 8 Pedidos Todos los Pedidos Abandonado Despachos Beta" at bounding box center [68, 198] width 136 height 333
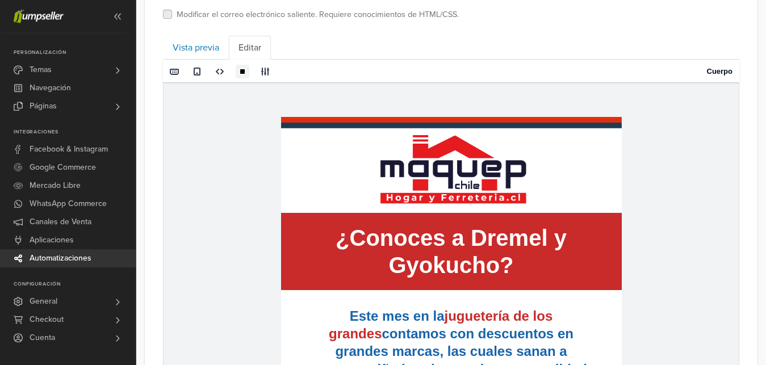
click at [70, 260] on span "Automatizaciones" at bounding box center [61, 258] width 62 height 18
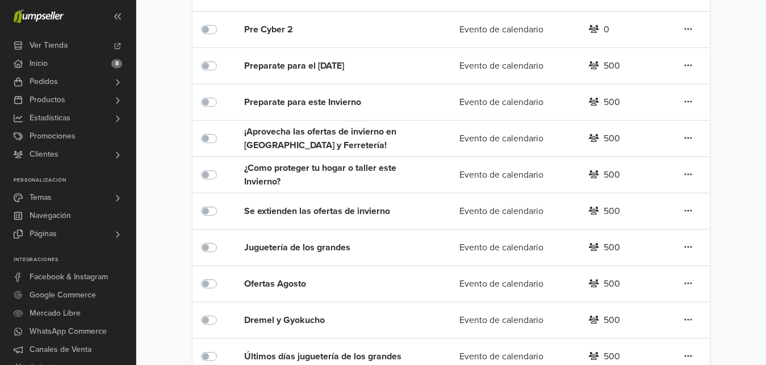
scroll to position [364, 0]
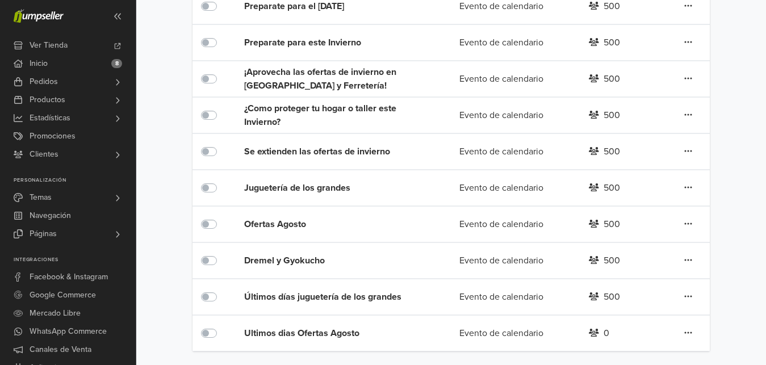
click at [302, 230] on div "Ofertas Agosto" at bounding box center [330, 225] width 173 height 14
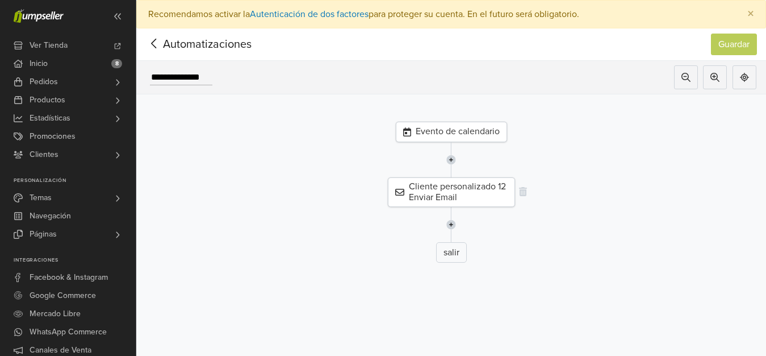
click at [490, 193] on div "Cliente personalizado 12 Enviar Email" at bounding box center [451, 192] width 127 height 30
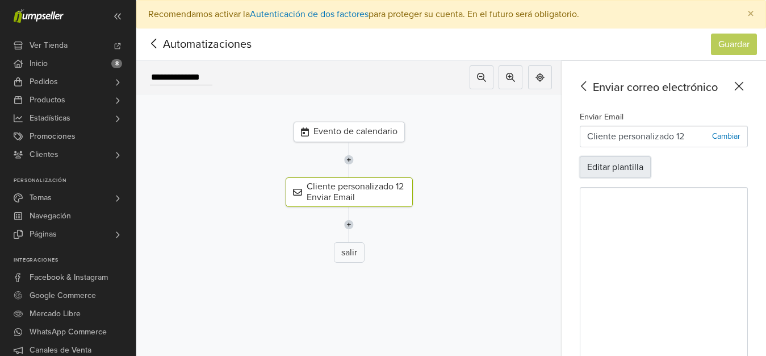
click at [620, 175] on button "Editar plantilla" at bounding box center [615, 167] width 71 height 22
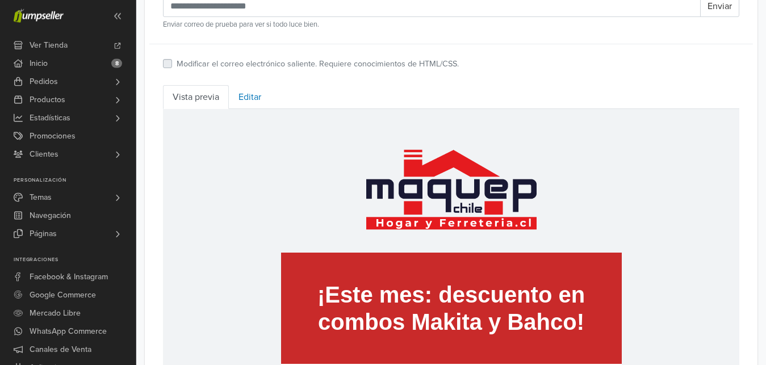
scroll to position [367, 0]
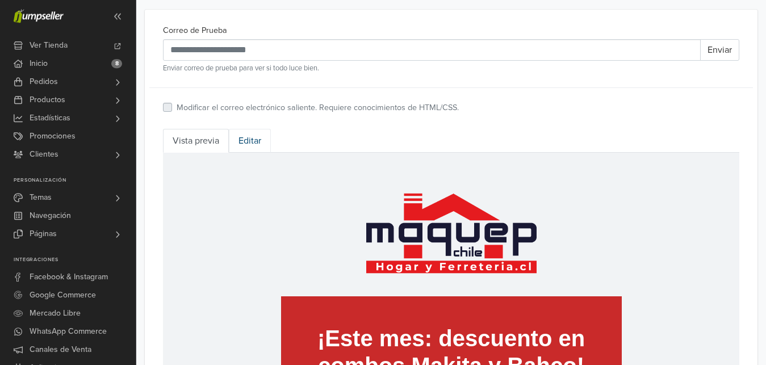
click at [262, 143] on link "Editar" at bounding box center [250, 141] width 42 height 24
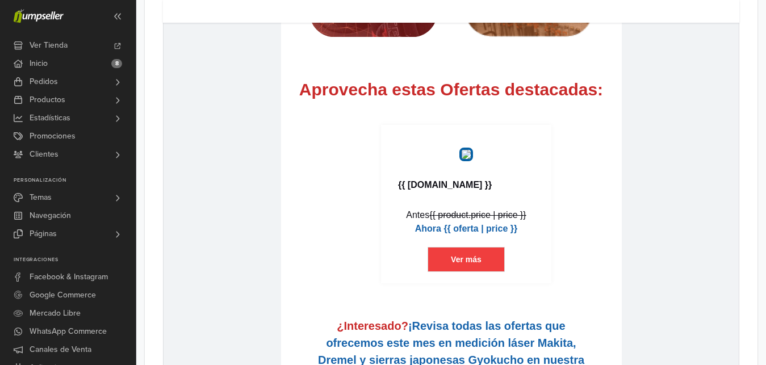
scroll to position [973, 0]
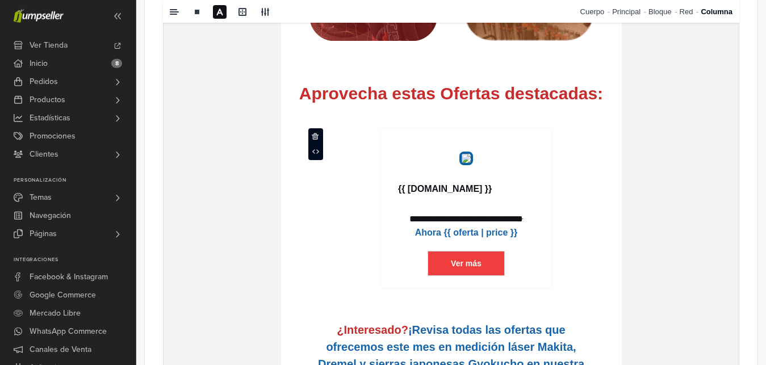
click at [559, 183] on td "**********" at bounding box center [466, 214] width 288 height 170
click at [658, 12] on link "Bloque" at bounding box center [664, 11] width 31 height 23
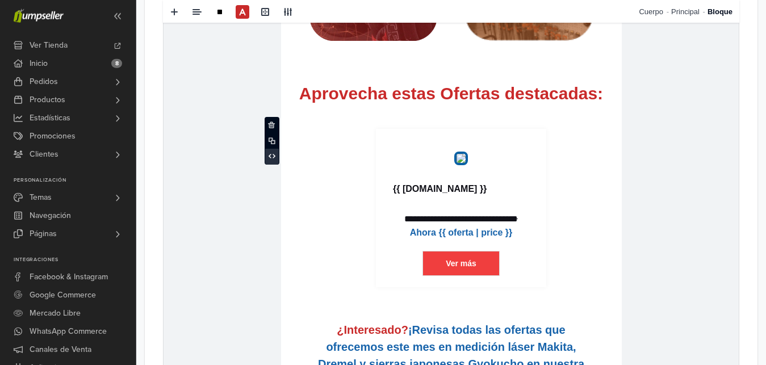
click at [275, 157] on span at bounding box center [272, 156] width 14 height 17
